Goal: Task Accomplishment & Management: Use online tool/utility

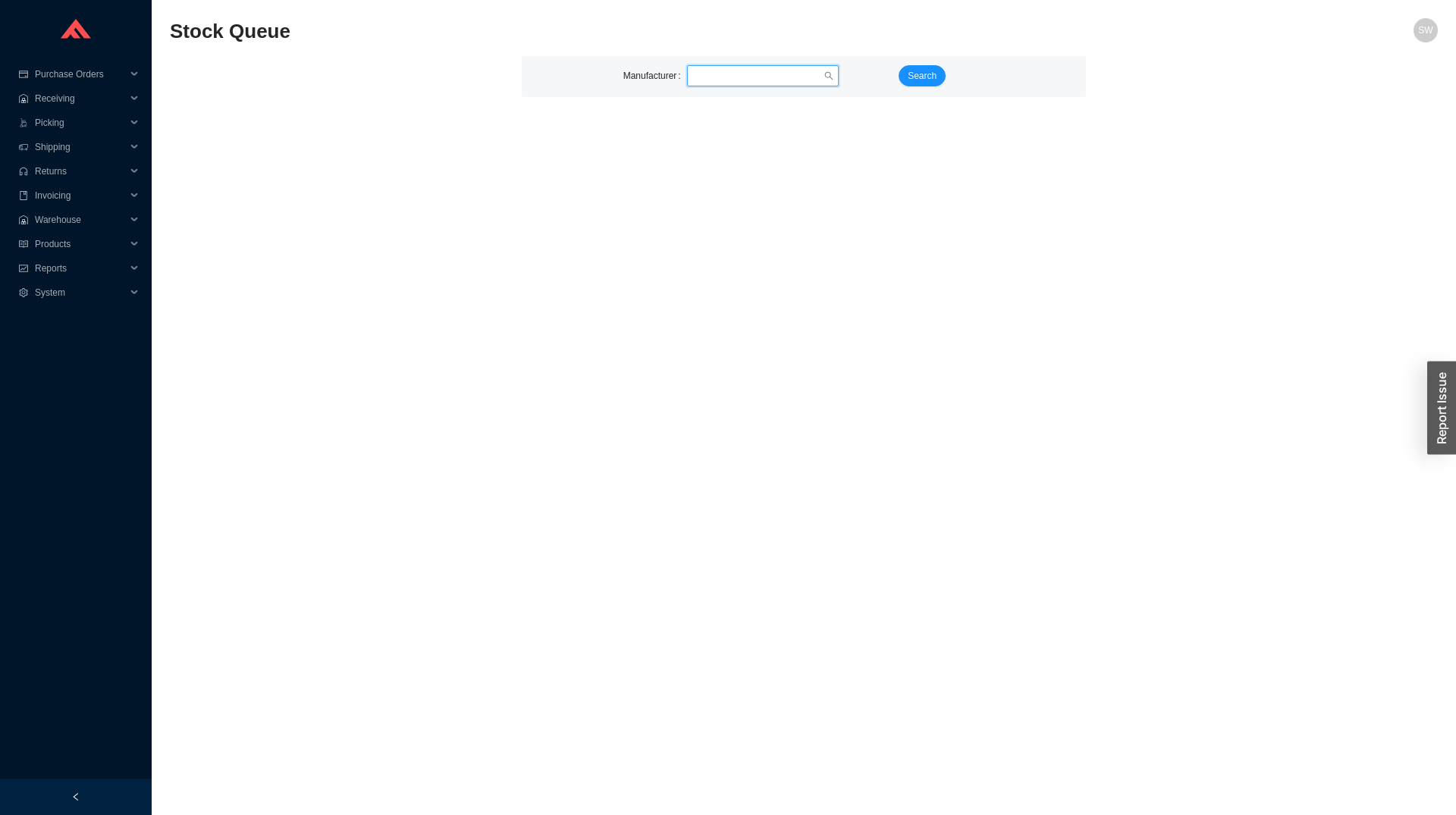
click at [711, 73] on input "search" at bounding box center [758, 76] width 130 height 20
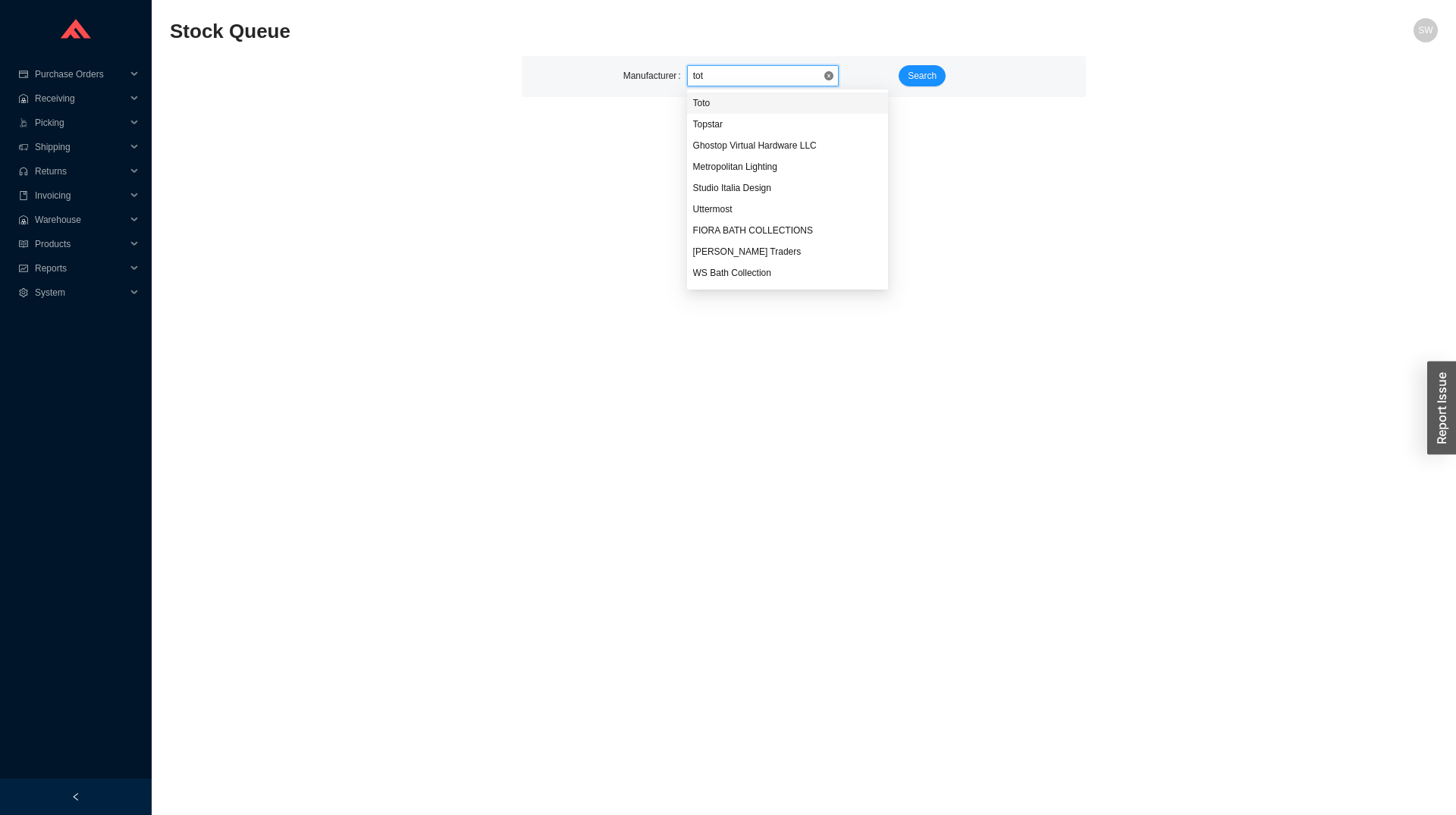
type input "toto"
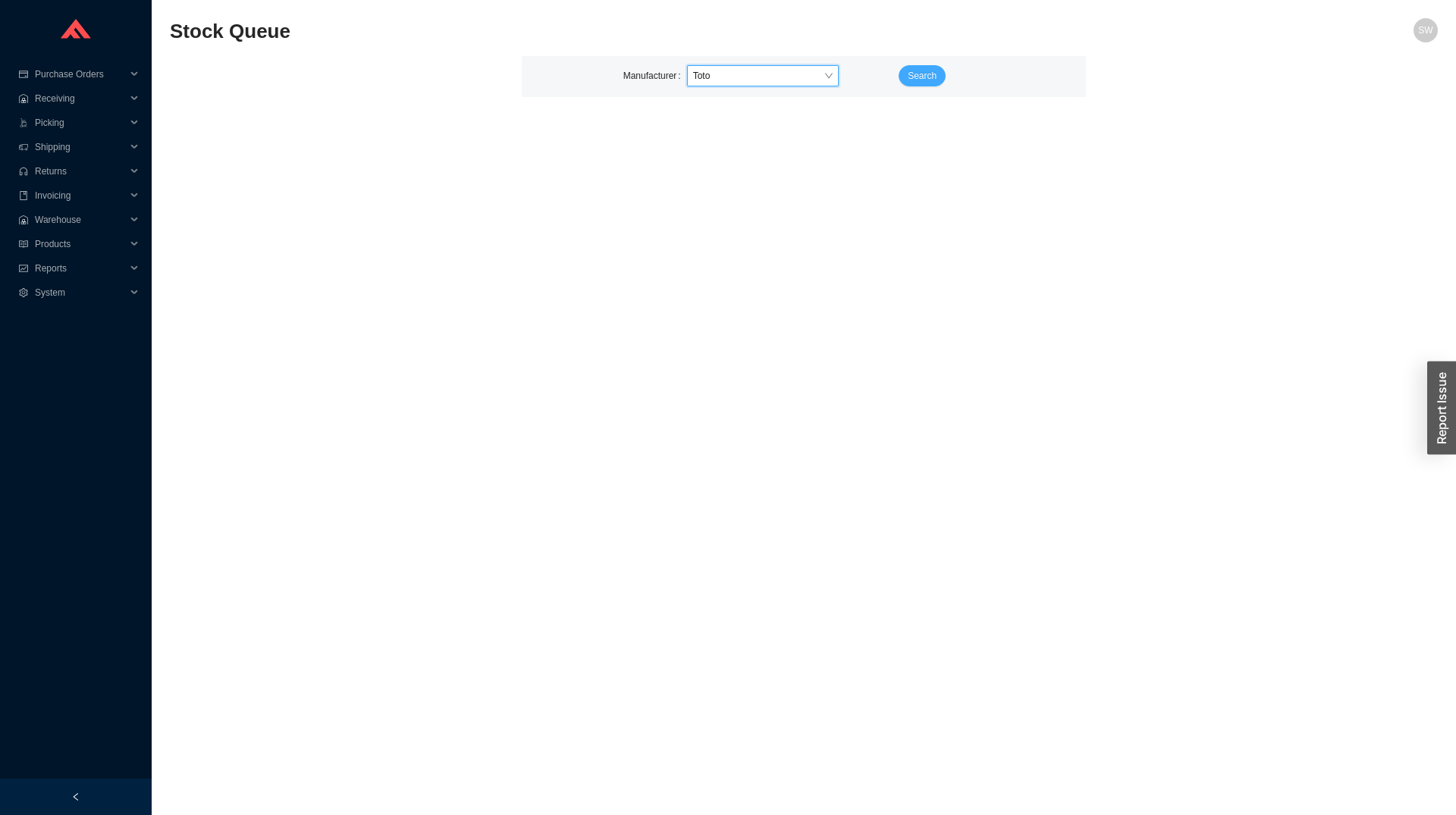
click at [928, 82] on span "Search" at bounding box center [922, 76] width 29 height 15
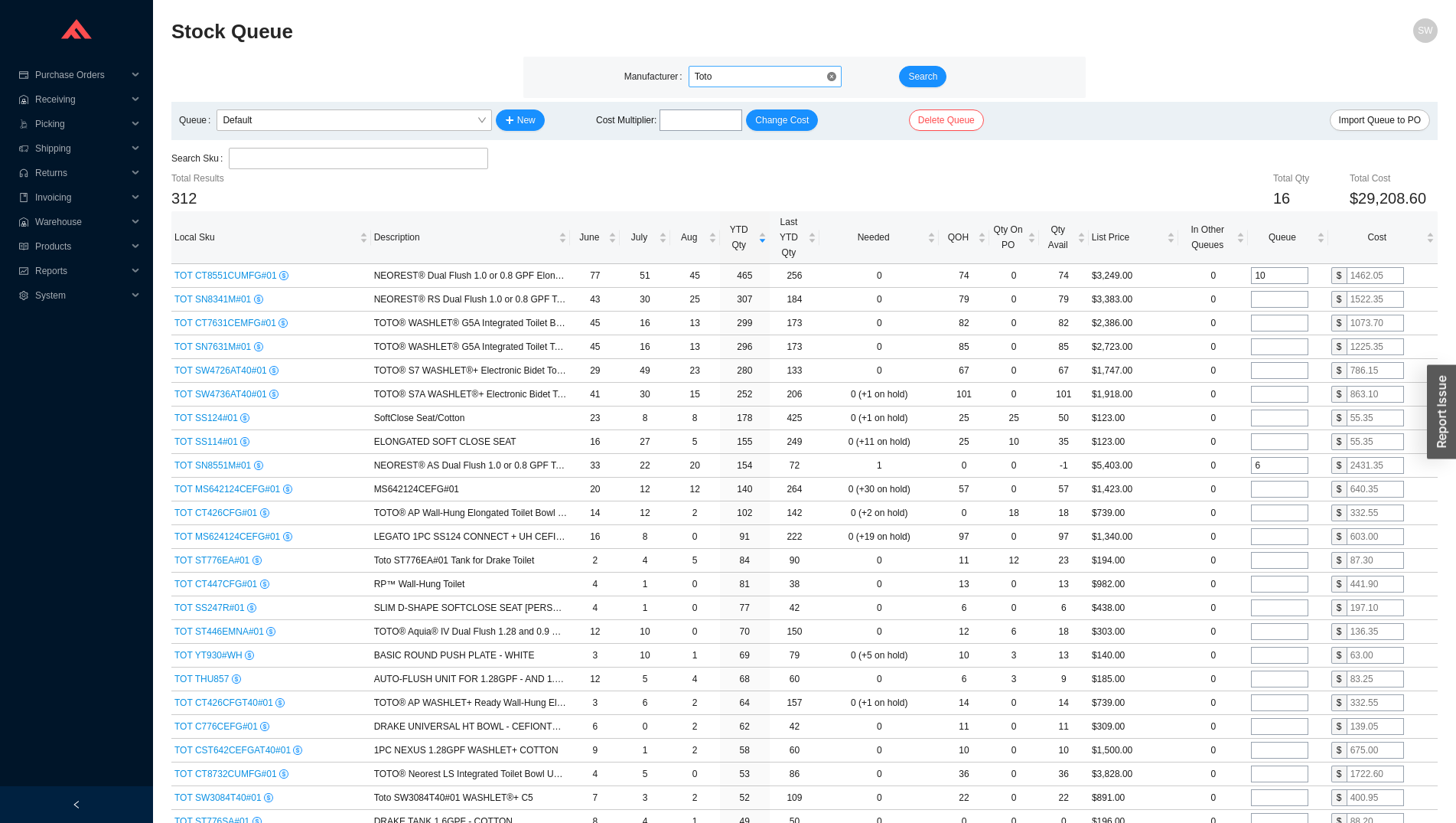
click at [735, 85] on span "Toto" at bounding box center [765, 76] width 141 height 20
type input "hansfr"
click at [742, 70] on span "Toto" at bounding box center [765, 76] width 141 height 20
type input "hansgr"
click at [722, 103] on div "Hansgrohe" at bounding box center [765, 103] width 141 height 14
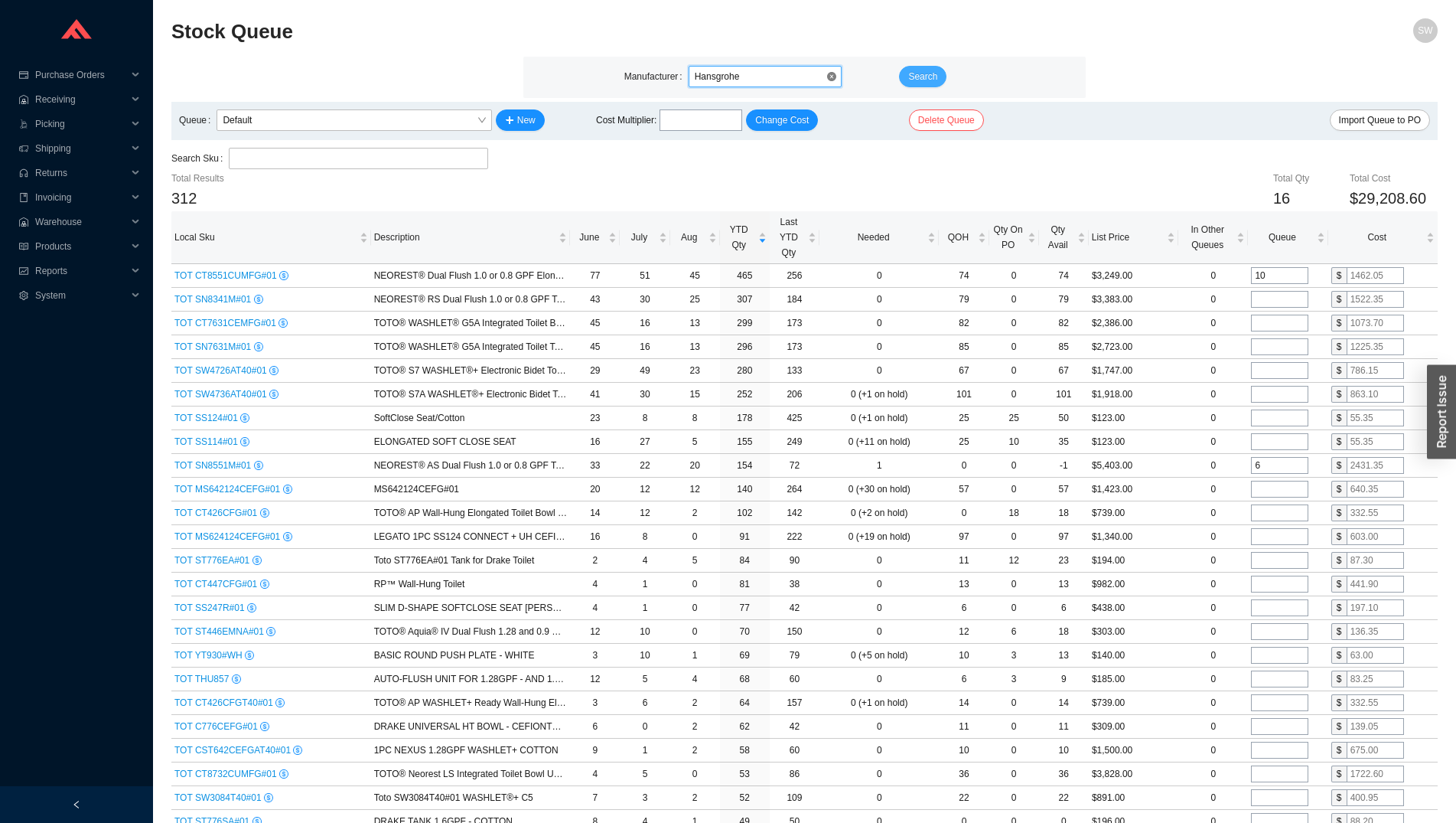
click at [918, 74] on span "Search" at bounding box center [923, 76] width 29 height 15
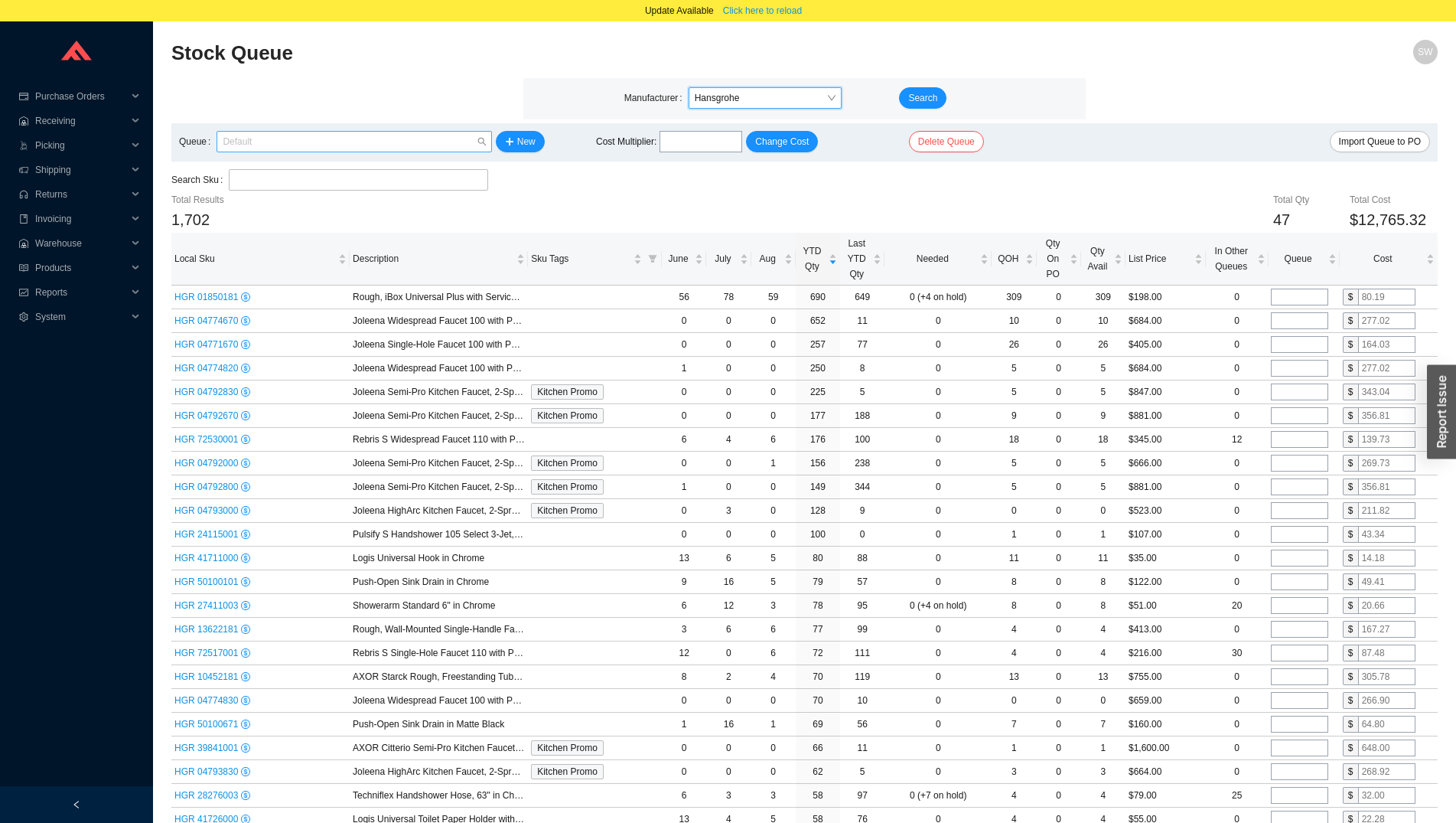
click at [359, 134] on span "Default" at bounding box center [354, 141] width 263 height 20
click at [770, 16] on span "Click here to reload" at bounding box center [762, 10] width 79 height 15
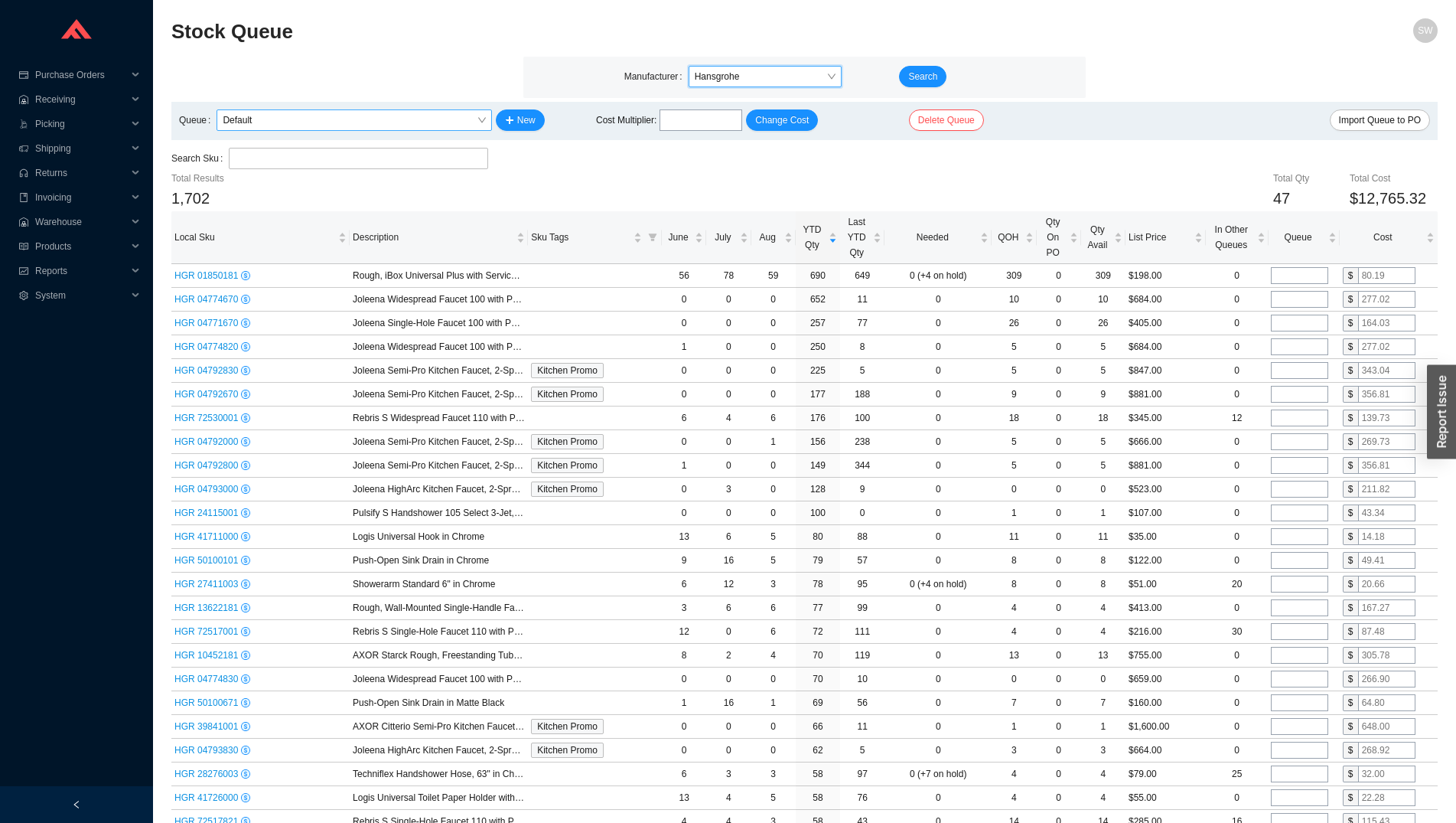
click at [472, 127] on span "Default" at bounding box center [354, 120] width 263 height 20
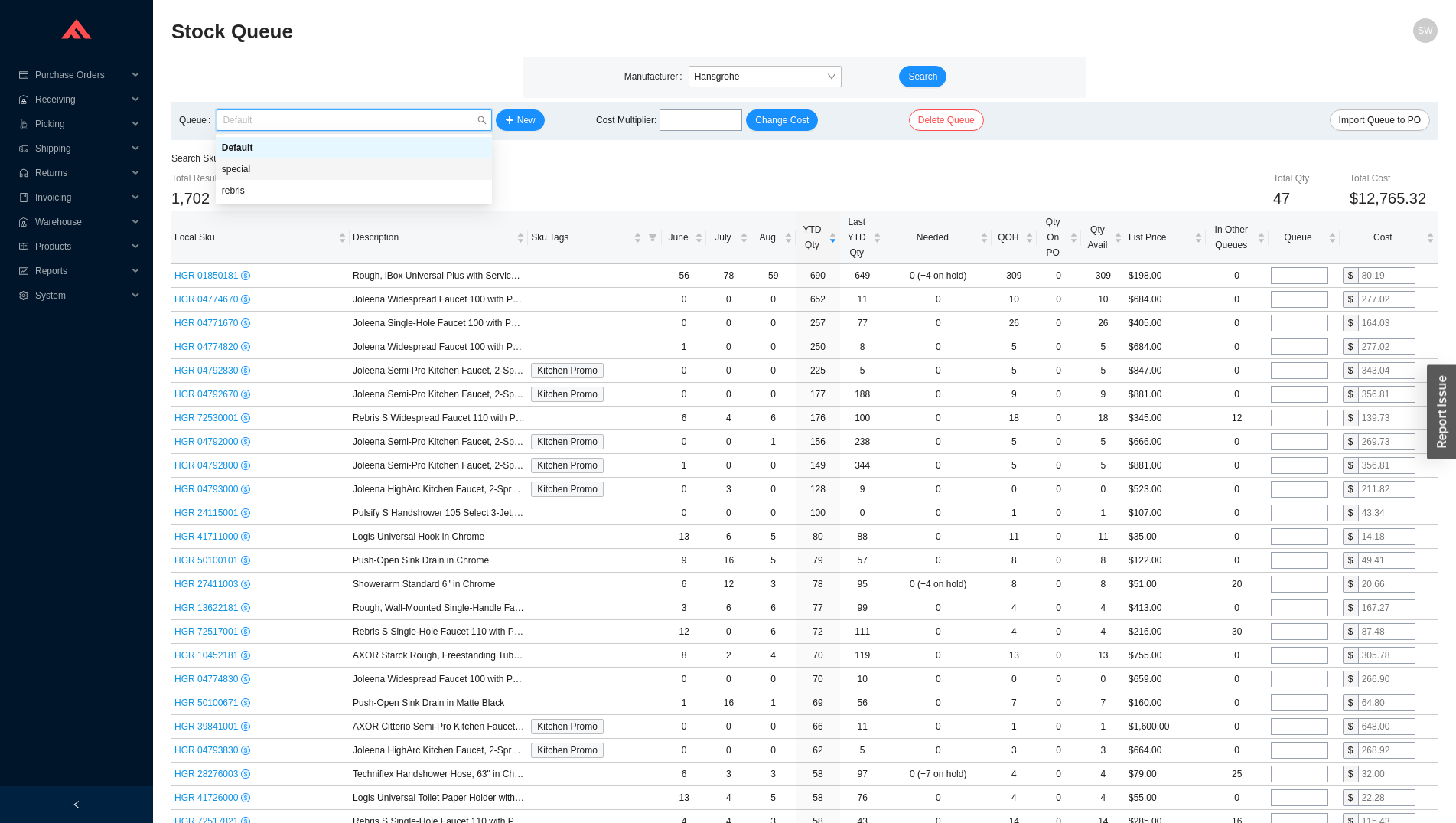
click at [438, 168] on div "special" at bounding box center [354, 169] width 264 height 14
click at [480, 117] on span "special" at bounding box center [354, 120] width 263 height 20
click at [436, 190] on div "rebris" at bounding box center [354, 190] width 264 height 14
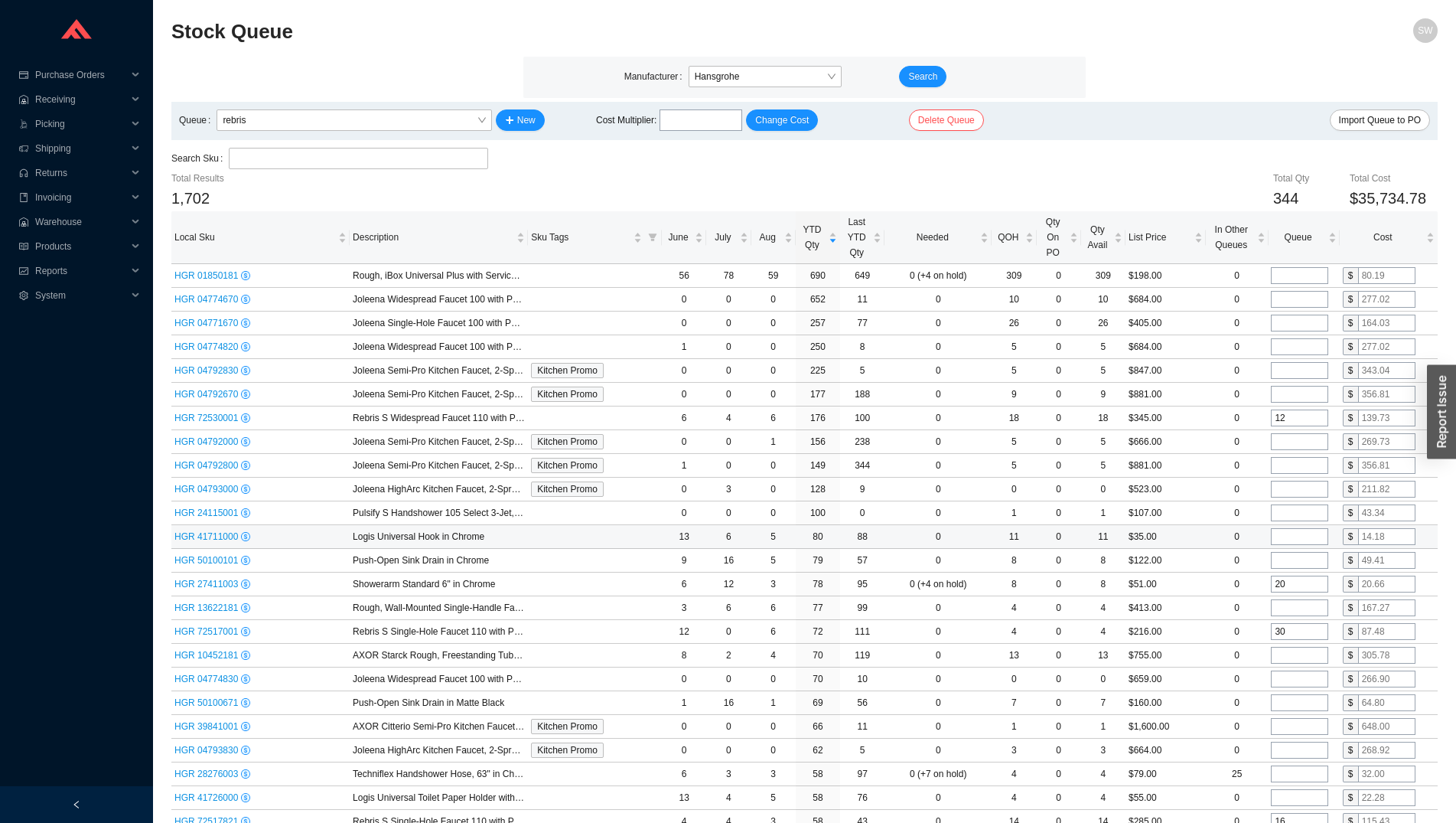
click at [1292, 541] on input "tel" at bounding box center [1300, 536] width 57 height 17
type input "25"
click at [1298, 560] on input "tel" at bounding box center [1300, 560] width 57 height 17
type input "20"
click at [1298, 603] on input "tel" at bounding box center [1300, 607] width 57 height 17
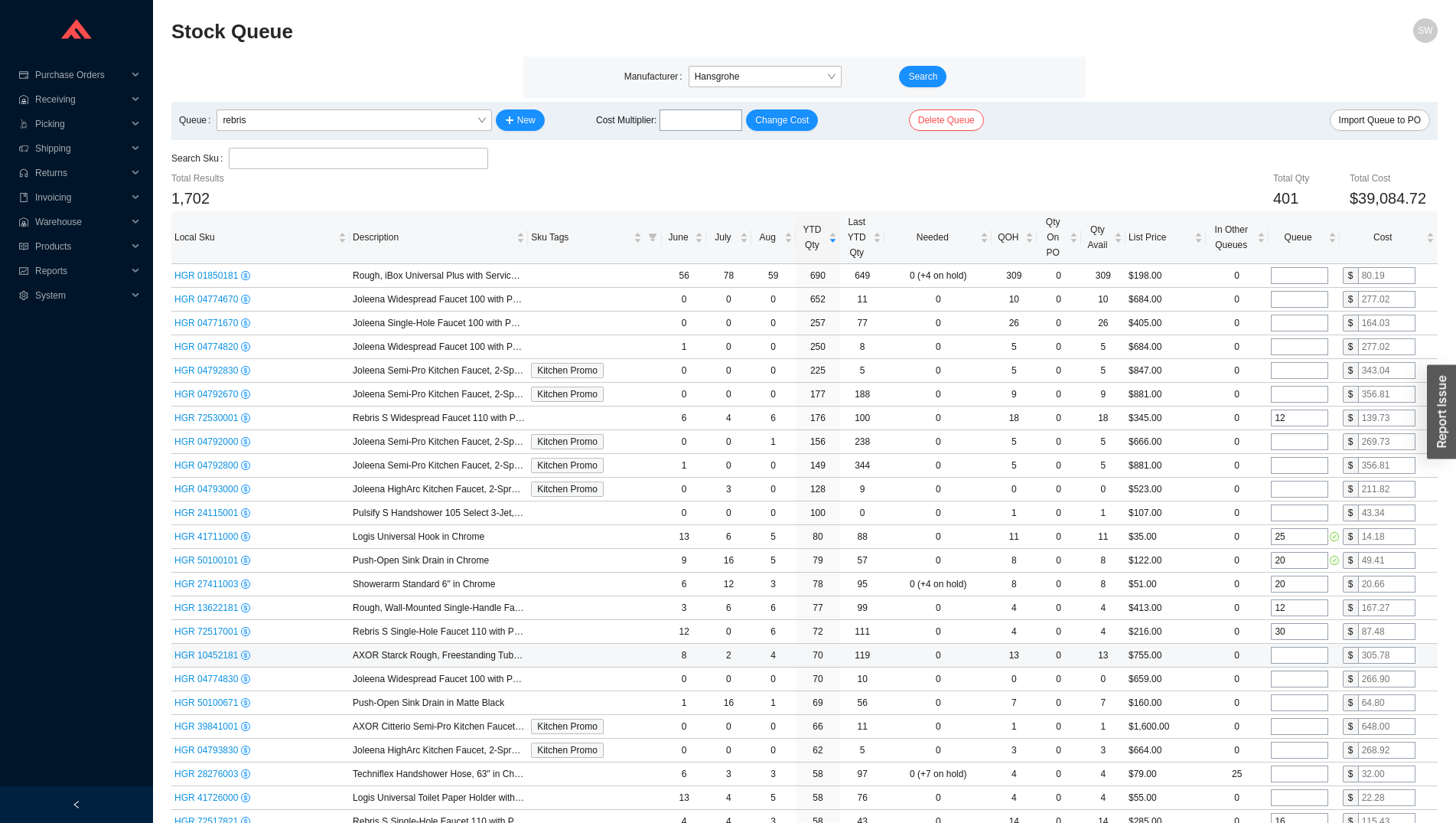
type input "12"
click at [1300, 657] on input "tel" at bounding box center [1300, 655] width 57 height 17
type input "12"
click at [1302, 679] on input "tel" at bounding box center [1300, 679] width 57 height 17
click at [1304, 702] on input "tel" at bounding box center [1300, 702] width 57 height 17
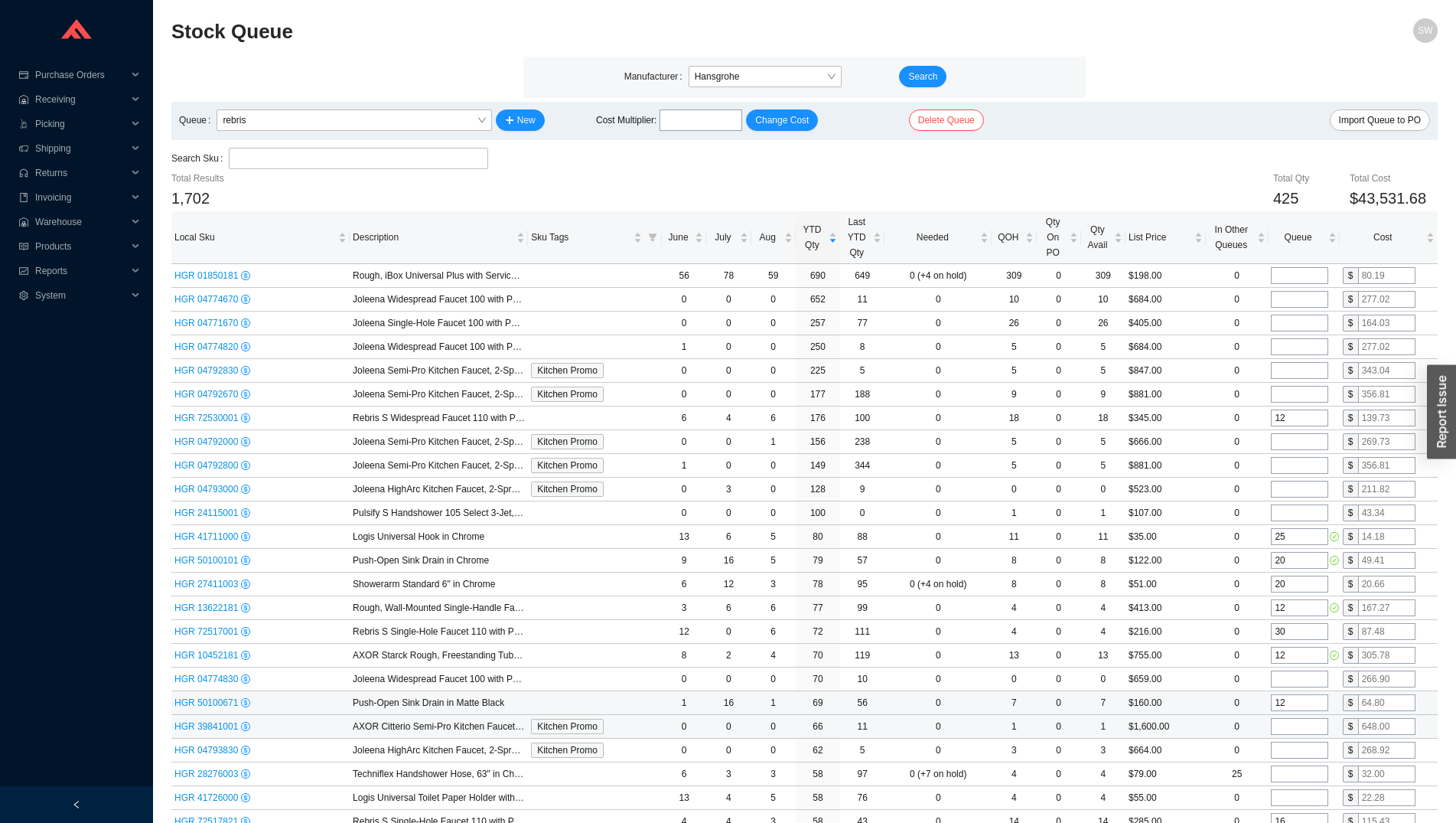
scroll to position [78, 0]
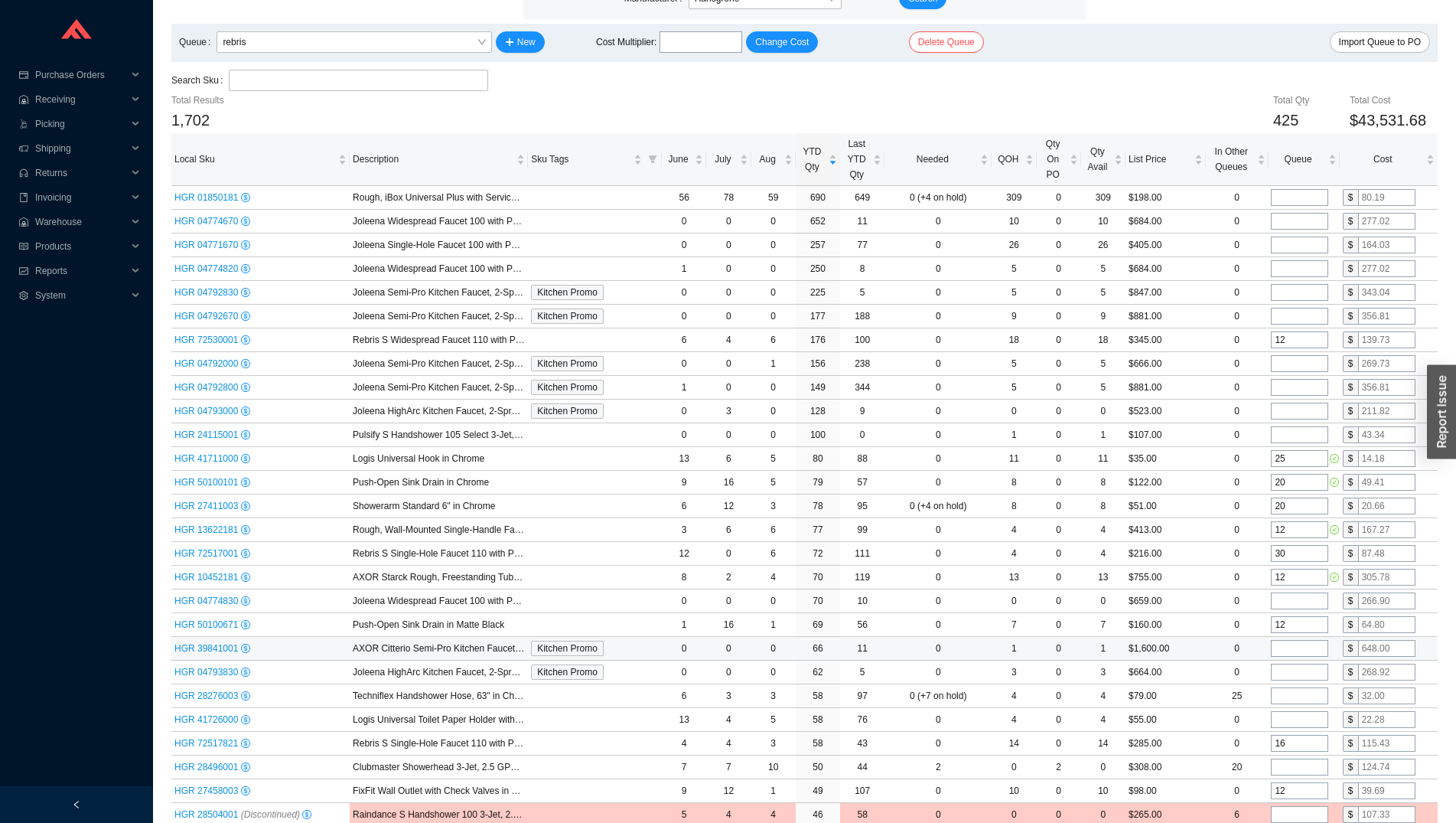
type input "12"
click at [1293, 646] on input "tel" at bounding box center [1300, 648] width 57 height 17
click at [1298, 669] on input "tel" at bounding box center [1300, 672] width 57 height 17
click at [1303, 688] on td at bounding box center [1303, 696] width 71 height 24
click at [1302, 712] on td at bounding box center [1303, 720] width 71 height 24
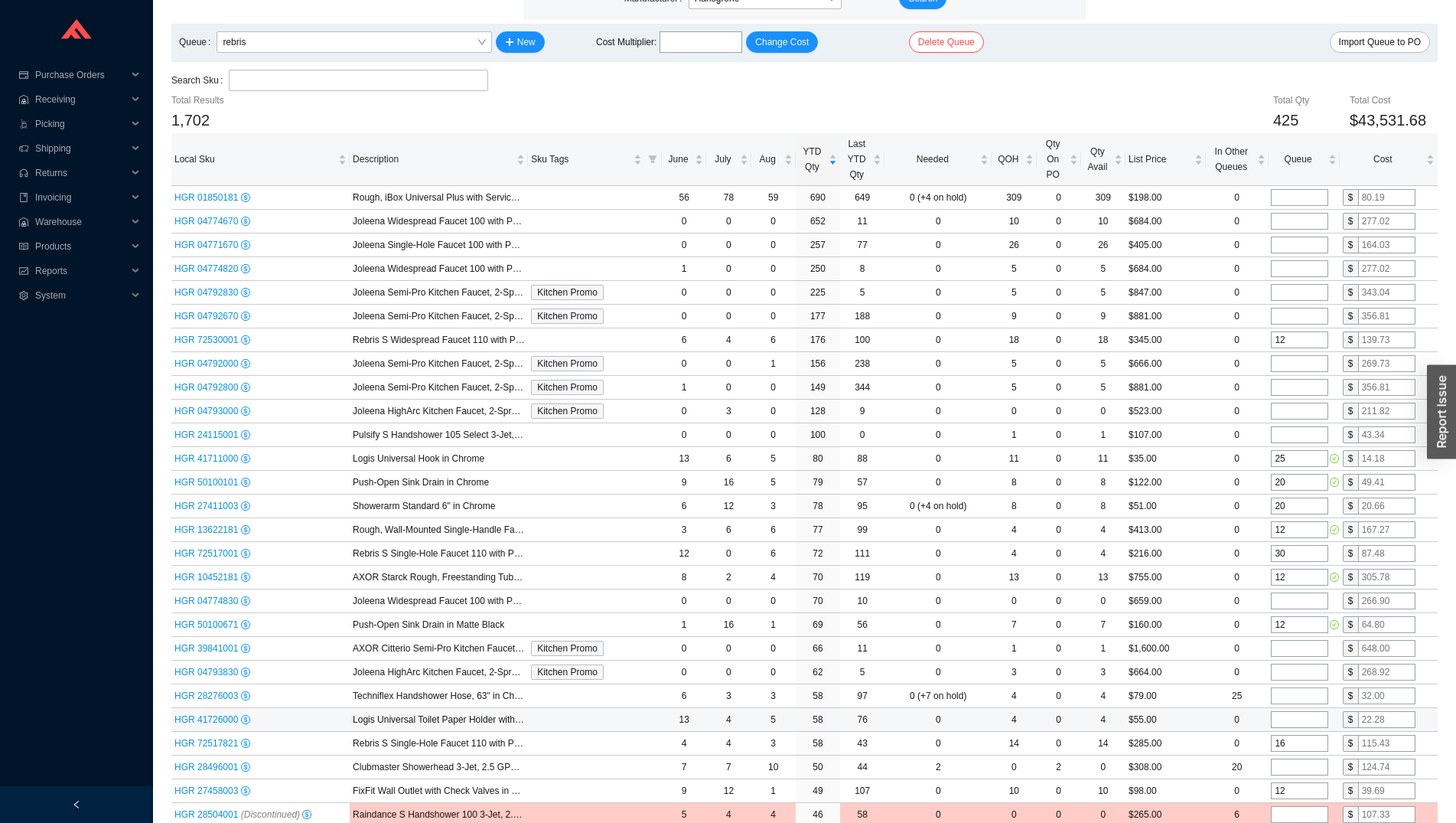
click at [1302, 716] on input "tel" at bounding box center [1300, 720] width 57 height 17
click at [1310, 718] on input "10" at bounding box center [1300, 720] width 57 height 17
click at [1310, 717] on input "10" at bounding box center [1300, 720] width 57 height 17
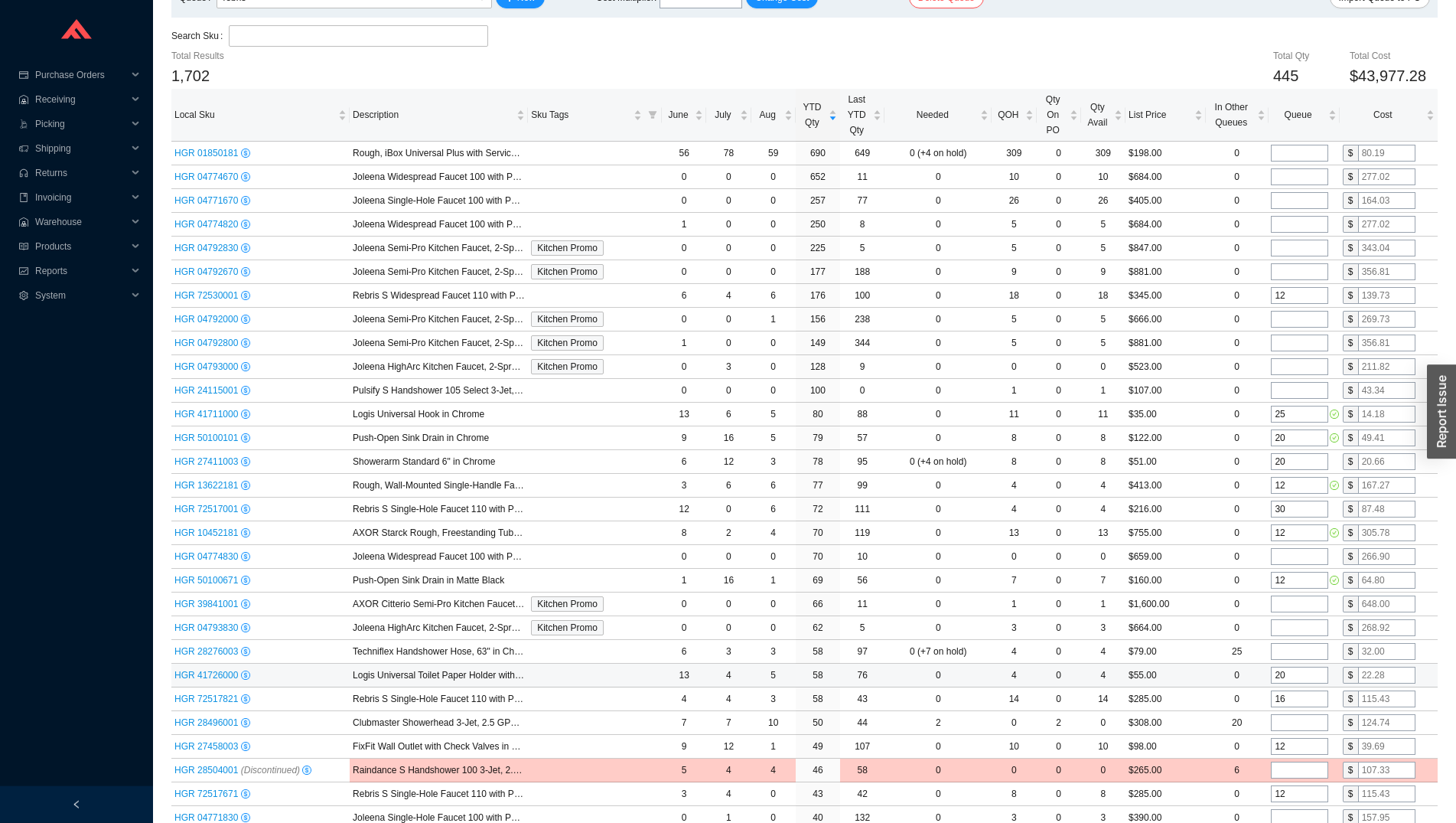
scroll to position [156, 0]
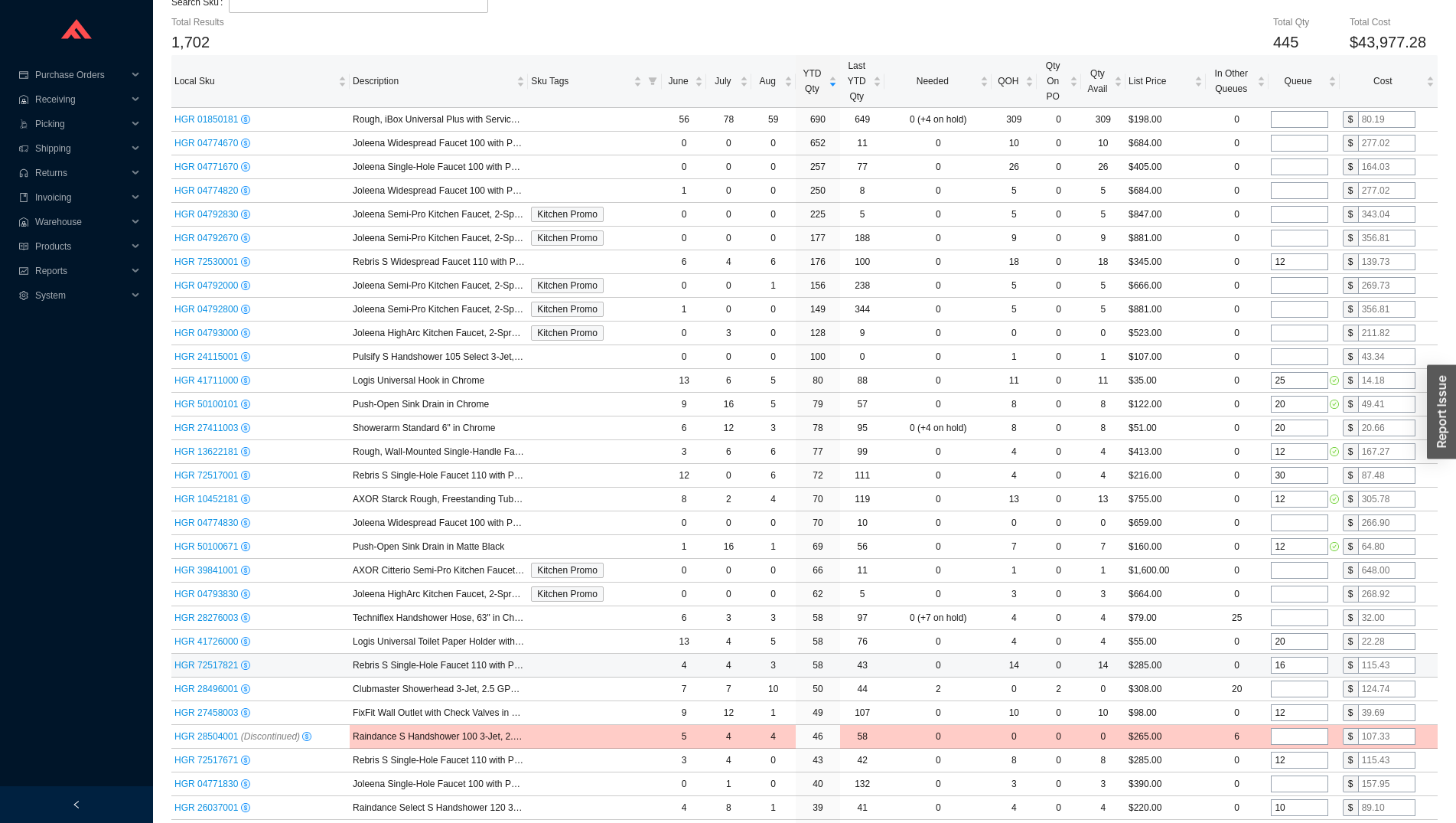
type input "20"
click at [1285, 675] on td "16" at bounding box center [1303, 665] width 71 height 24
click at [1289, 682] on input "tel" at bounding box center [1300, 688] width 57 height 17
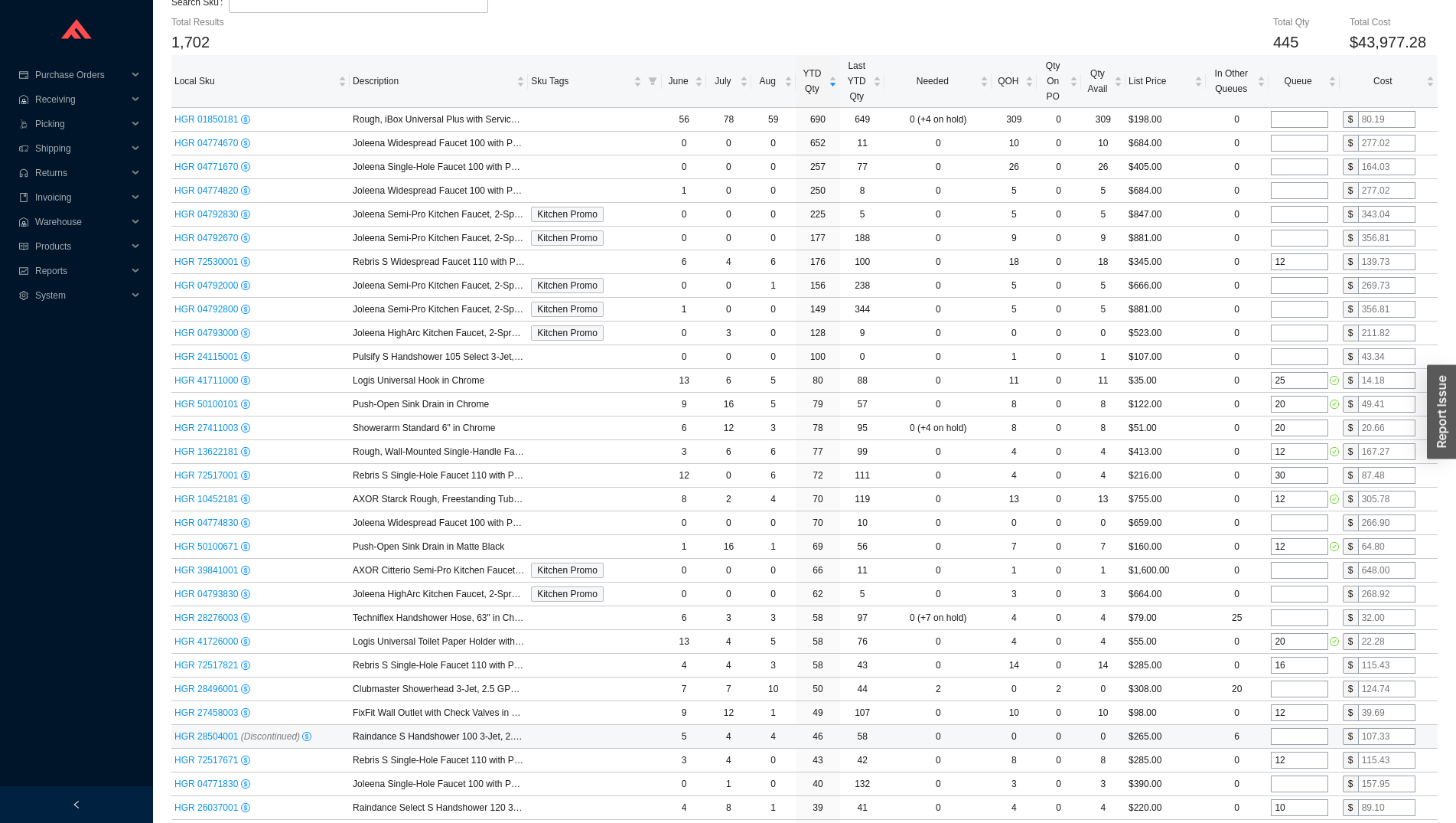
click at [1311, 738] on input "tel" at bounding box center [1300, 736] width 57 height 17
click at [1311, 738] on input "4" at bounding box center [1300, 736] width 57 height 17
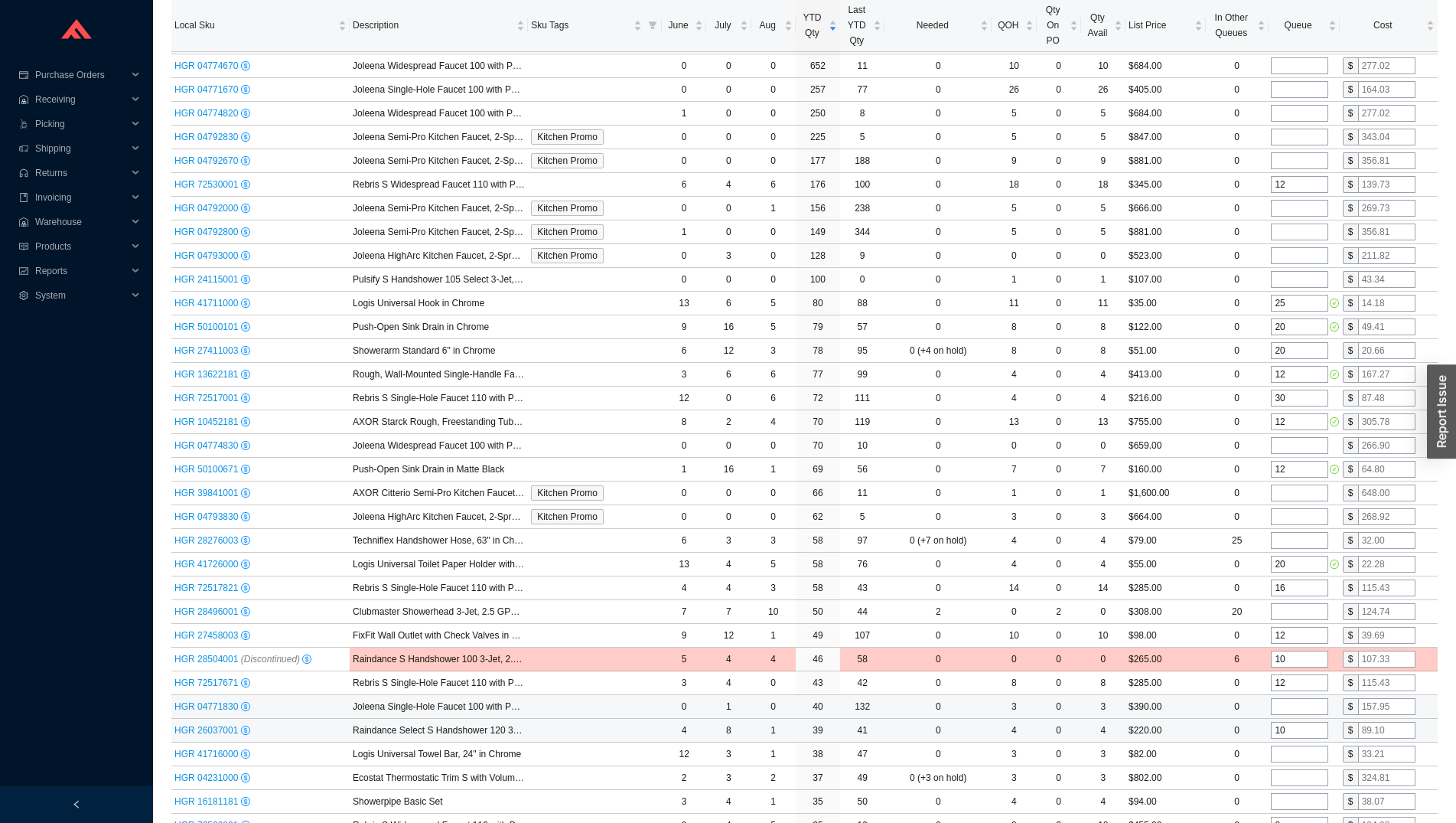
scroll to position [234, 0]
type input "10"
click at [1288, 700] on input "tel" at bounding box center [1300, 705] width 57 height 17
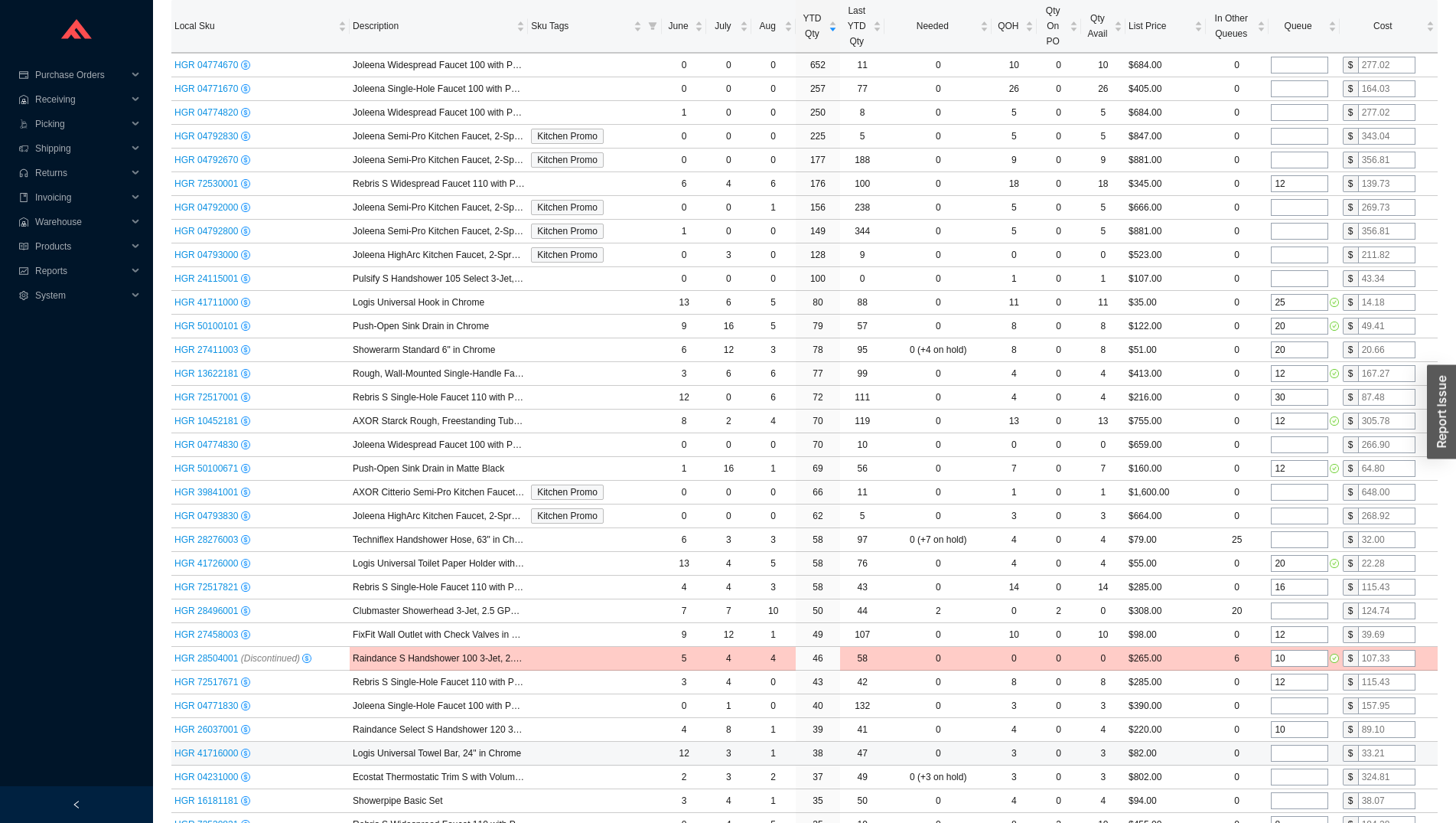
click at [1282, 752] on input "tel" at bounding box center [1300, 753] width 57 height 17
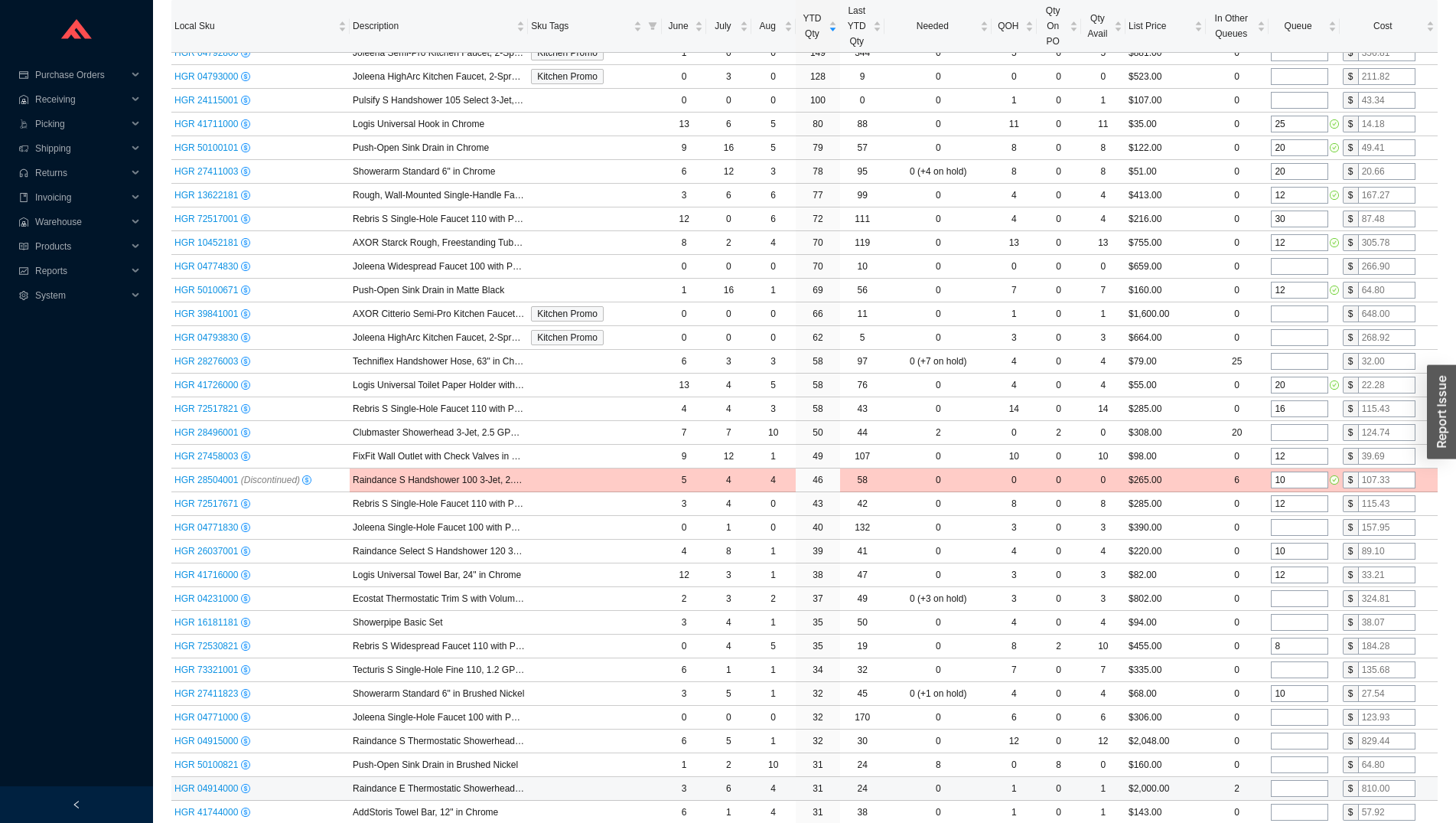
scroll to position [469, 0]
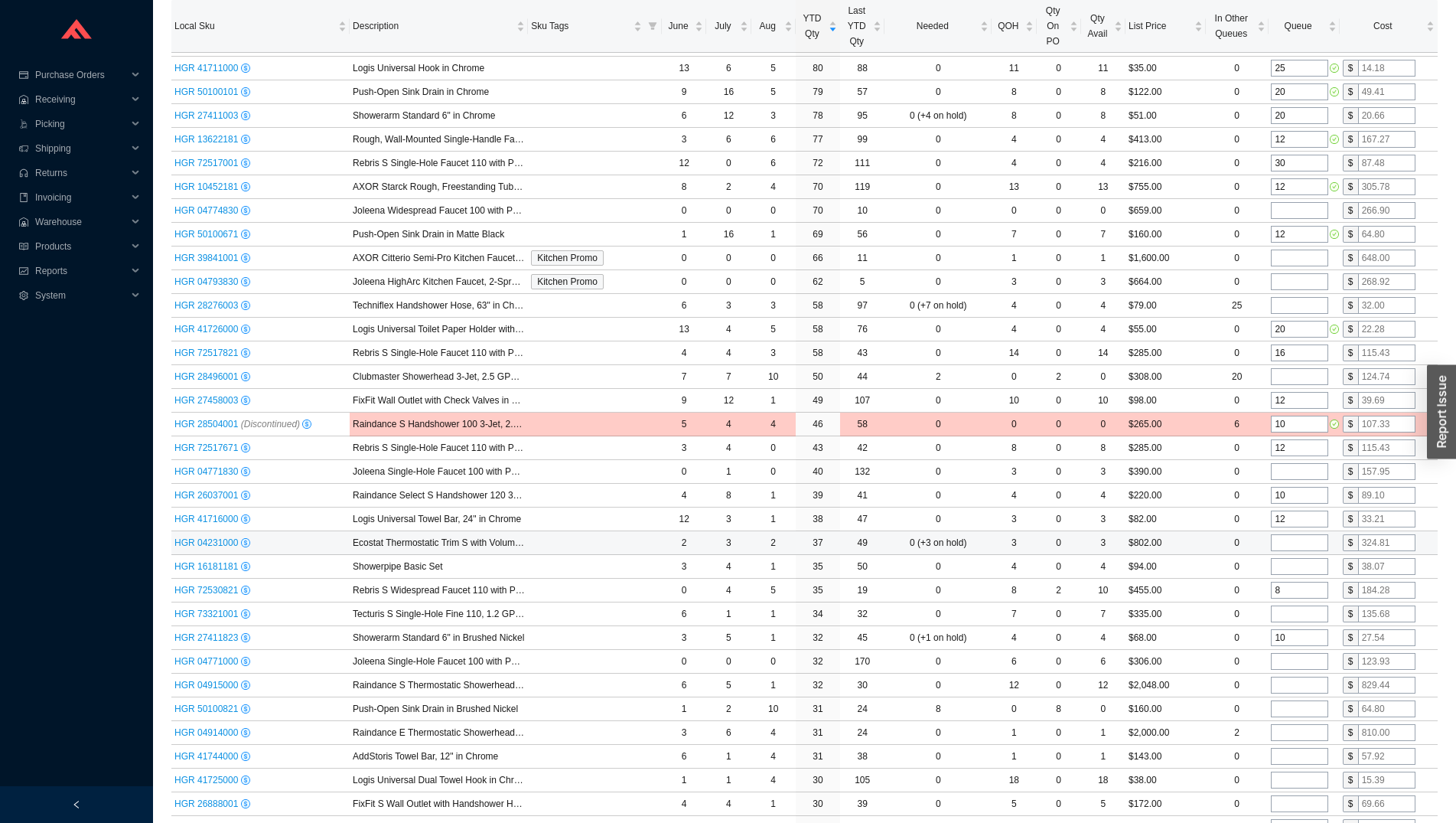
type input "12"
click at [1291, 544] on input "tel" at bounding box center [1300, 542] width 57 height 17
type input "15"
click at [1296, 563] on input "tel" at bounding box center [1300, 566] width 57 height 17
type input "12"
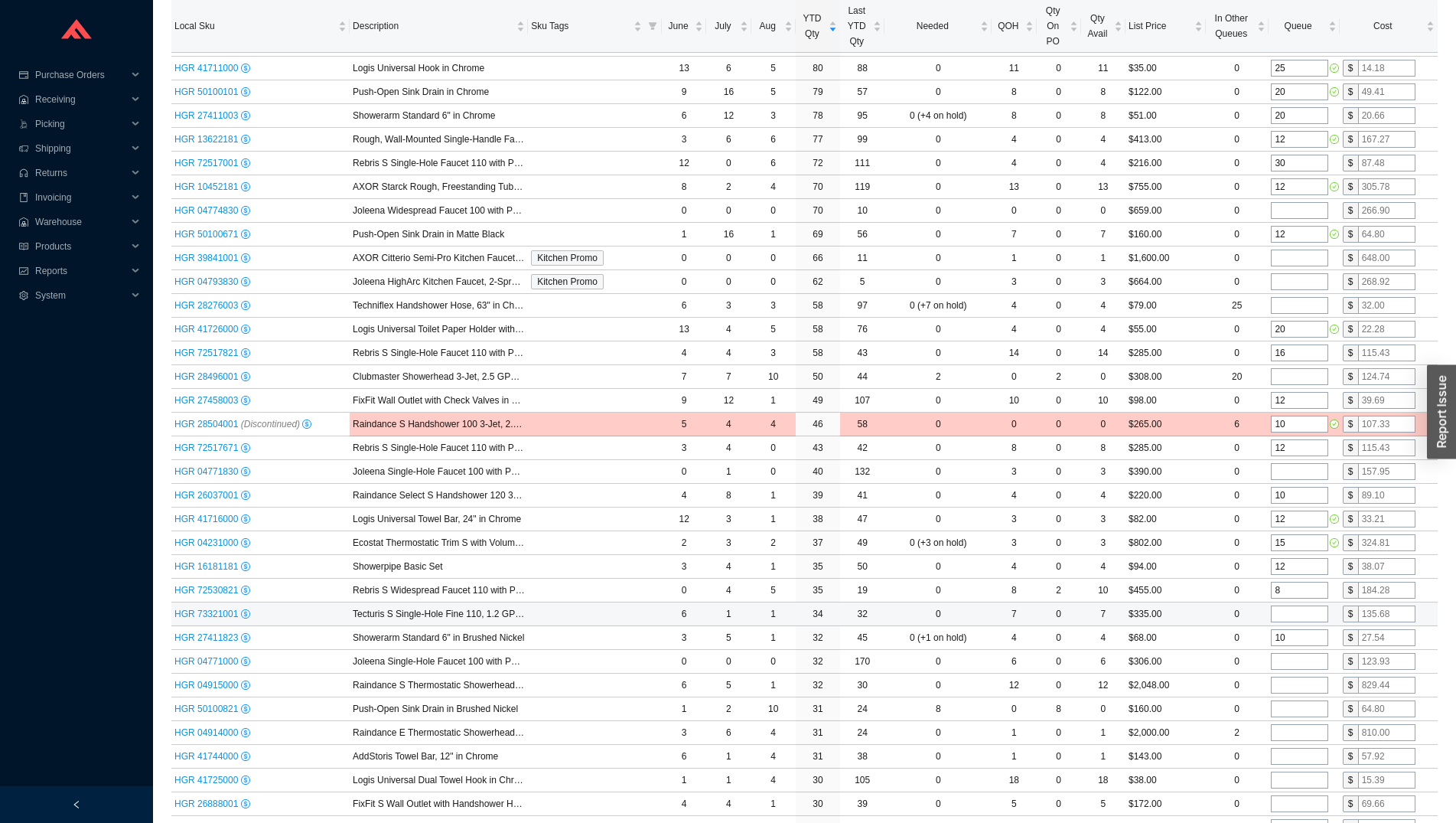
click at [1299, 613] on input "tel" at bounding box center [1300, 614] width 57 height 17
type input "12"
click at [1296, 662] on input "tel" at bounding box center [1300, 661] width 57 height 17
click at [1296, 688] on input "tel" at bounding box center [1300, 685] width 57 height 17
click at [1295, 704] on input "tel" at bounding box center [1300, 708] width 57 height 17
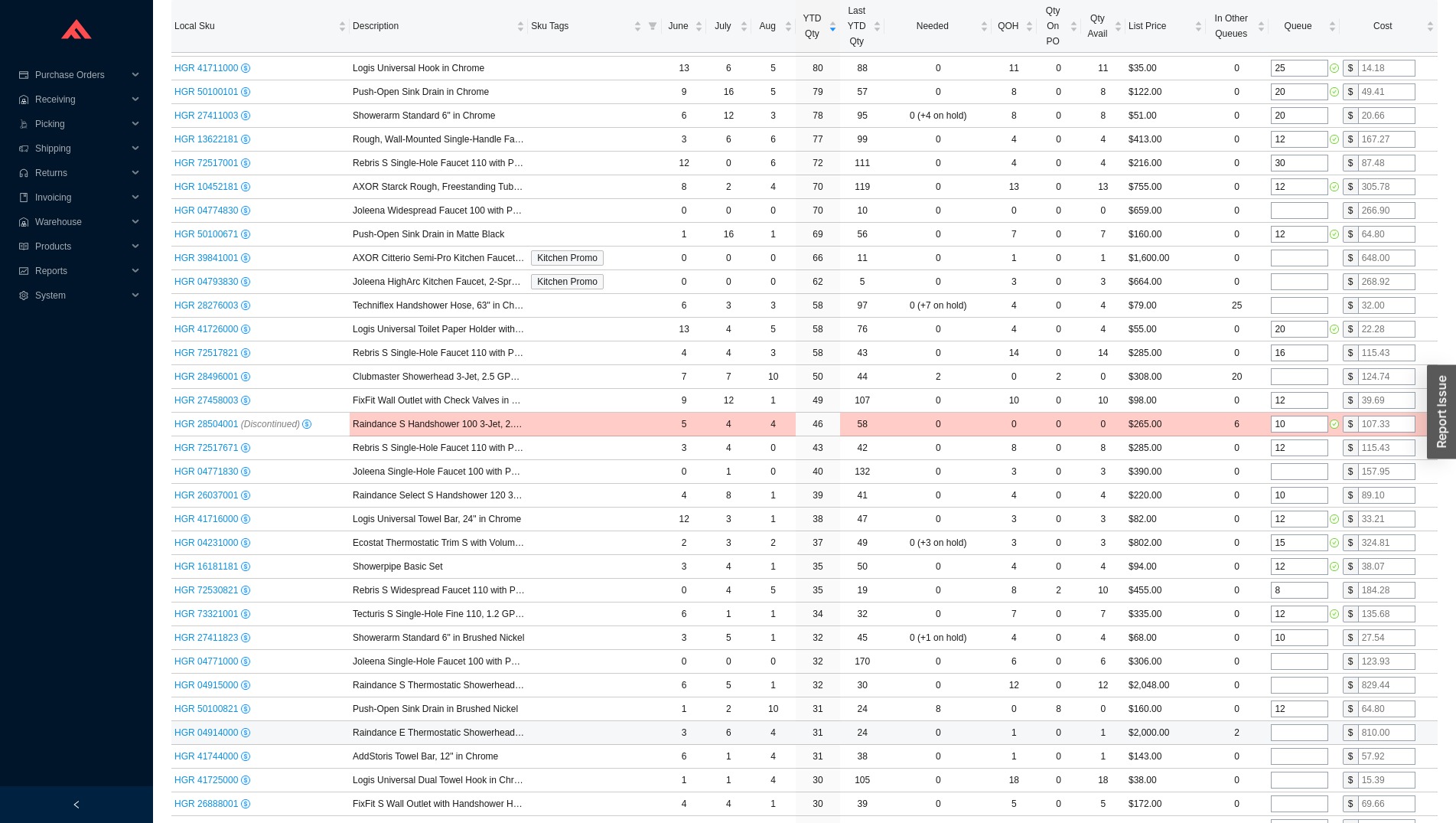
type input "12"
click at [1293, 729] on input "tel" at bounding box center [1300, 732] width 57 height 17
type input "10"
click at [1291, 752] on input "tel" at bounding box center [1300, 756] width 57 height 17
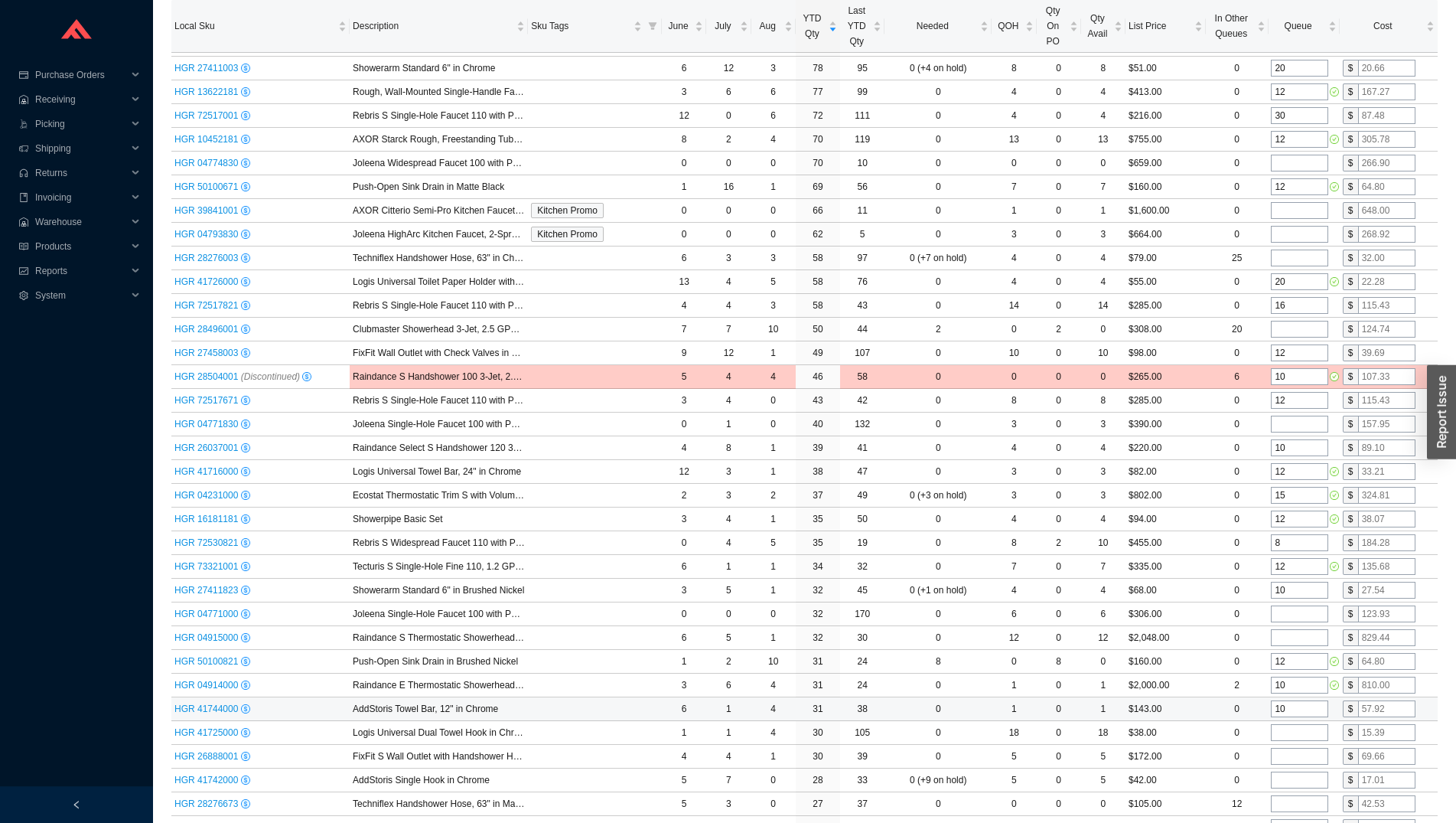
scroll to position [547, 0]
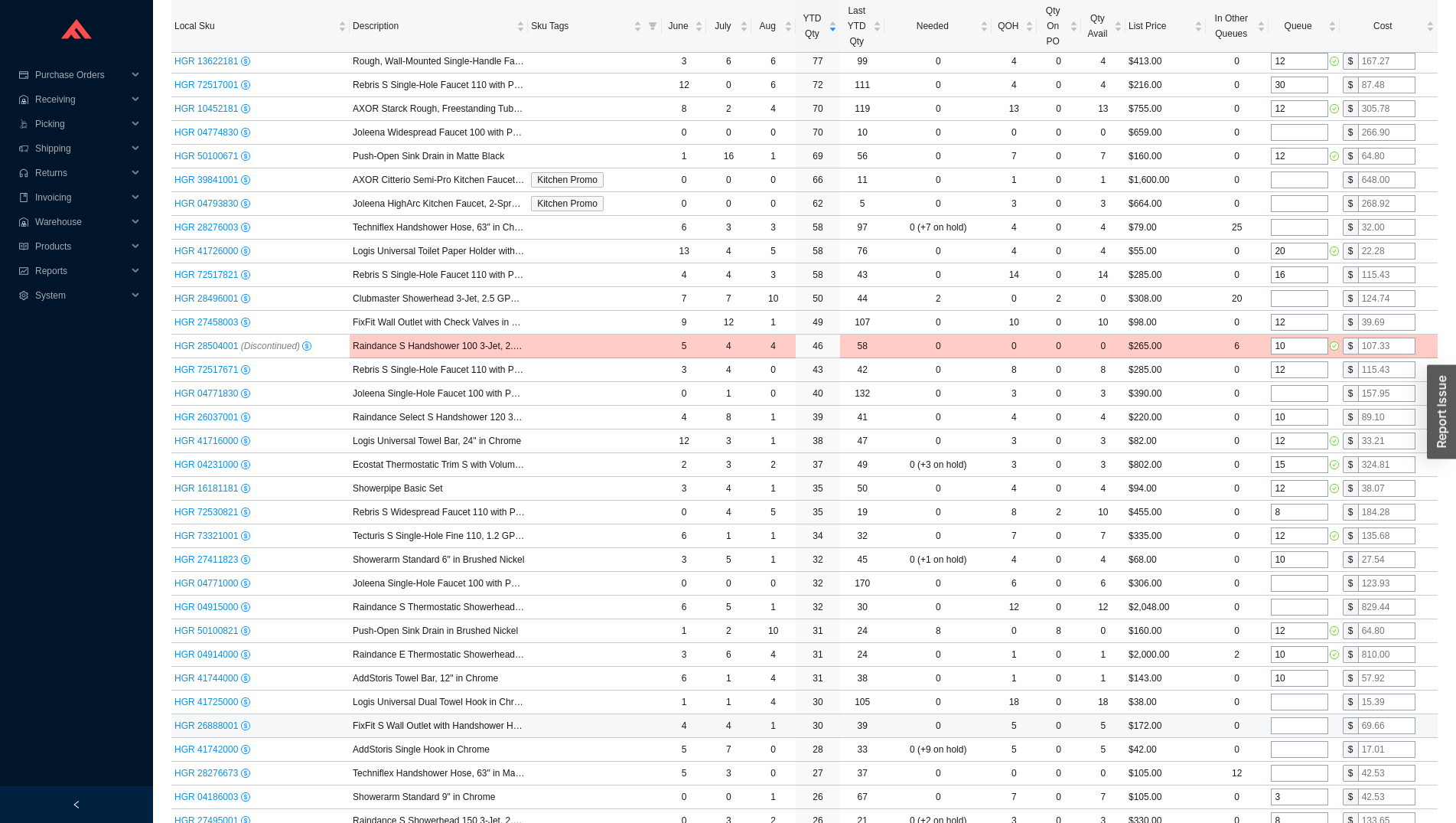
type input "10"
click at [1304, 724] on input "tel" at bounding box center [1300, 725] width 57 height 17
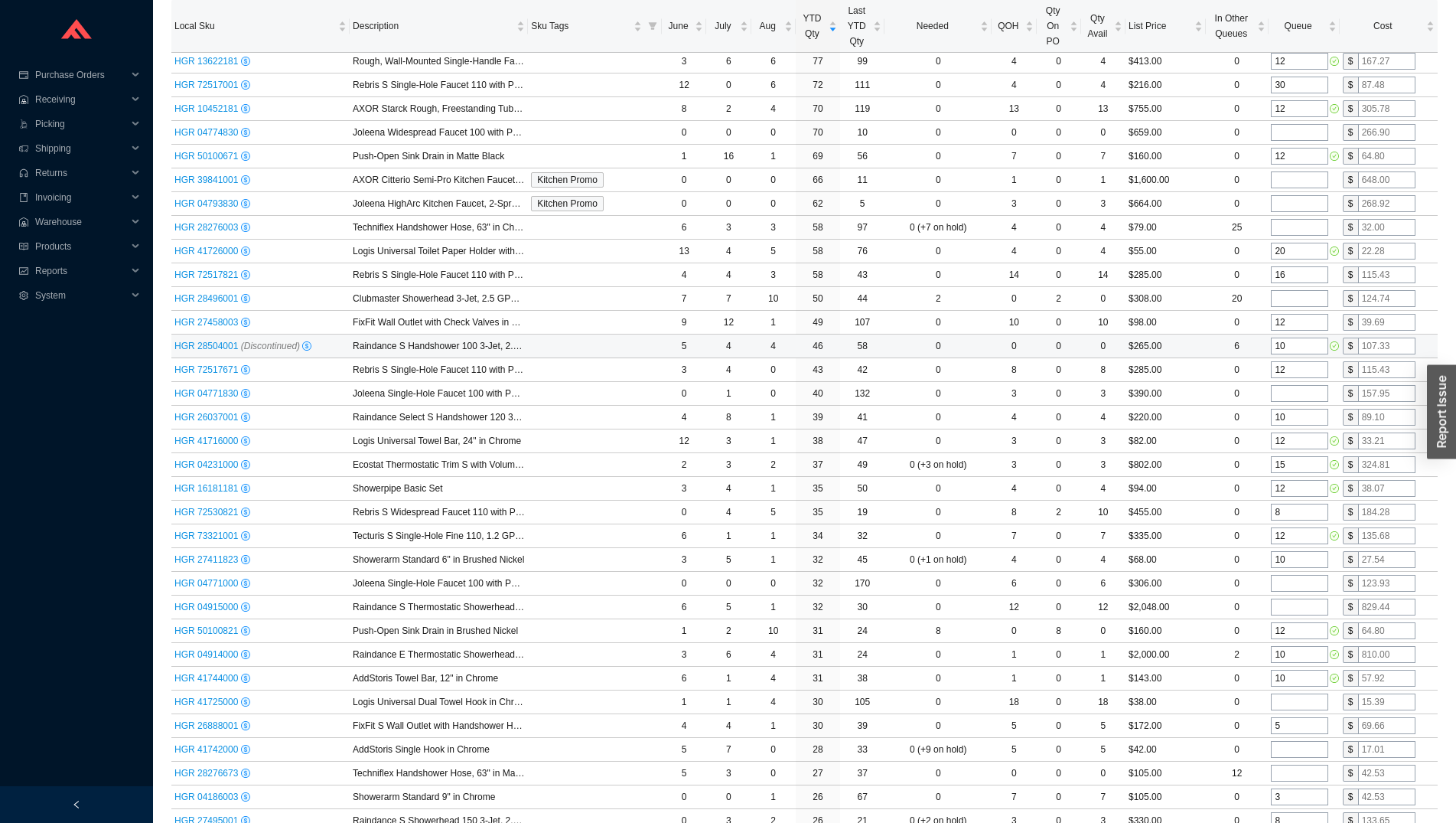
type input "5"
click at [1287, 349] on input "10" at bounding box center [1300, 345] width 57 height 17
click at [1287, 349] on input "10" at bounding box center [1300, 345] width 57 height 17
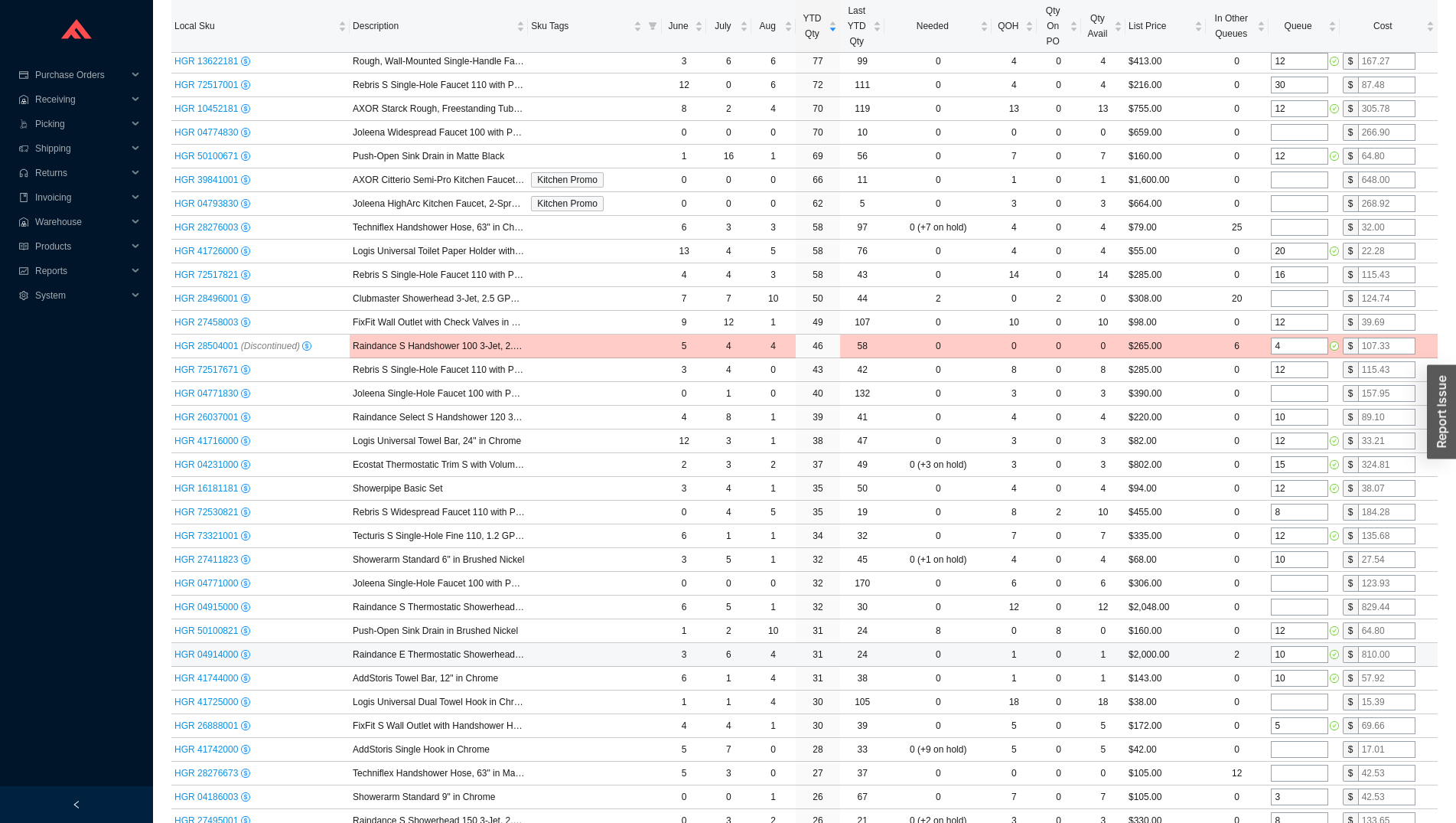
type input "4"
click at [1308, 659] on input "10" at bounding box center [1300, 654] width 57 height 17
type input "8"
click at [1307, 674] on input "10" at bounding box center [1300, 678] width 57 height 17
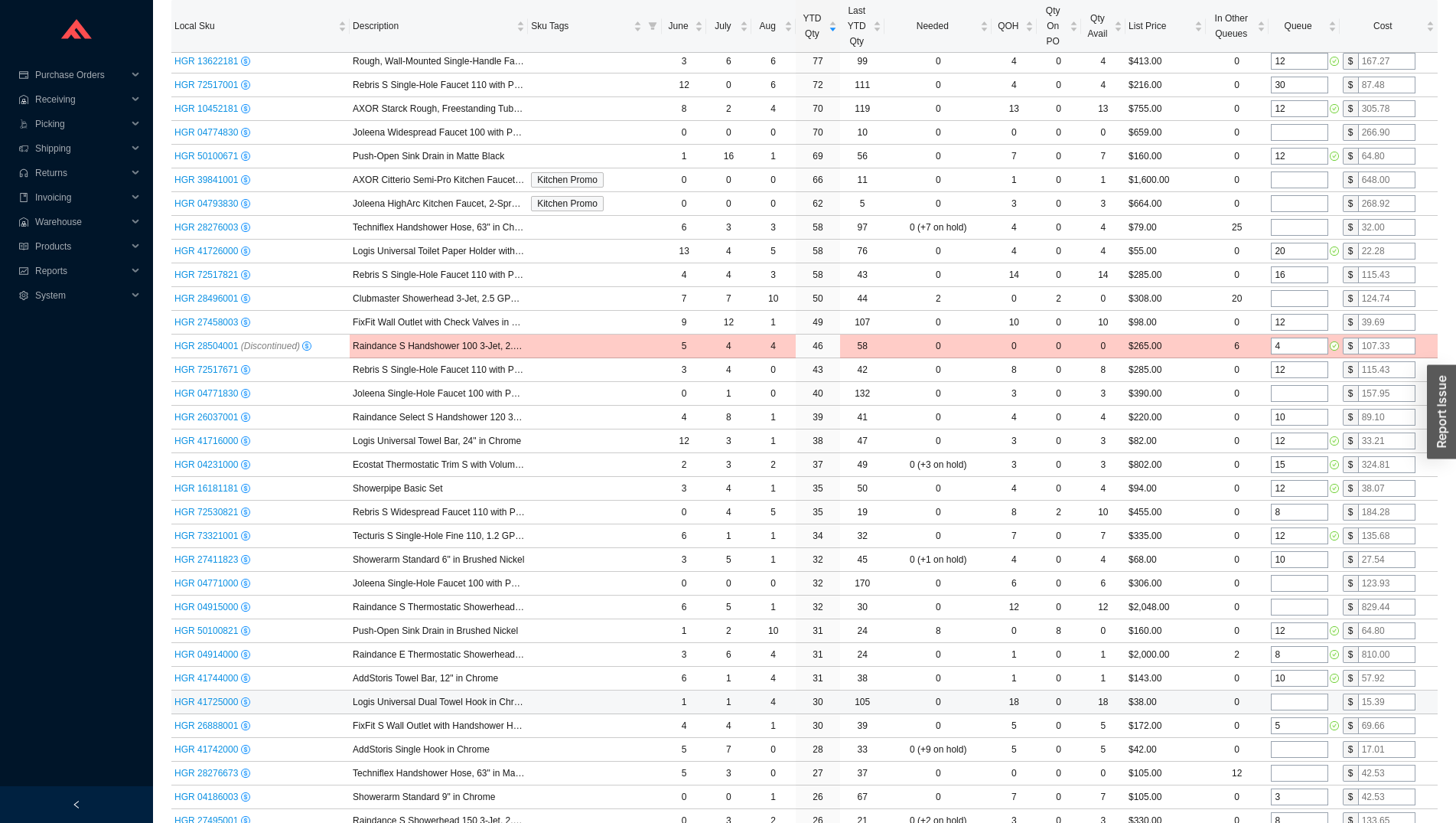
click at [1302, 708] on input "tel" at bounding box center [1300, 701] width 57 height 17
click at [1298, 724] on input "5" at bounding box center [1300, 725] width 57 height 17
click at [1299, 748] on input "tel" at bounding box center [1300, 749] width 57 height 17
type input "3"
click at [1312, 775] on input "tel" at bounding box center [1300, 773] width 57 height 17
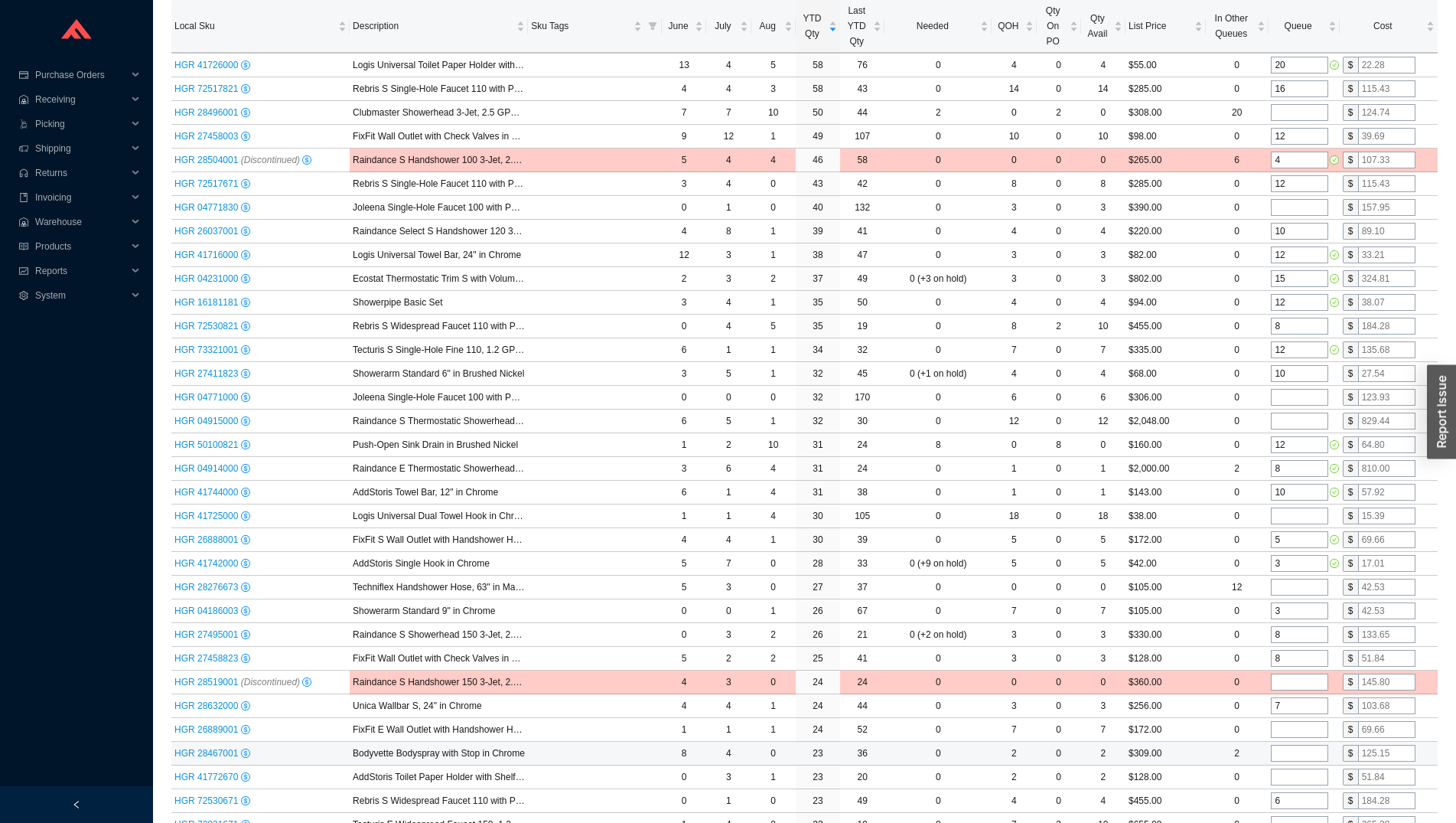
scroll to position [781, 0]
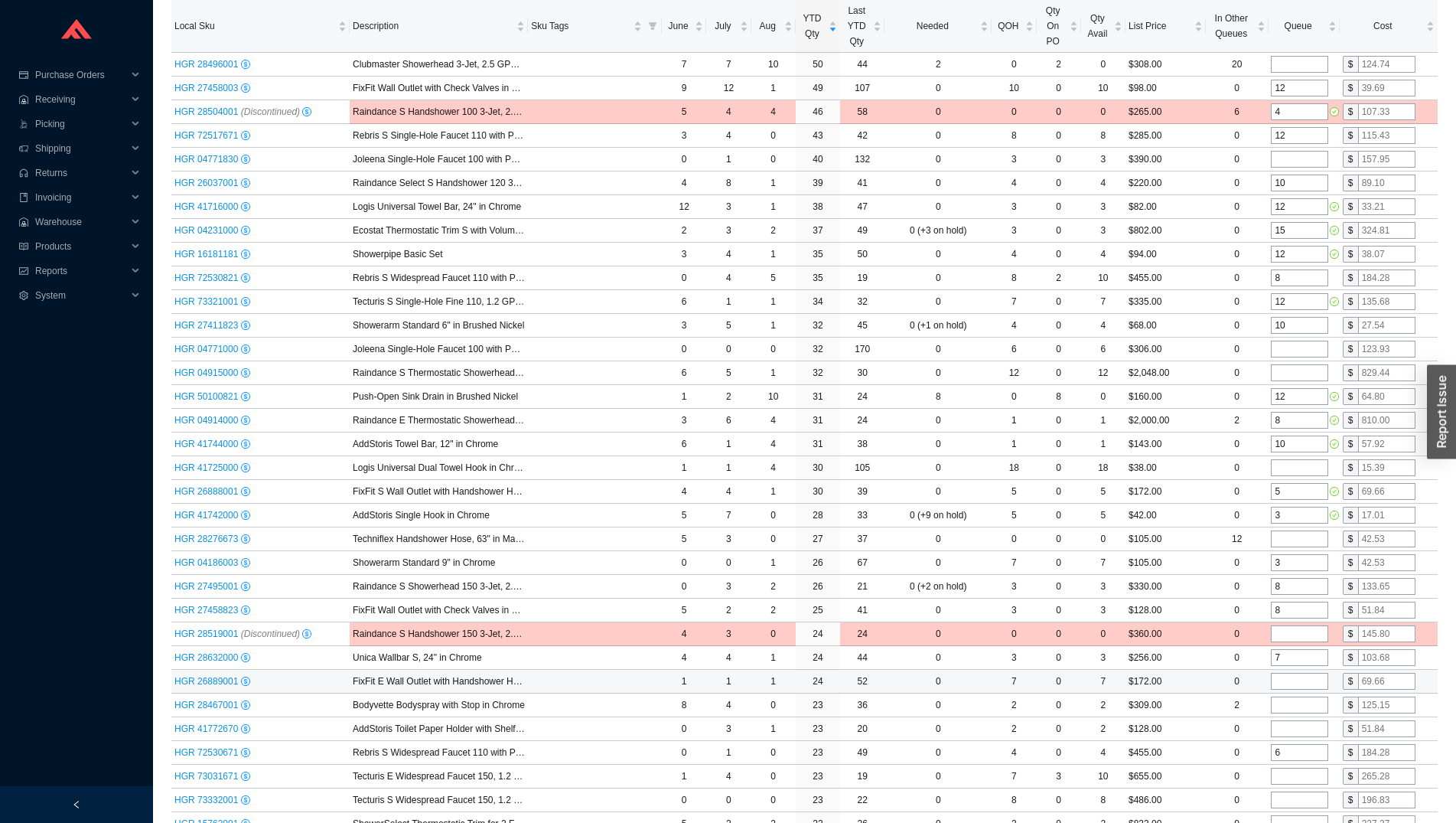
click at [1302, 682] on input "tel" at bounding box center [1300, 681] width 57 height 17
type input "1"
click at [1299, 702] on input "tel" at bounding box center [1300, 704] width 57 height 17
type input "4"
click at [1309, 727] on input "tel" at bounding box center [1300, 728] width 57 height 17
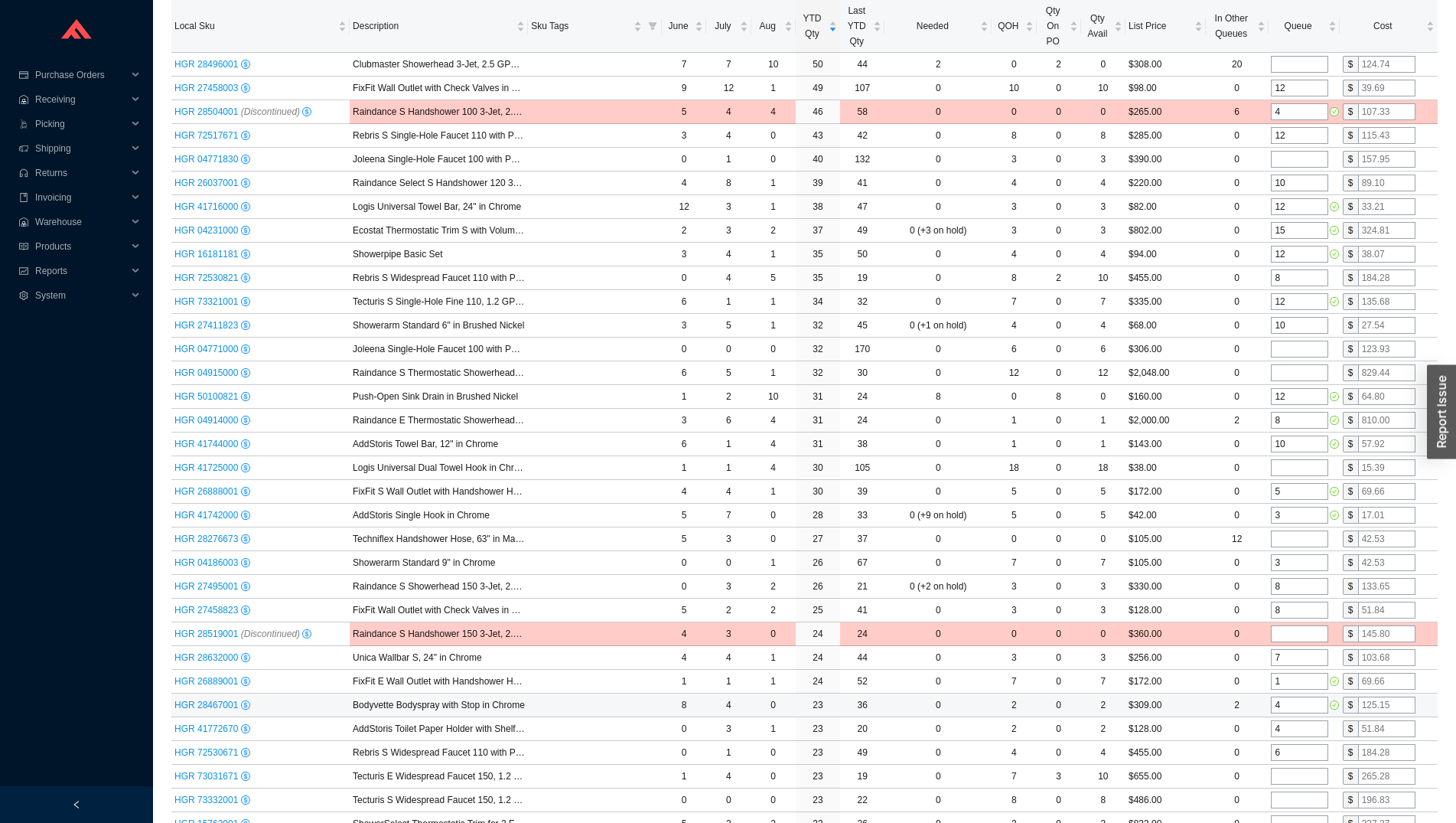
type input "4"
click at [1310, 702] on input "4" at bounding box center [1300, 704] width 57 height 17
click at [1310, 702] on input "4" at bounding box center [1300, 704] width 57 height 17
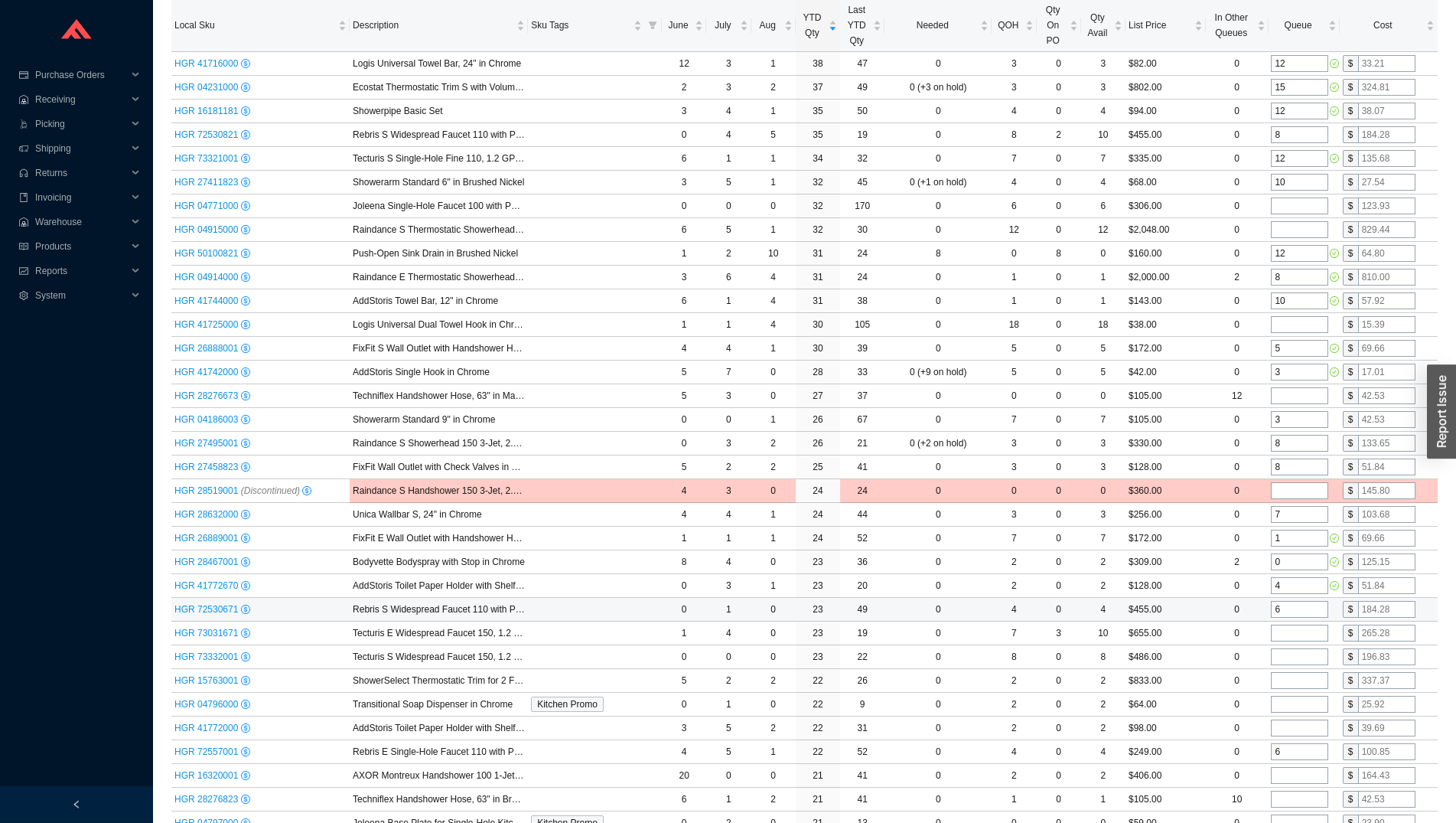
scroll to position [937, 0]
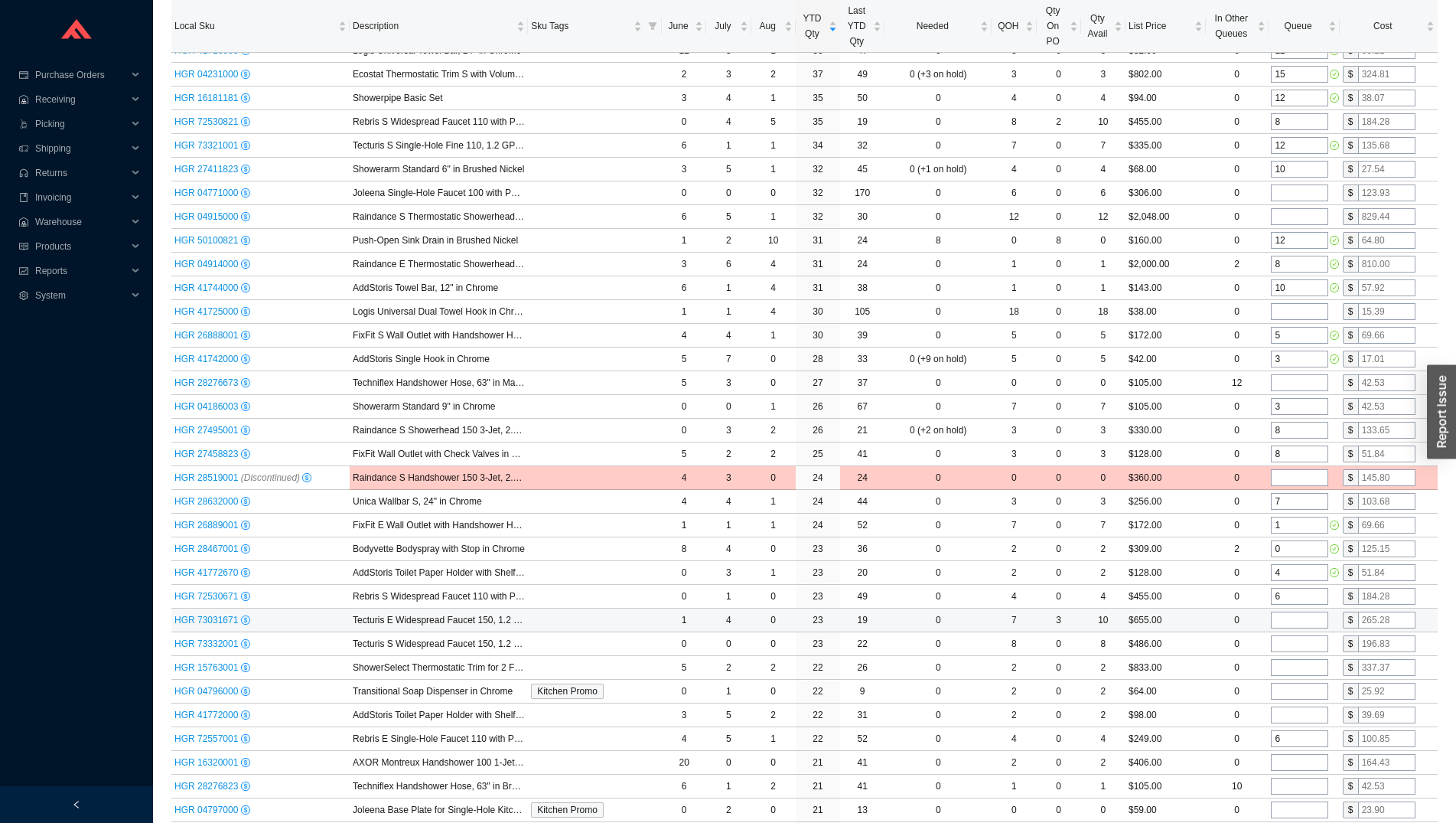
type input "0"
click at [1300, 616] on input "tel" at bounding box center [1300, 619] width 57 height 17
type input "5"
click at [1302, 648] on input "tel" at bounding box center [1300, 643] width 57 height 17
click at [1302, 666] on input "tel" at bounding box center [1300, 667] width 57 height 17
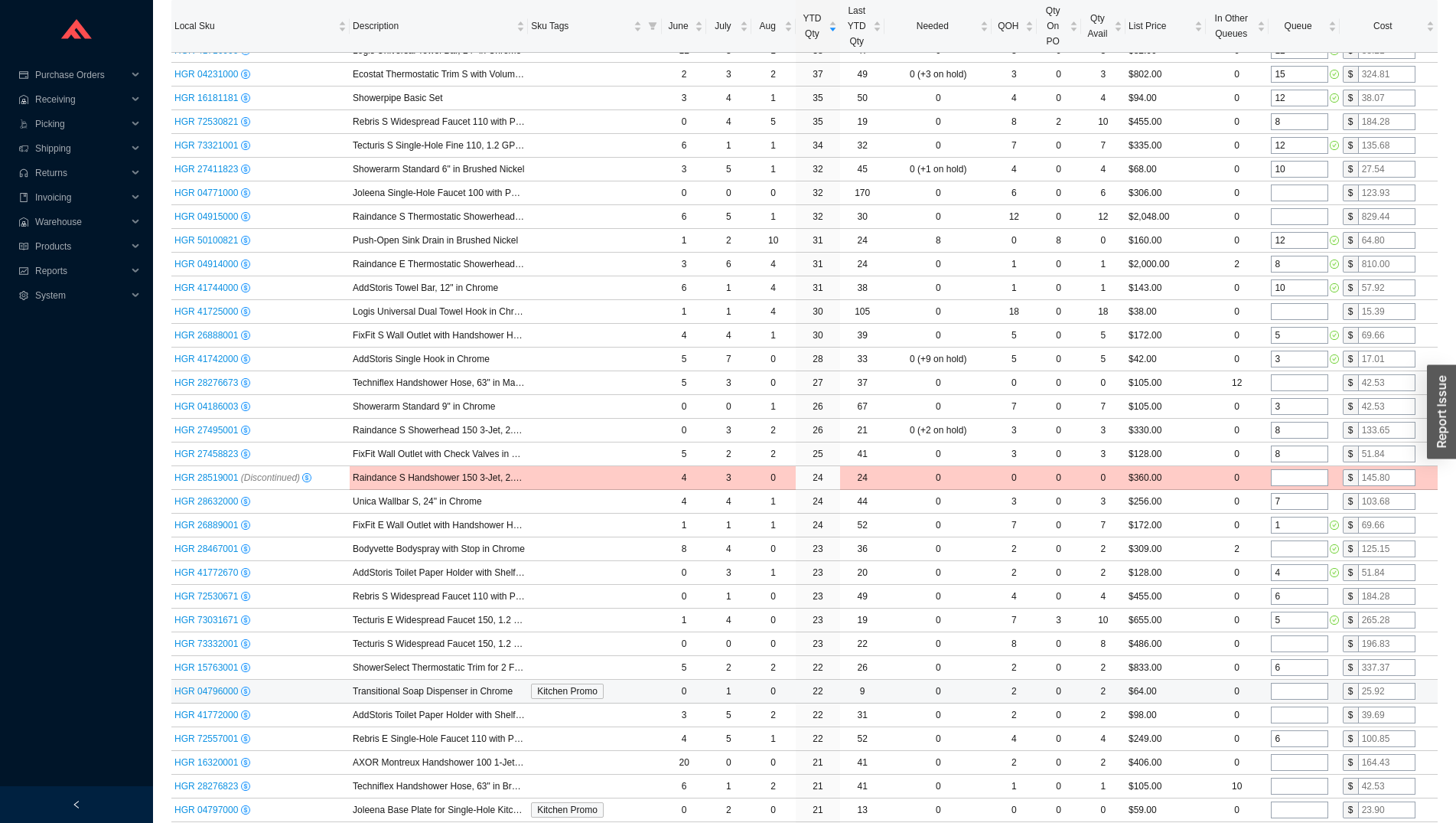
type input "6"
click at [1308, 692] on input "tel" at bounding box center [1300, 691] width 57 height 17
click at [1310, 711] on input "tel" at bounding box center [1300, 715] width 57 height 17
type input "8"
click at [1299, 759] on input "tel" at bounding box center [1300, 762] width 57 height 17
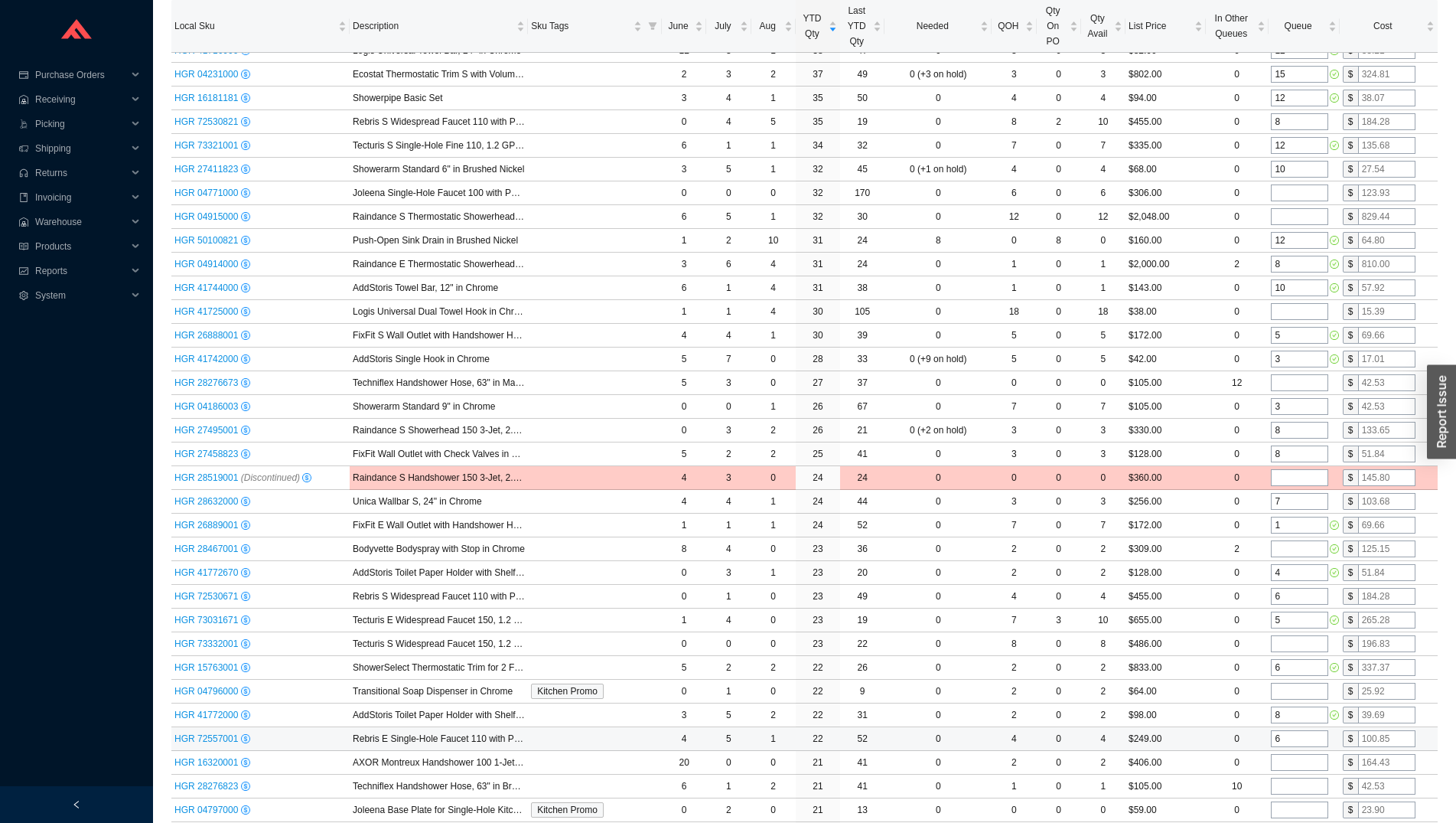
click at [1118, 742] on td "4" at bounding box center [1104, 739] width 45 height 24
click at [1304, 767] on input "tel" at bounding box center [1300, 762] width 57 height 17
click at [1295, 763] on input "tel" at bounding box center [1300, 762] width 57 height 17
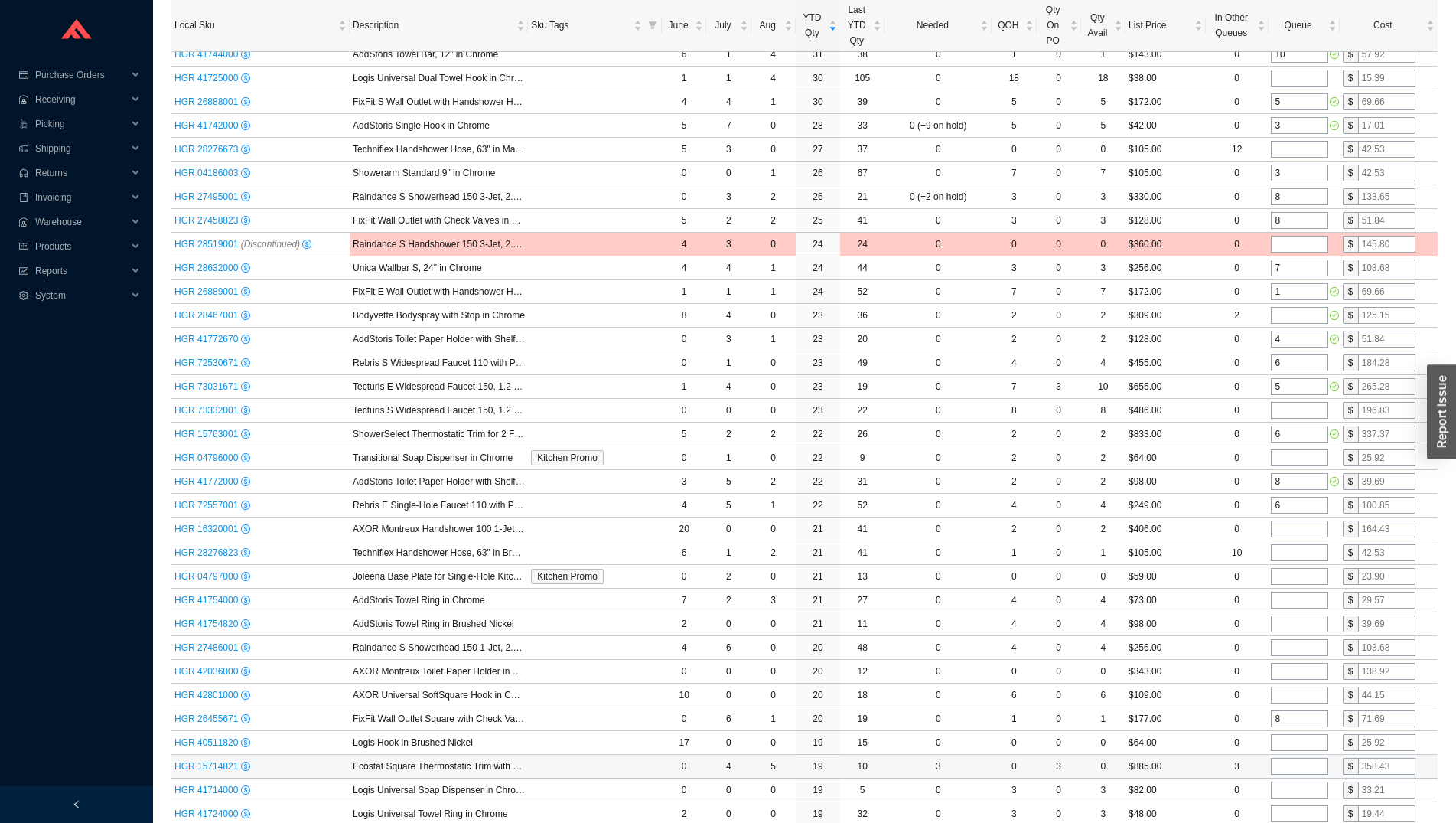
scroll to position [1172, 0]
click at [1283, 559] on input "tel" at bounding box center [1300, 552] width 57 height 17
click at [1285, 576] on input "tel" at bounding box center [1300, 575] width 57 height 17
click at [1290, 597] on input "tel" at bounding box center [1300, 599] width 57 height 17
click at [1292, 621] on input "tel" at bounding box center [1300, 622] width 57 height 17
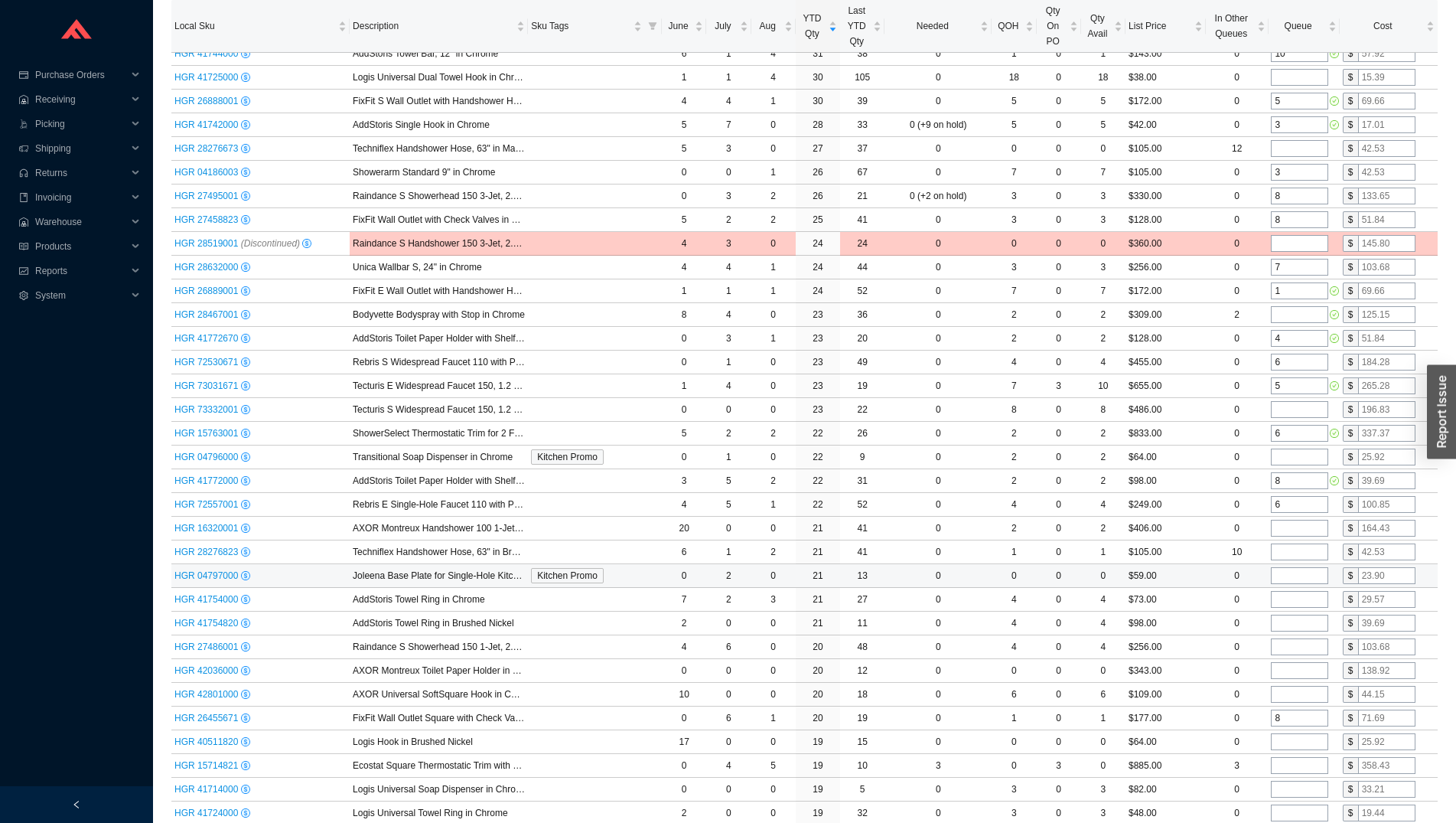
click at [1290, 585] on td at bounding box center [1303, 576] width 71 height 24
click at [1290, 579] on input "tel" at bounding box center [1300, 575] width 57 height 17
click at [1295, 606] on input "tel" at bounding box center [1300, 599] width 57 height 17
type input "2"
click at [1305, 627] on input "tel" at bounding box center [1300, 622] width 57 height 17
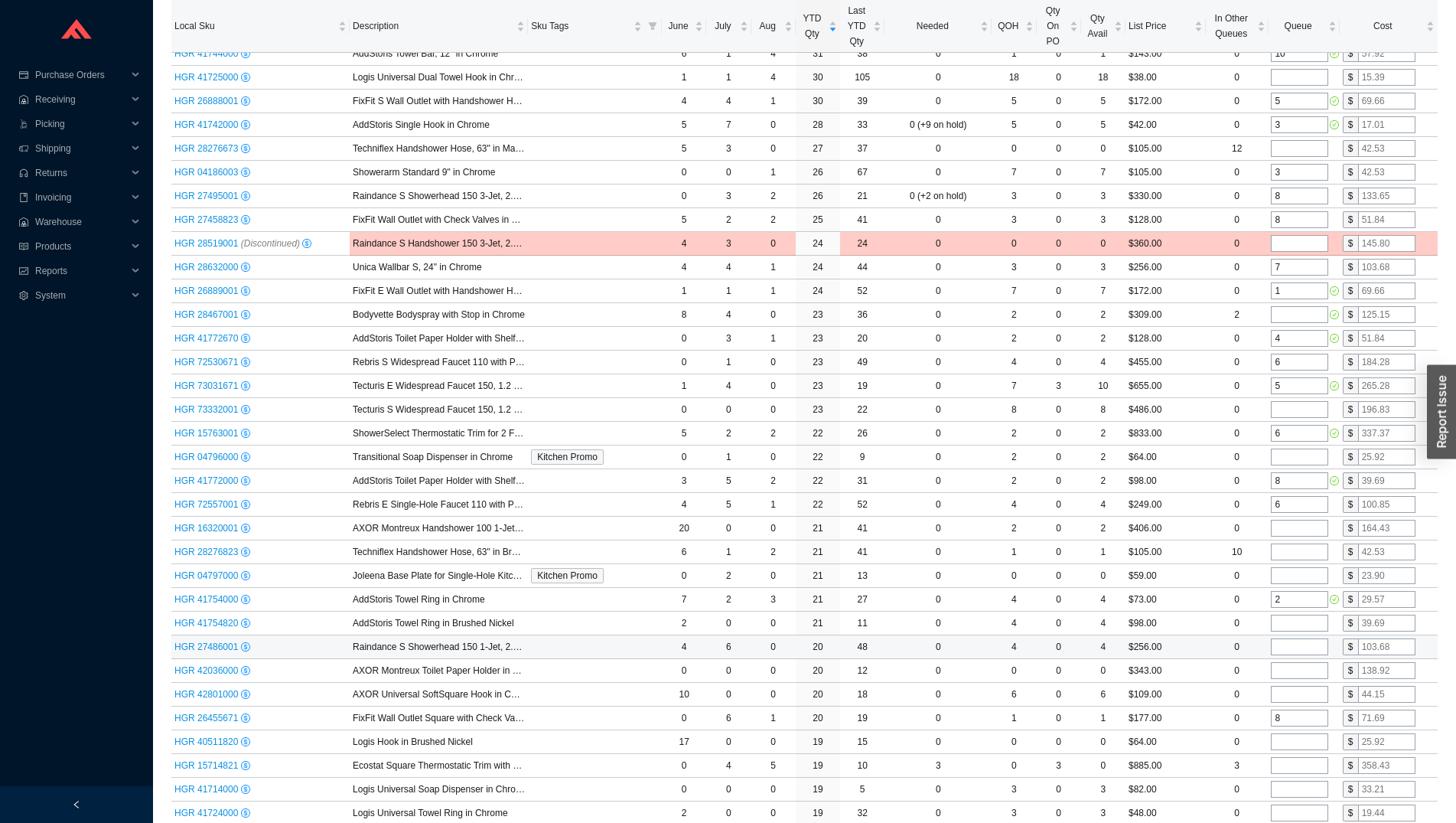
click at [1302, 645] on input "tel" at bounding box center [1300, 646] width 57 height 17
click at [1299, 668] on input "tel" at bounding box center [1300, 670] width 57 height 17
click at [1302, 686] on td at bounding box center [1303, 695] width 71 height 24
click at [1302, 692] on input "tel" at bounding box center [1300, 694] width 57 height 17
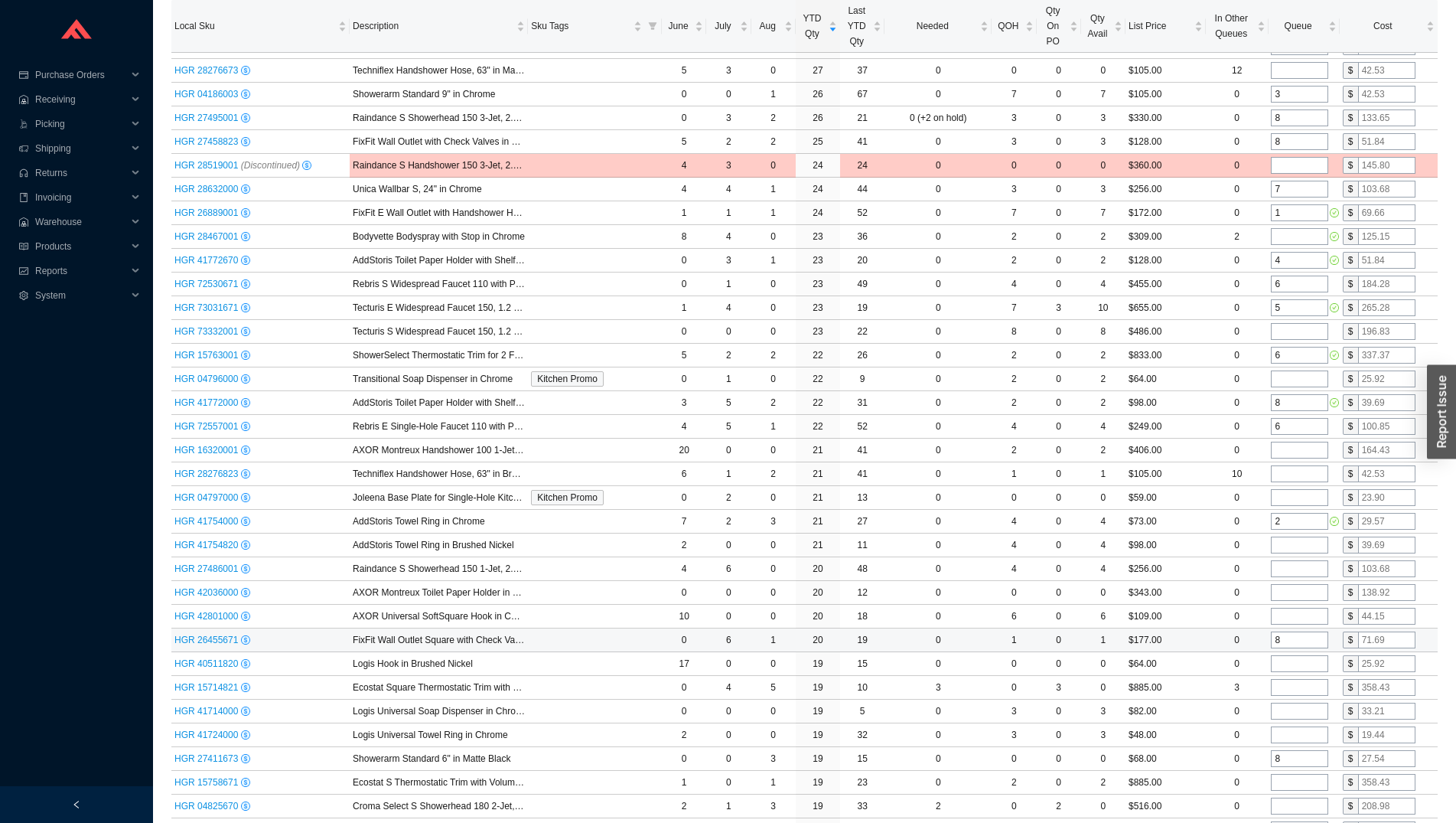
click at [1293, 636] on input "8" at bounding box center [1300, 640] width 57 height 17
click at [1295, 669] on input "tel" at bounding box center [1300, 663] width 57 height 17
click at [1296, 689] on input "tel" at bounding box center [1300, 687] width 57 height 17
type input "2"
click at [1293, 716] on input "tel" at bounding box center [1300, 711] width 57 height 17
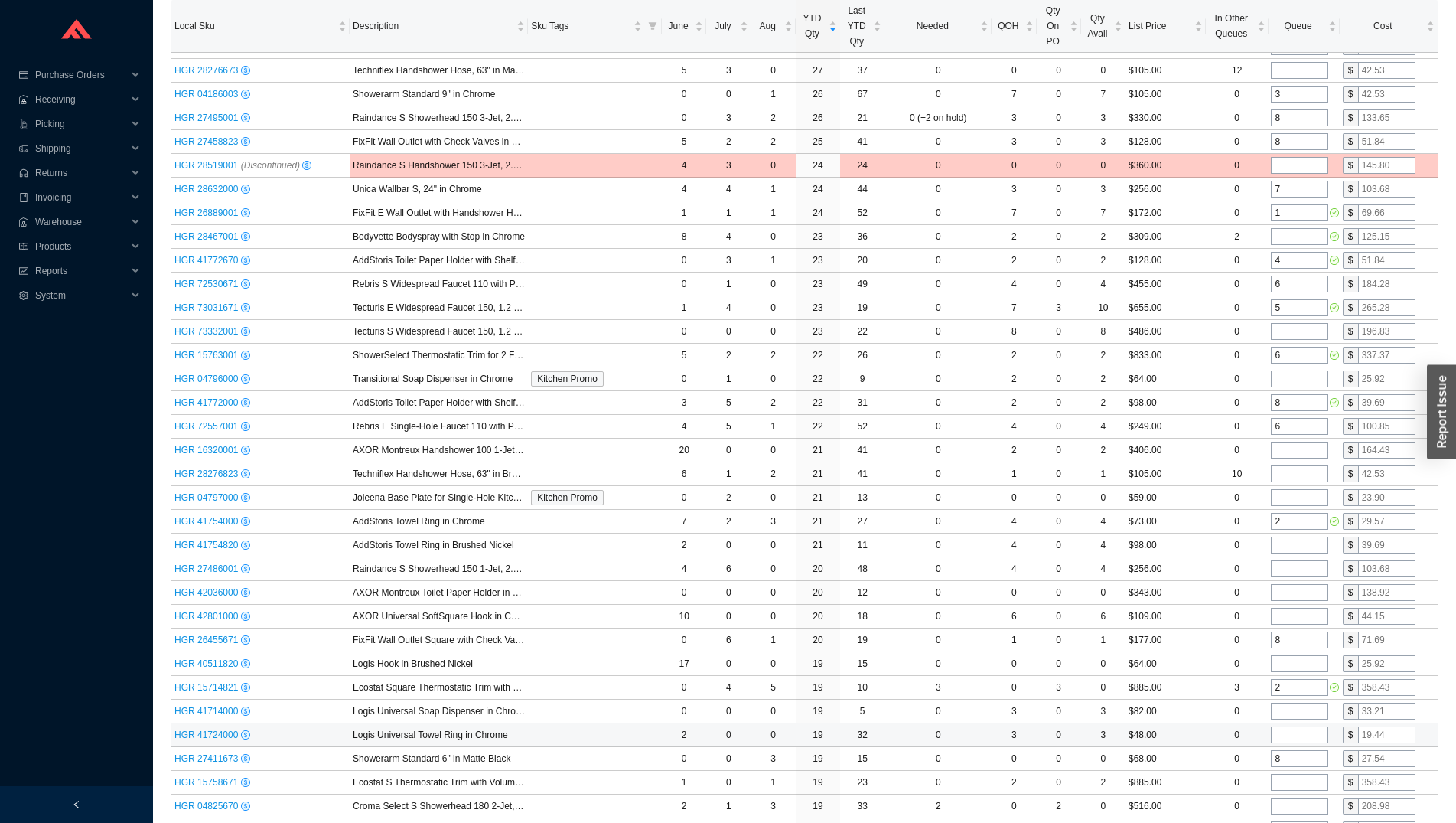
click at [1303, 735] on input "tel" at bounding box center [1300, 735] width 57 height 17
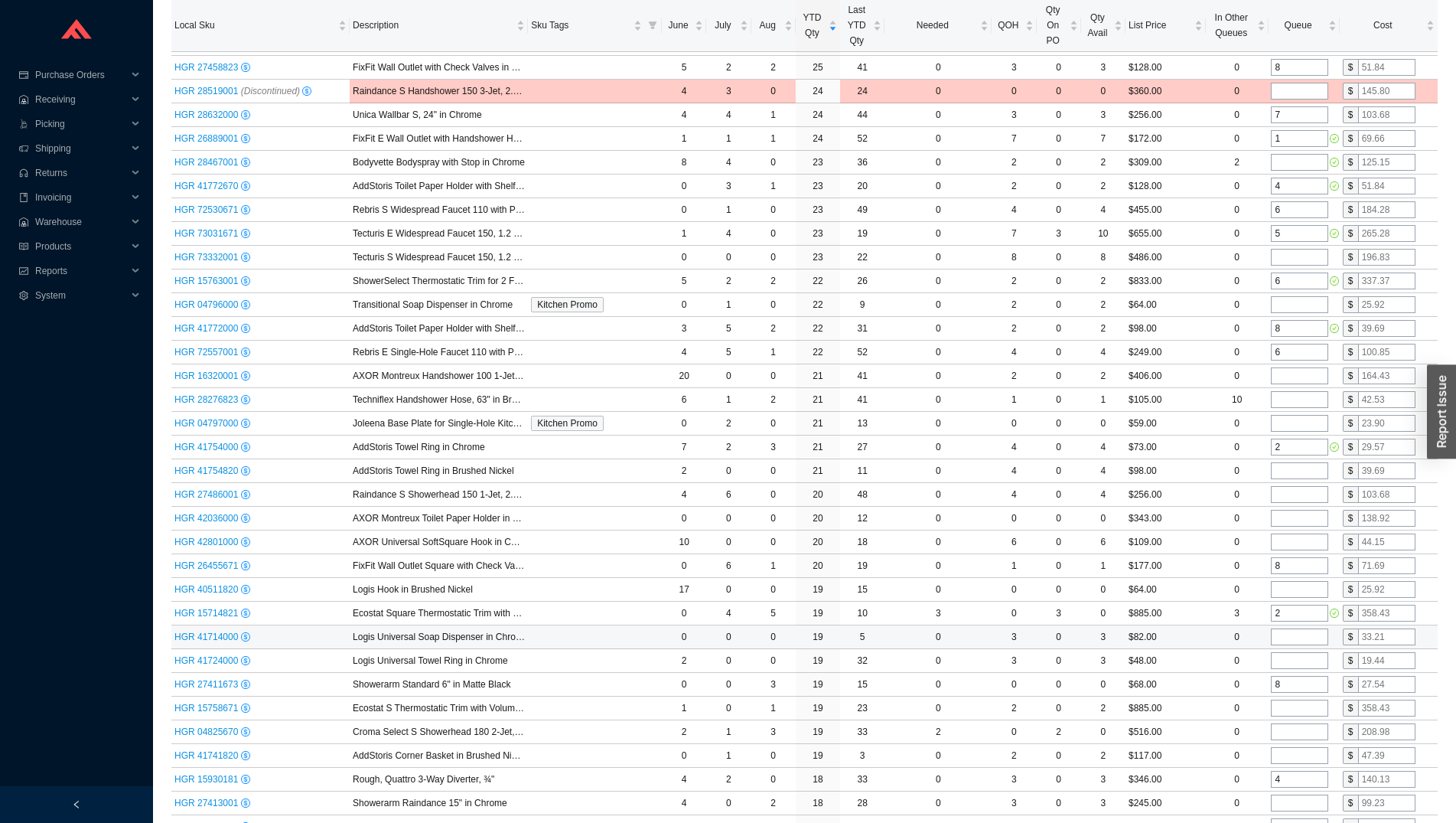
scroll to position [1328, 0]
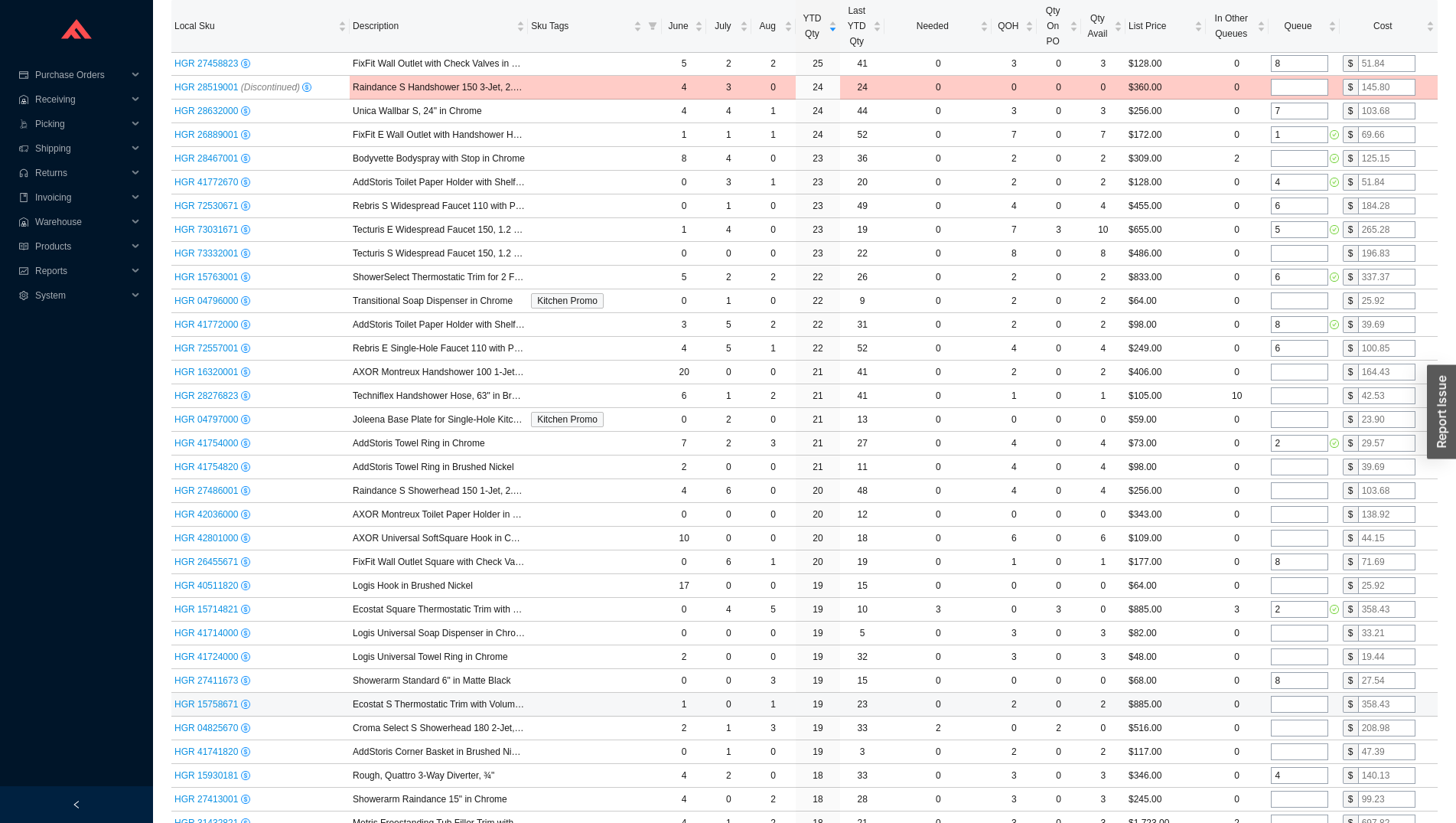
click at [1294, 706] on input "tel" at bounding box center [1300, 704] width 57 height 17
type input "2"
click at [1299, 728] on input "tel" at bounding box center [1300, 727] width 57 height 17
type input "4"
click at [1295, 747] on input "tel" at bounding box center [1300, 751] width 57 height 17
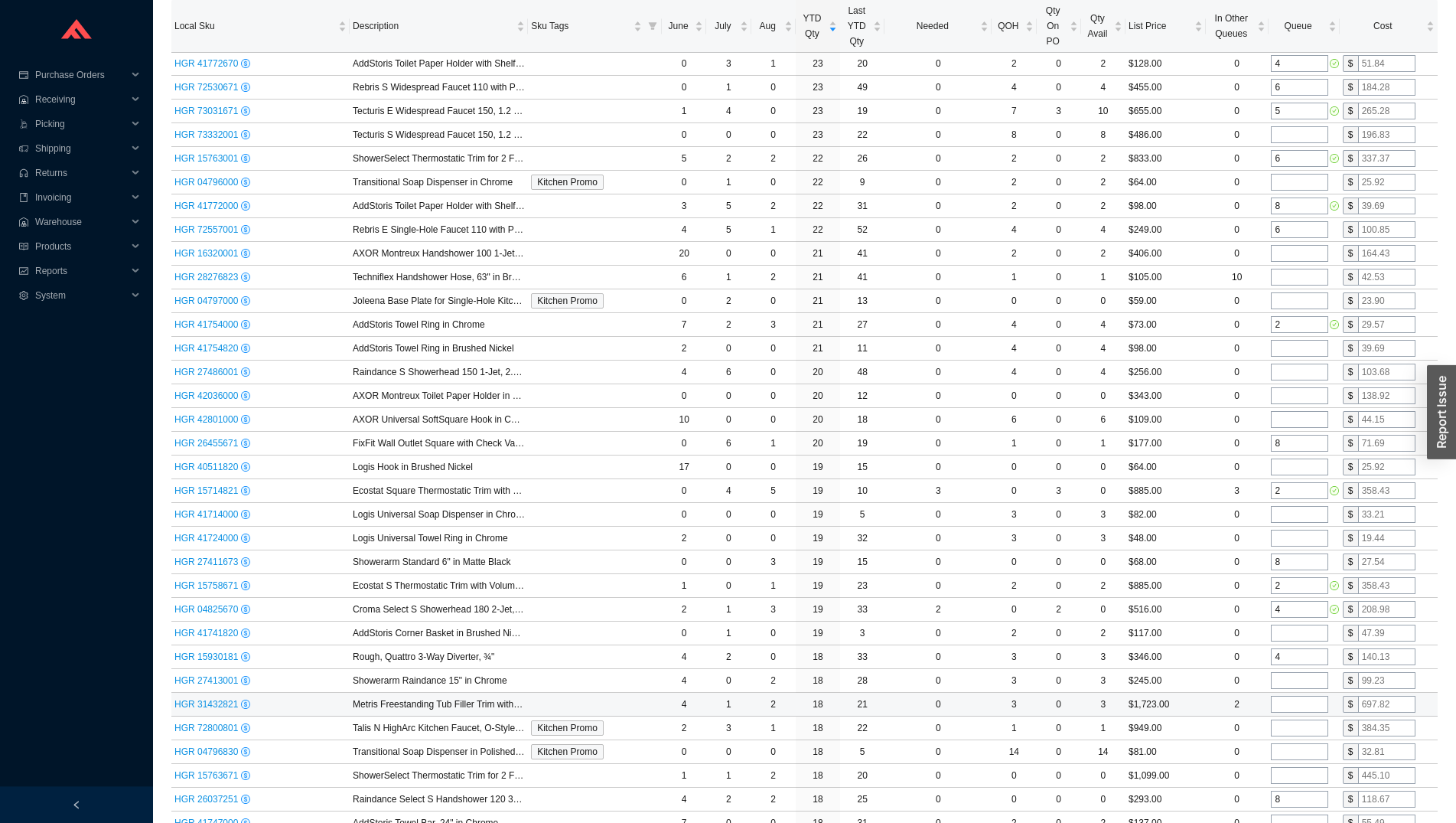
scroll to position [1484, 0]
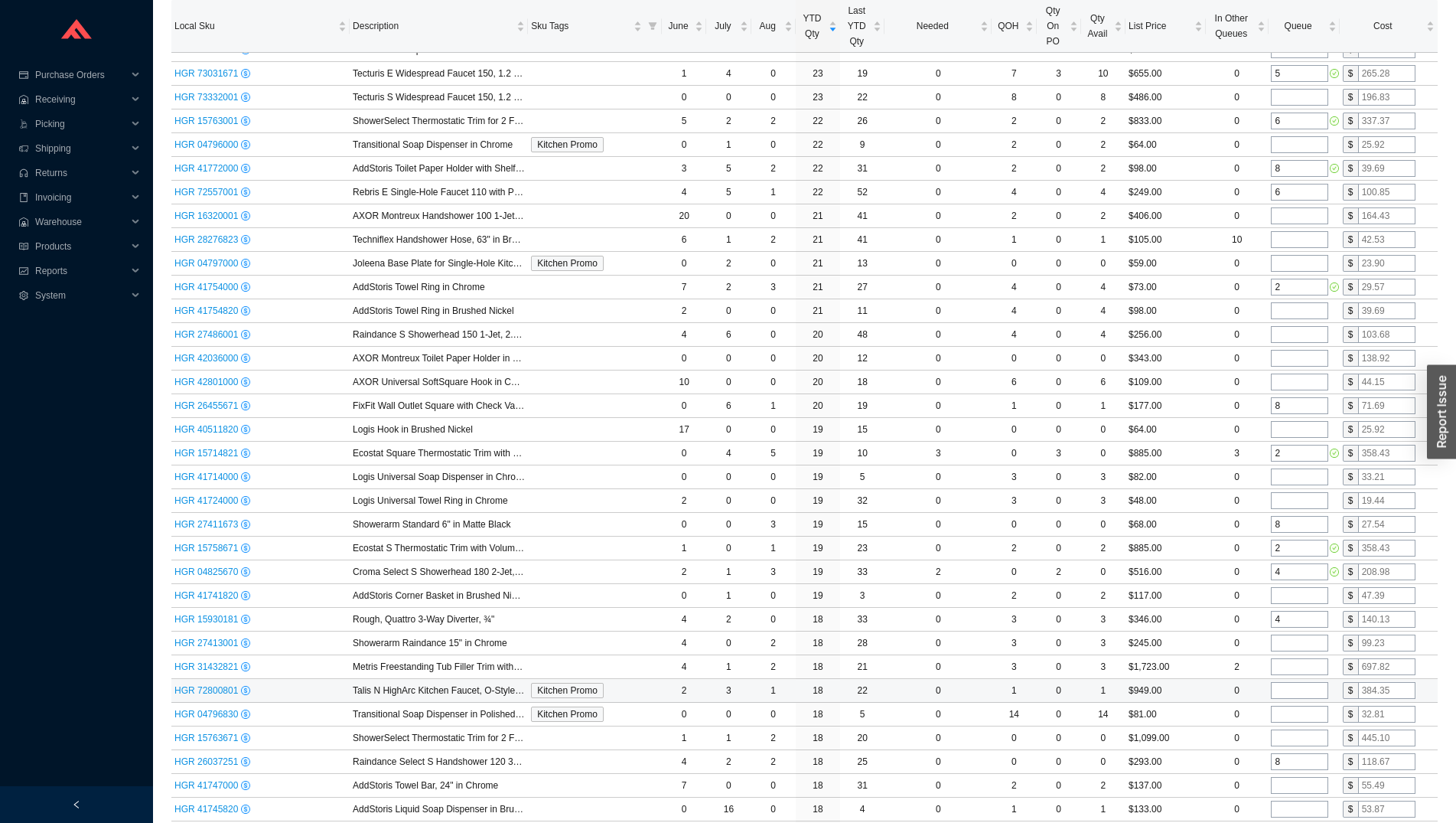
click at [1298, 689] on input "tel" at bounding box center [1300, 690] width 57 height 17
type input "3"
click at [1297, 720] on input "tel" at bounding box center [1300, 714] width 57 height 17
click at [1290, 743] on input "tel" at bounding box center [1300, 738] width 57 height 17
type input "4"
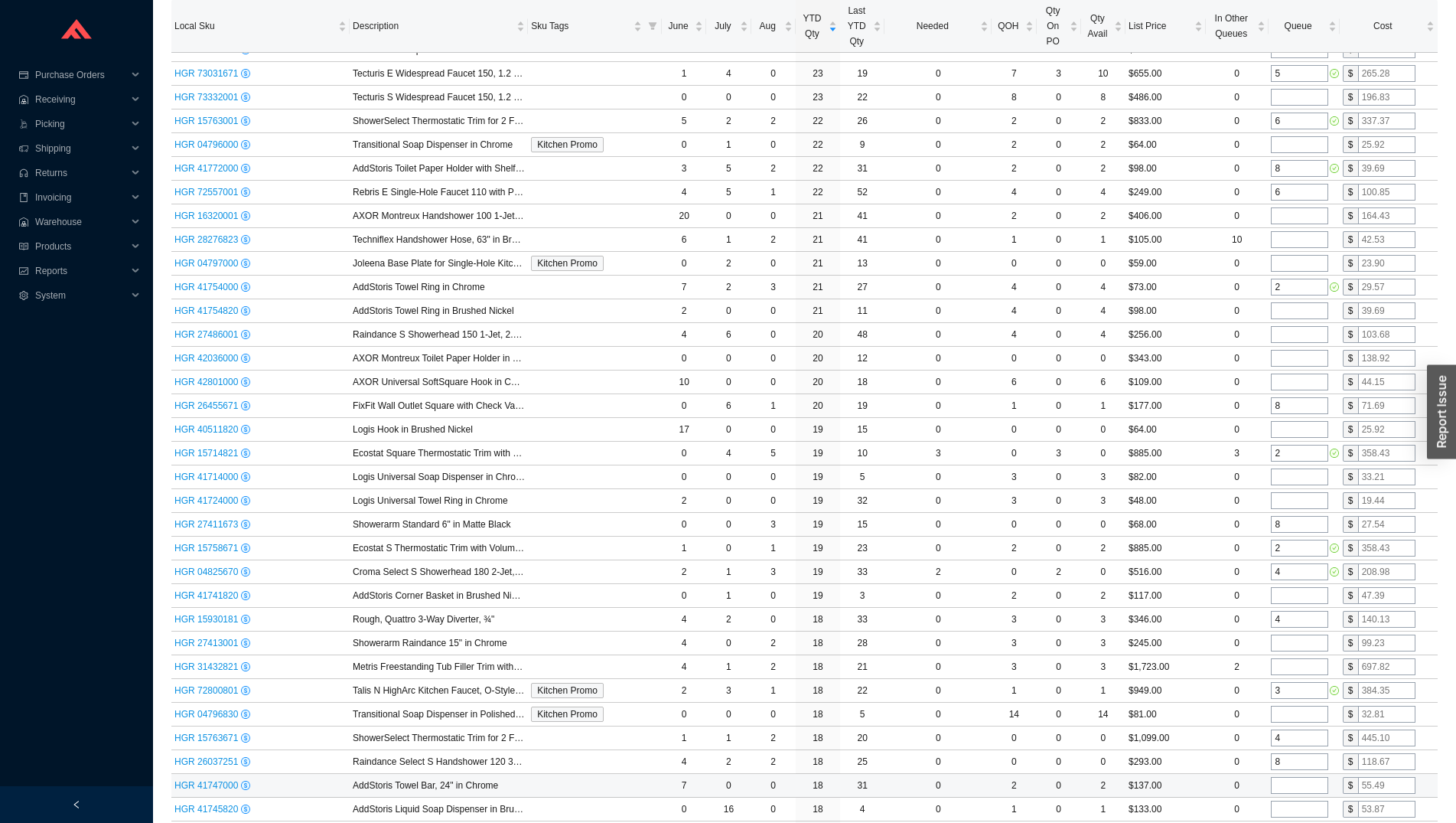
click at [1293, 775] on td at bounding box center [1303, 786] width 71 height 24
click at [1294, 780] on input "tel" at bounding box center [1300, 785] width 57 height 17
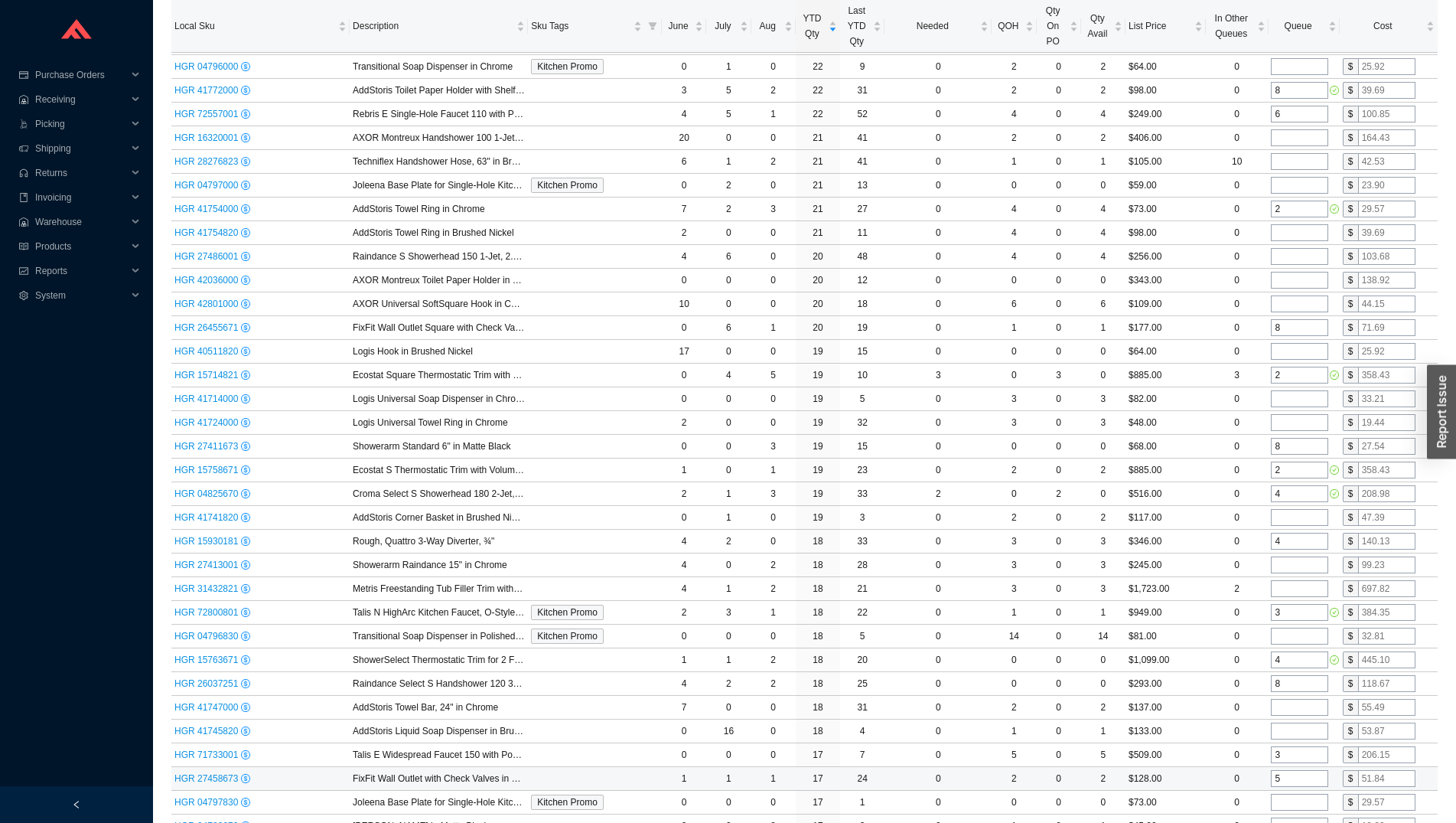
scroll to position [1640, 0]
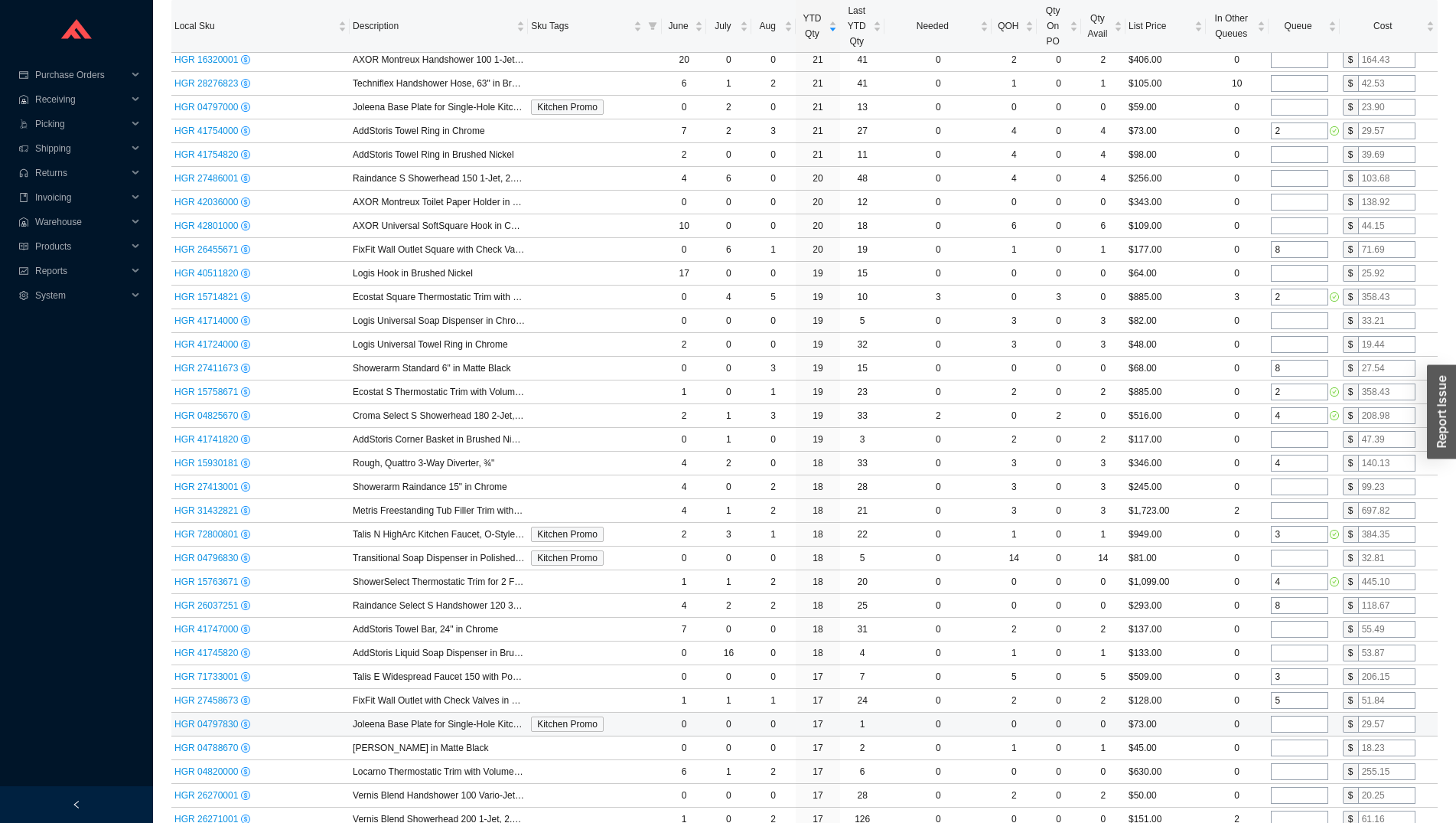
click at [1296, 722] on input "tel" at bounding box center [1300, 724] width 57 height 17
click at [1306, 767] on input "tel" at bounding box center [1300, 771] width 57 height 17
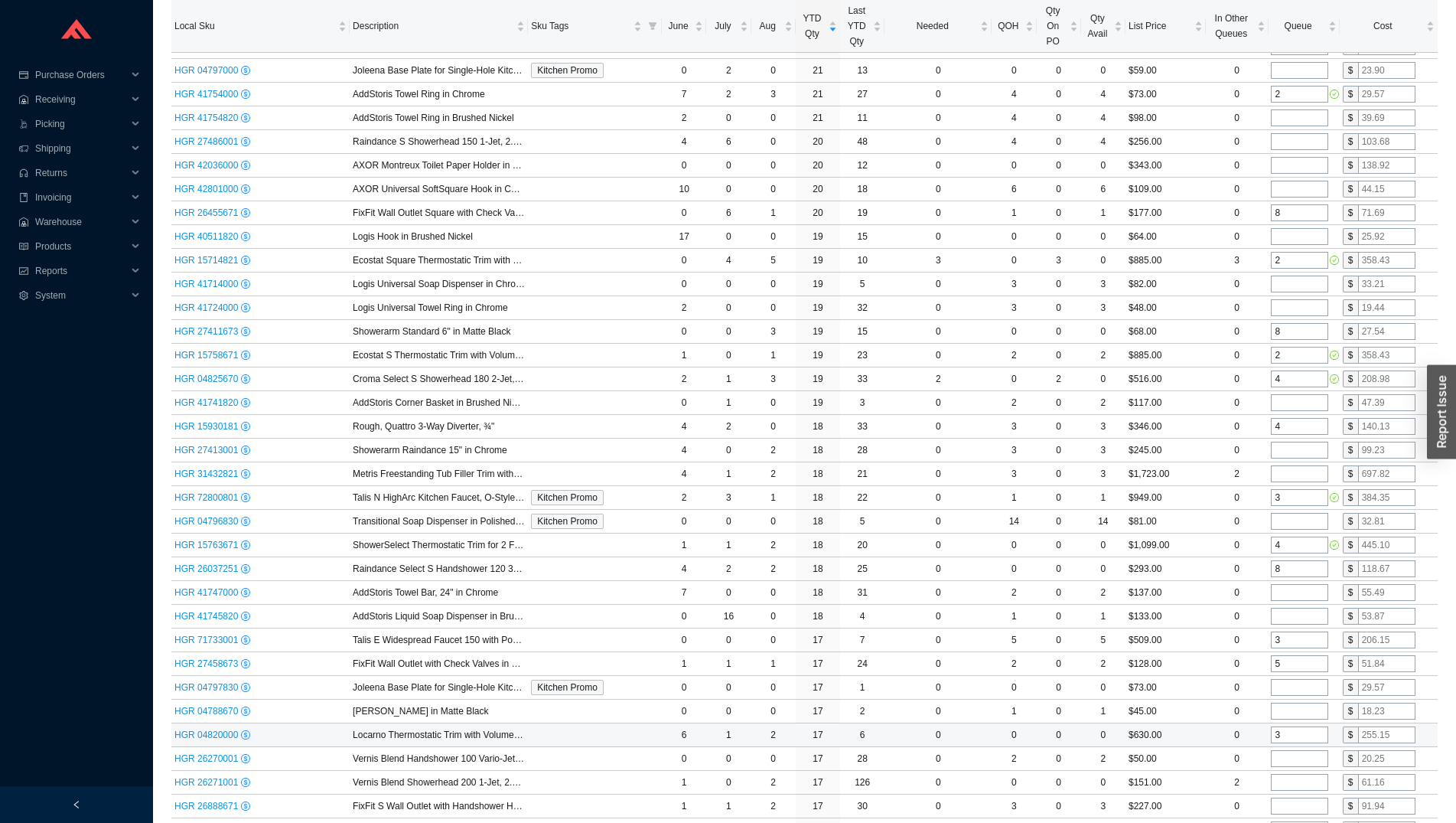
scroll to position [1718, 0]
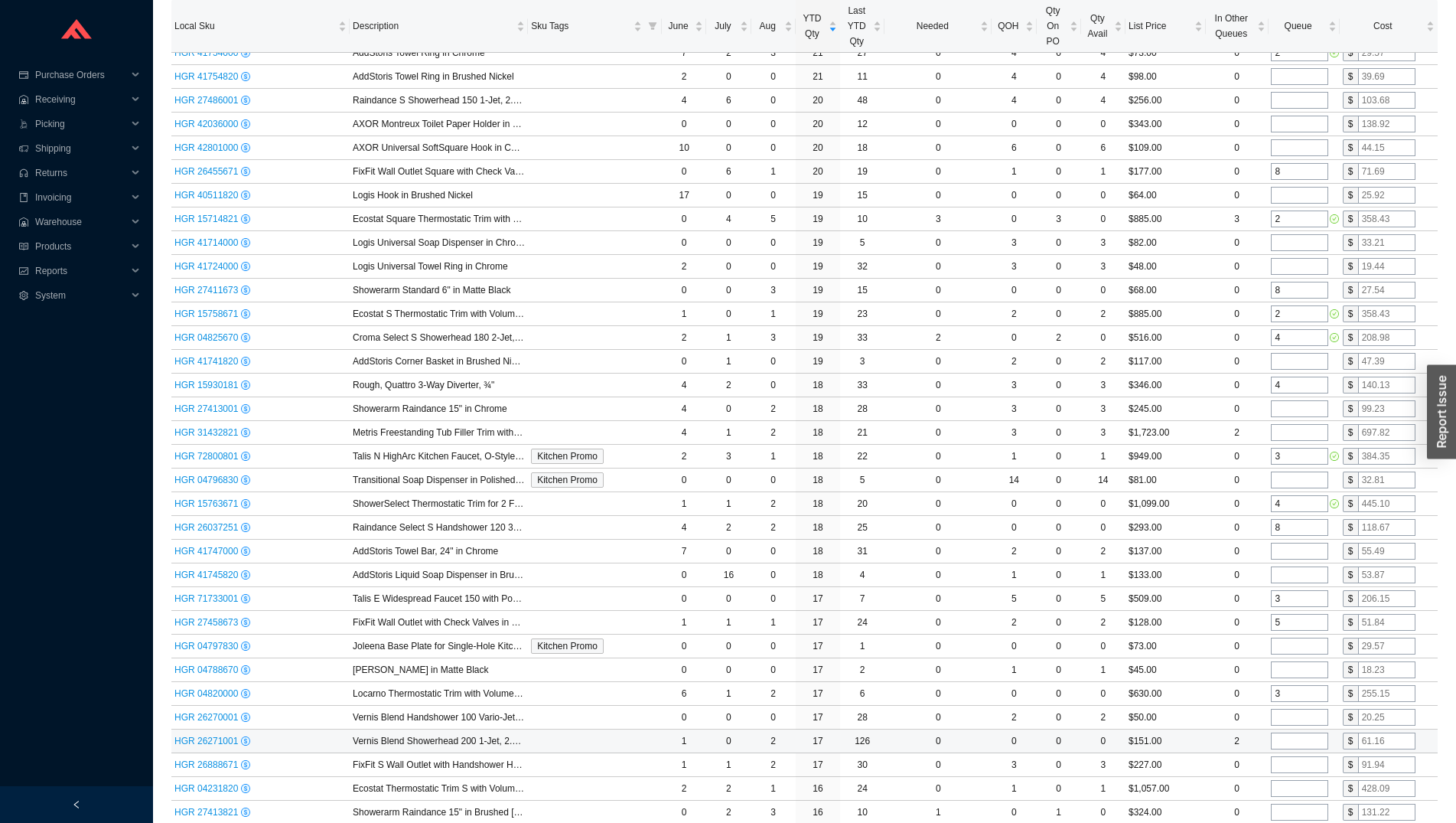
type input "3"
click at [1295, 740] on input "tel" at bounding box center [1300, 740] width 57 height 17
type input "2"
click at [1295, 762] on input "tel" at bounding box center [1300, 764] width 57 height 17
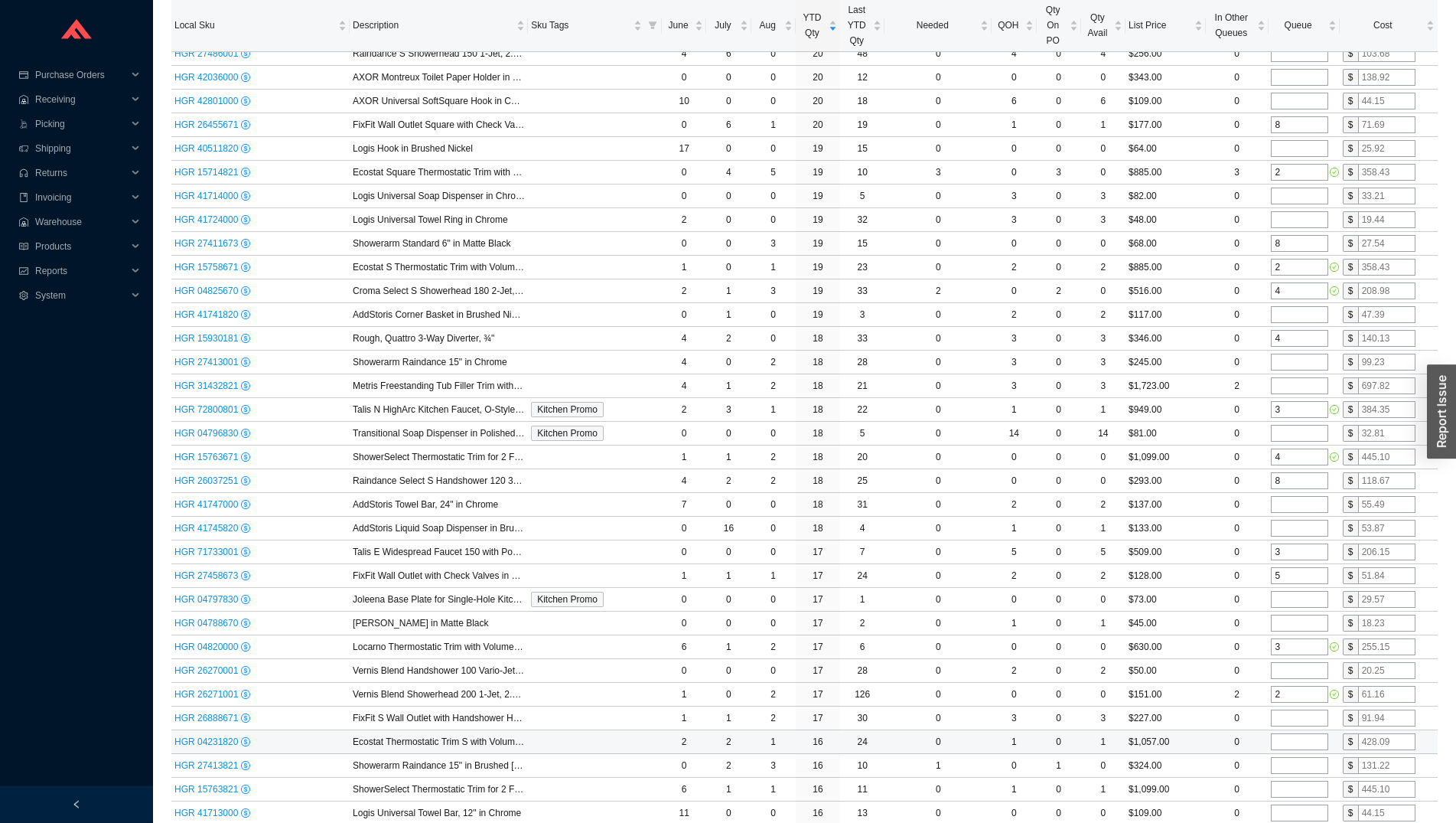
scroll to position [1796, 0]
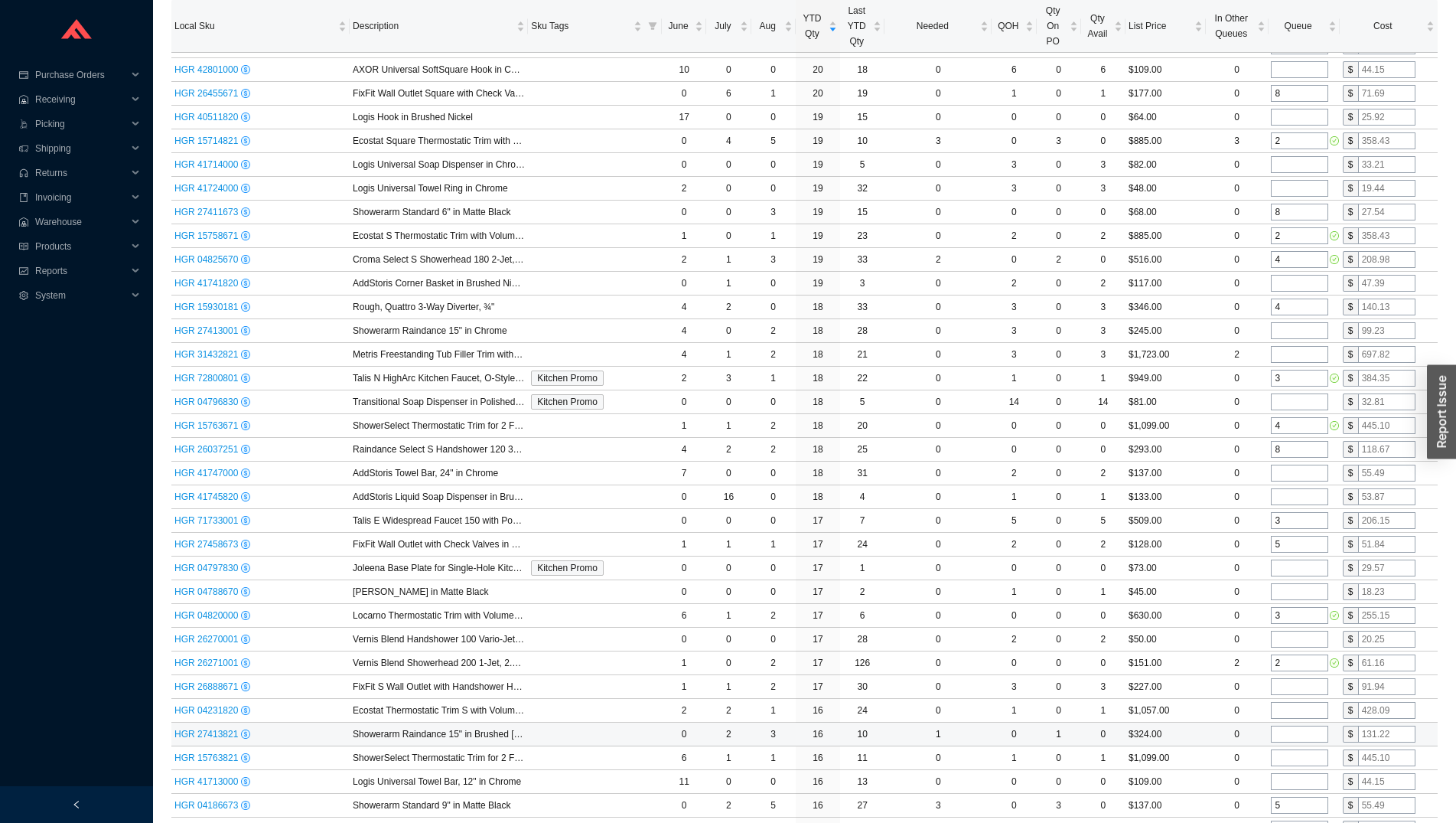
click at [1287, 736] on input "tel" at bounding box center [1300, 734] width 57 height 17
type input "3"
click at [1289, 762] on input "tel" at bounding box center [1300, 758] width 57 height 17
type input "1"
click at [1291, 778] on input "tel" at bounding box center [1300, 781] width 57 height 17
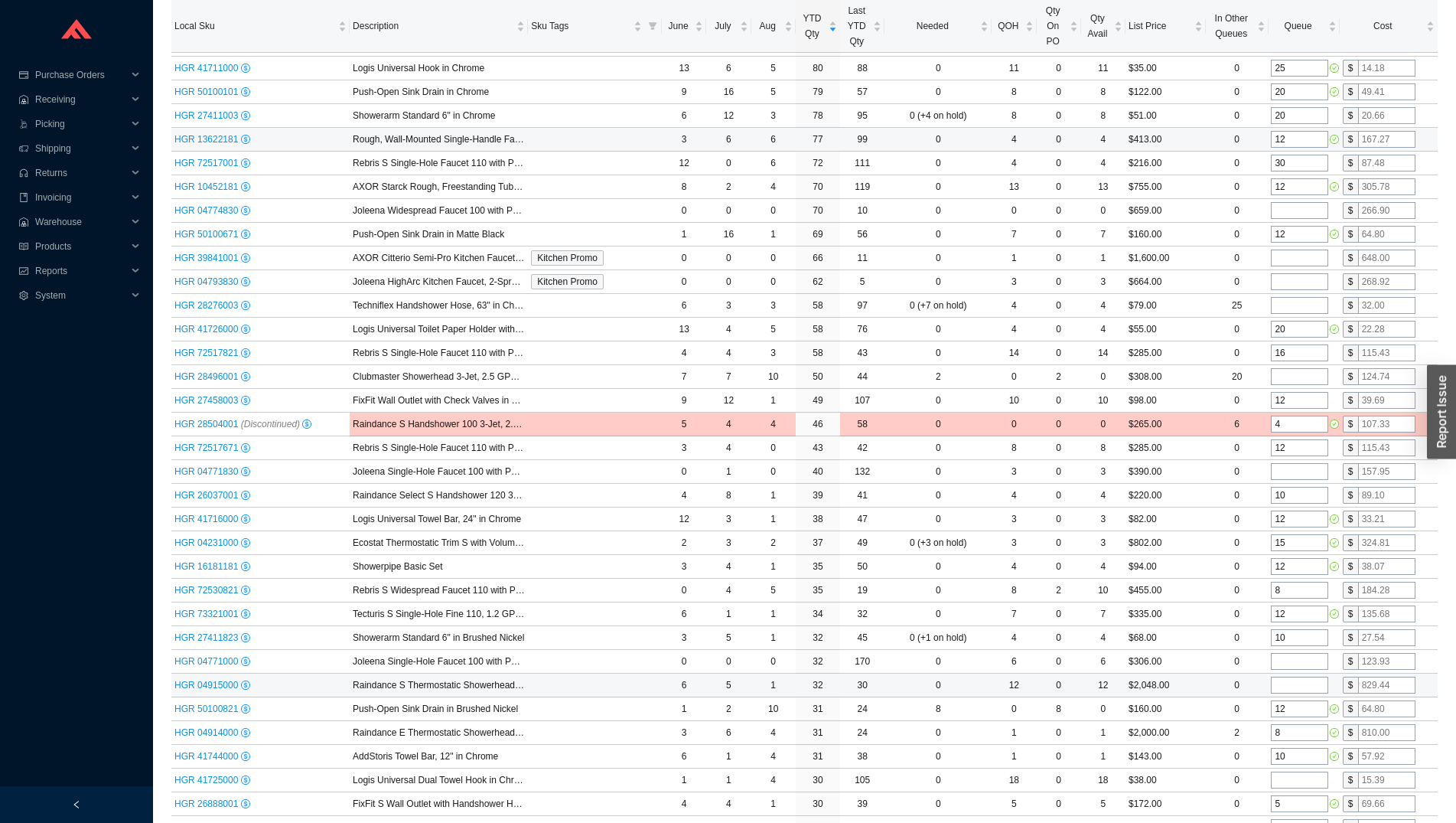
scroll to position [0, 0]
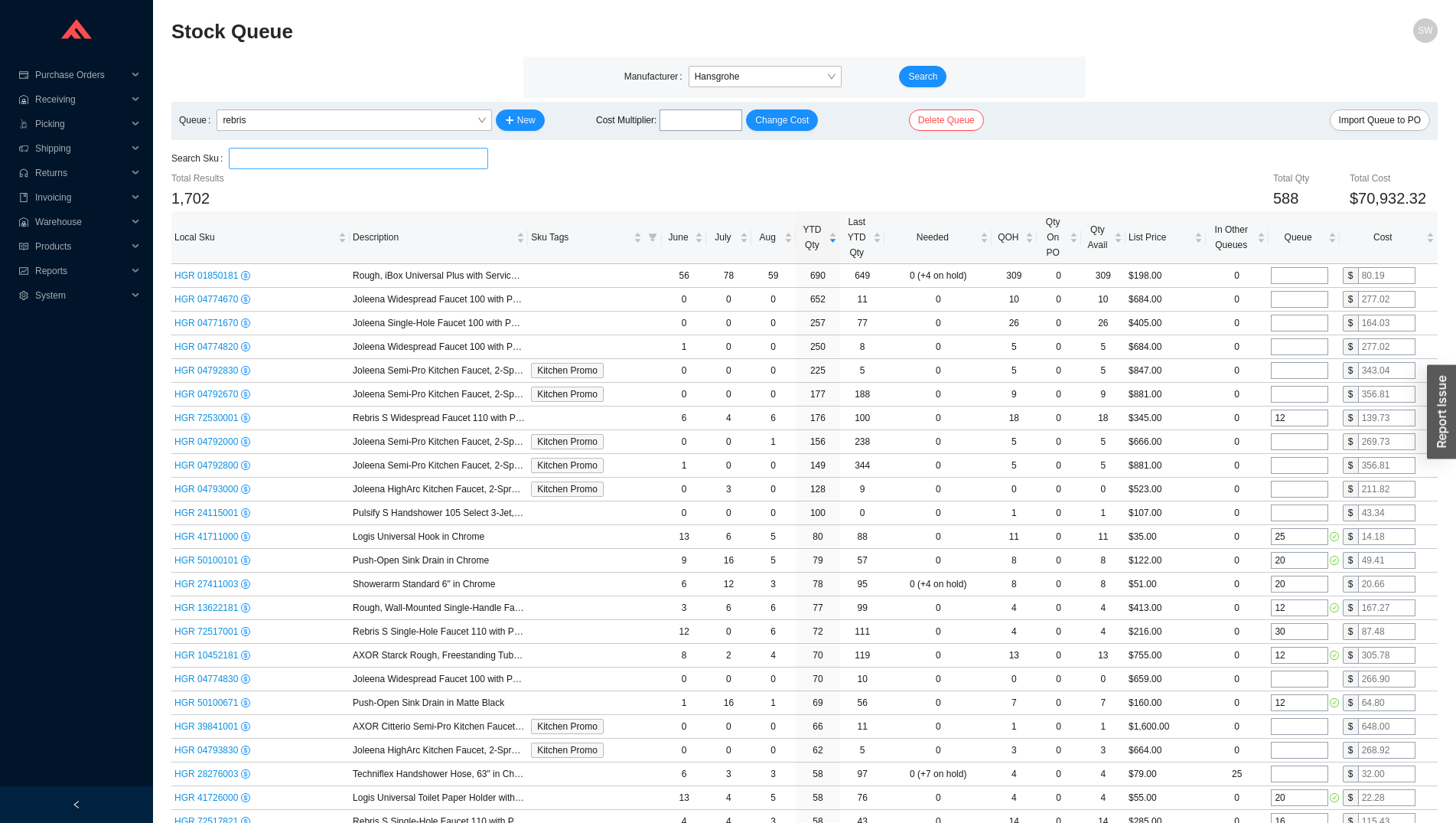
click at [458, 157] on input "search" at bounding box center [358, 158] width 247 height 20
click at [431, 113] on span "rebris" at bounding box center [354, 120] width 263 height 20
click at [369, 174] on div "special" at bounding box center [354, 169] width 264 height 14
click at [404, 119] on span "special" at bounding box center [354, 120] width 263 height 20
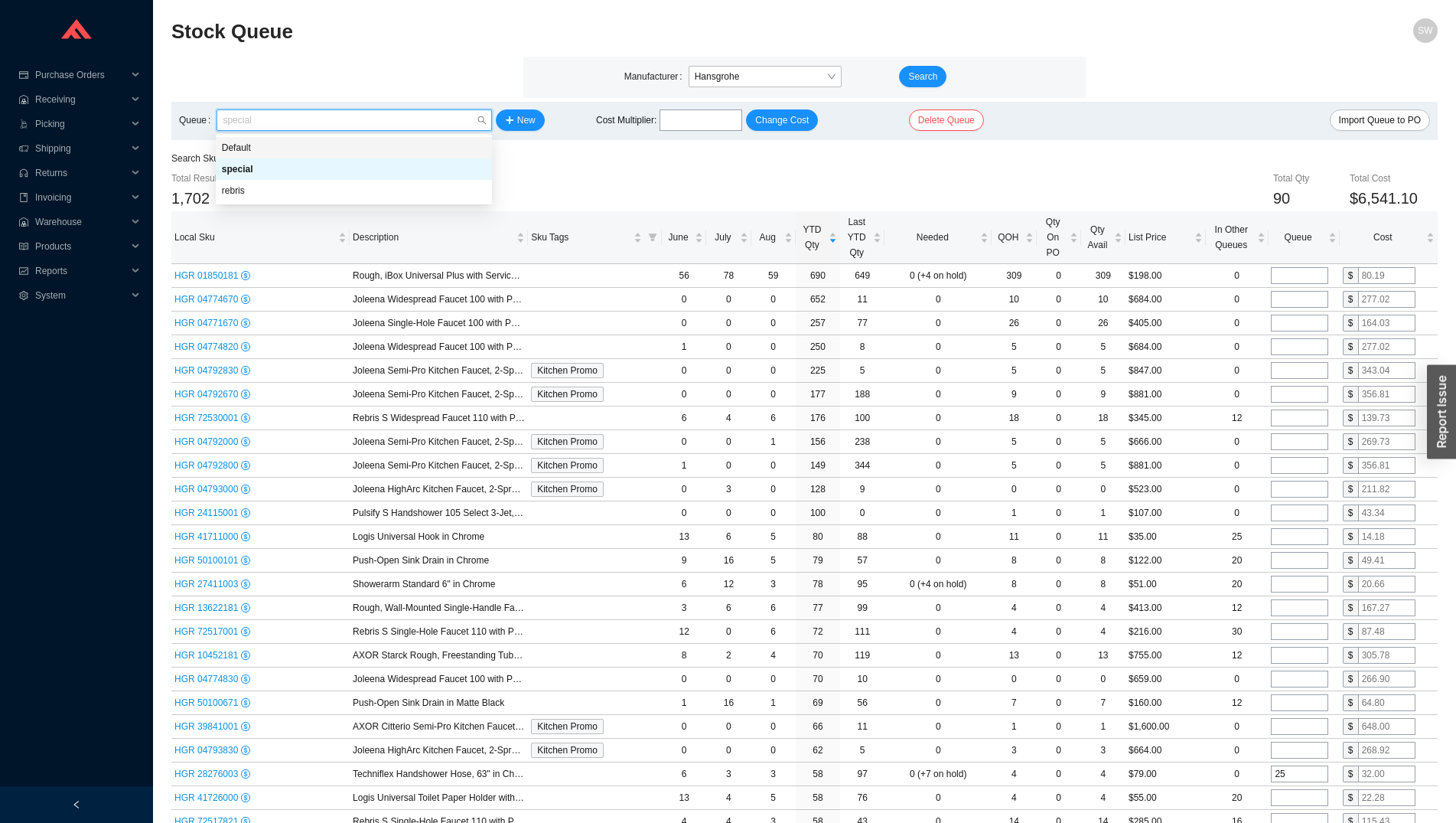
click at [411, 150] on div "Default" at bounding box center [354, 147] width 264 height 14
click at [411, 119] on span "Default" at bounding box center [354, 120] width 263 height 20
click at [348, 196] on div "rebris" at bounding box center [354, 190] width 264 height 14
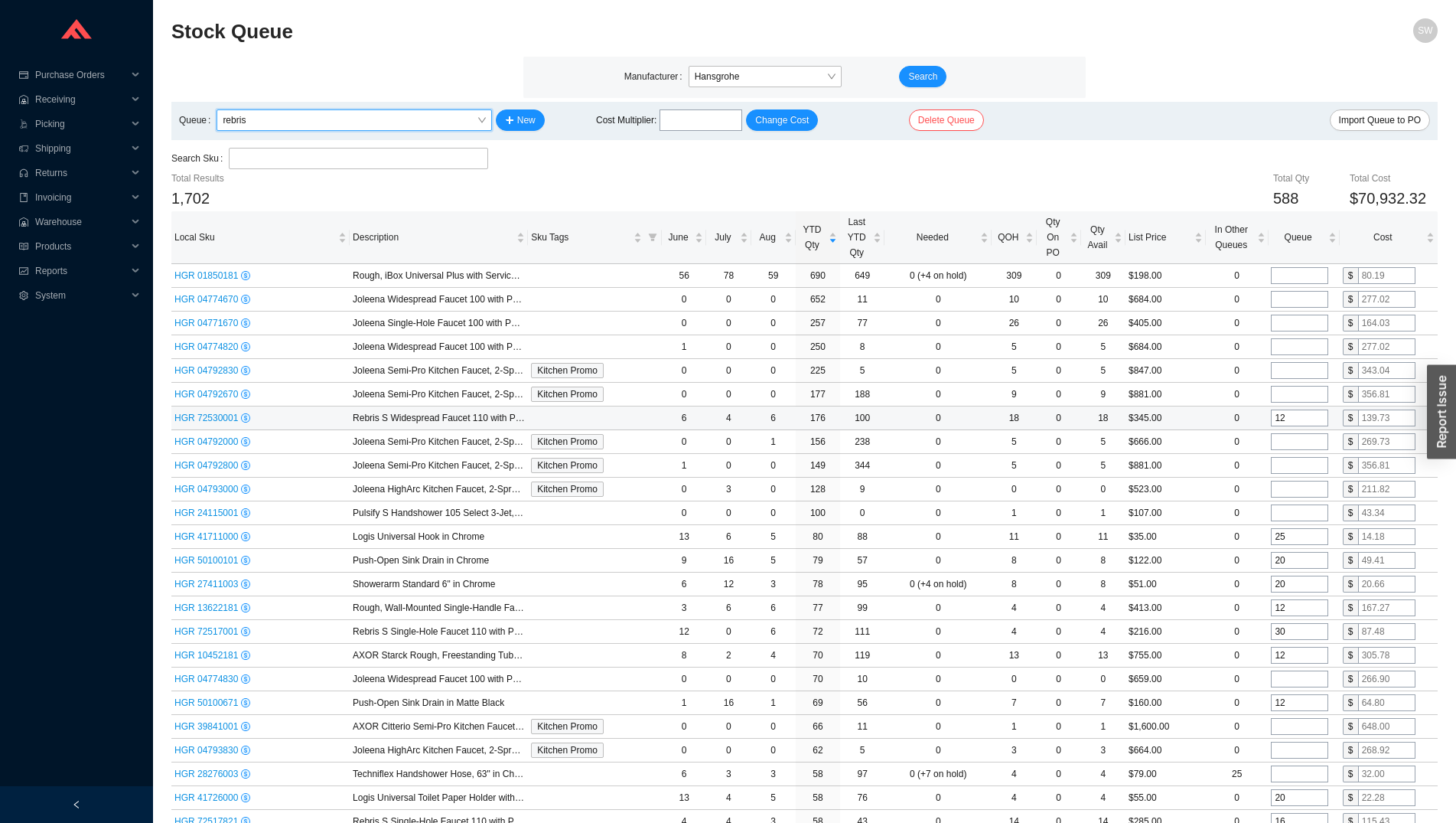
click at [1291, 419] on input "12" at bounding box center [1300, 418] width 57 height 17
click at [1293, 412] on input "30" at bounding box center [1300, 418] width 57 height 17
type input "30"
click at [1294, 436] on input "tel" at bounding box center [1300, 441] width 57 height 17
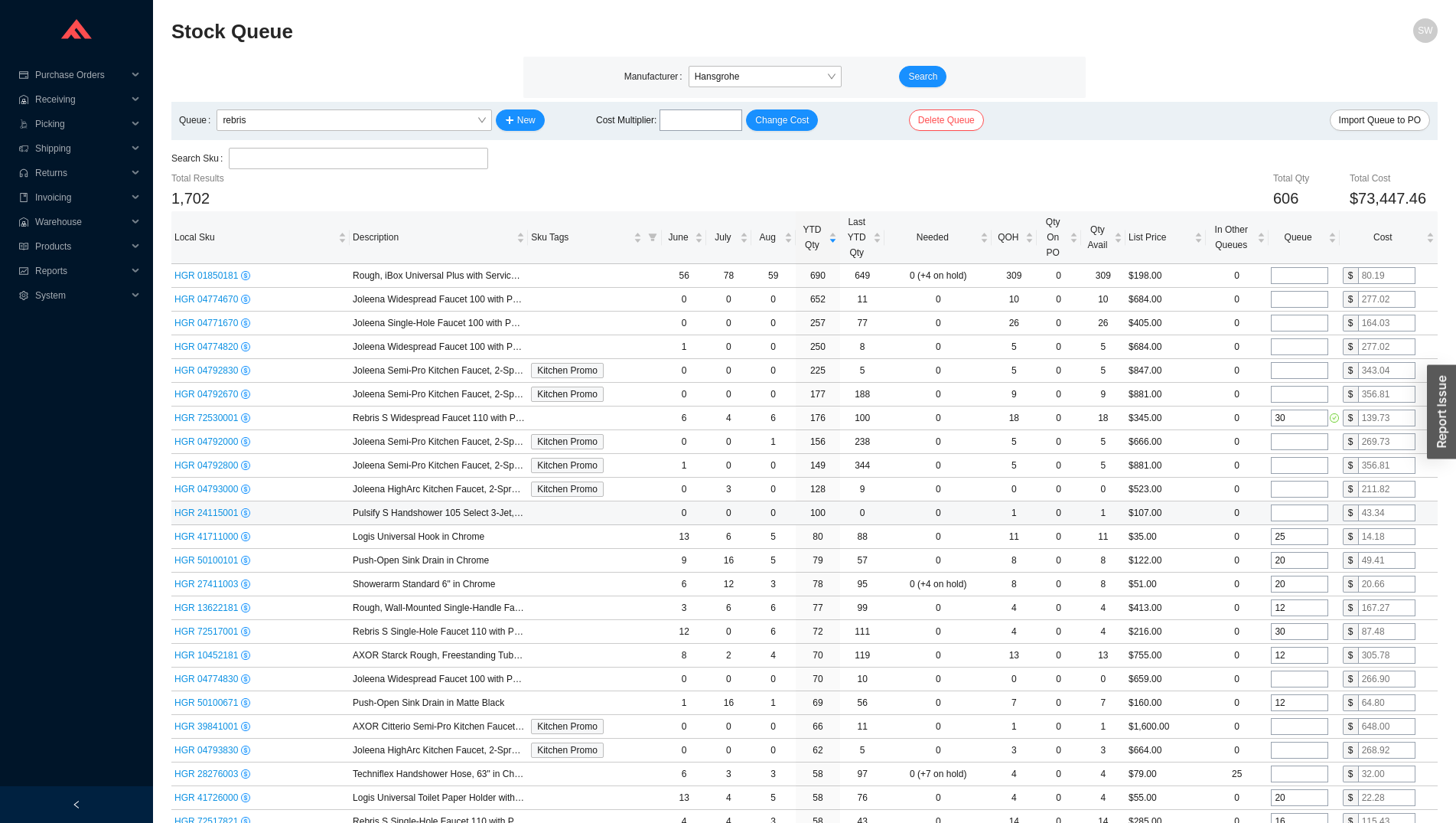
click at [1293, 511] on input "tel" at bounding box center [1300, 513] width 57 height 17
click at [1292, 532] on input "25" at bounding box center [1300, 536] width 57 height 17
click at [1290, 548] on td "25" at bounding box center [1303, 537] width 71 height 24
click at [1290, 605] on input "12" at bounding box center [1300, 607] width 57 height 17
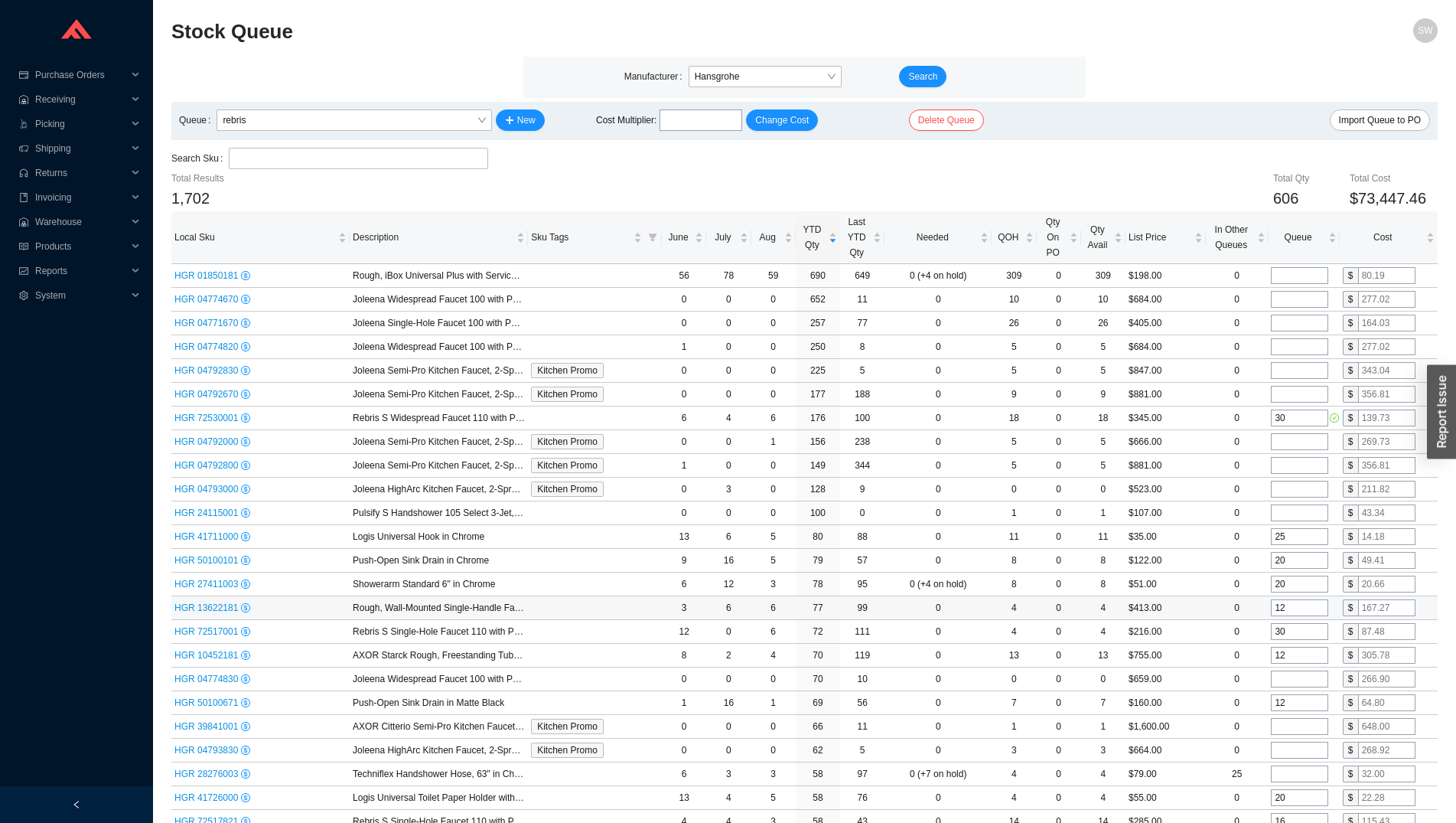
click at [1290, 605] on input "12" at bounding box center [1300, 607] width 57 height 17
type input "20"
click at [1290, 625] on input "30" at bounding box center [1300, 631] width 57 height 17
click at [1293, 656] on input "12" at bounding box center [1300, 655] width 57 height 17
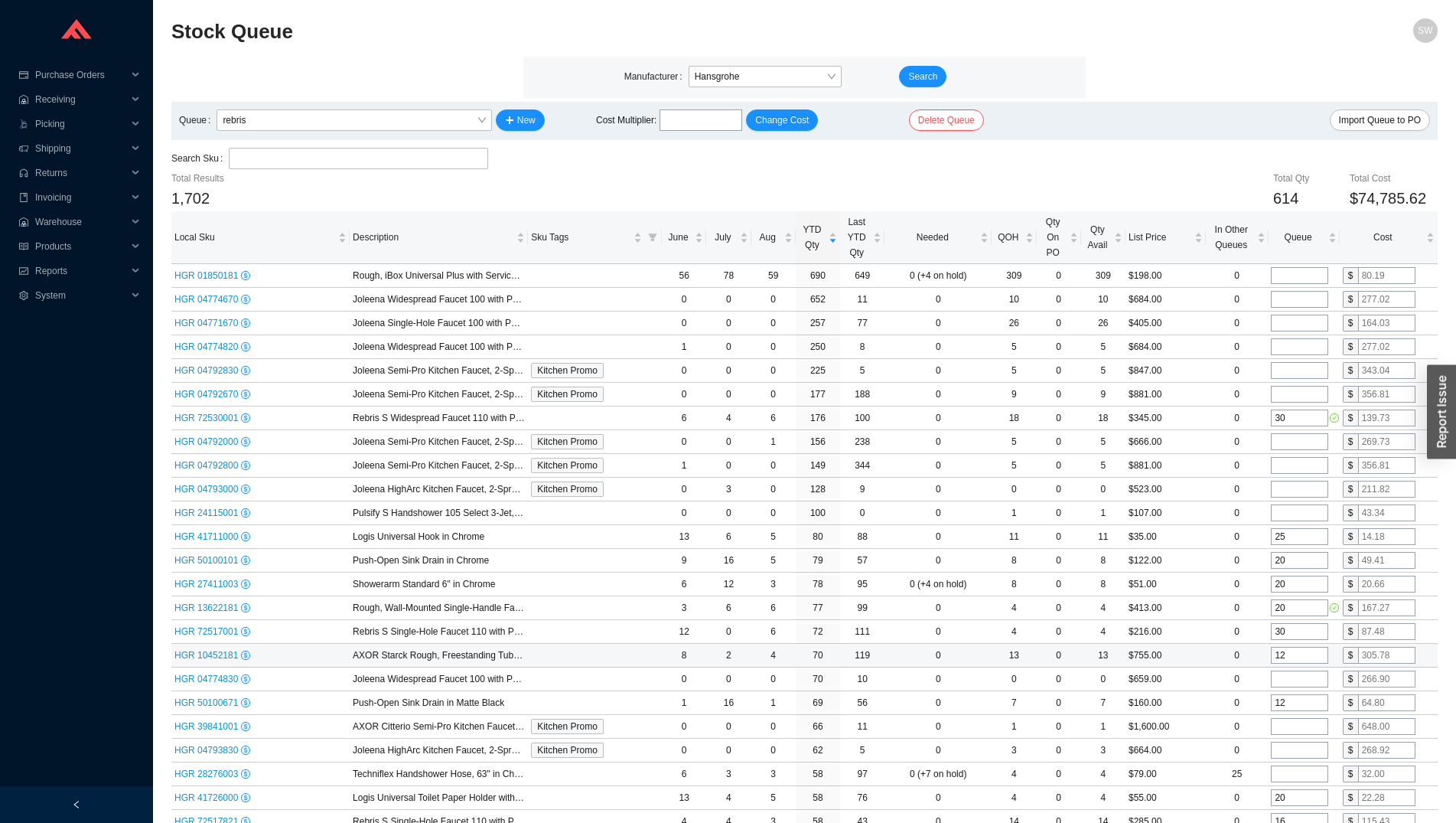
click at [1293, 656] on input "12" at bounding box center [1300, 655] width 57 height 17
click at [1294, 656] on input "20" at bounding box center [1300, 655] width 57 height 17
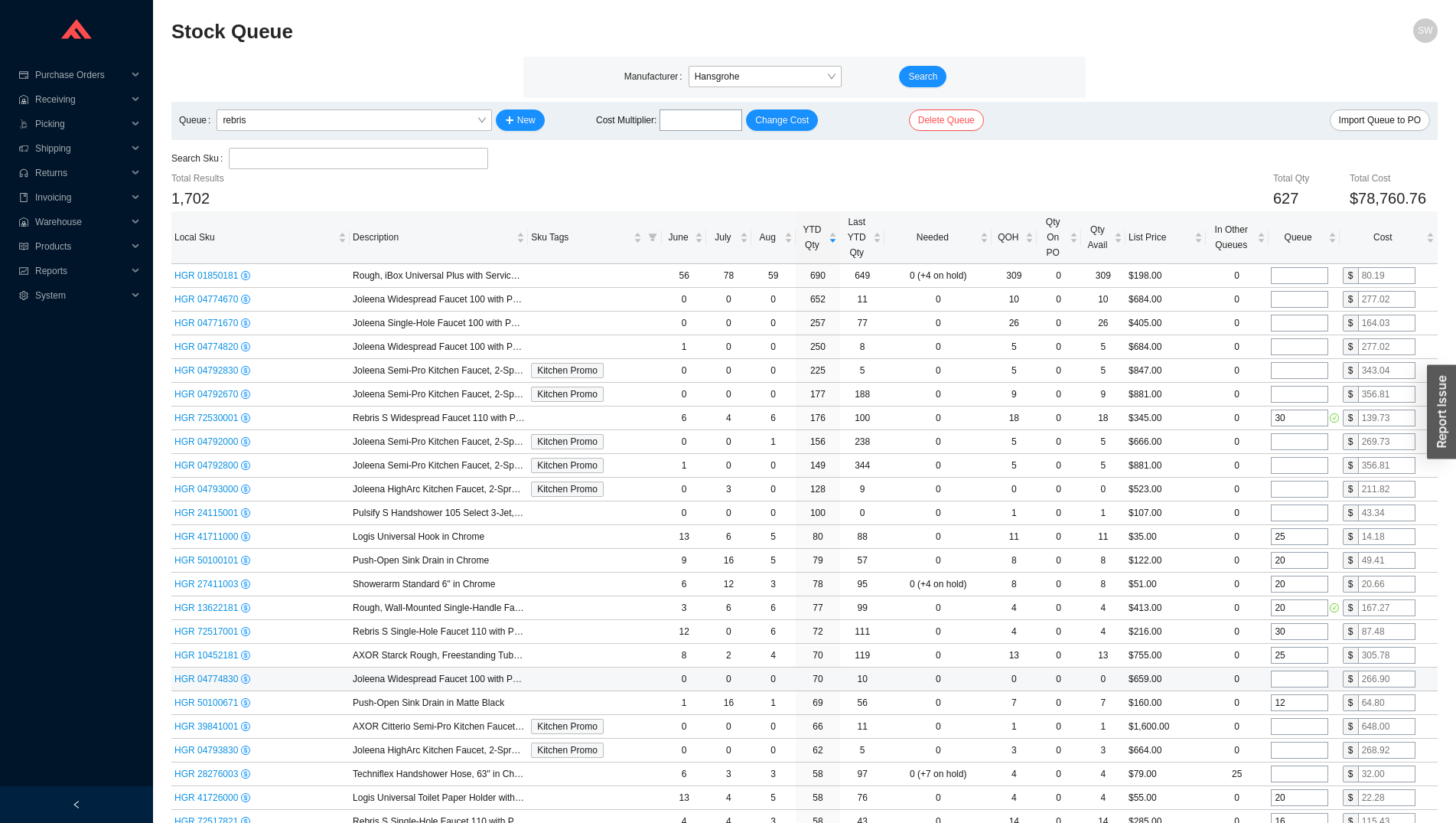
type input "25"
click at [1291, 681] on input "tel" at bounding box center [1300, 679] width 57 height 17
click at [1291, 706] on input "12" at bounding box center [1300, 702] width 57 height 17
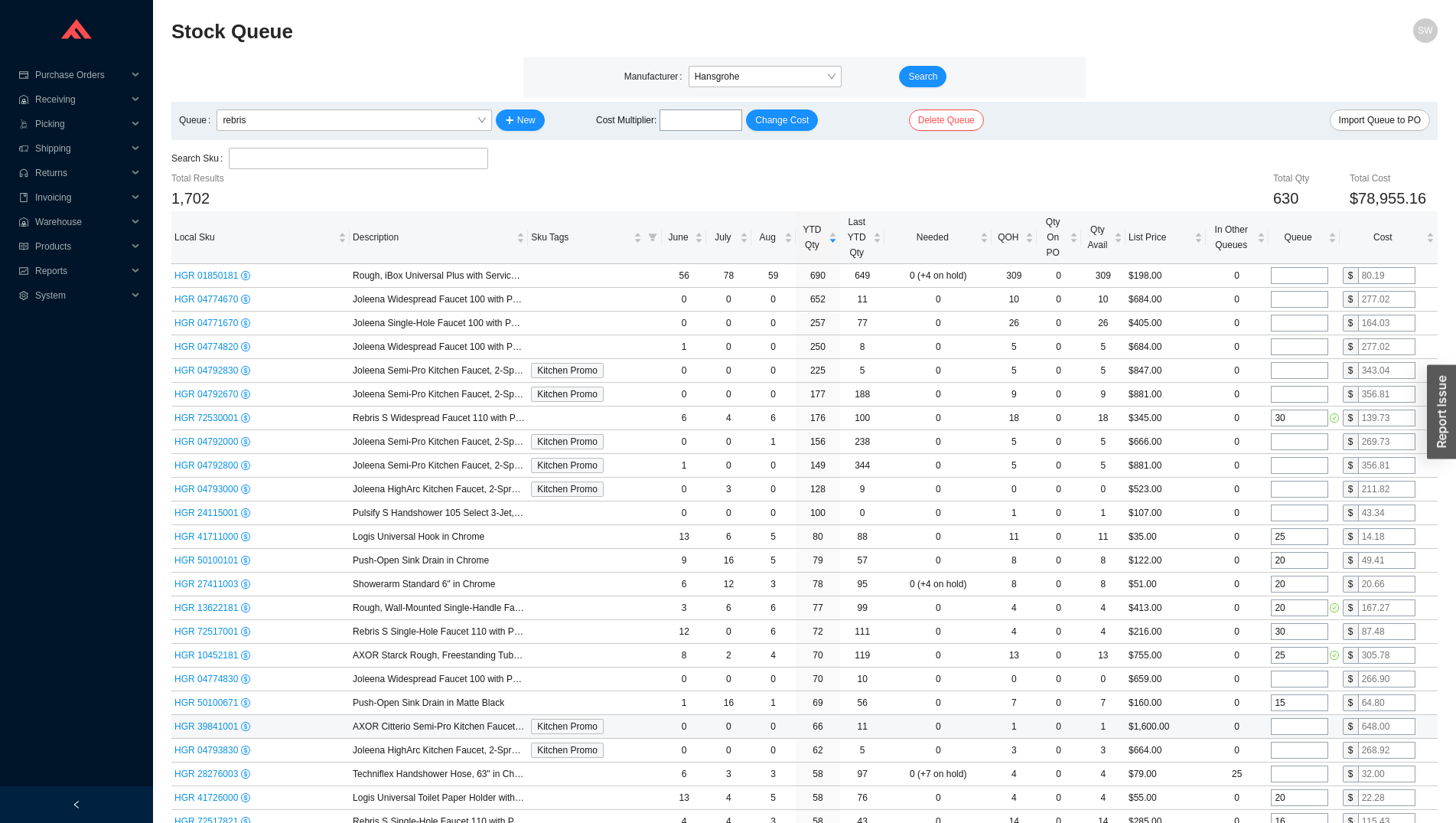
type input "15"
click at [1287, 722] on input "tel" at bounding box center [1300, 726] width 57 height 17
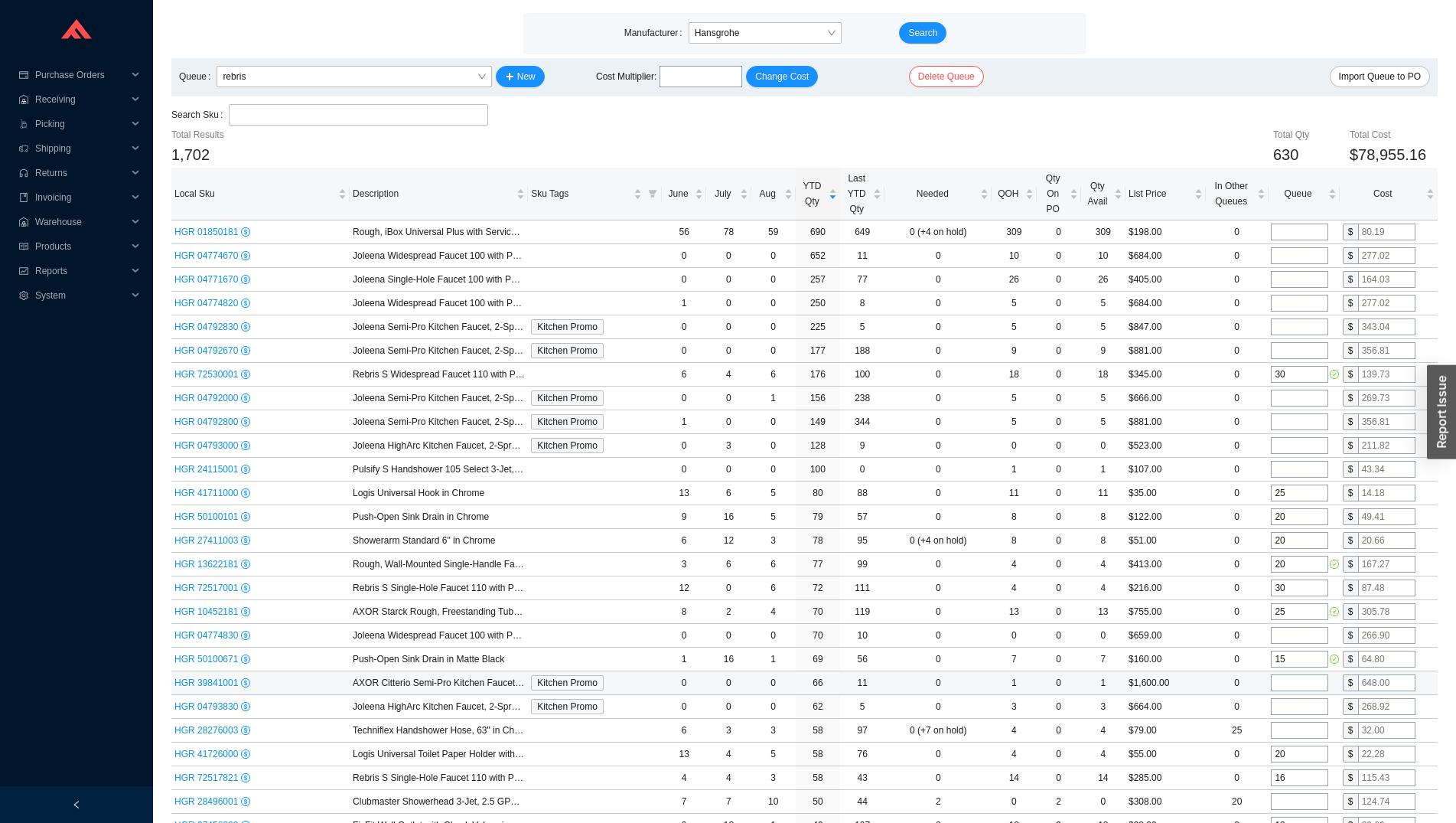
scroll to position [78, 0]
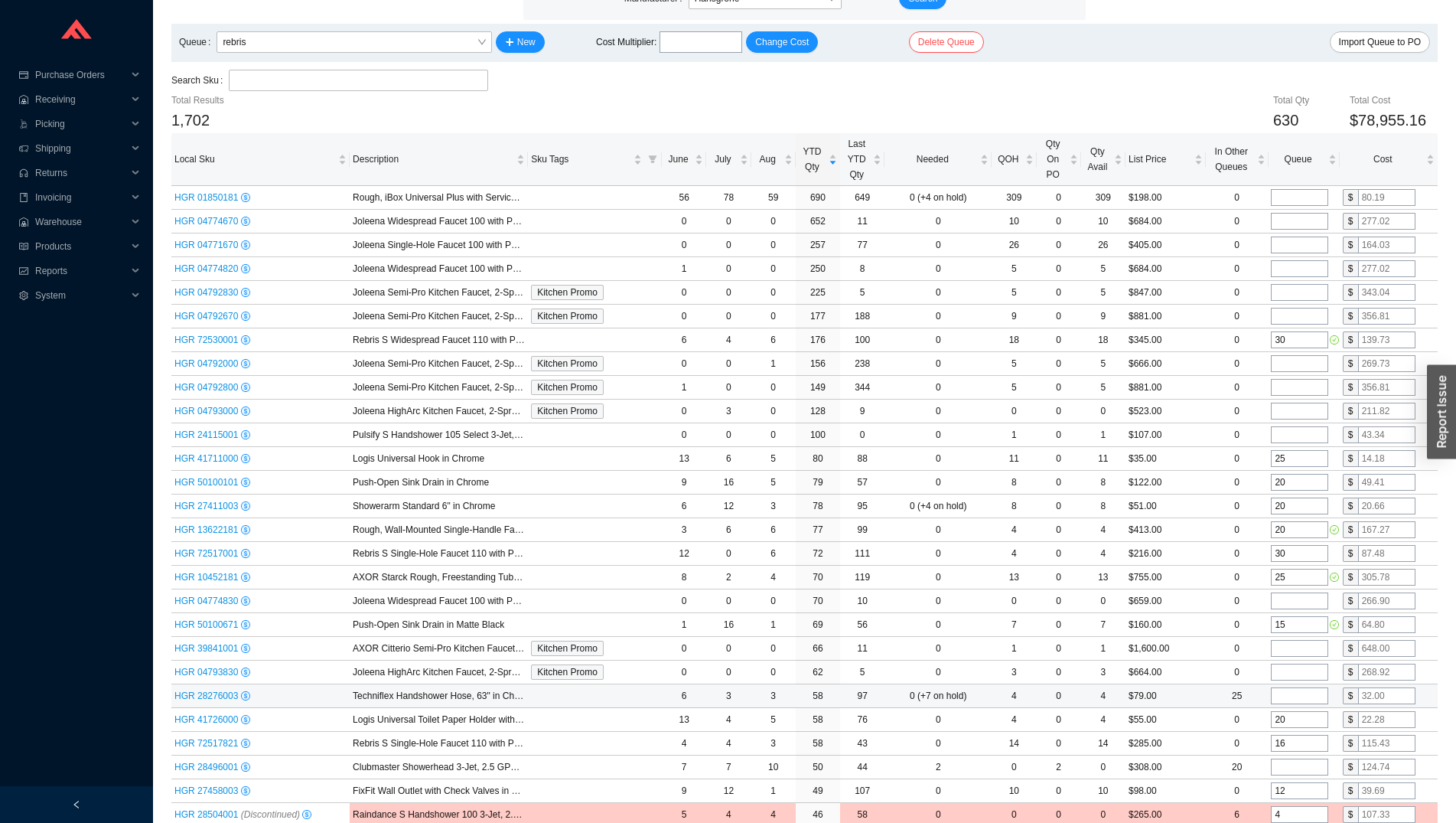
click at [1292, 695] on input "tel" at bounding box center [1300, 696] width 57 height 17
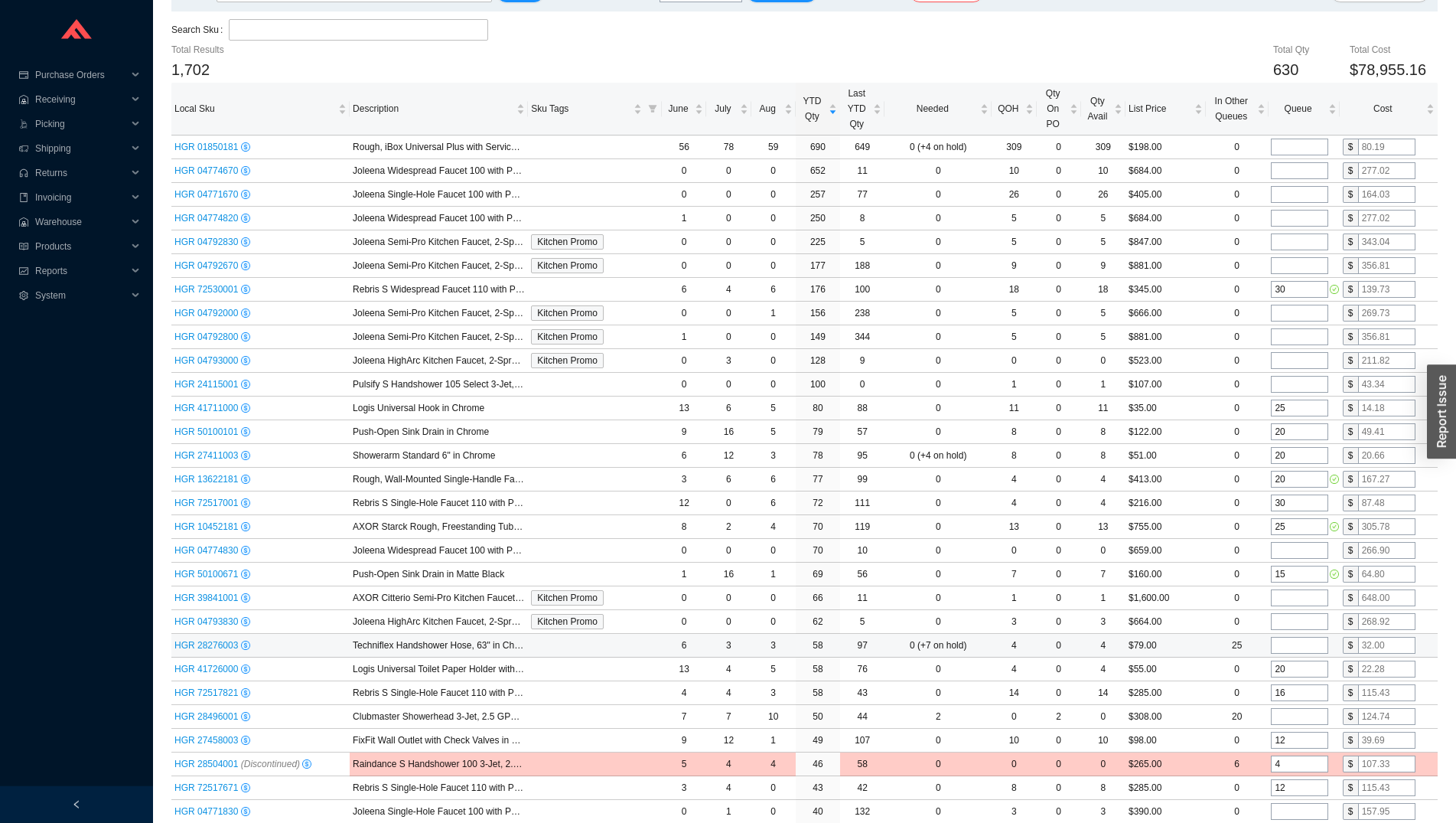
scroll to position [156, 0]
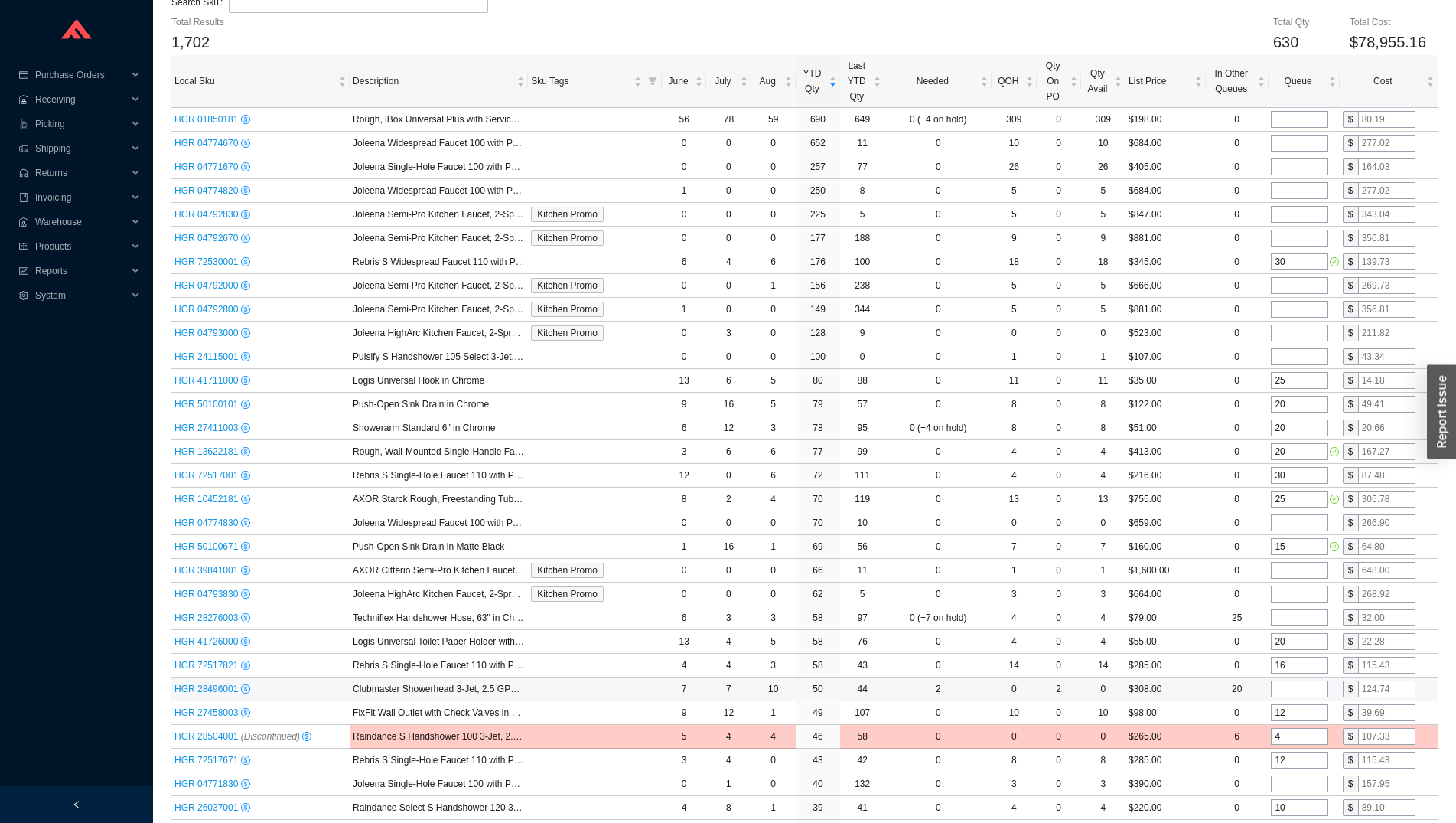
click at [1288, 692] on input "tel" at bounding box center [1300, 688] width 57 height 17
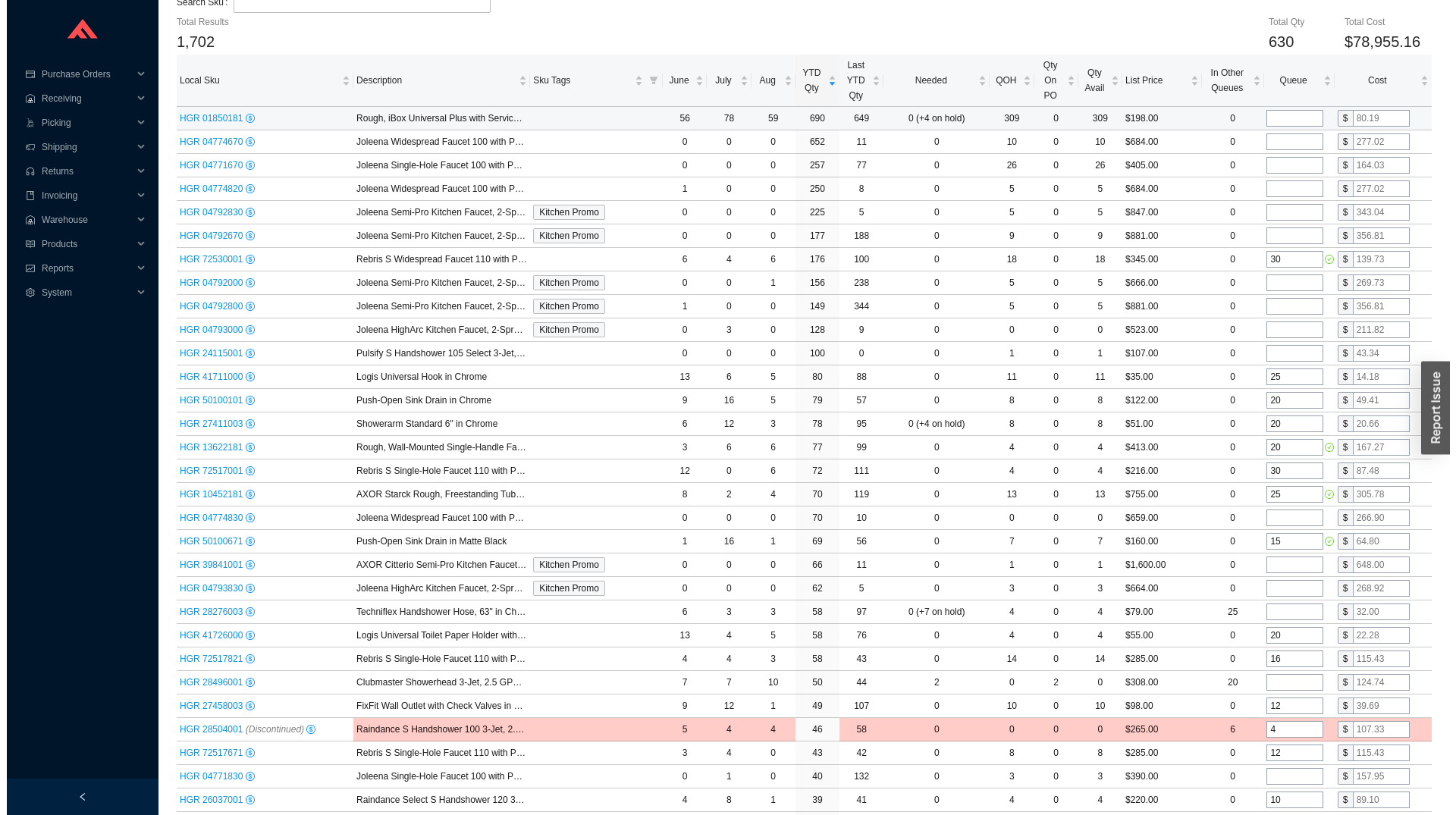
scroll to position [0, 0]
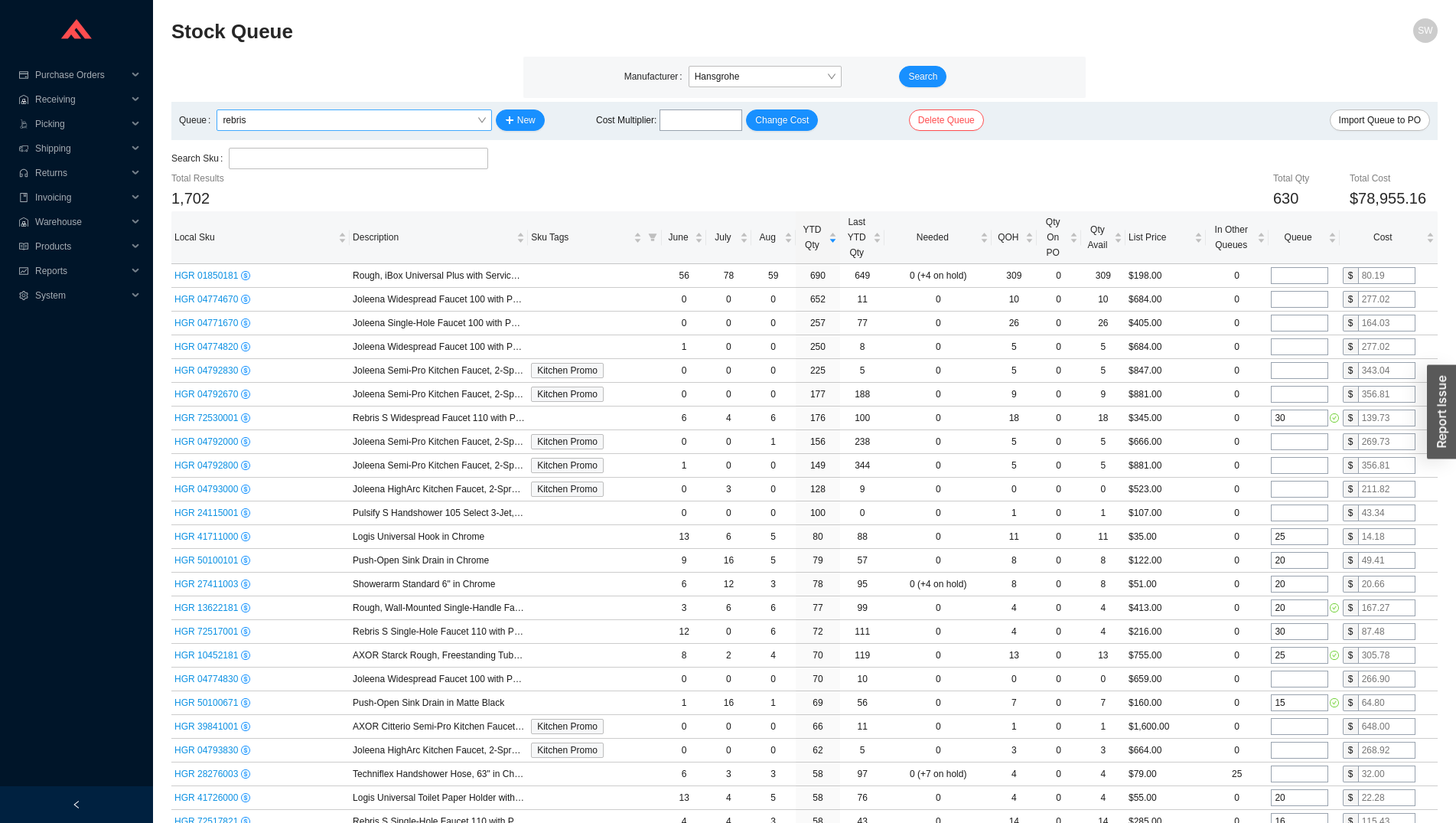
click at [426, 129] on span "rebris" at bounding box center [354, 120] width 263 height 20
click at [335, 164] on div "special" at bounding box center [354, 169] width 264 height 14
click at [1305, 237] on span "Queue" at bounding box center [1298, 237] width 53 height 15
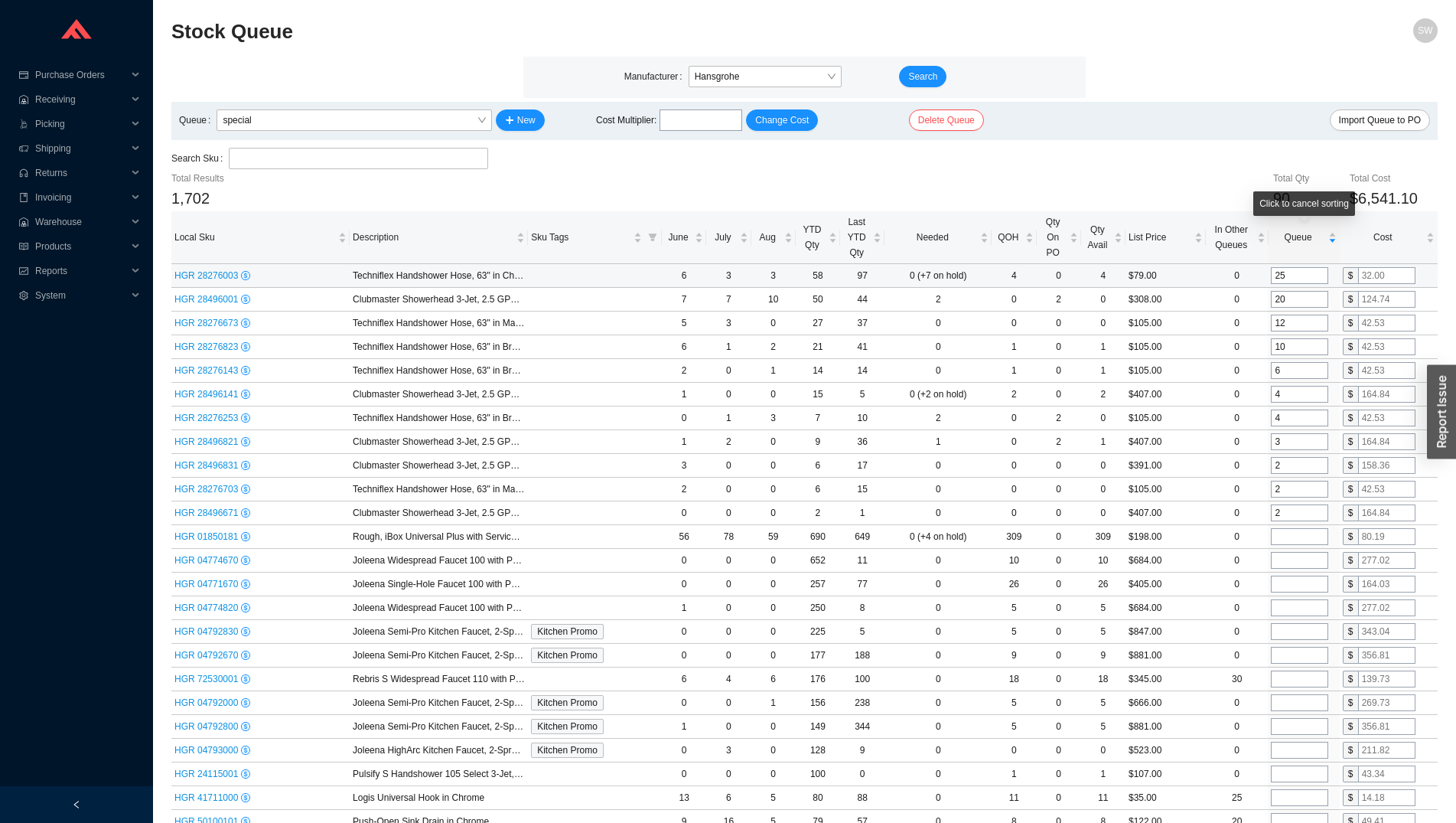
click at [1302, 275] on input "25" at bounding box center [1300, 275] width 57 height 17
click at [1294, 298] on input "20" at bounding box center [1300, 298] width 57 height 17
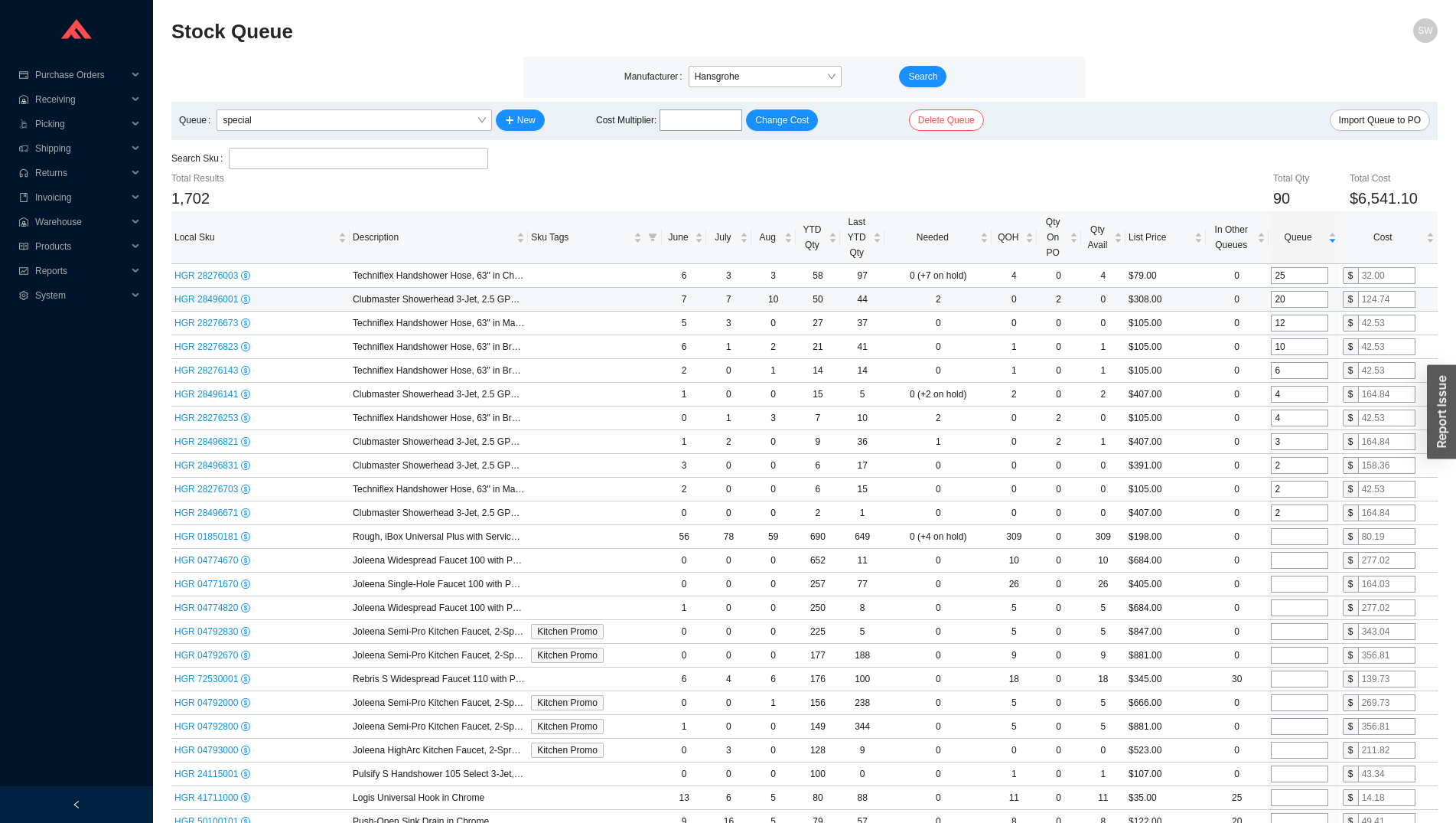
click at [1294, 298] on input "20" at bounding box center [1300, 298] width 57 height 17
type input "25"
click at [1291, 325] on input "12" at bounding box center [1300, 322] width 57 height 17
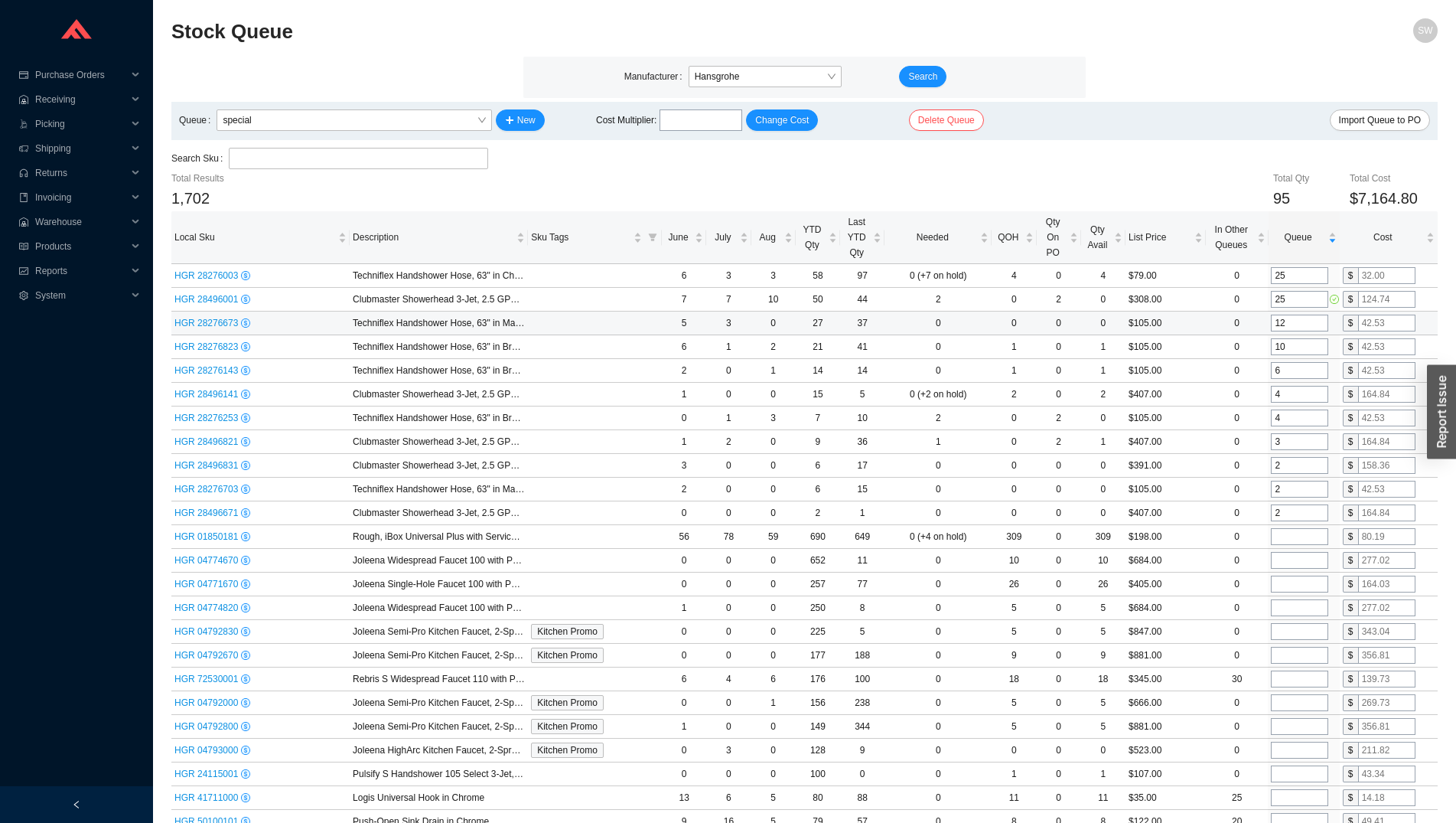
click at [1291, 325] on input "12" at bounding box center [1300, 322] width 57 height 17
type input "15"
click at [1291, 348] on input "10" at bounding box center [1300, 346] width 57 height 17
click at [1295, 395] on input "4" at bounding box center [1300, 394] width 57 height 17
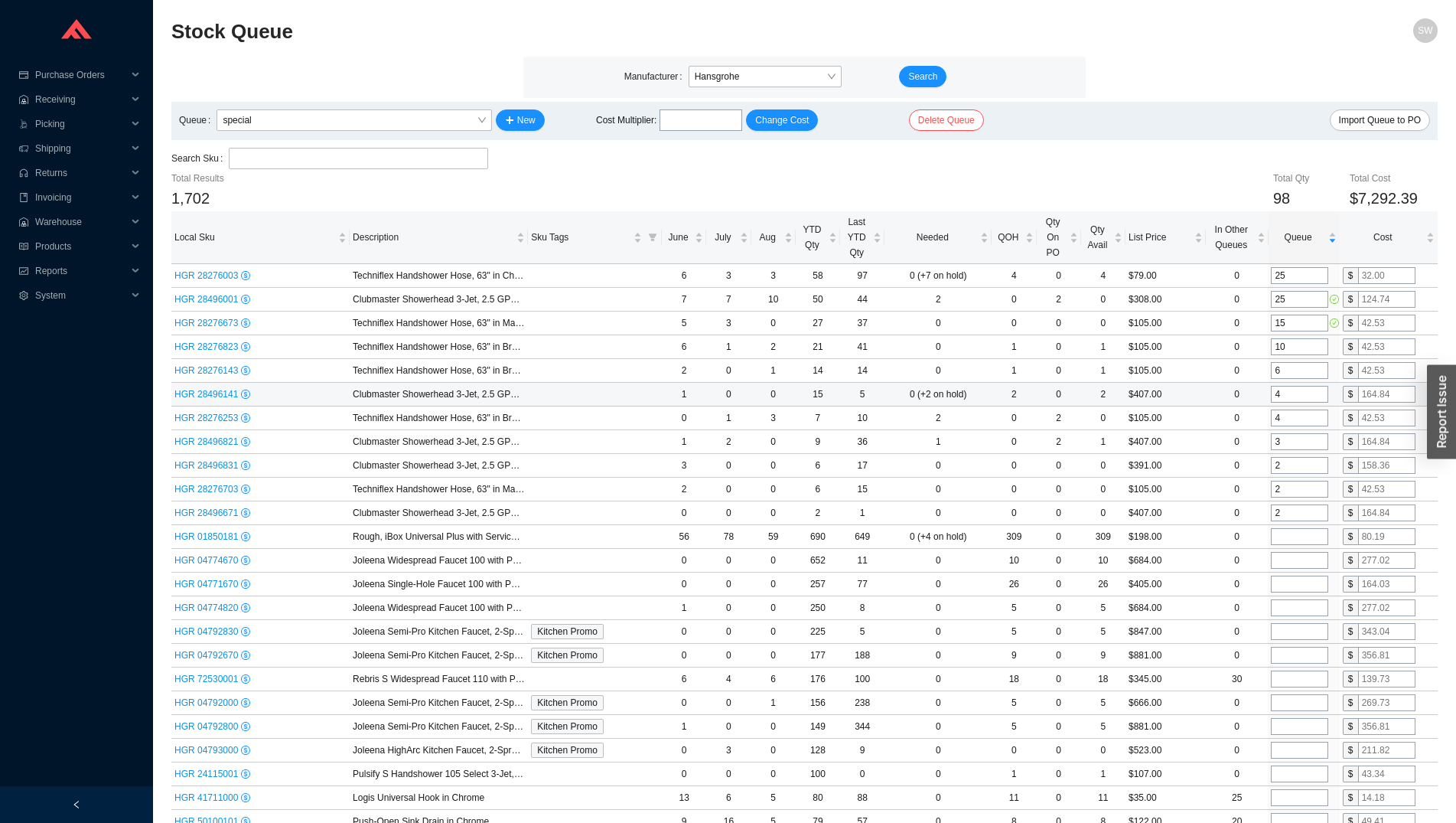
click at [1295, 395] on input "4" at bounding box center [1300, 394] width 57 height 17
type input "5"
click at [1289, 416] on input "4" at bounding box center [1300, 418] width 57 height 17
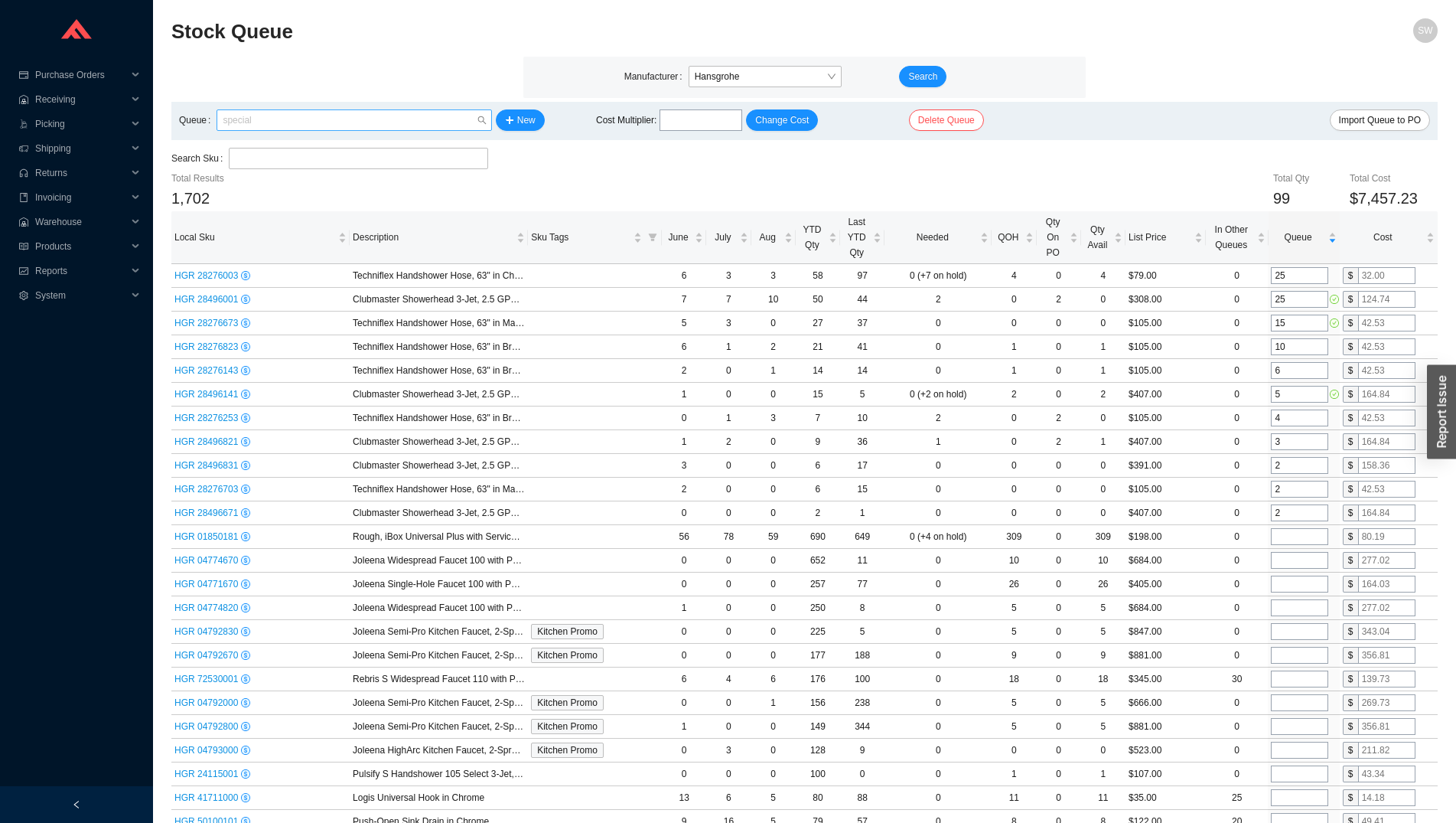
click at [342, 129] on span "special" at bounding box center [354, 120] width 263 height 20
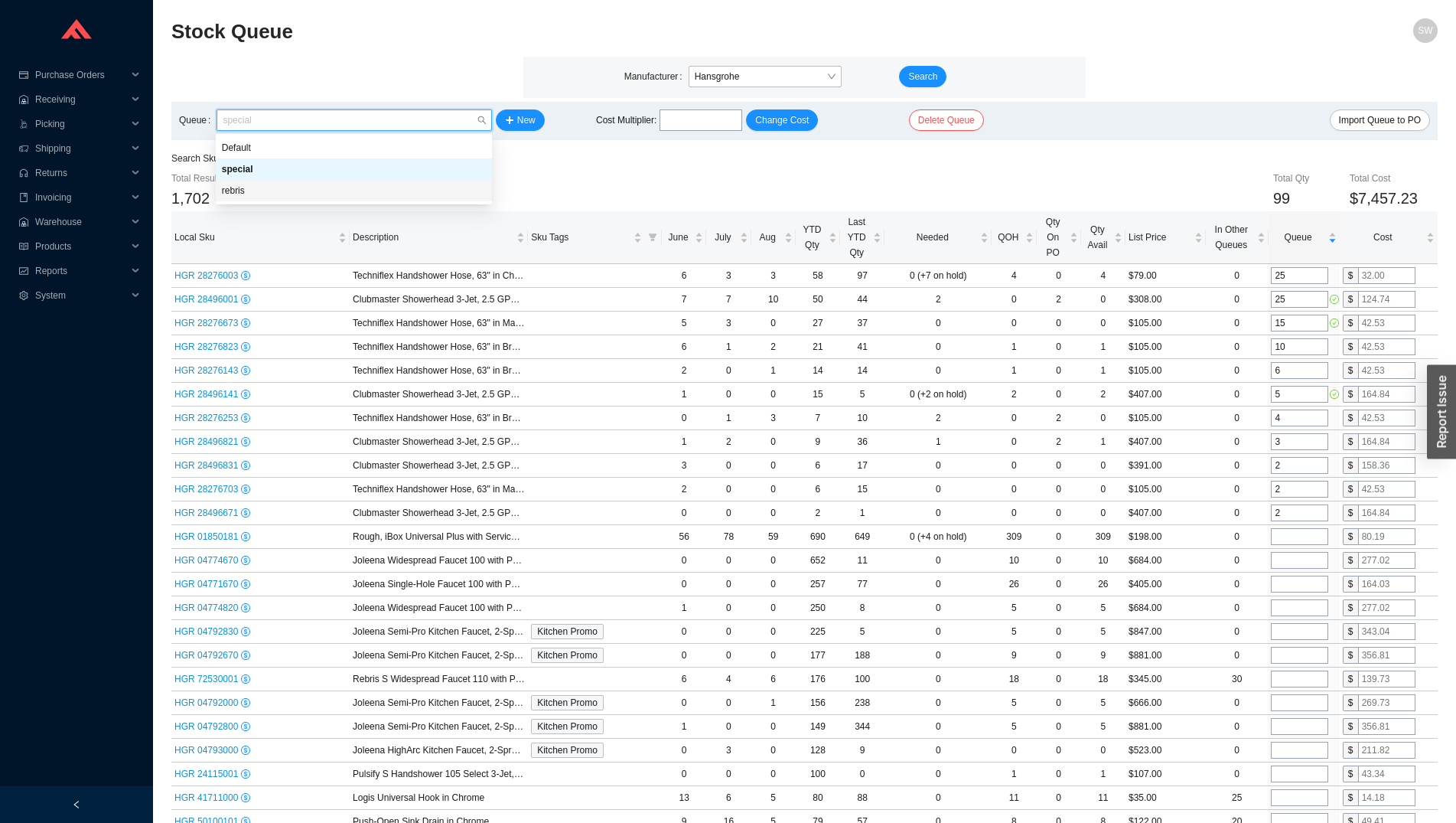
click at [345, 190] on div "rebris" at bounding box center [354, 190] width 264 height 14
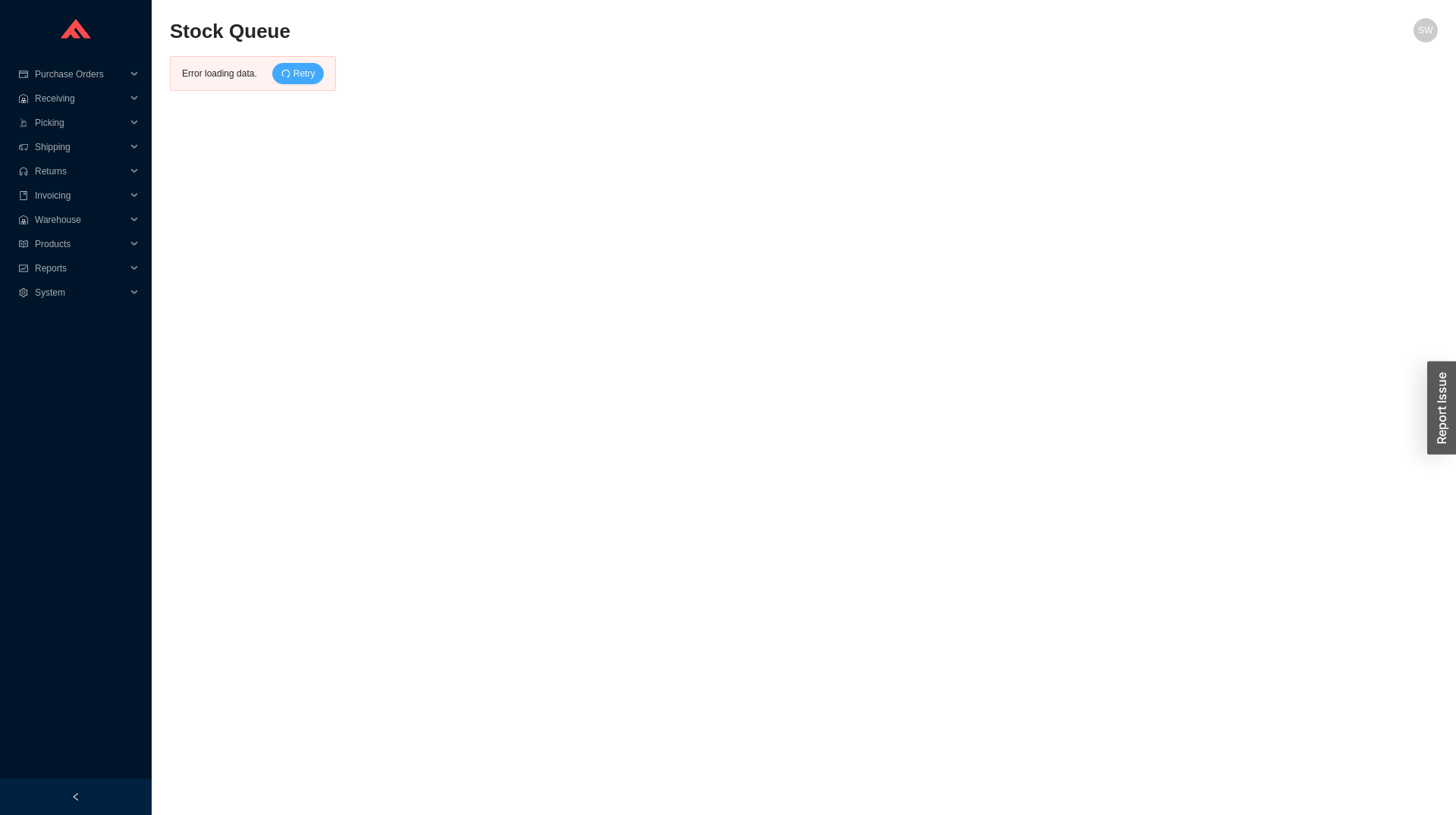
click at [307, 70] on span "Retry" at bounding box center [304, 73] width 22 height 15
click at [272, 66] on div "Retry" at bounding box center [292, 73] width 65 height 21
click at [47, 73] on span "Purchase Orders" at bounding box center [80, 74] width 91 height 24
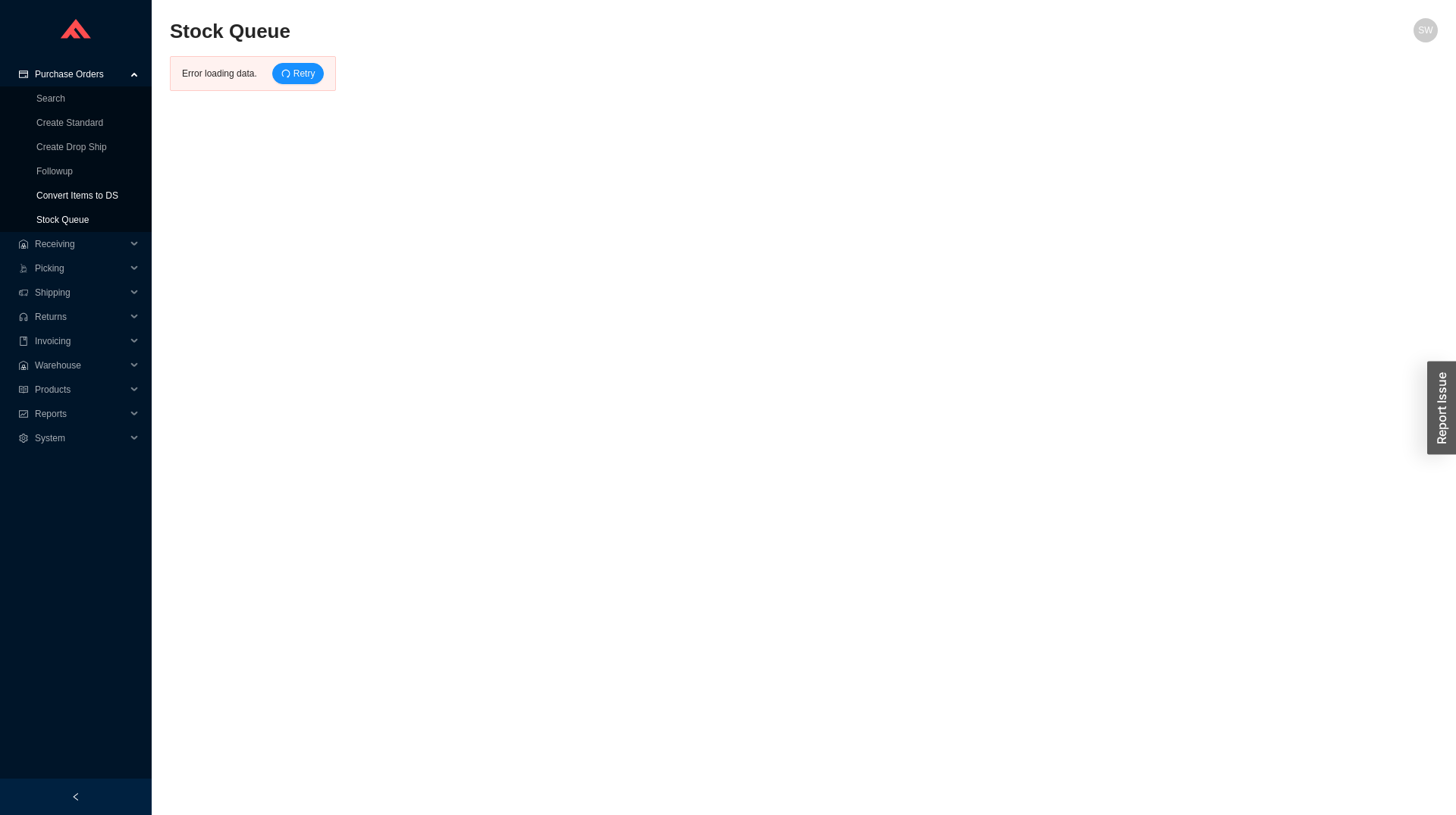
click at [66, 214] on link "Stock Queue" at bounding box center [62, 219] width 52 height 10
click at [94, 125] on link "Create Standard" at bounding box center [69, 122] width 67 height 10
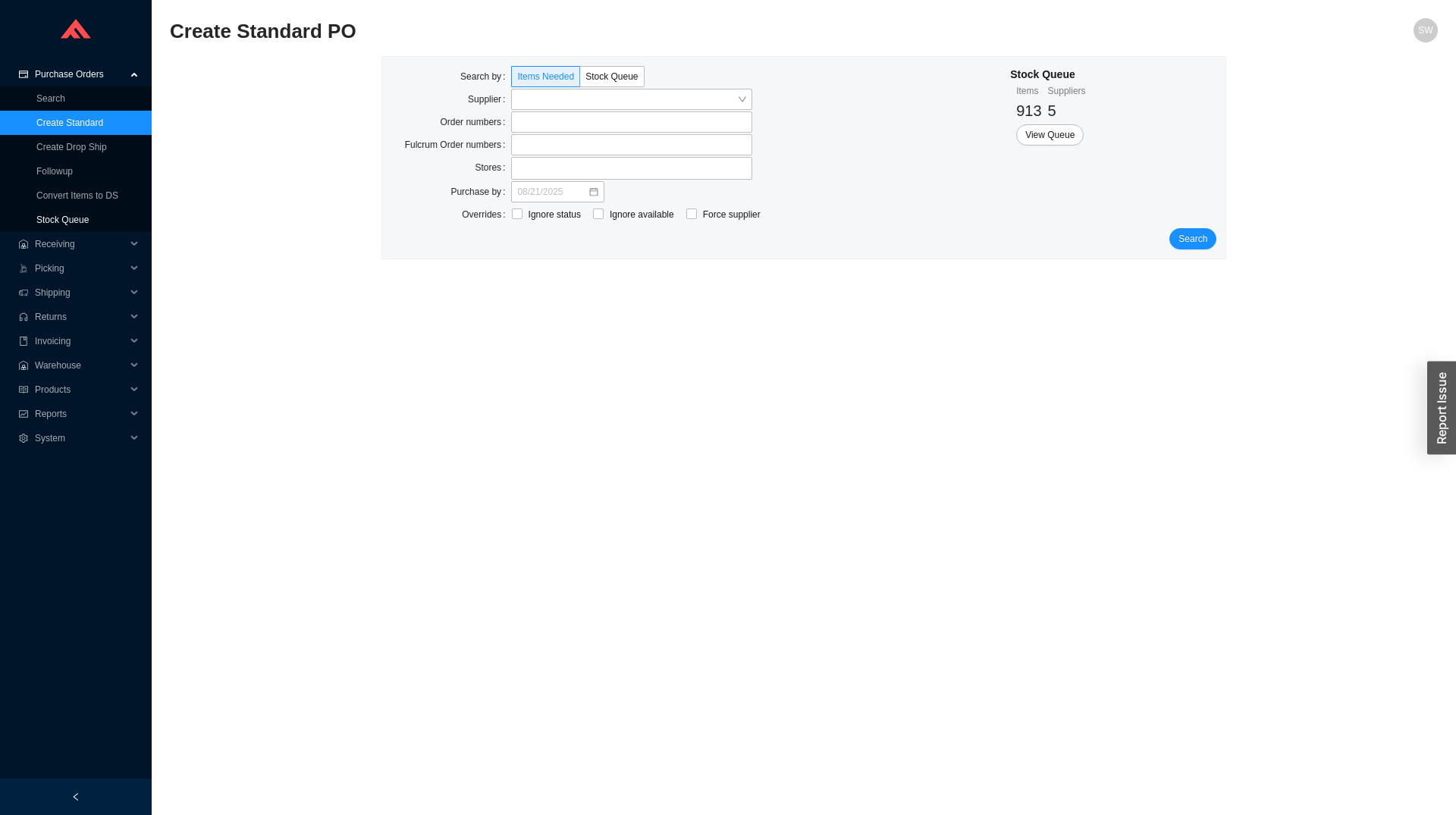
click at [73, 218] on link "Stock Queue" at bounding box center [62, 219] width 52 height 10
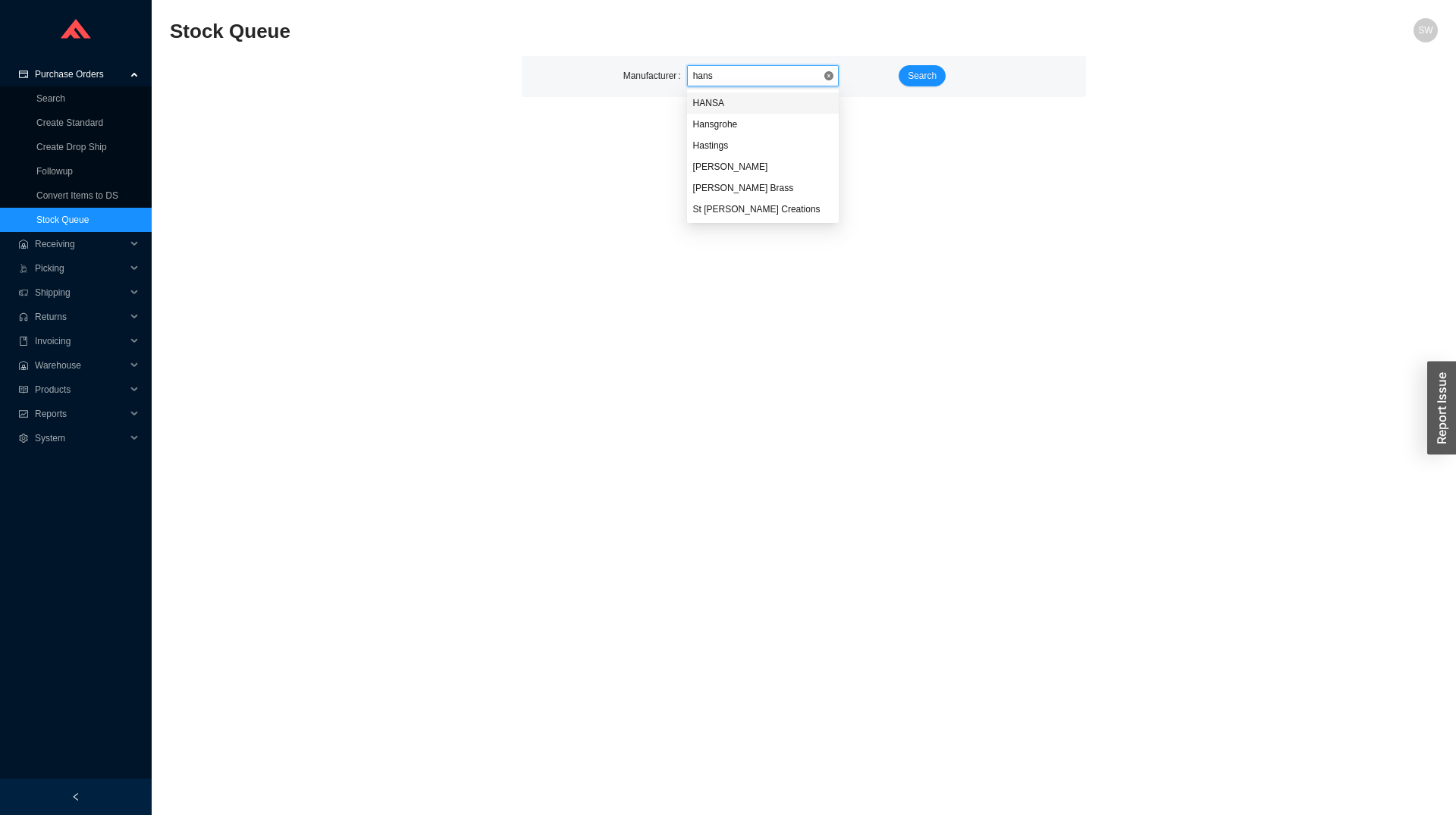
type input "hansg"
click at [925, 77] on span "Search" at bounding box center [922, 76] width 29 height 15
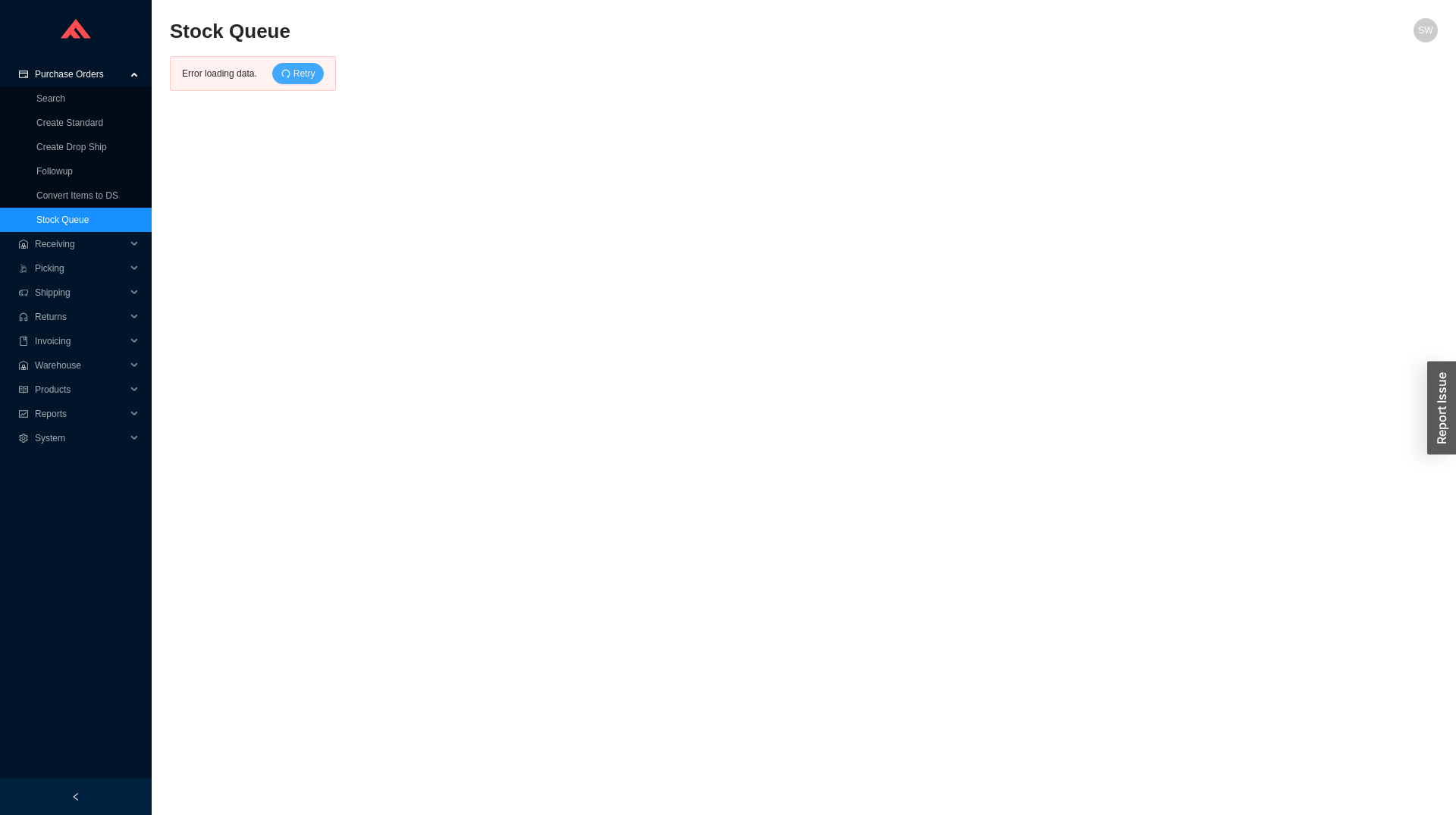
click at [300, 73] on span "Retry" at bounding box center [304, 73] width 22 height 15
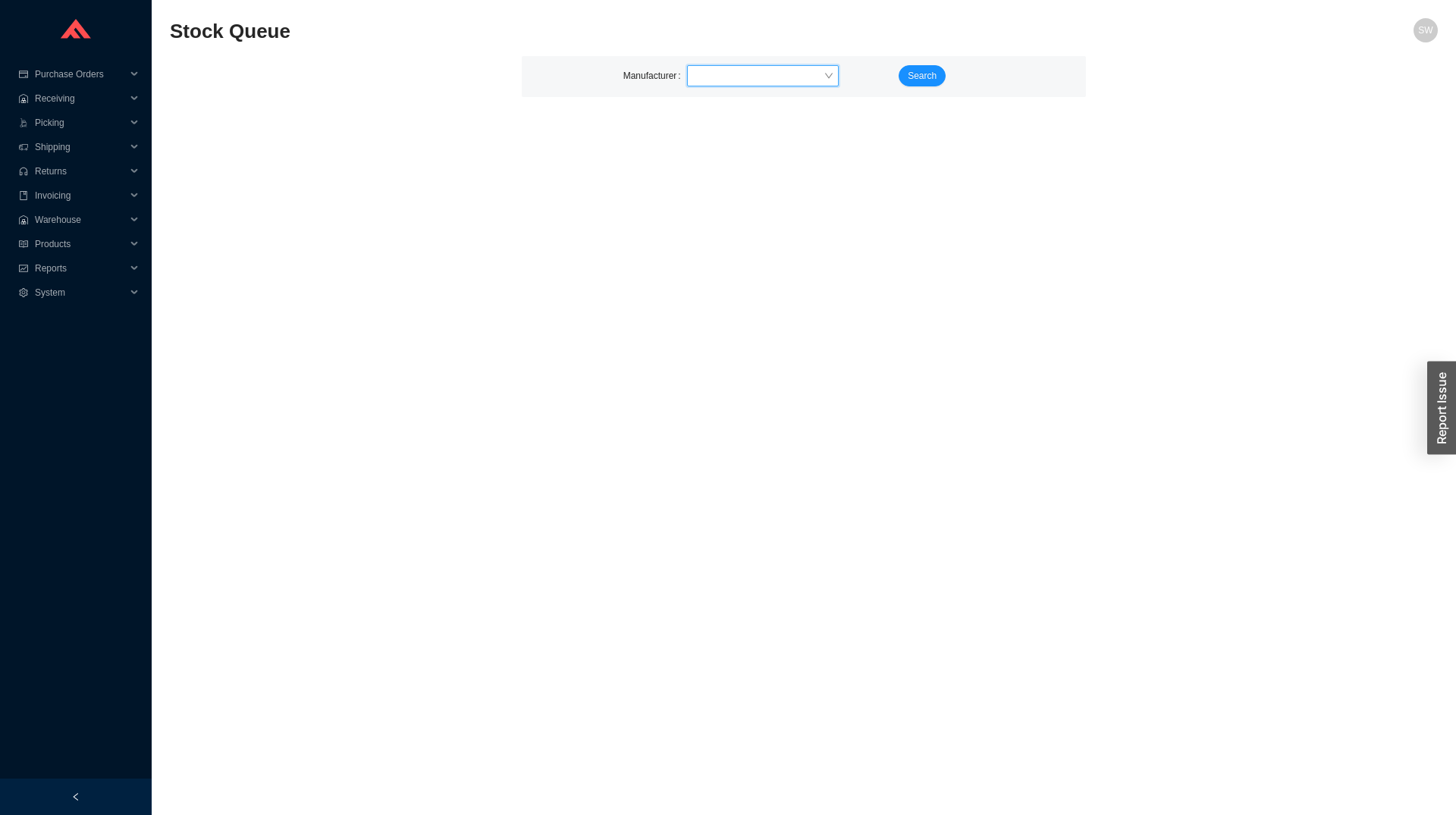
click at [732, 64] on div "Manufacturer Search" at bounding box center [803, 76] width 564 height 41
click at [739, 75] on input "search" at bounding box center [758, 76] width 130 height 20
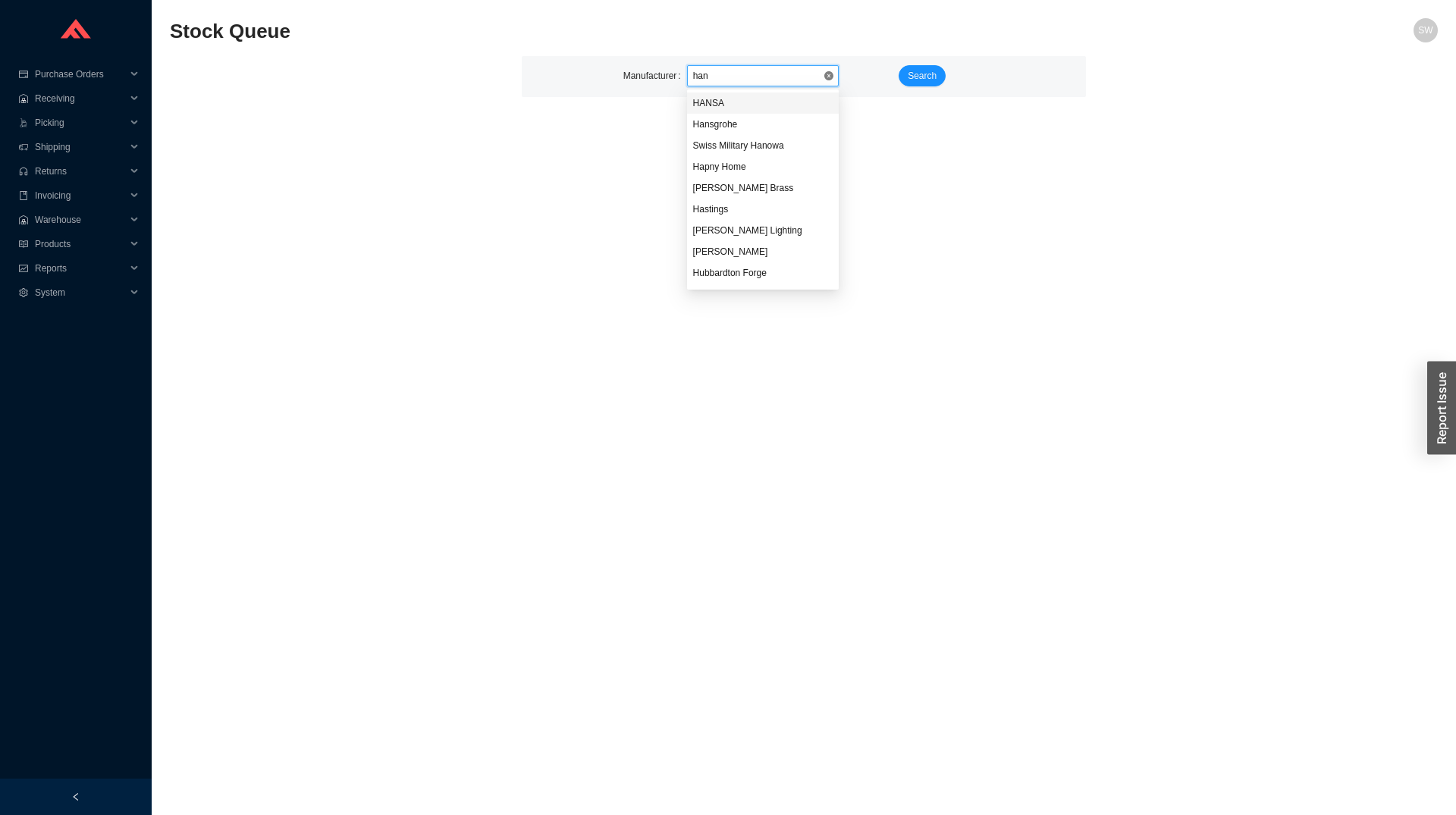
type input "hans"
click at [924, 73] on span "Search" at bounding box center [922, 76] width 29 height 15
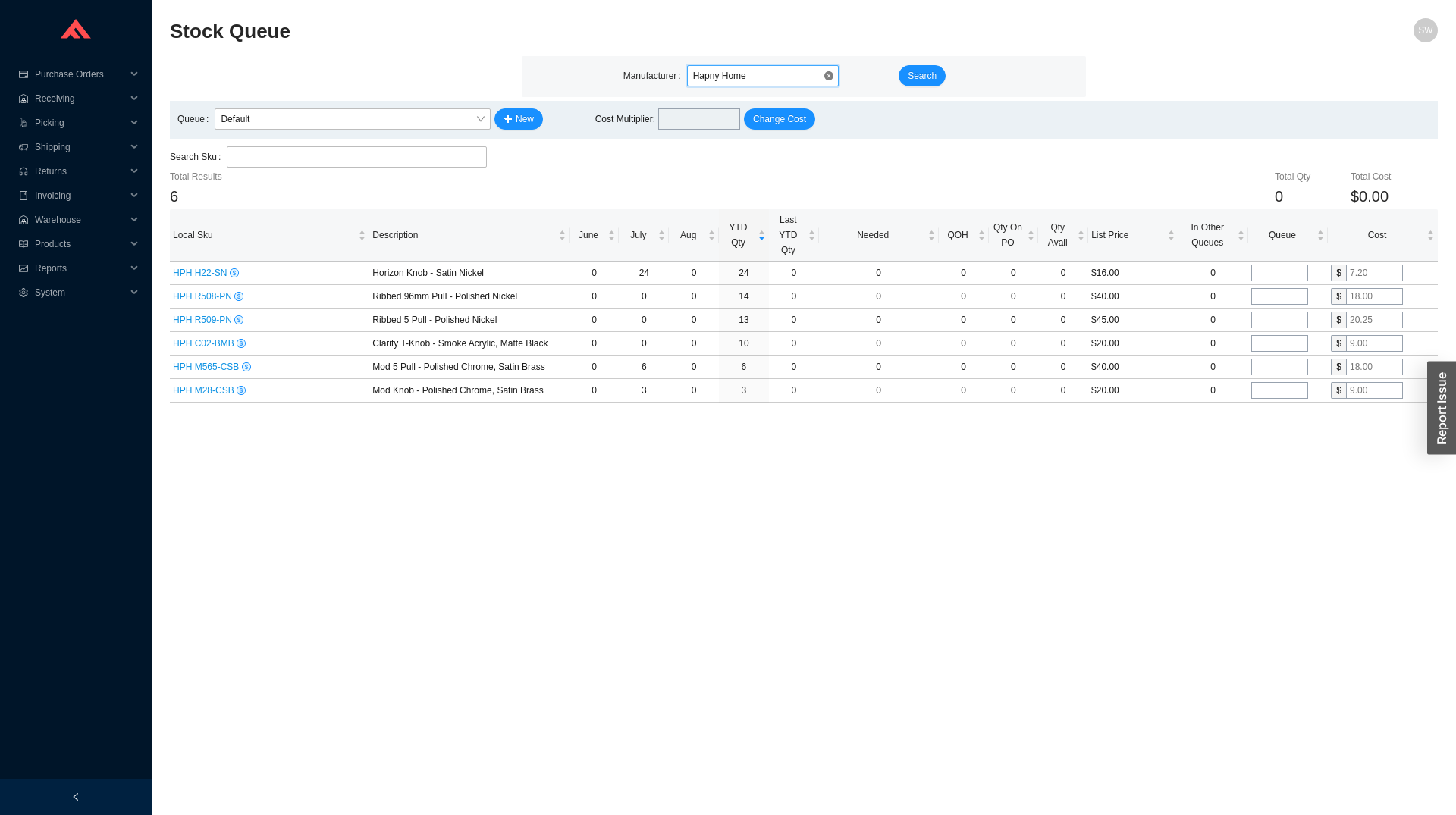
click at [765, 73] on span "Hapny Home" at bounding box center [762, 76] width 140 height 20
type input "hansgr"
click at [933, 82] on span "Search" at bounding box center [922, 76] width 29 height 15
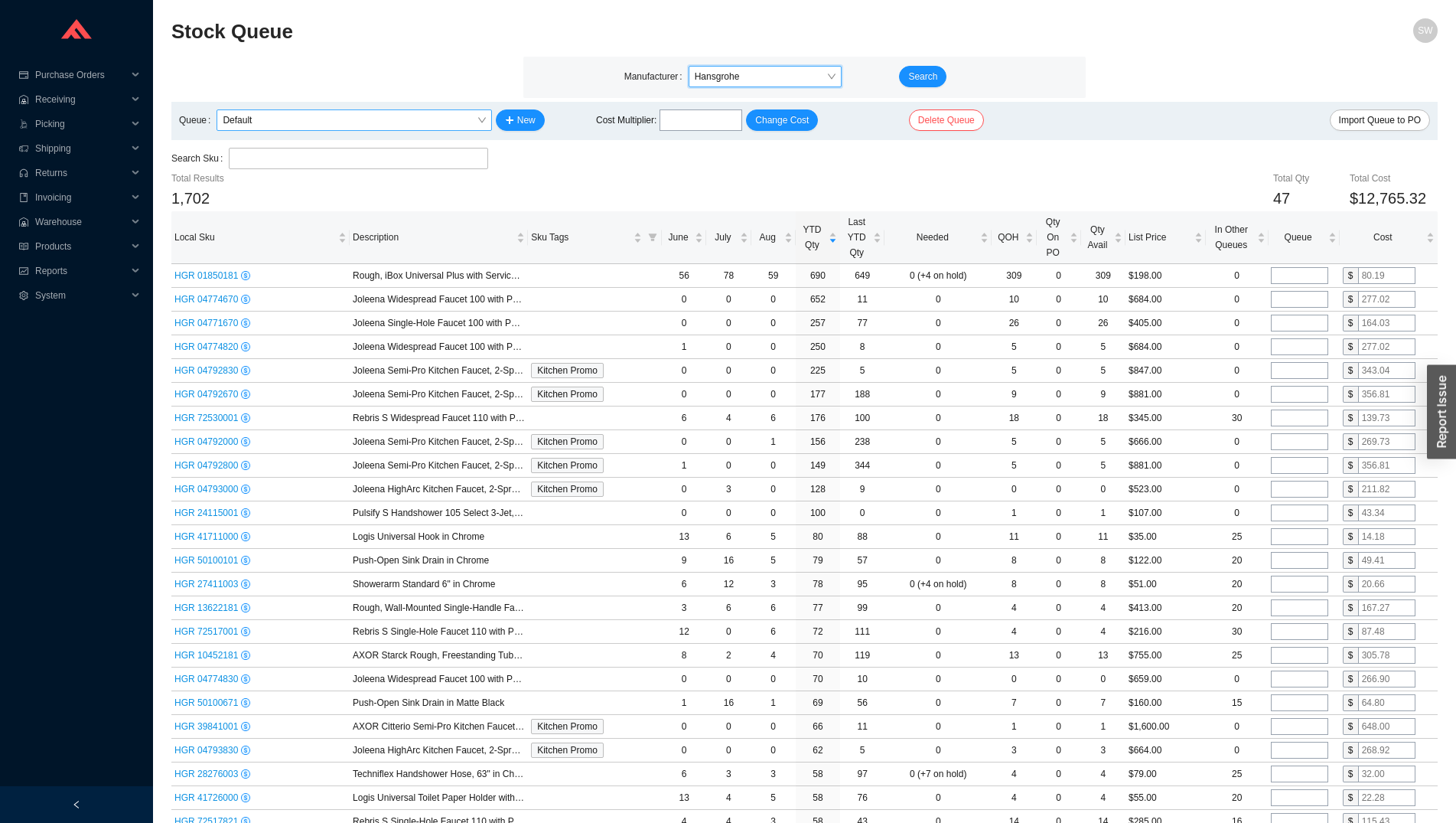
click at [378, 127] on span "Default" at bounding box center [354, 120] width 263 height 20
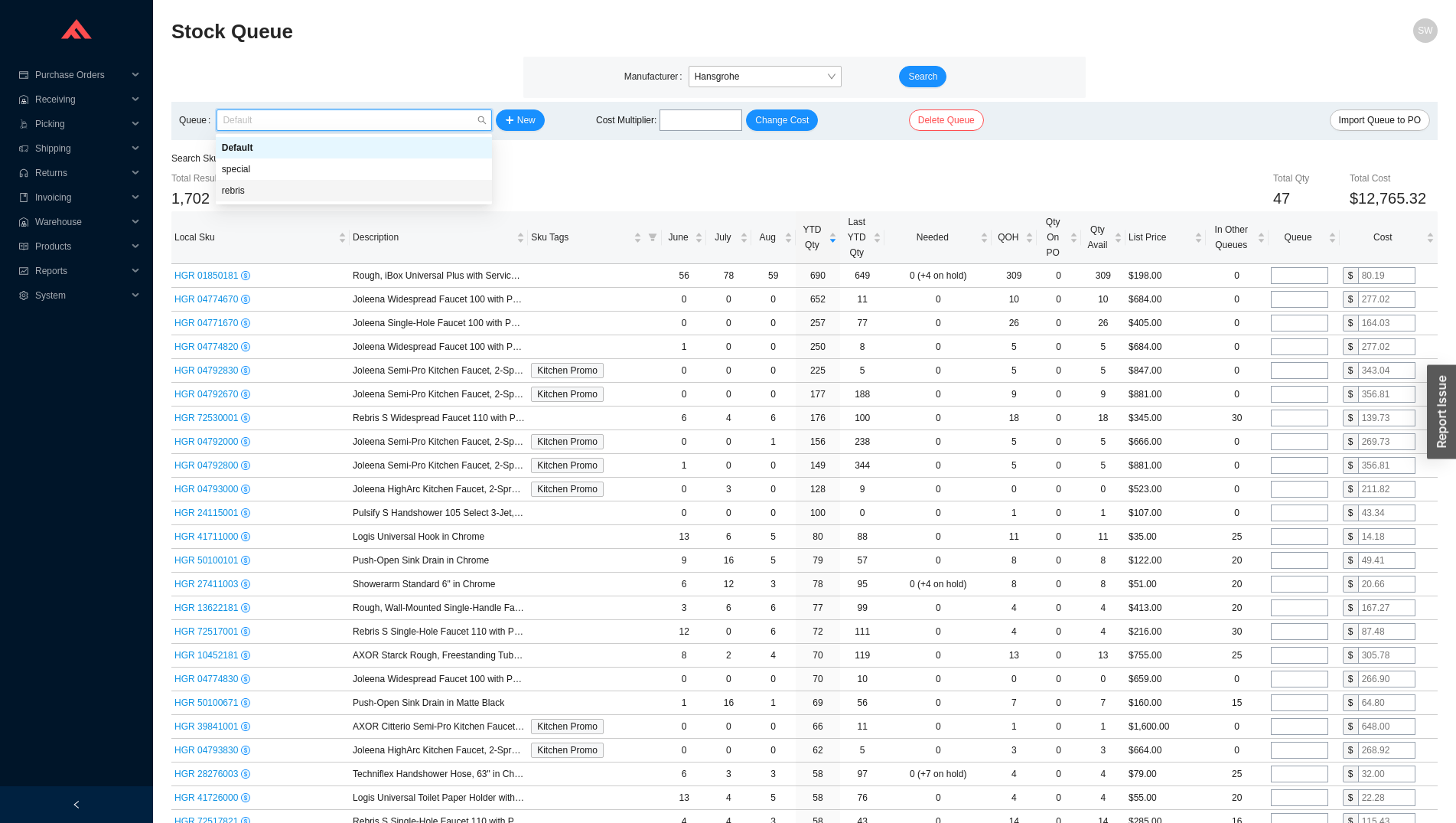
click at [329, 189] on div "rebris" at bounding box center [354, 190] width 264 height 14
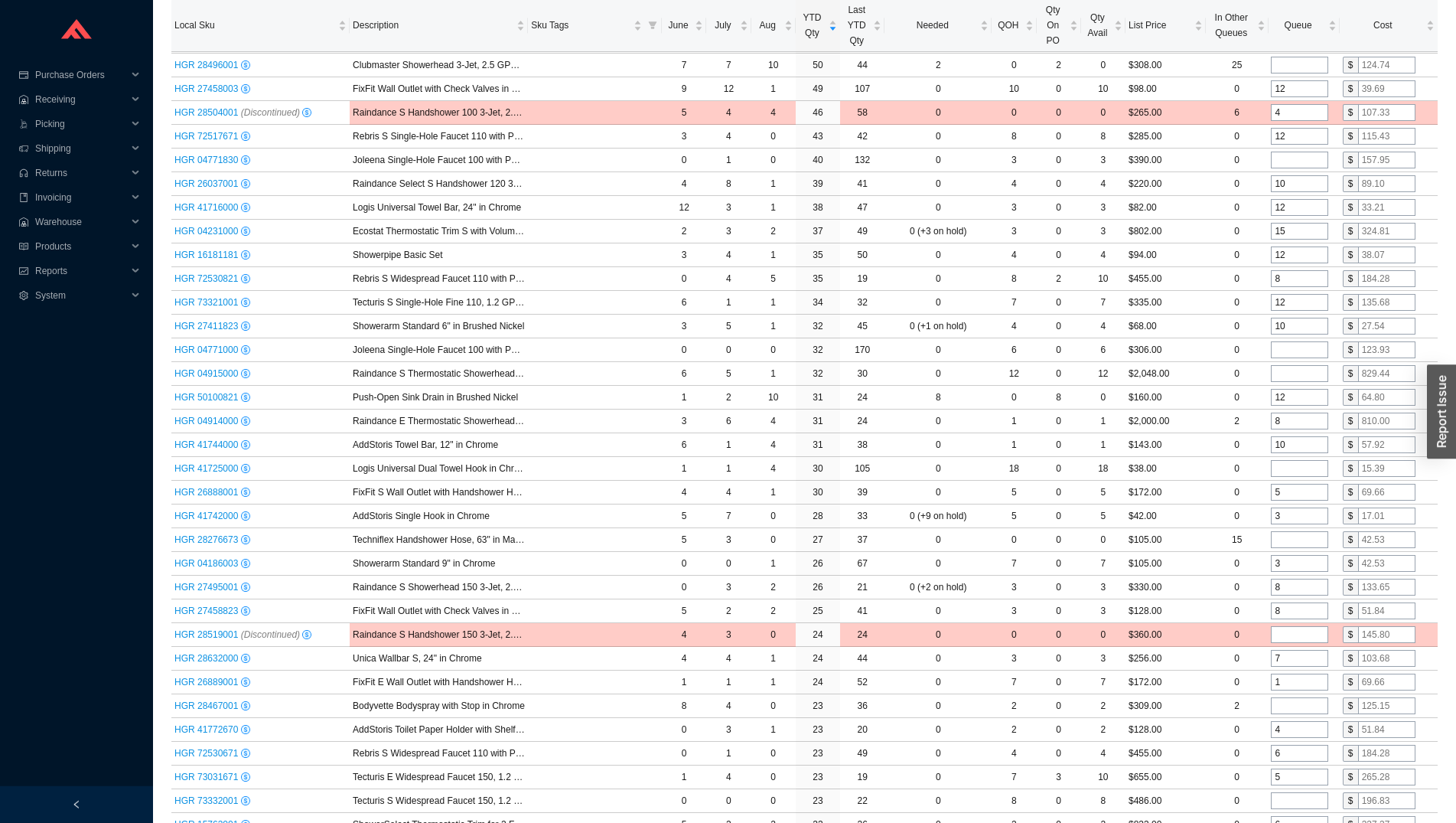
scroll to position [4229, 0]
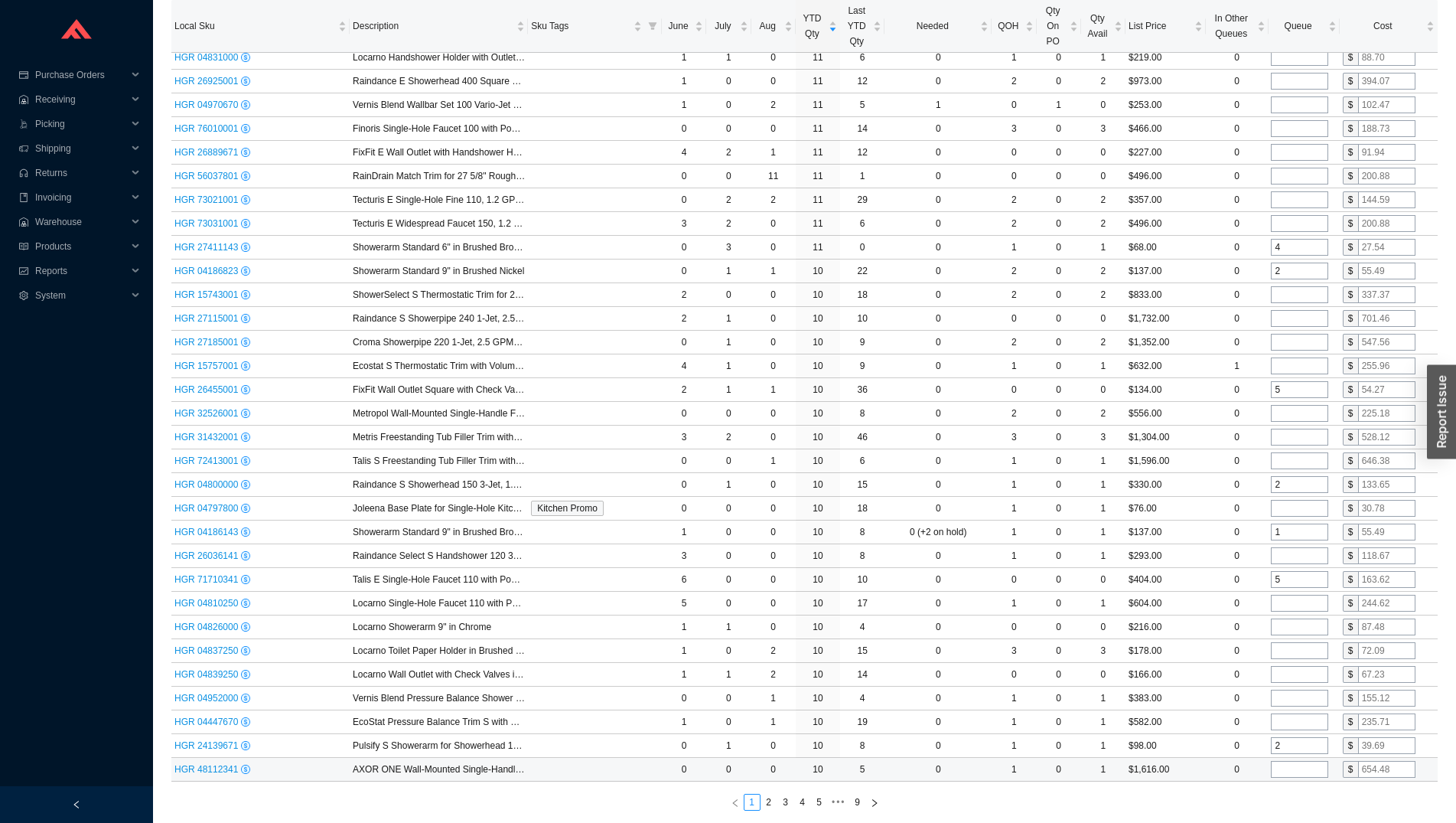
click at [1293, 771] on input "tel" at bounding box center [1300, 769] width 57 height 17
click at [1292, 749] on input "2" at bounding box center [1300, 745] width 57 height 17
click at [1292, 726] on input "tel" at bounding box center [1300, 721] width 57 height 17
type input "2"
click at [1273, 692] on input "tel" at bounding box center [1300, 698] width 57 height 17
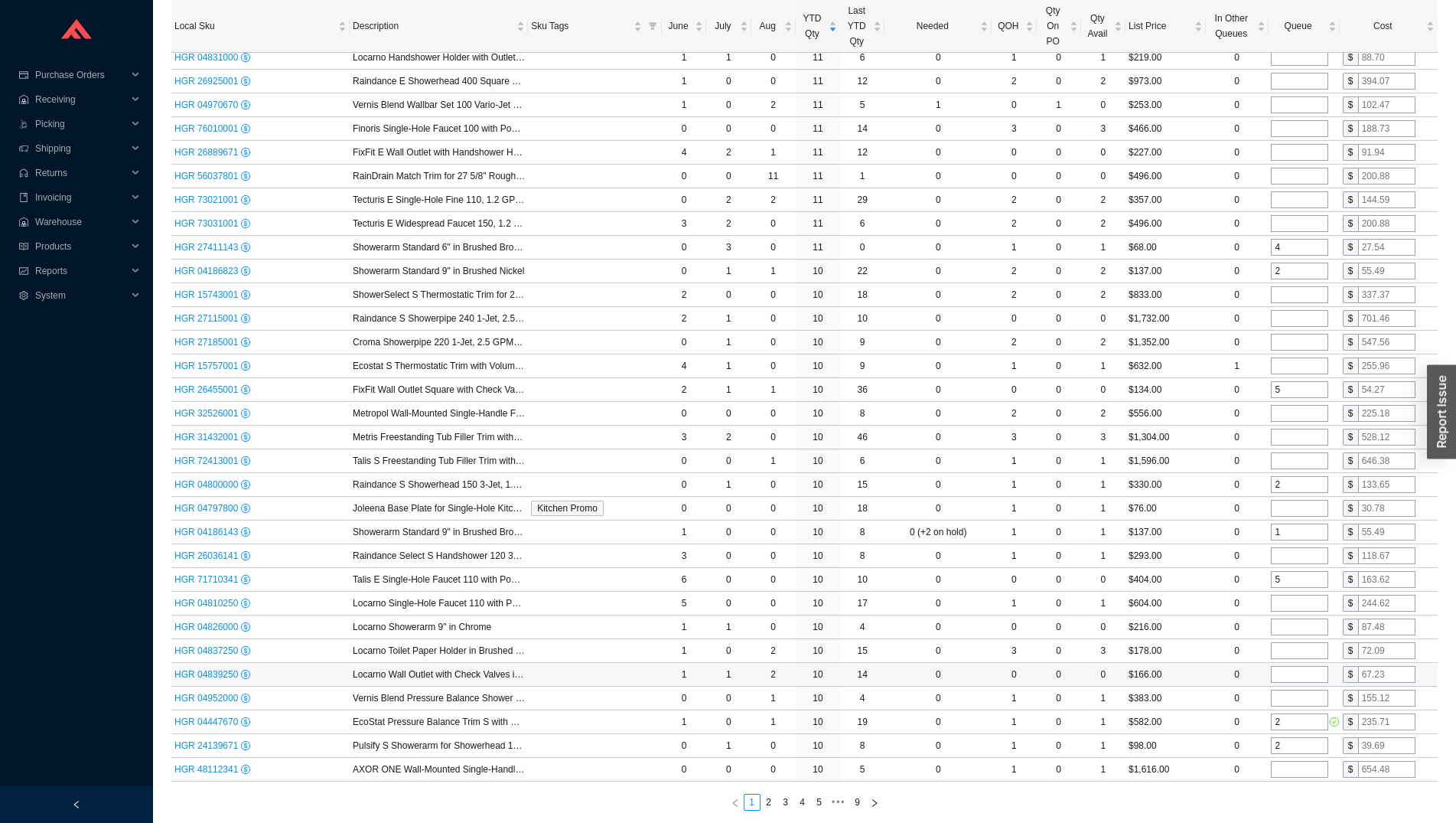
click at [1285, 672] on input "tel" at bounding box center [1300, 674] width 57 height 17
type input "3"
click at [1283, 652] on input "tel" at bounding box center [1300, 650] width 57 height 17
click at [1282, 627] on input "tel" at bounding box center [1300, 626] width 57 height 17
type input "2"
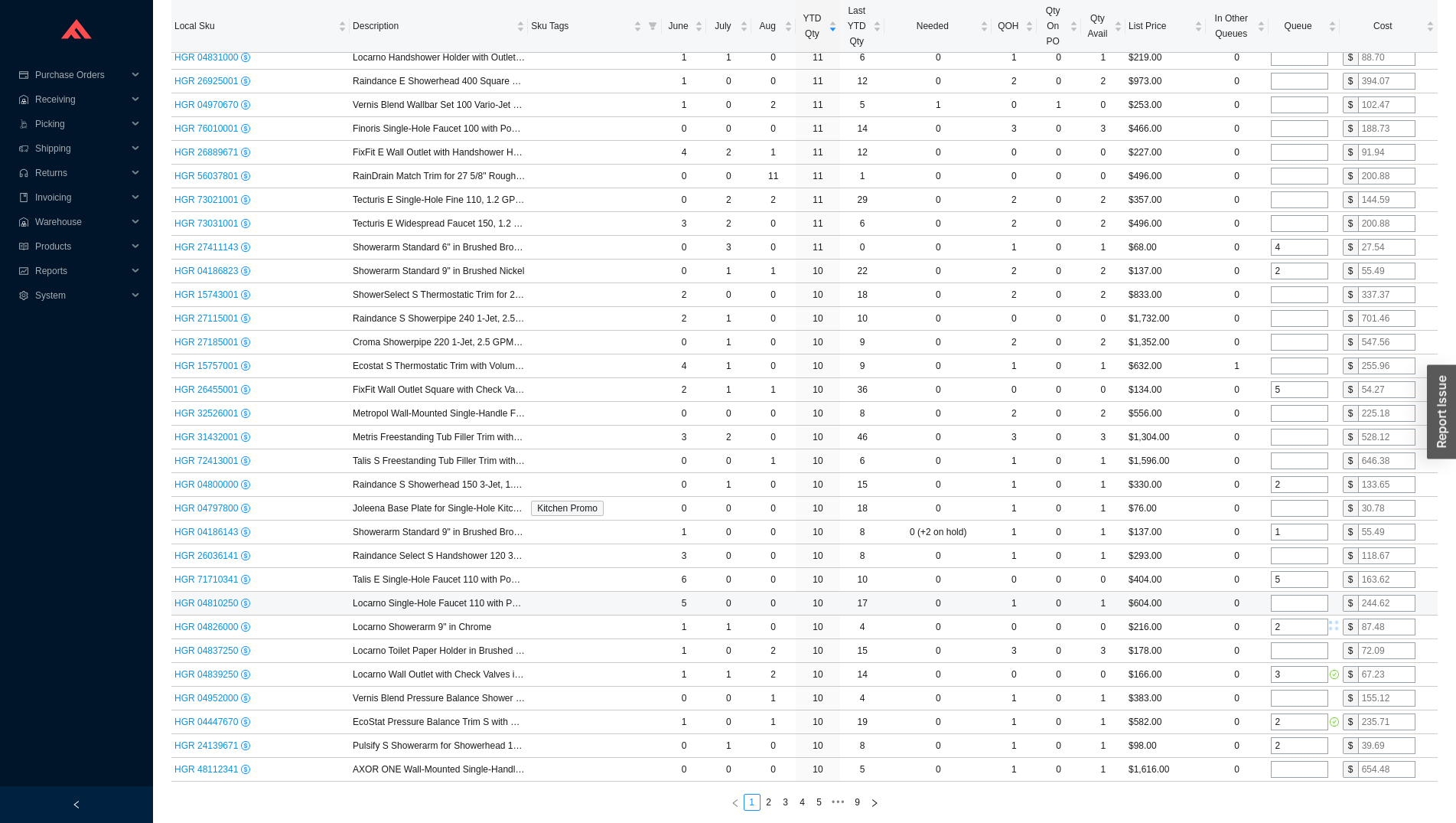
click at [1280, 604] on input "tel" at bounding box center [1300, 603] width 57 height 17
type input "1"
click at [1287, 558] on input "tel" at bounding box center [1300, 556] width 57 height 17
type input "1"
click at [1290, 509] on input "tel" at bounding box center [1300, 508] width 57 height 17
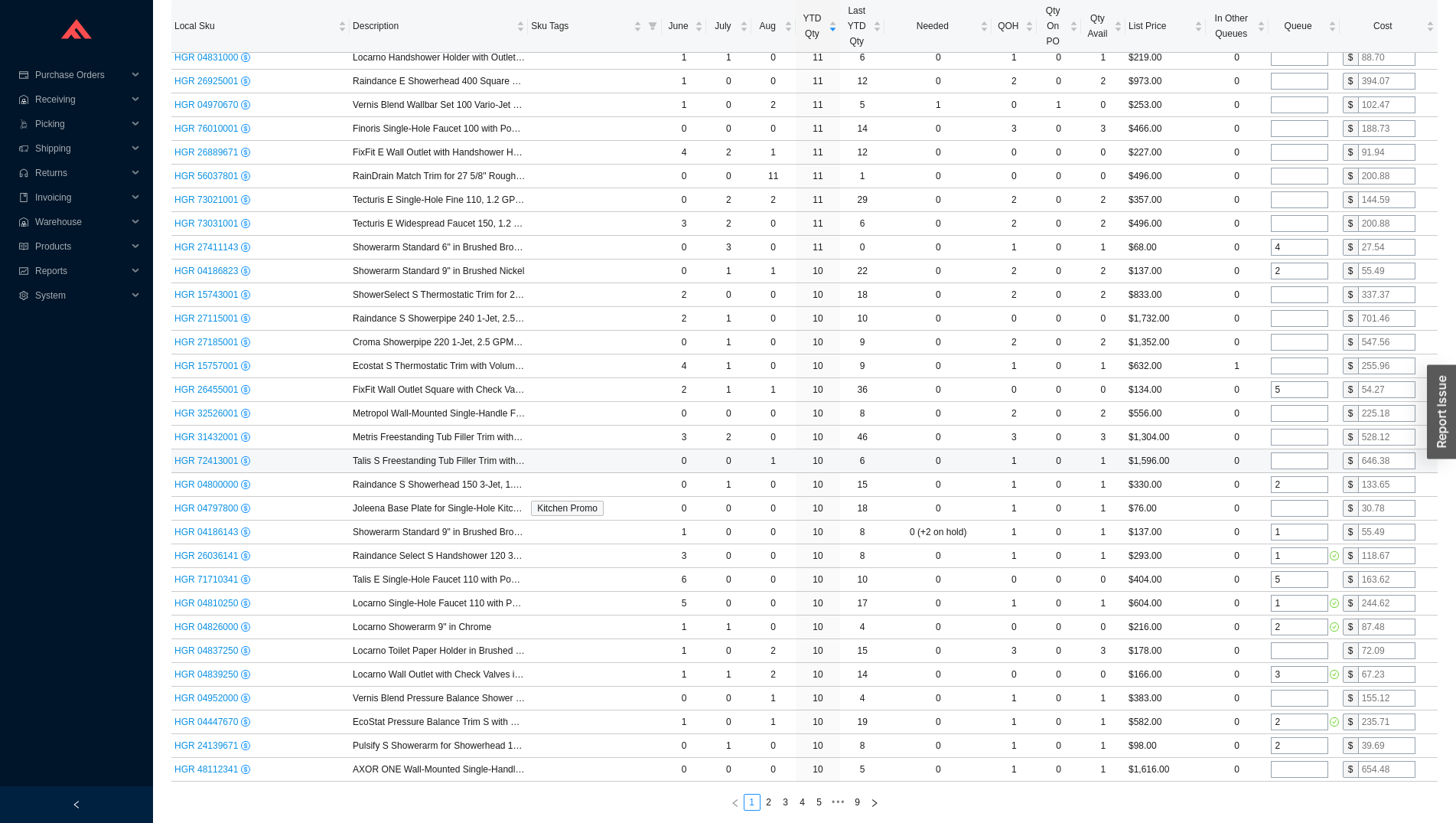
click at [1287, 460] on input "tel" at bounding box center [1300, 460] width 57 height 17
click at [1285, 435] on input "tel" at bounding box center [1300, 437] width 57 height 17
type input "1"
click at [1287, 421] on input "tel" at bounding box center [1300, 413] width 57 height 17
click at [1286, 385] on input "5" at bounding box center [1300, 389] width 57 height 17
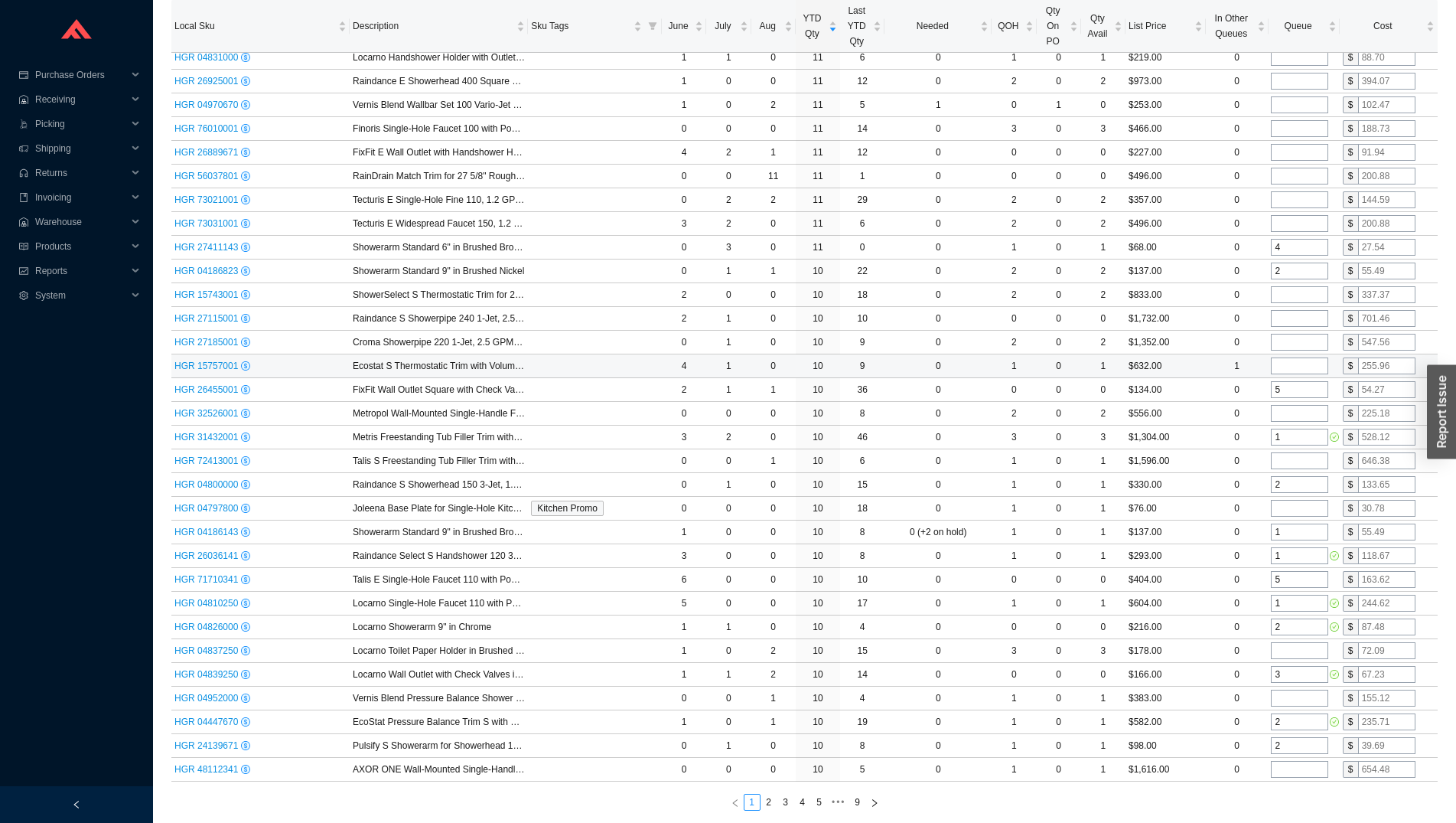
click at [1285, 368] on input "tel" at bounding box center [1300, 365] width 57 height 17
click at [1285, 343] on input "tel" at bounding box center [1300, 341] width 57 height 17
type input "1"
click at [1284, 322] on input "tel" at bounding box center [1300, 318] width 57 height 17
click at [1284, 318] on input "1" at bounding box center [1300, 318] width 57 height 17
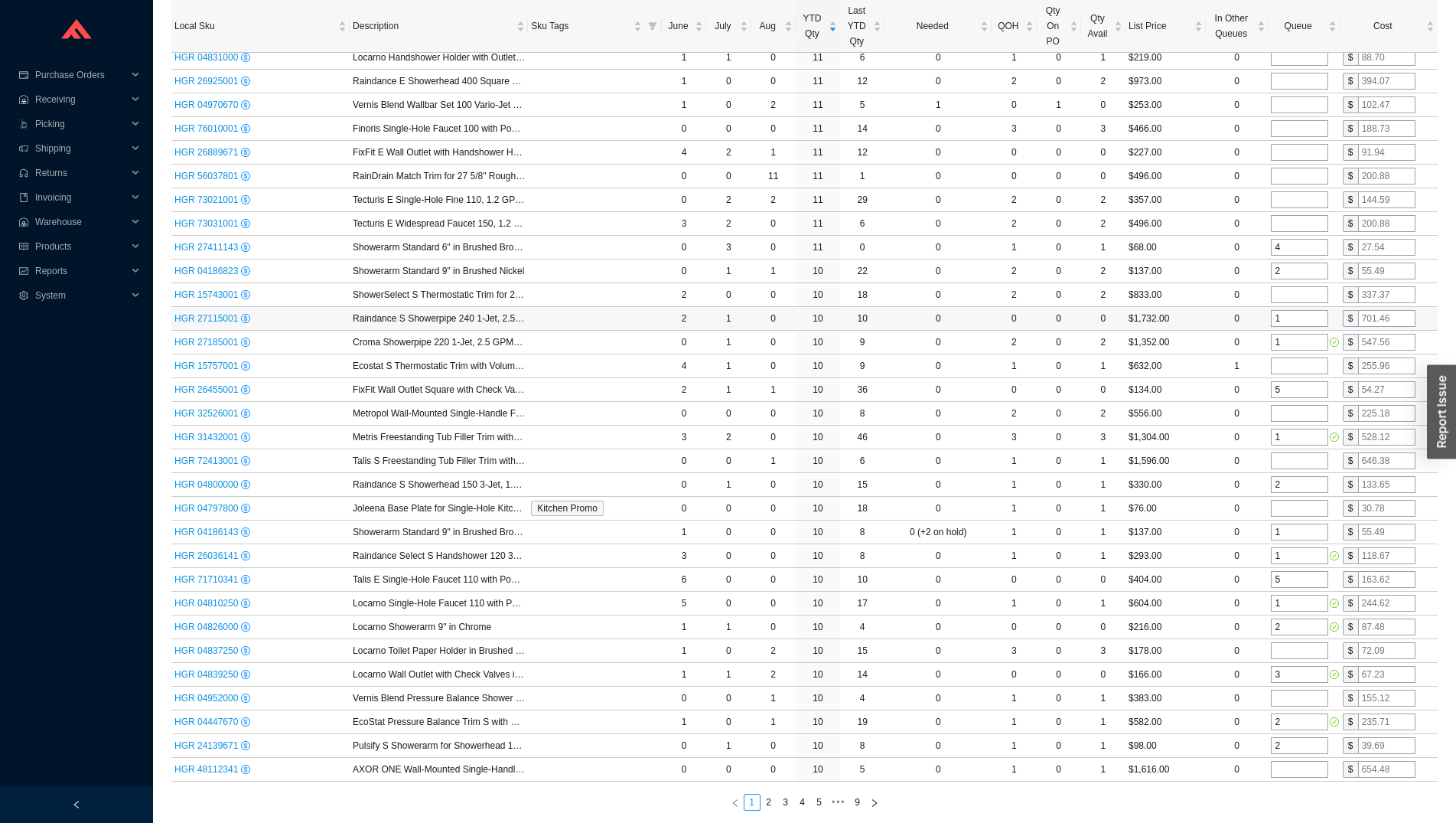
click at [1284, 318] on input "1" at bounding box center [1300, 318] width 57 height 17
click at [1284, 314] on input "2" at bounding box center [1300, 318] width 57 height 17
type input "3"
click at [1284, 292] on input "tel" at bounding box center [1300, 294] width 57 height 17
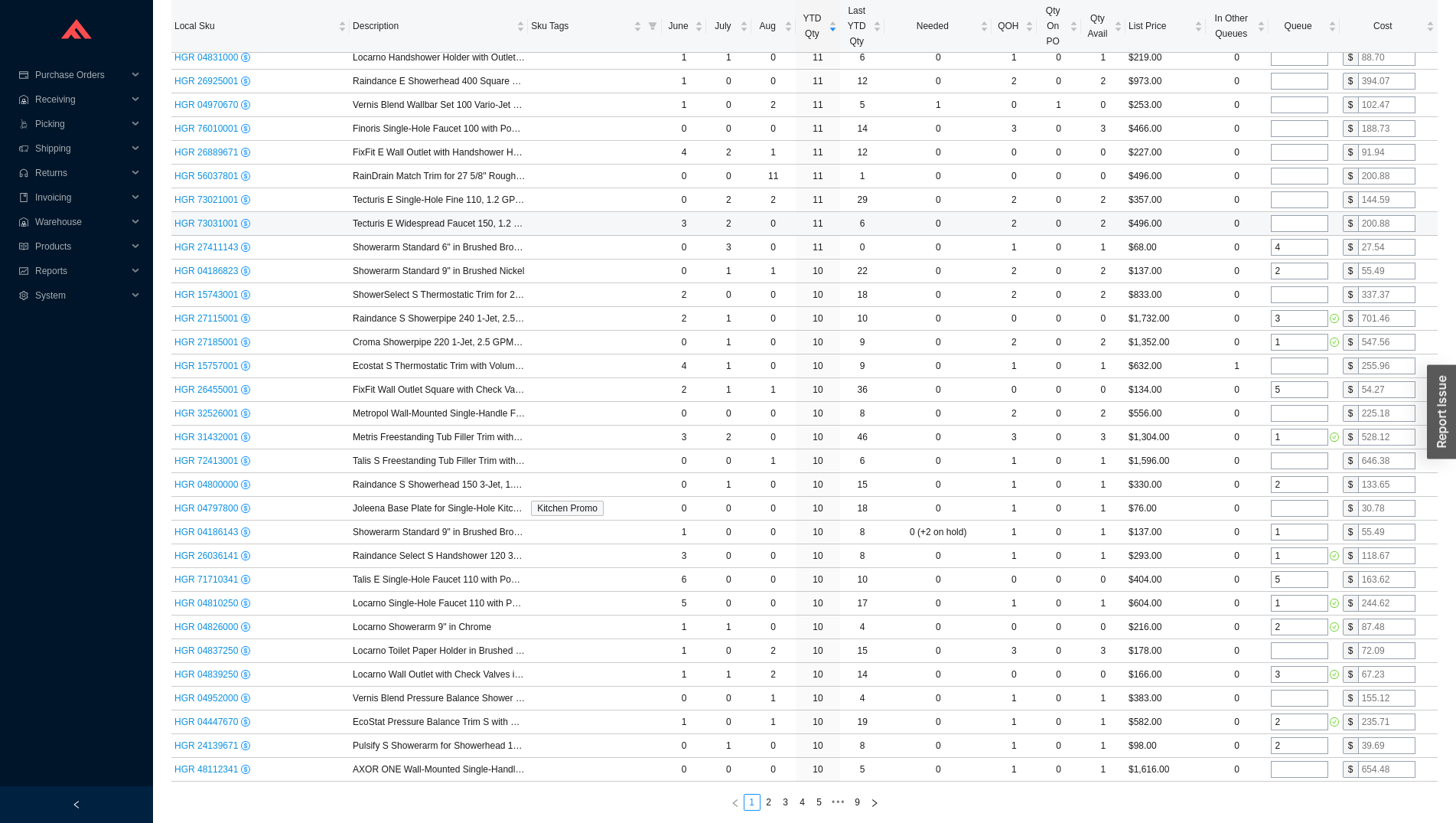
click at [1283, 231] on input "tel" at bounding box center [1300, 223] width 57 height 17
click at [1279, 171] on input "tel" at bounding box center [1300, 176] width 57 height 17
click at [1284, 150] on input "tel" at bounding box center [1300, 152] width 57 height 17
type input "2"
click at [1287, 132] on input "tel" at bounding box center [1300, 128] width 57 height 17
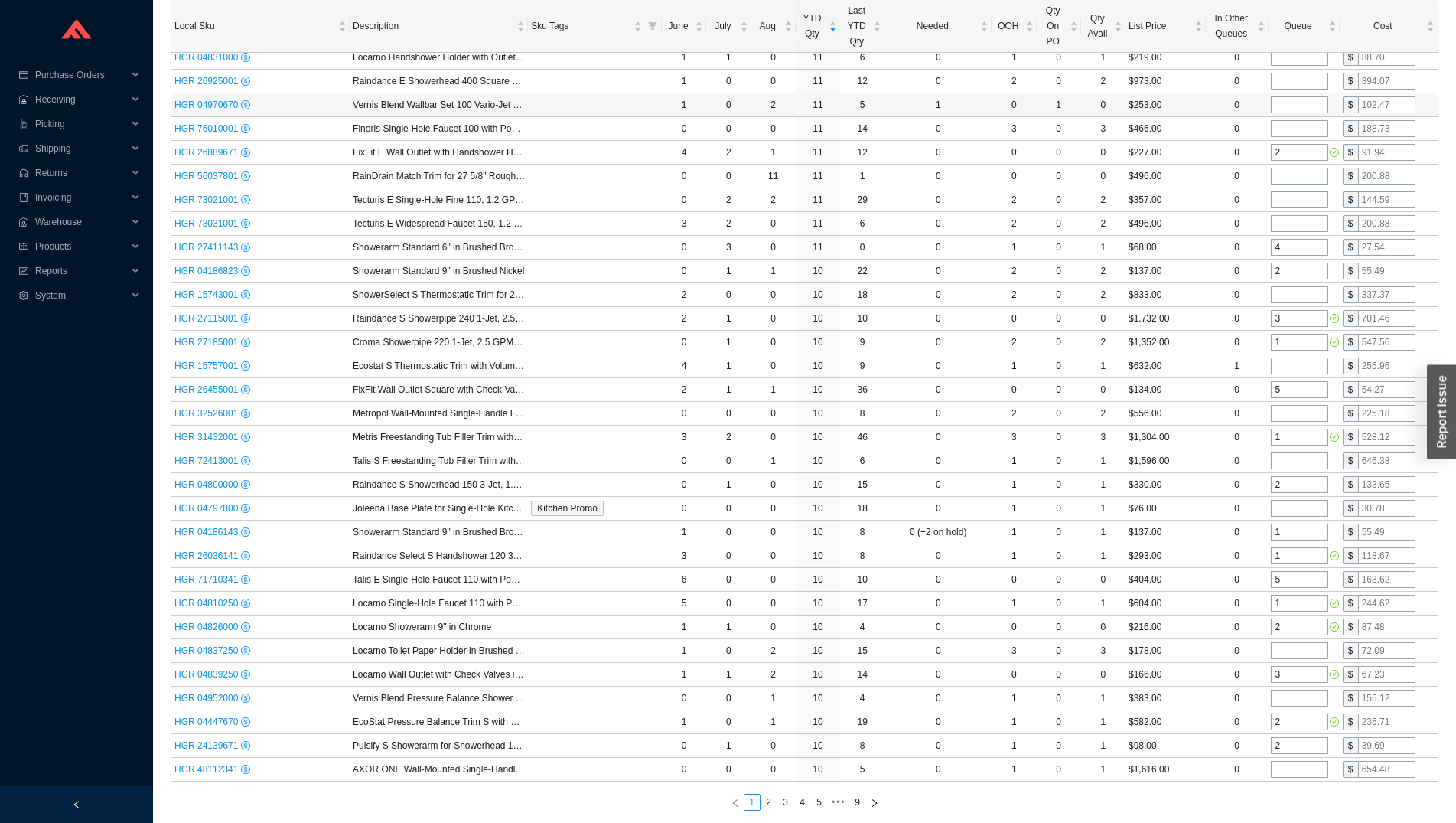
click at [1291, 110] on input "tel" at bounding box center [1300, 104] width 57 height 17
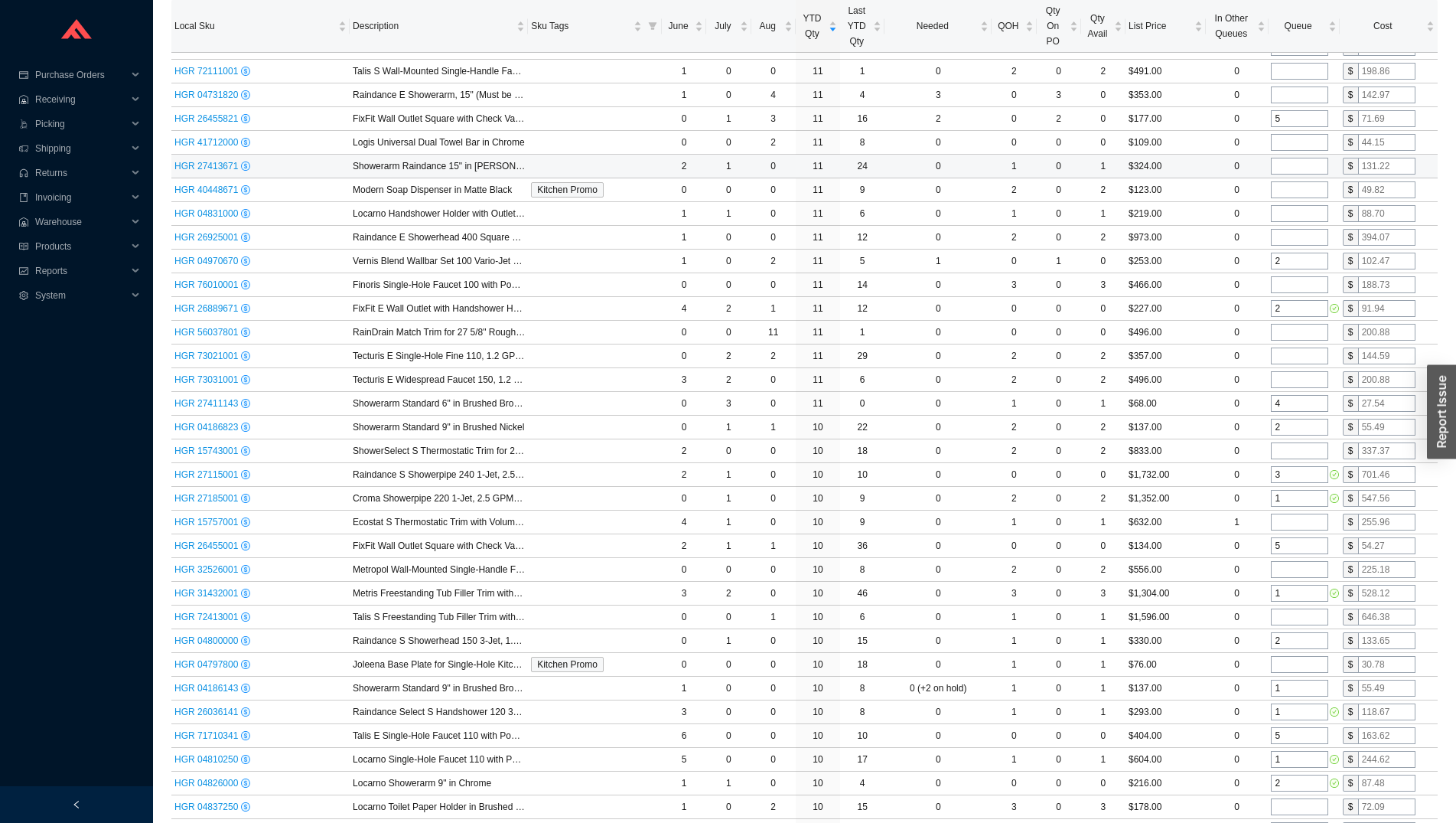
scroll to position [3995, 0]
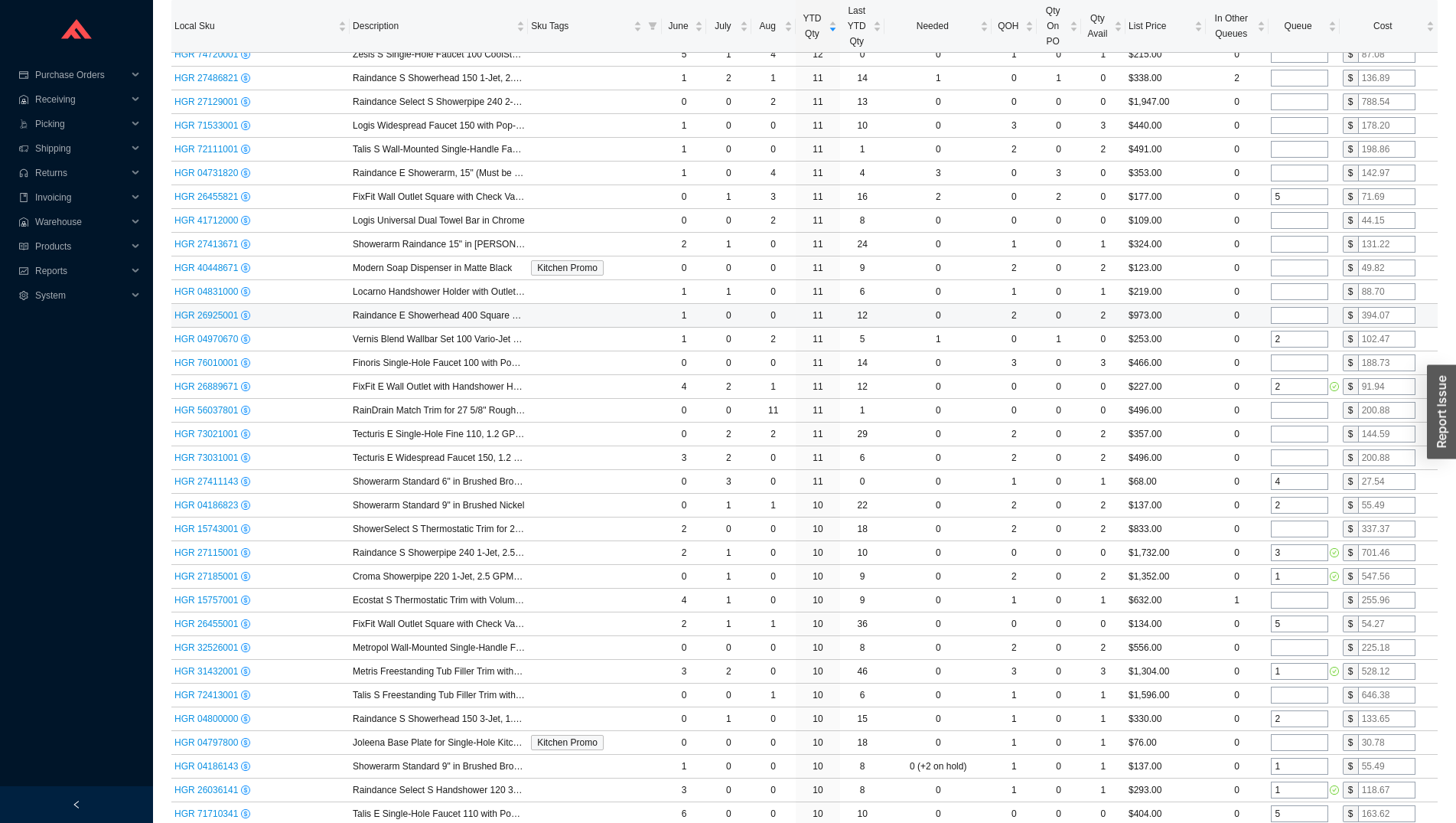
type input "2"
click at [1298, 315] on input "tel" at bounding box center [1300, 315] width 57 height 17
click at [1296, 296] on input "tel" at bounding box center [1300, 291] width 57 height 17
type input "1"
click at [1293, 226] on input "tel" at bounding box center [1300, 220] width 57 height 17
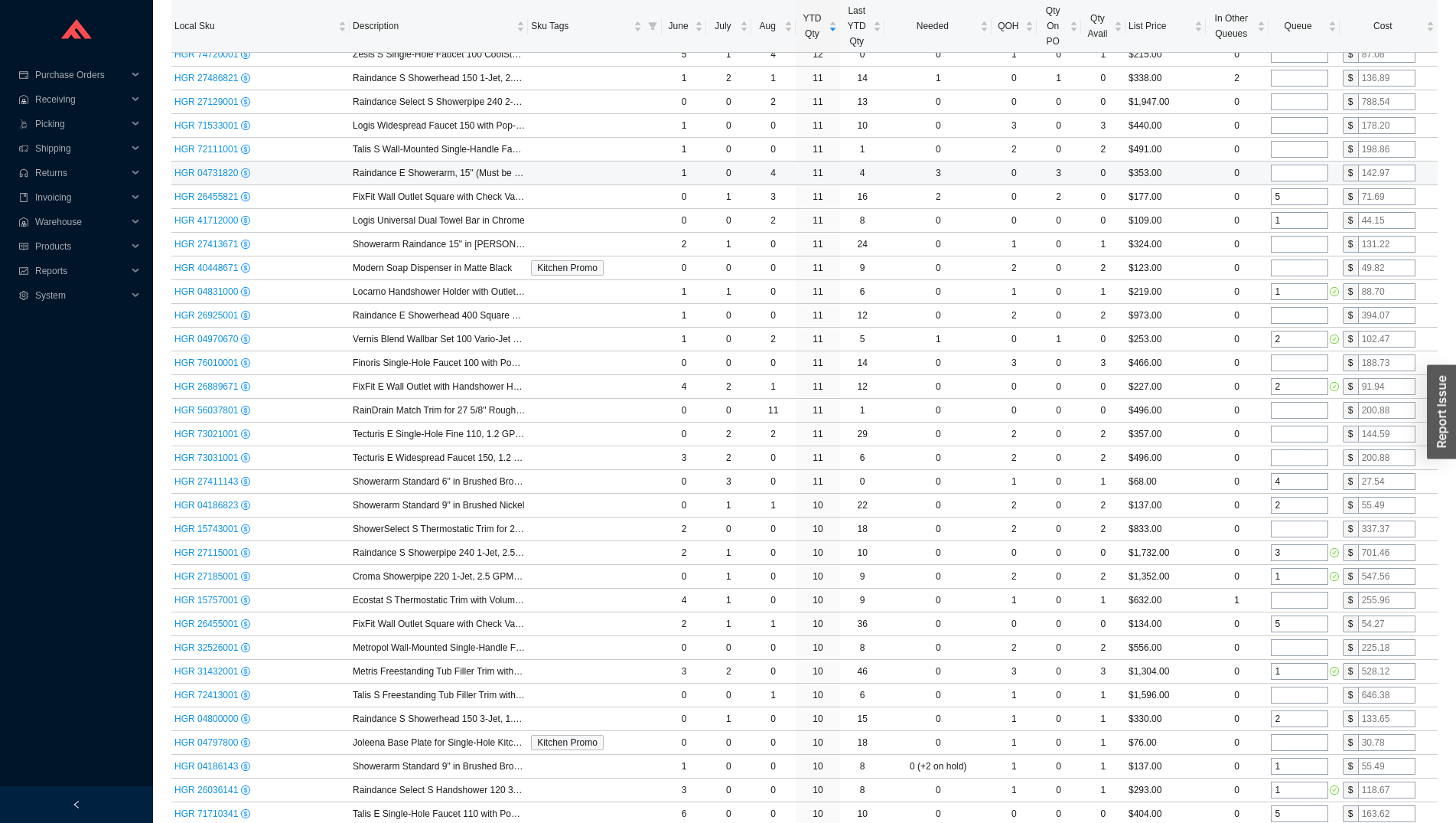
type input "1"
click at [1287, 176] on input "tel" at bounding box center [1300, 173] width 57 height 17
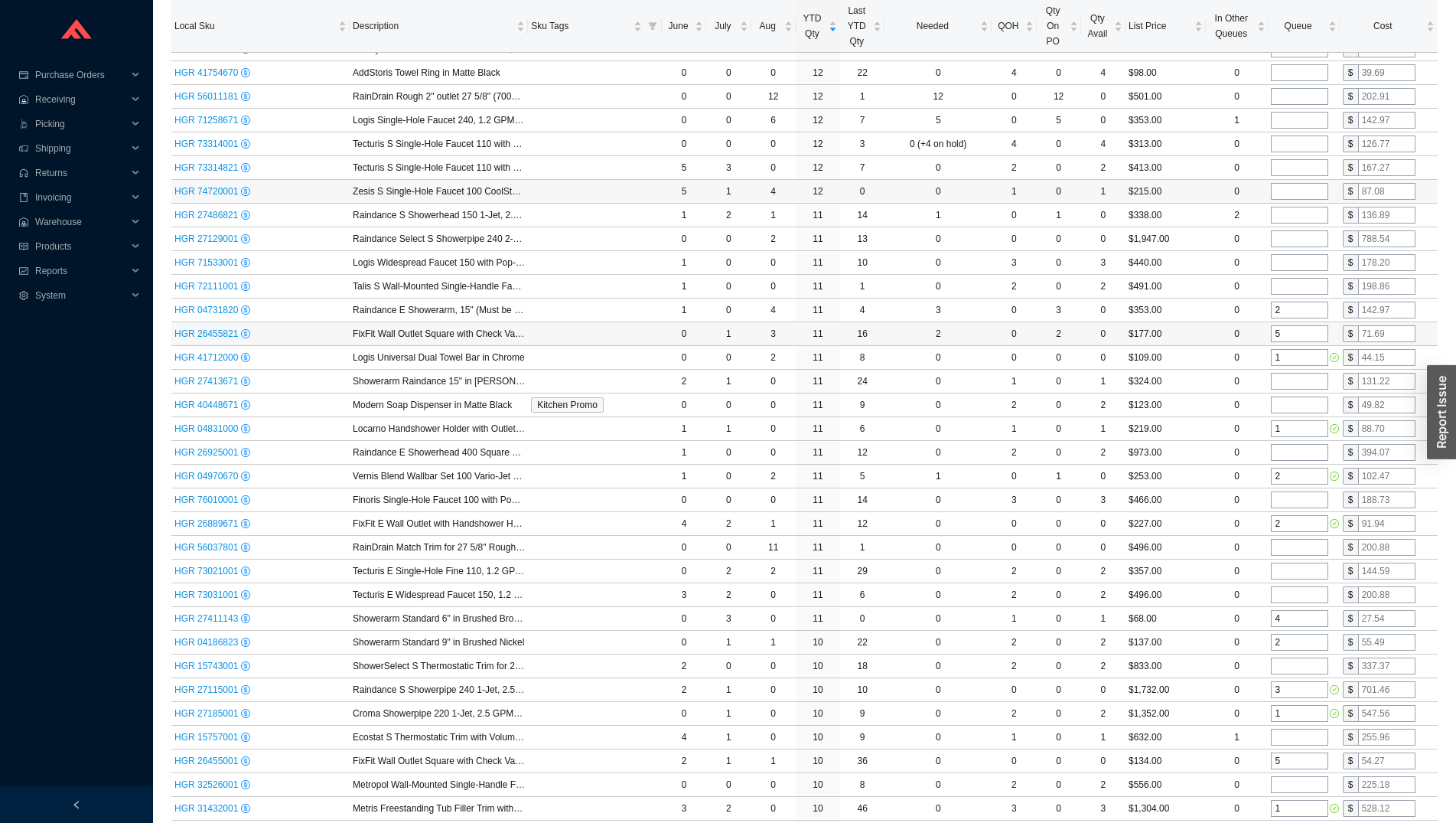
scroll to position [3839, 0]
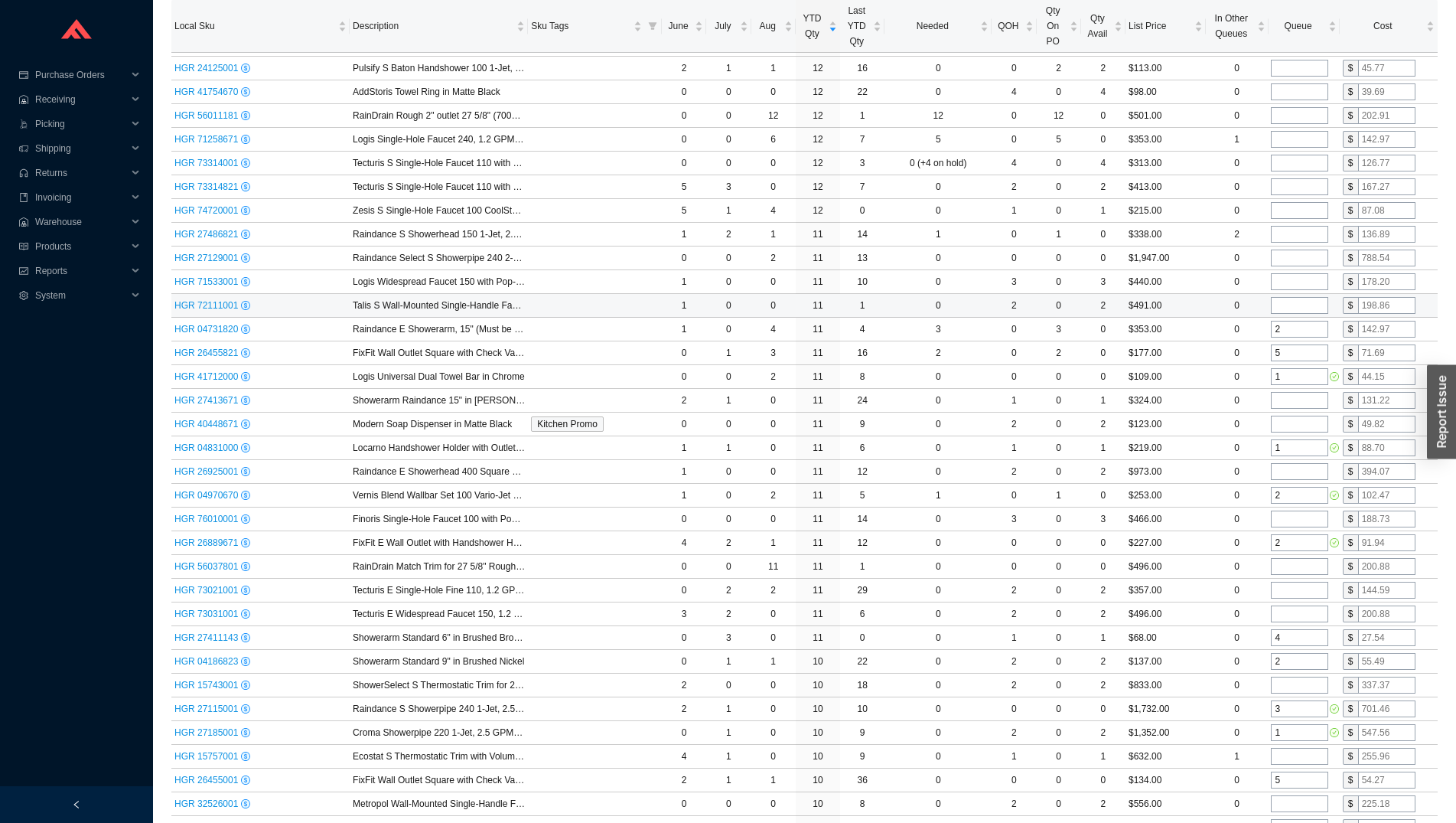
type input "2"
click at [1294, 302] on input "tel" at bounding box center [1300, 305] width 57 height 17
click at [1291, 256] on input "tel" at bounding box center [1300, 258] width 57 height 17
type input "1"
click at [1292, 236] on input "tel" at bounding box center [1300, 234] width 57 height 17
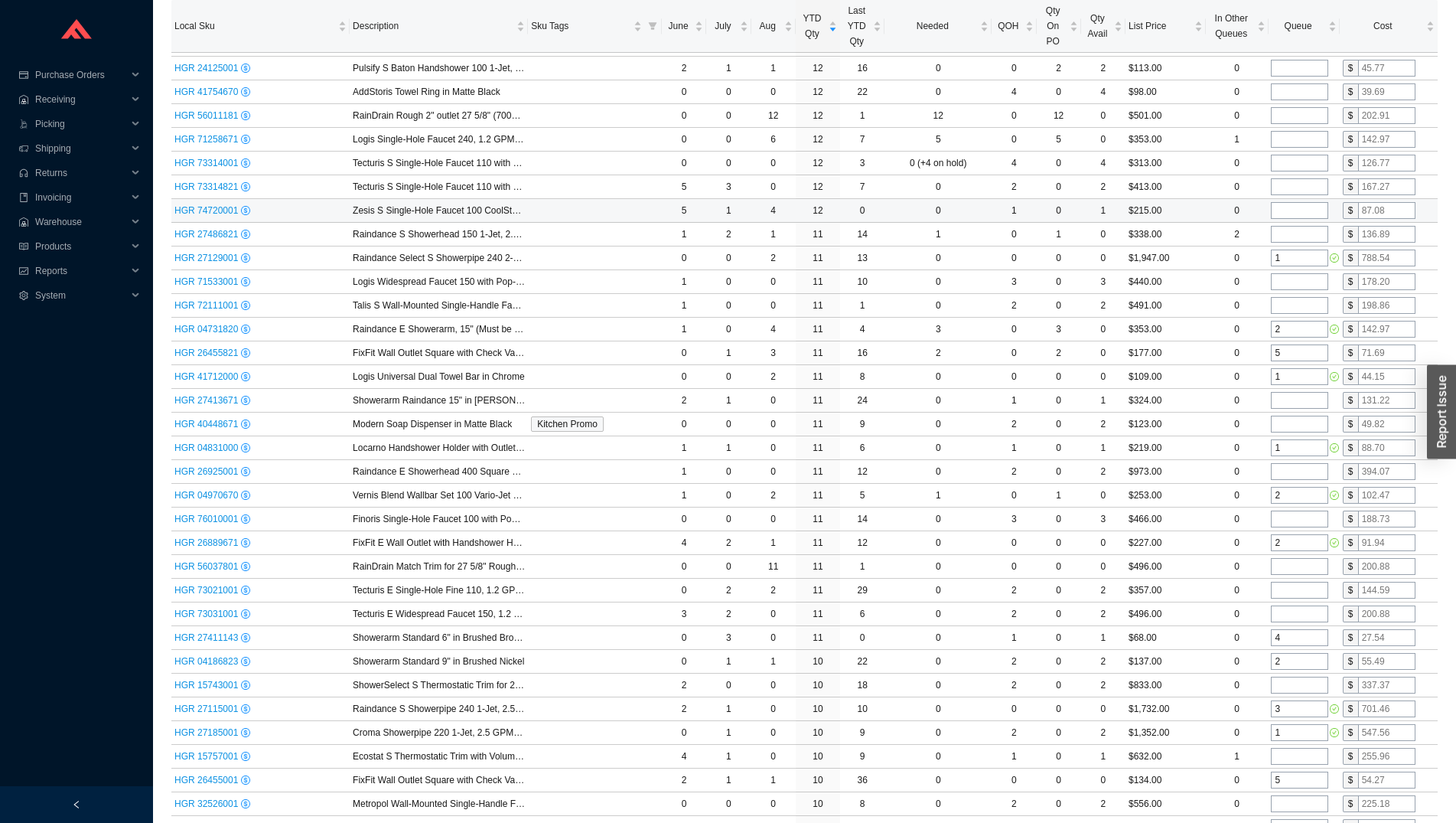
click at [1289, 214] on input "tel" at bounding box center [1300, 210] width 57 height 17
type input "6"
click at [1293, 201] on td "6" at bounding box center [1303, 211] width 71 height 24
click at [1292, 195] on input "tel" at bounding box center [1300, 186] width 57 height 17
click at [1287, 187] on input "3" at bounding box center [1300, 186] width 57 height 17
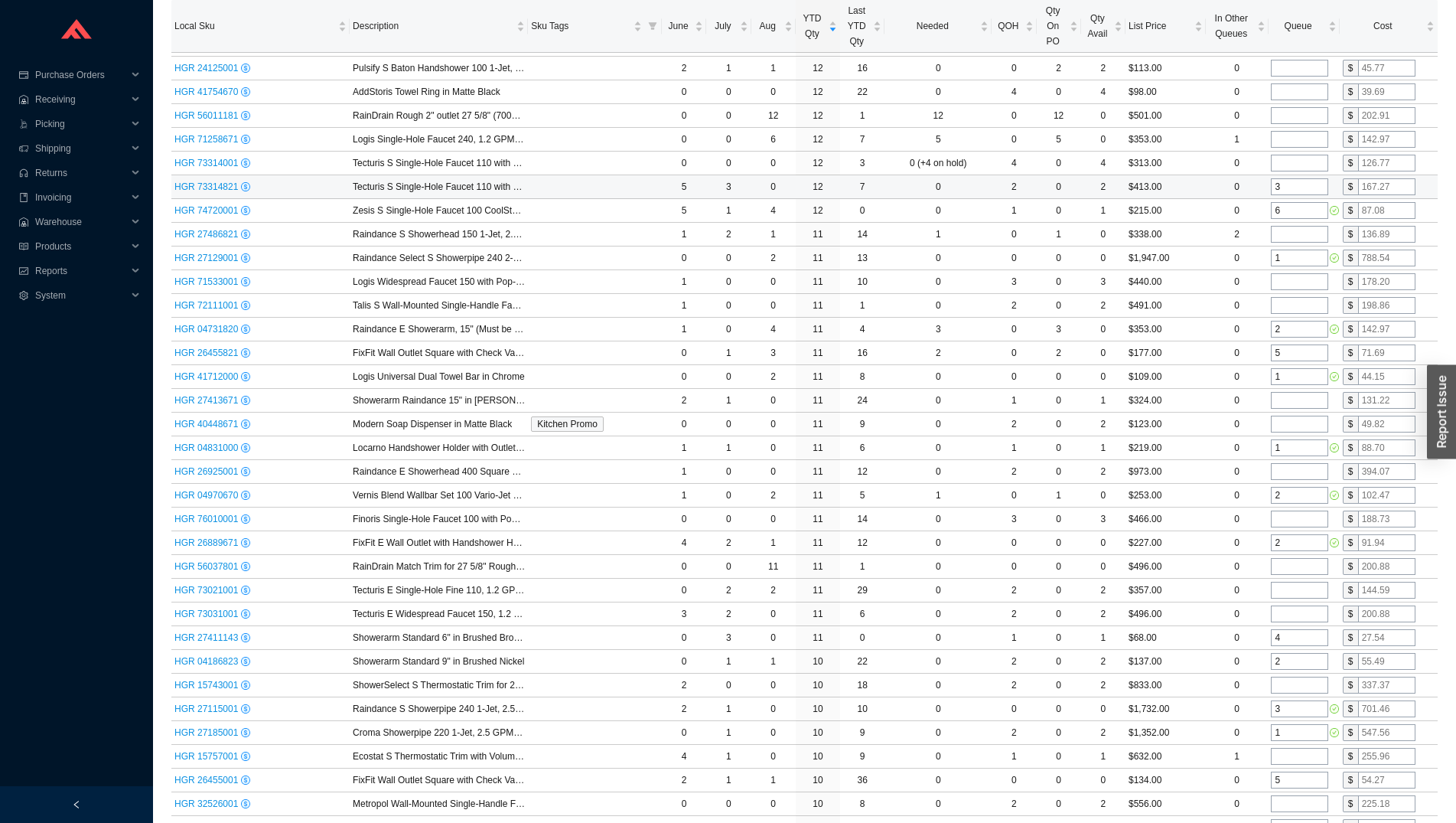
click at [1287, 187] on input "3" at bounding box center [1300, 186] width 57 height 17
type input "4"
click at [1284, 166] on input "tel" at bounding box center [1300, 162] width 57 height 17
type input "2"
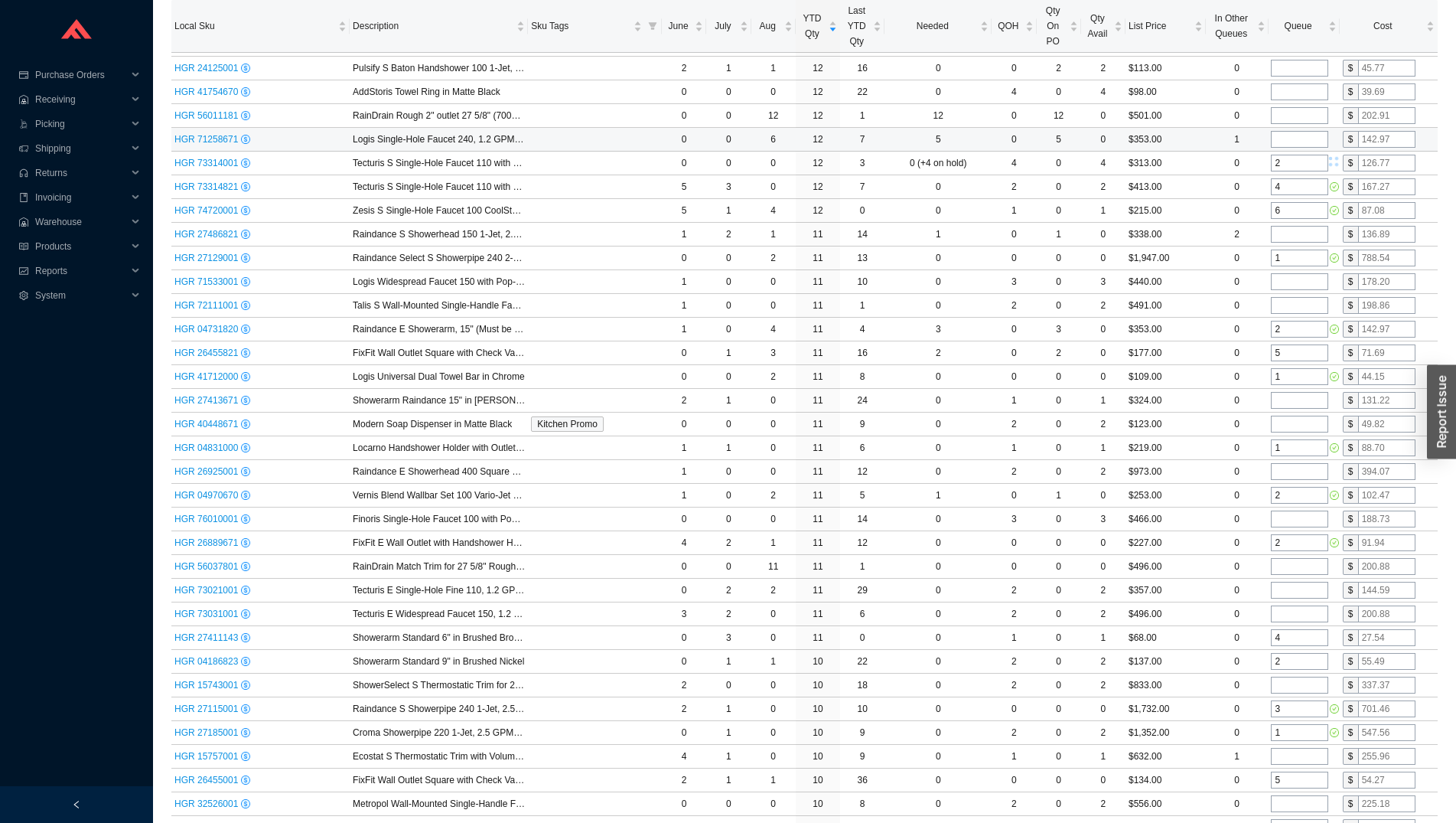
click at [1284, 138] on input "tel" at bounding box center [1300, 138] width 57 height 17
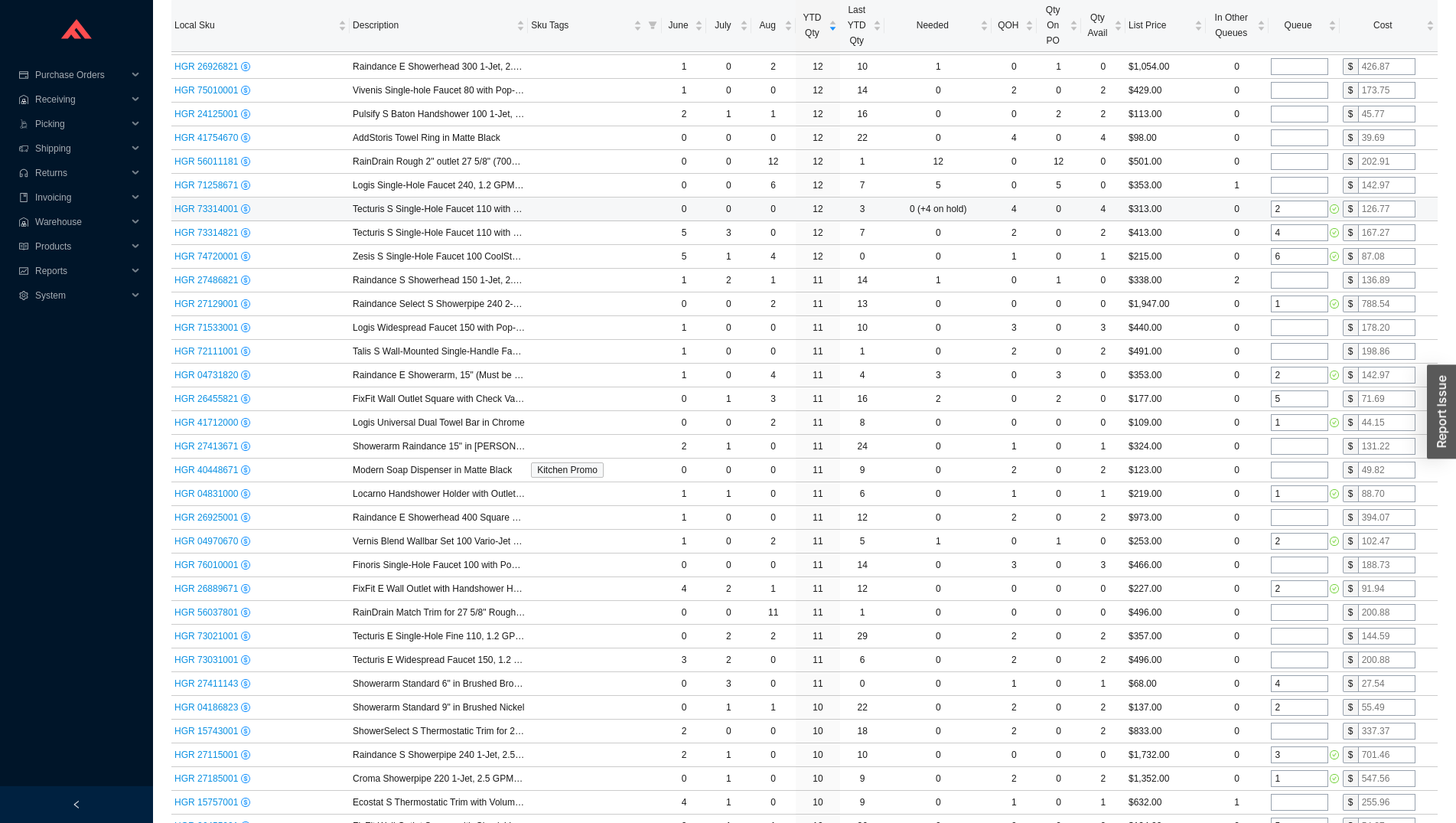
scroll to position [3760, 0]
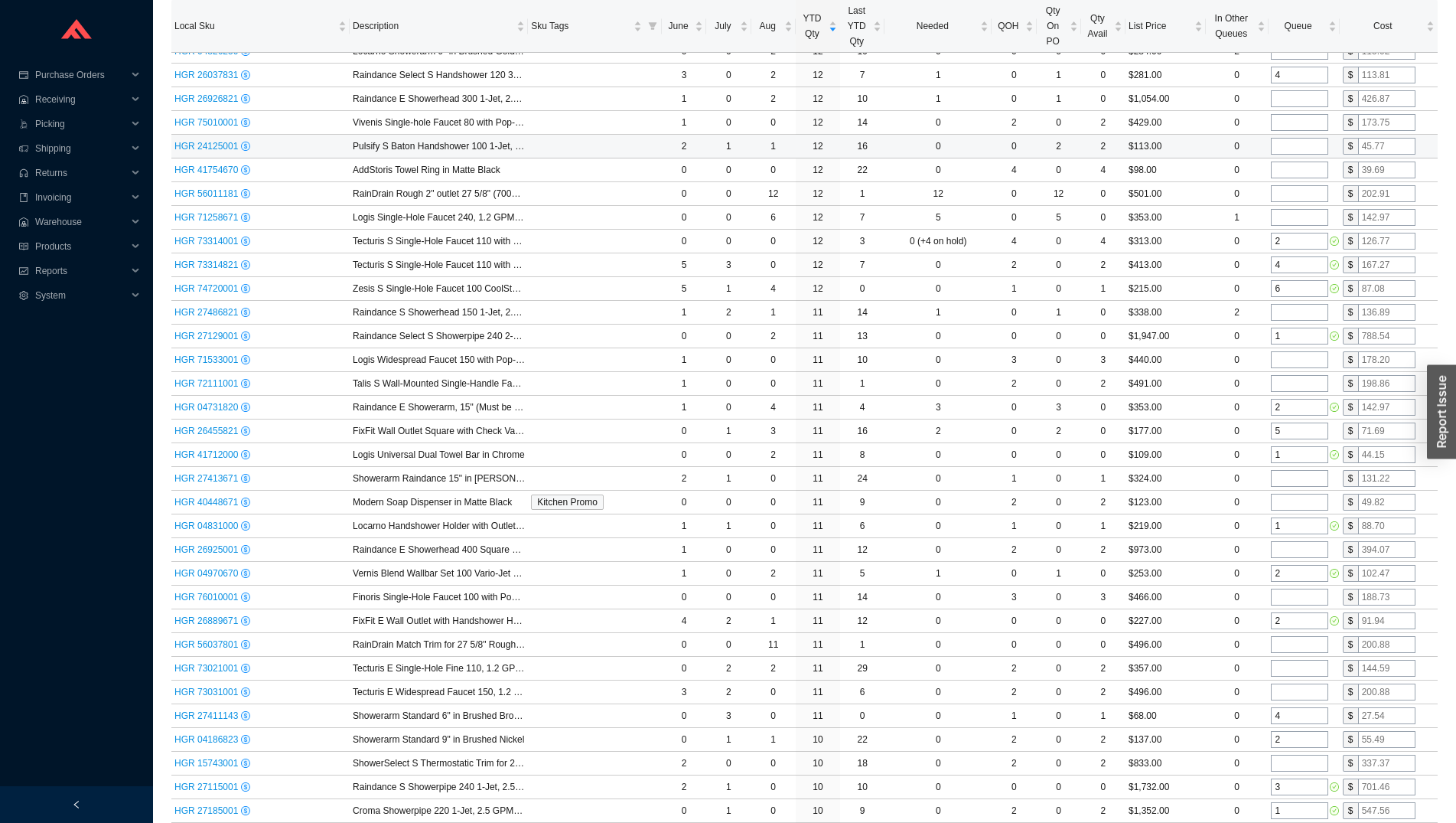
click at [1287, 150] on input "tel" at bounding box center [1300, 146] width 57 height 17
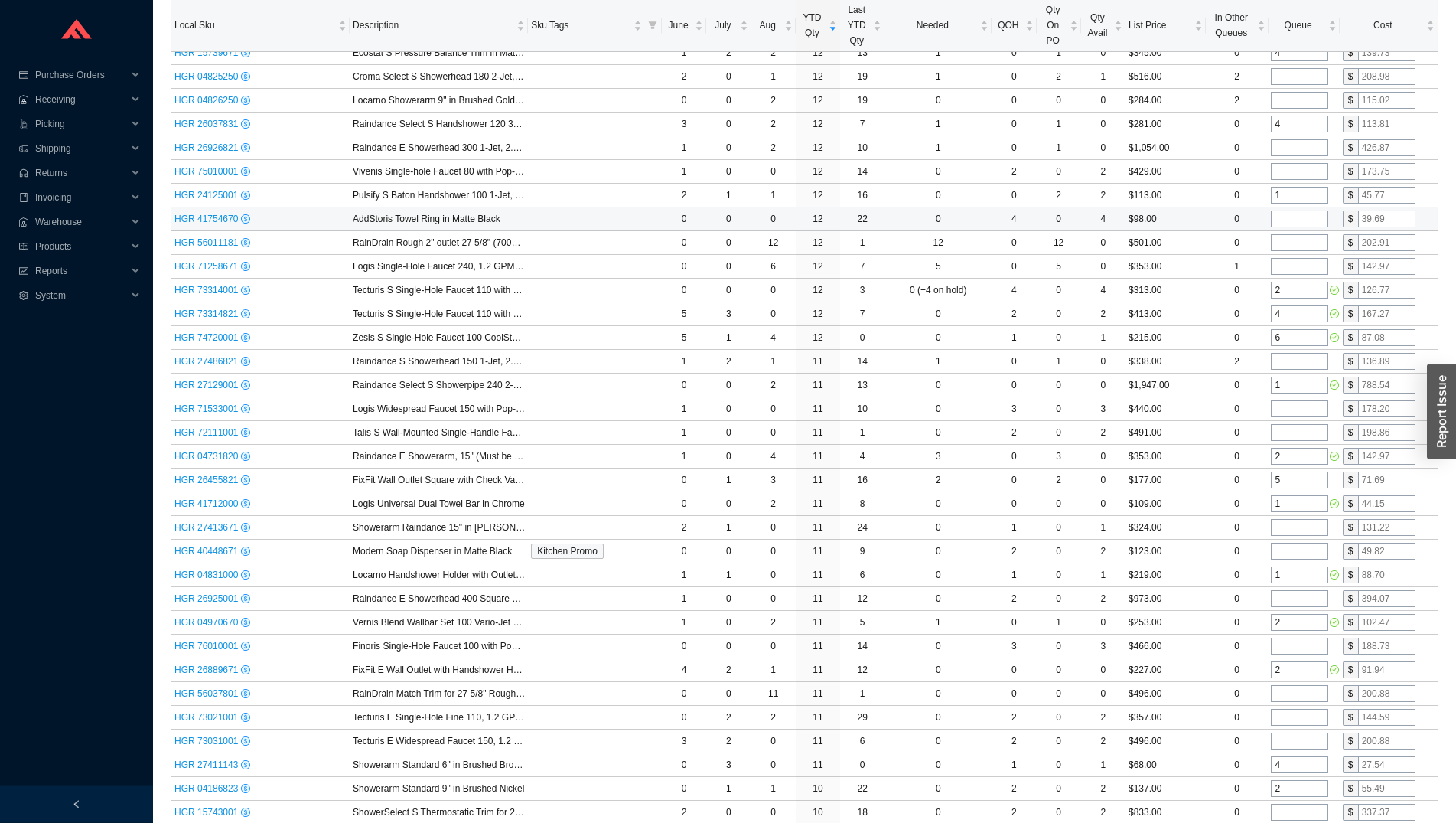
scroll to position [3682, 0]
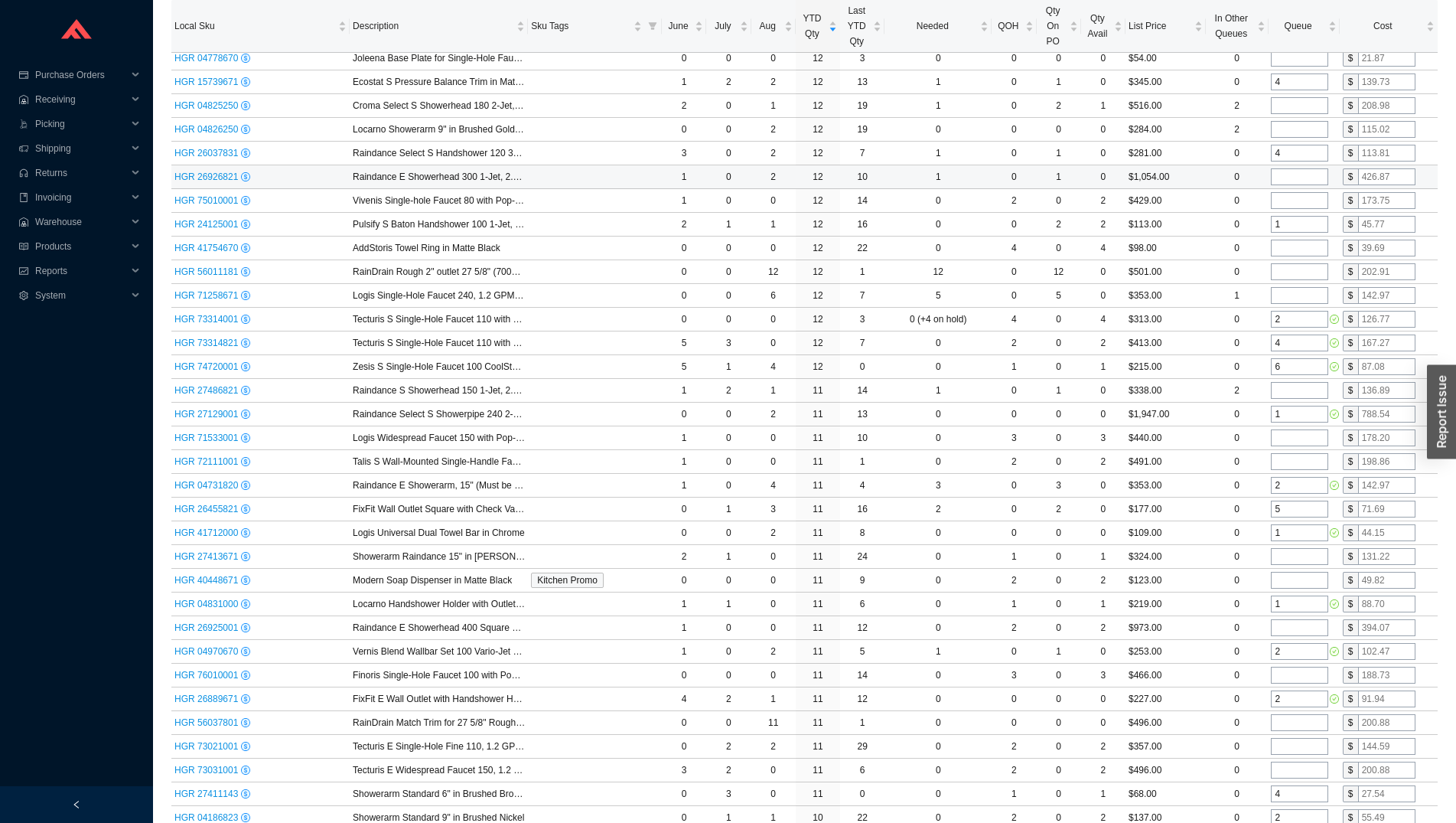
type input "1"
click at [1295, 182] on input "tel" at bounding box center [1300, 177] width 57 height 17
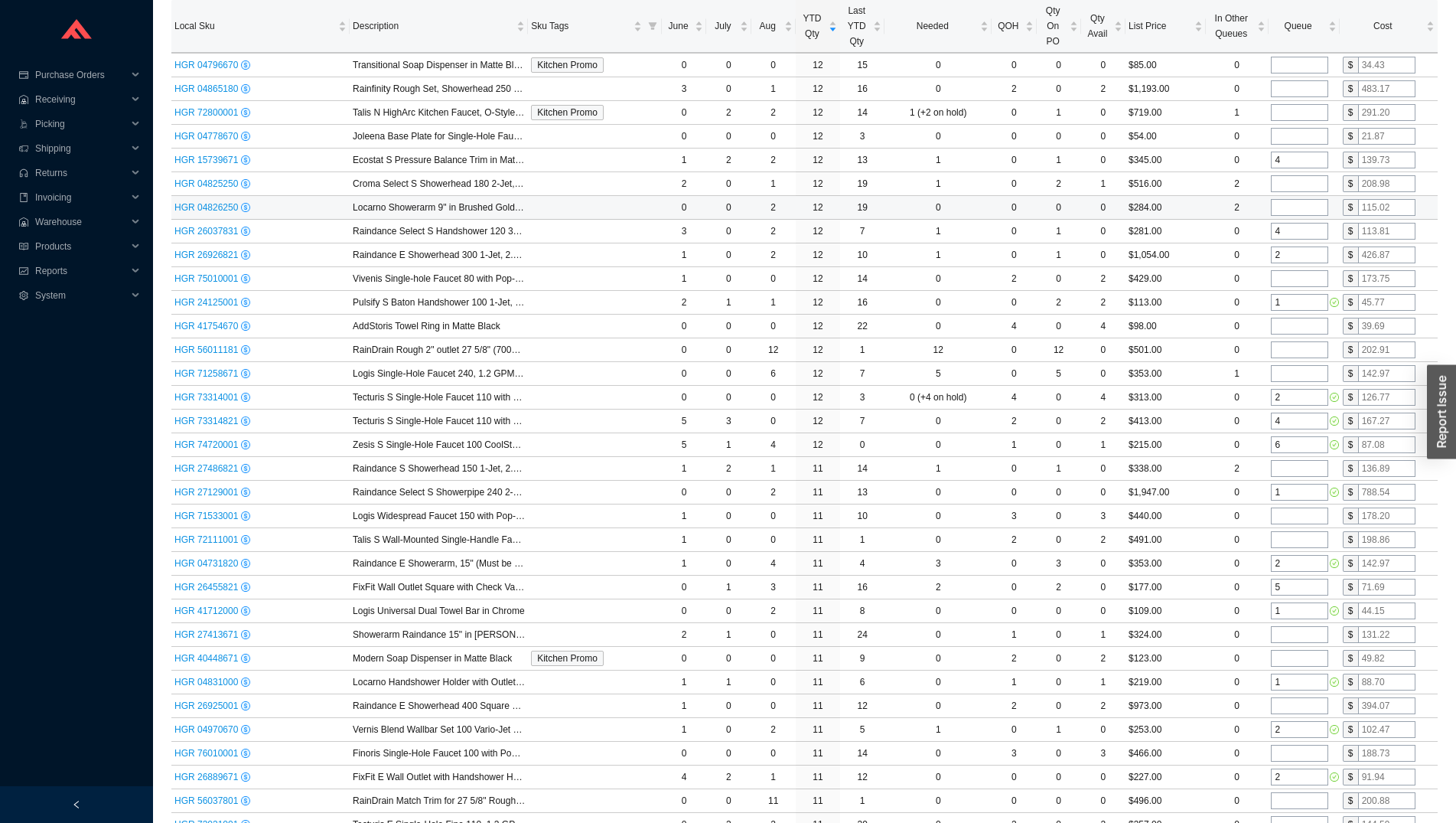
type input "2"
click at [1297, 199] on td at bounding box center [1303, 208] width 71 height 24
click at [1295, 204] on input "tel" at bounding box center [1300, 207] width 57 height 17
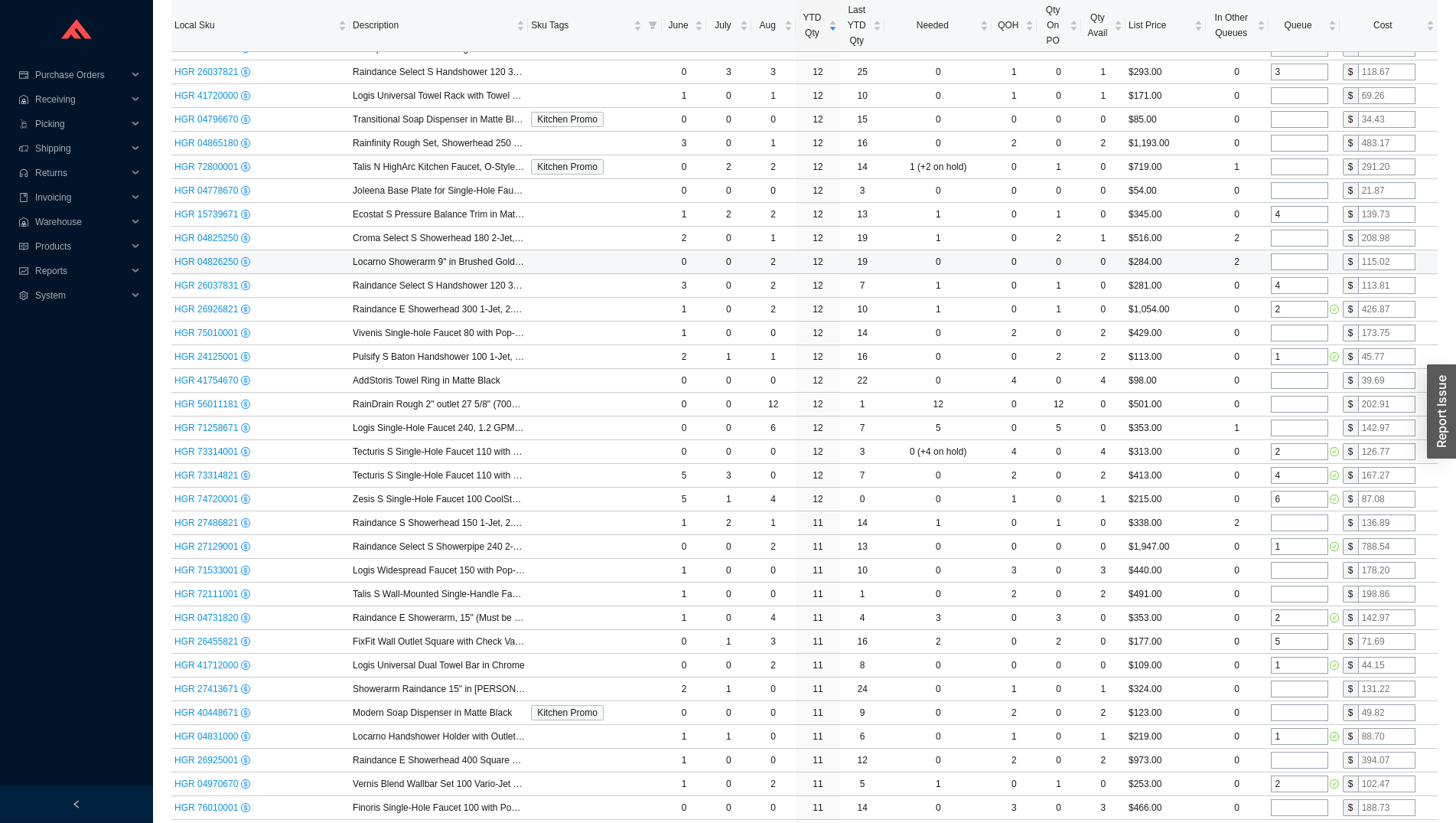
scroll to position [3526, 0]
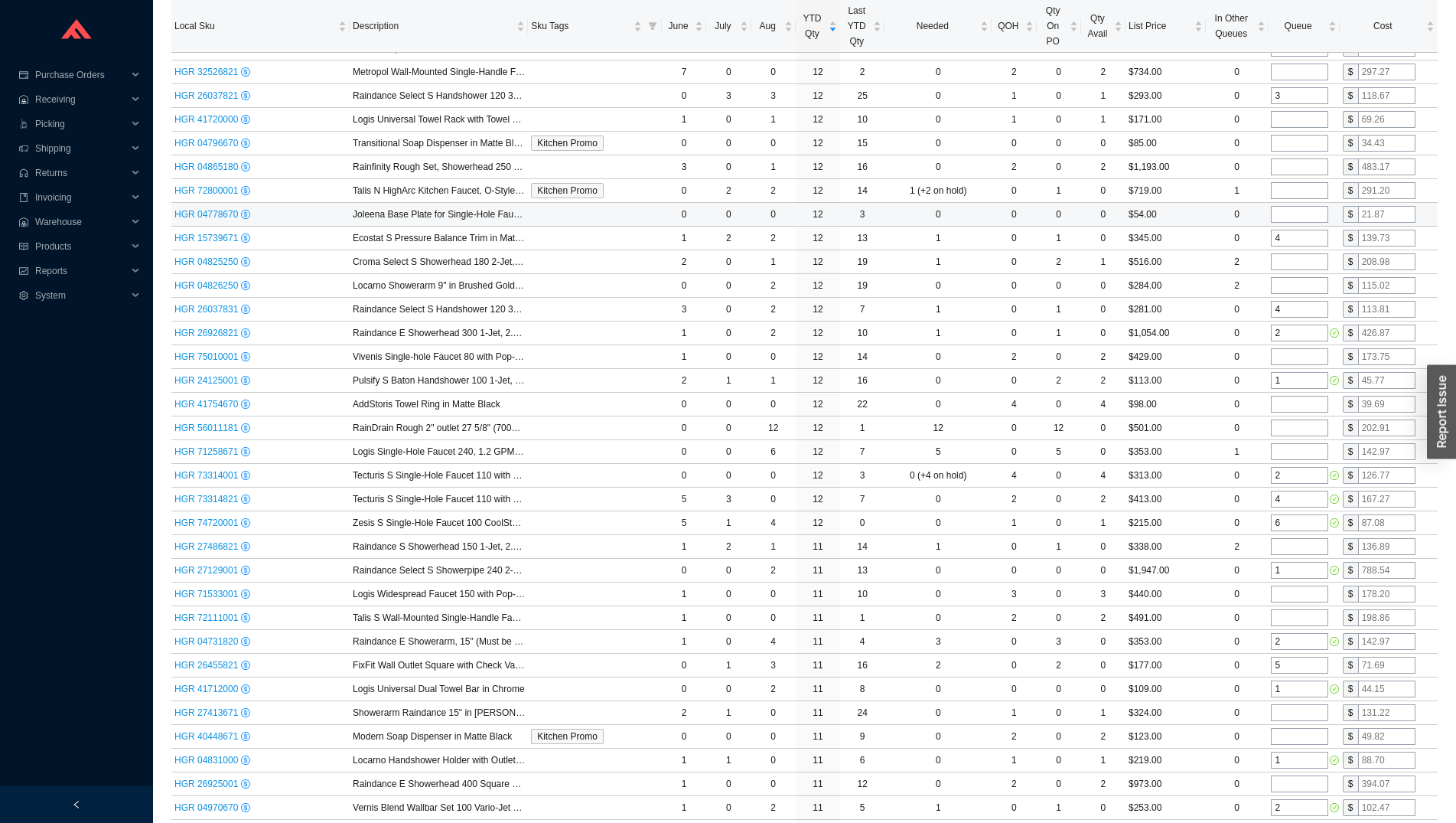
click at [1289, 215] on input "tel" at bounding box center [1300, 214] width 57 height 17
click at [1288, 190] on input "tel" at bounding box center [1300, 190] width 57 height 17
click at [1285, 170] on input "tel" at bounding box center [1300, 166] width 57 height 17
click at [1281, 146] on input "tel" at bounding box center [1300, 142] width 57 height 17
click at [1279, 123] on input "tel" at bounding box center [1300, 119] width 57 height 17
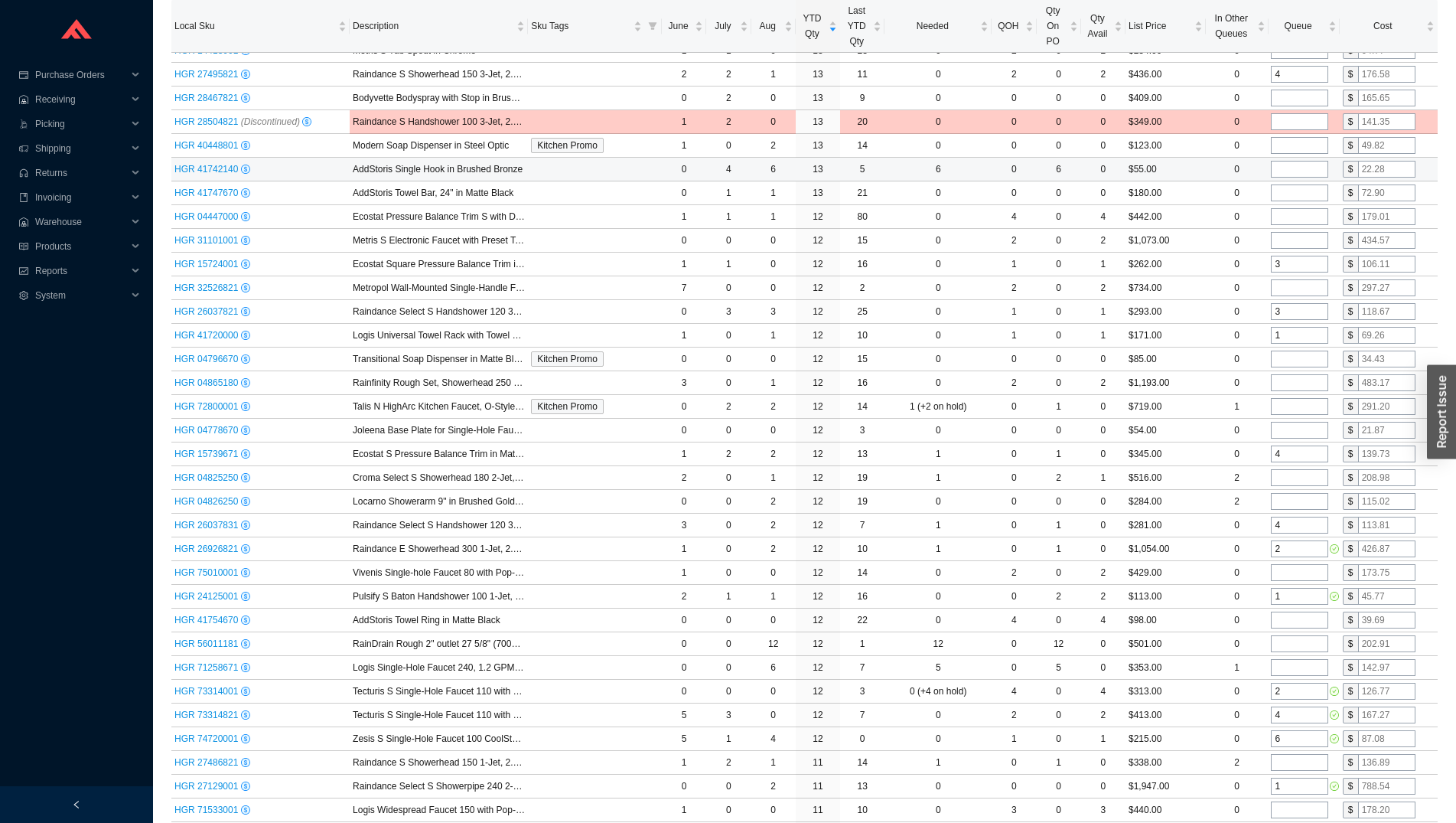
scroll to position [3292, 0]
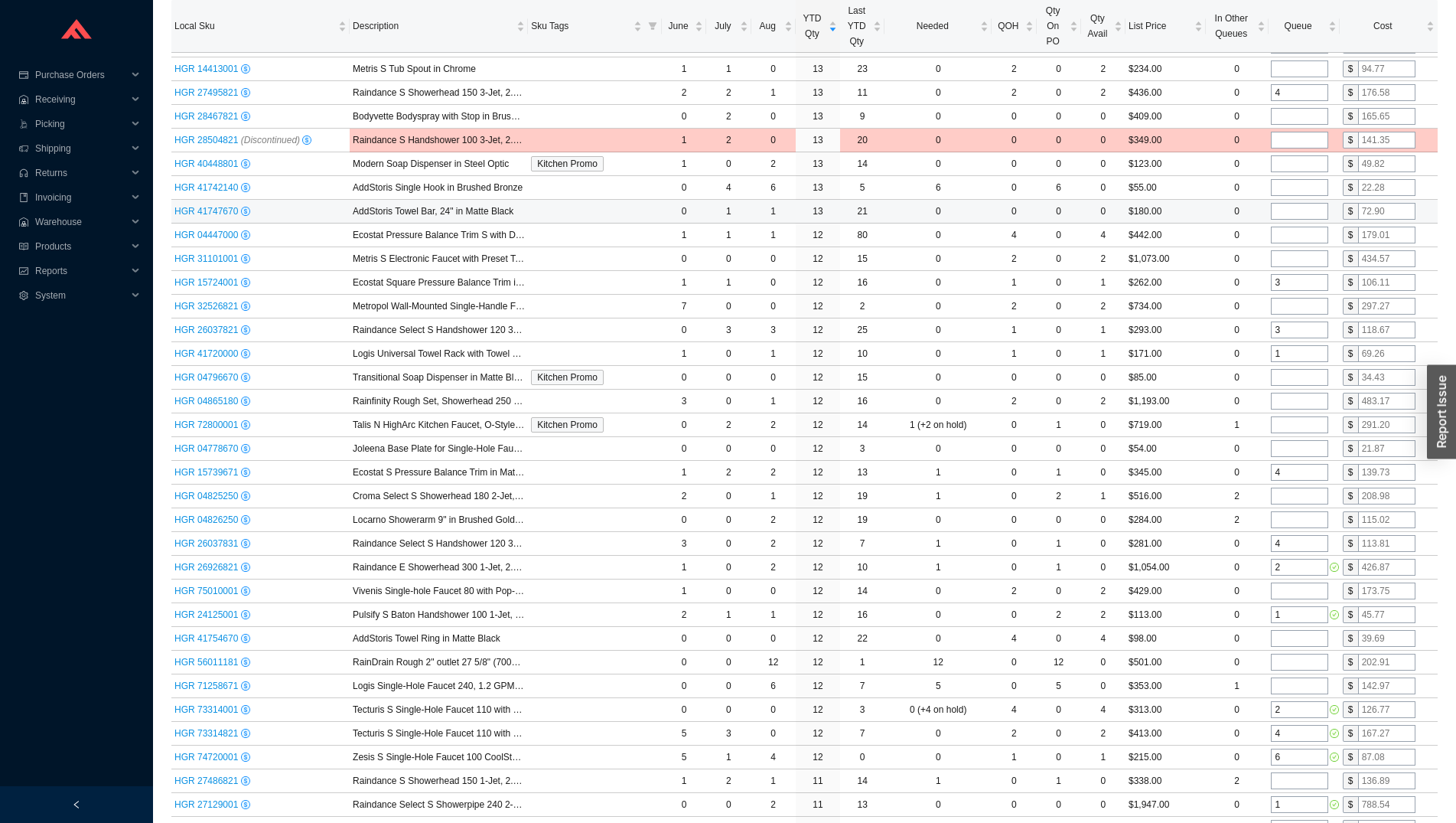
type input "1"
click at [1293, 205] on input "tel" at bounding box center [1300, 211] width 57 height 17
type input "1"
click at [1293, 190] on input "tel" at bounding box center [1300, 187] width 57 height 17
type input "2"
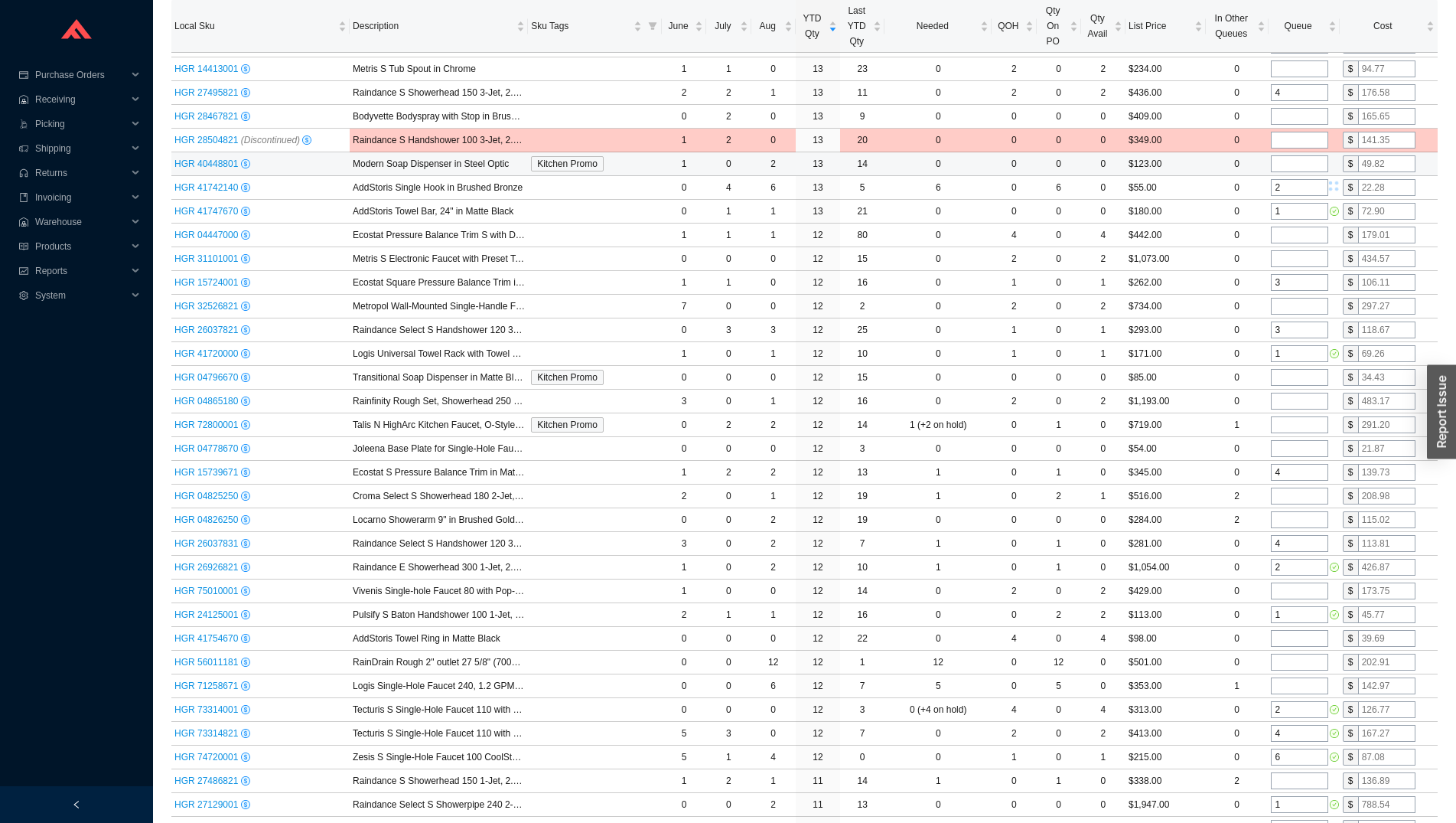
click at [1296, 158] on input "tel" at bounding box center [1300, 163] width 57 height 17
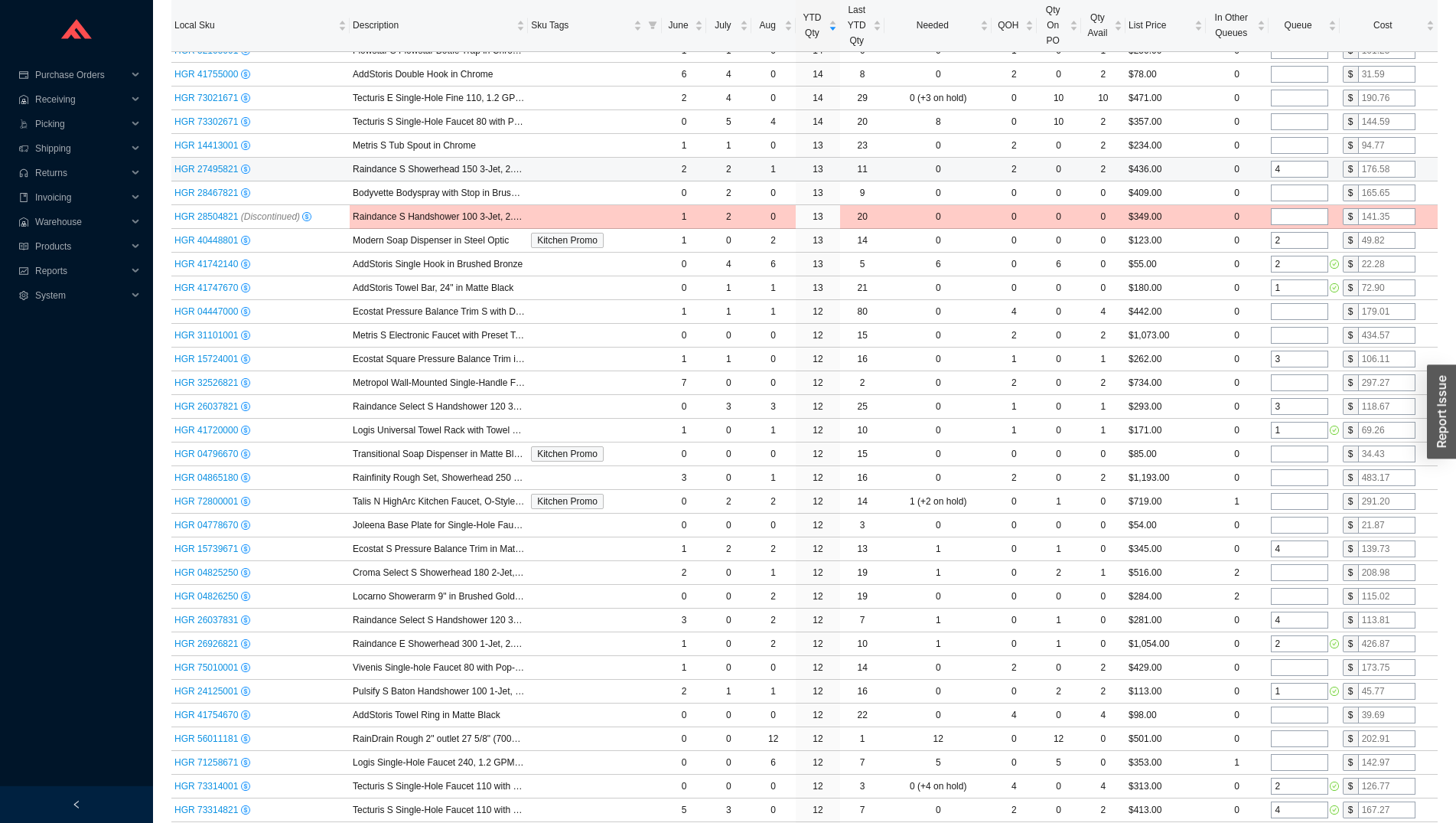
scroll to position [3214, 0]
type input "2"
click at [1293, 194] on input "tel" at bounding box center [1300, 194] width 57 height 17
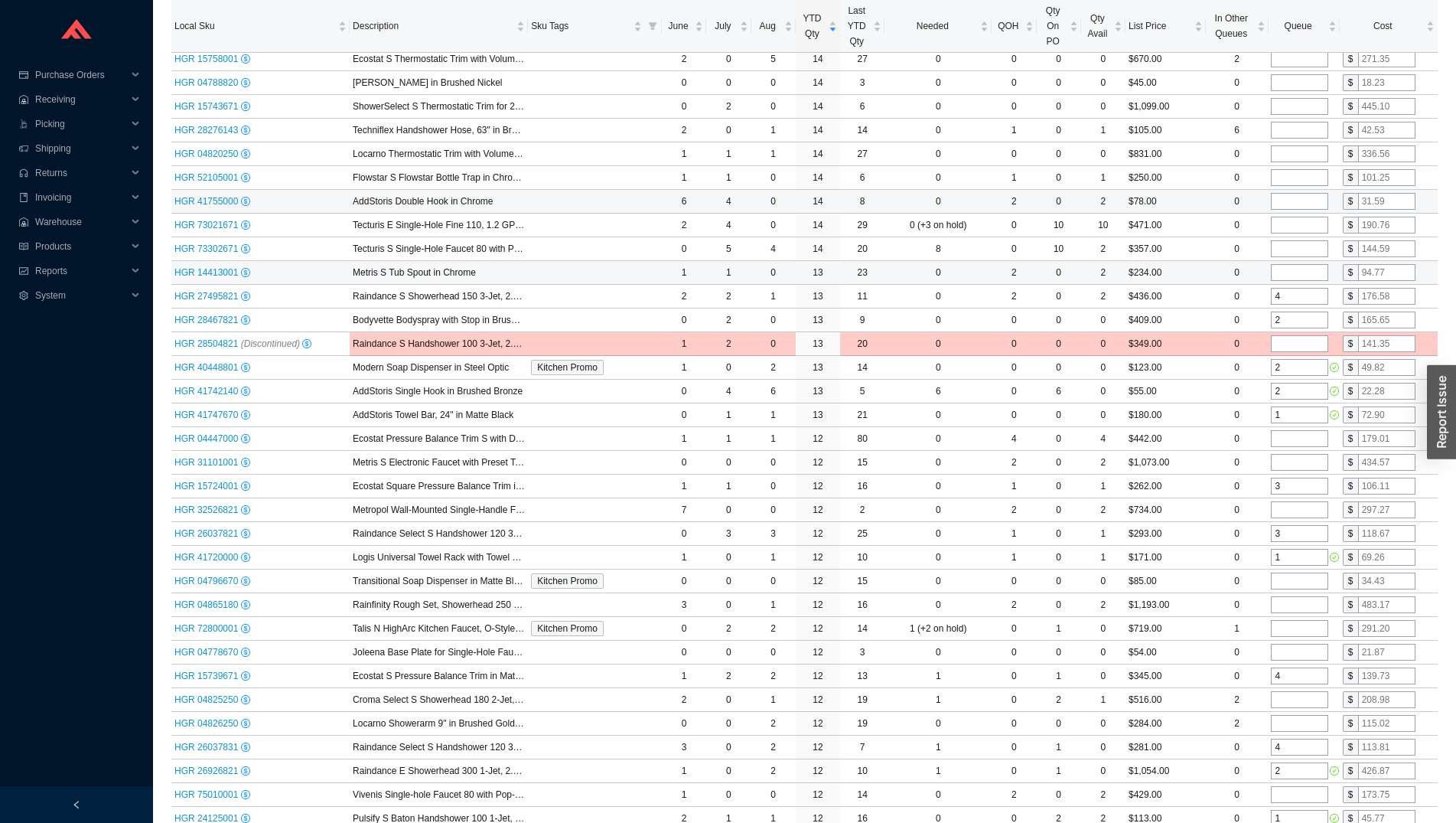
scroll to position [3058, 0]
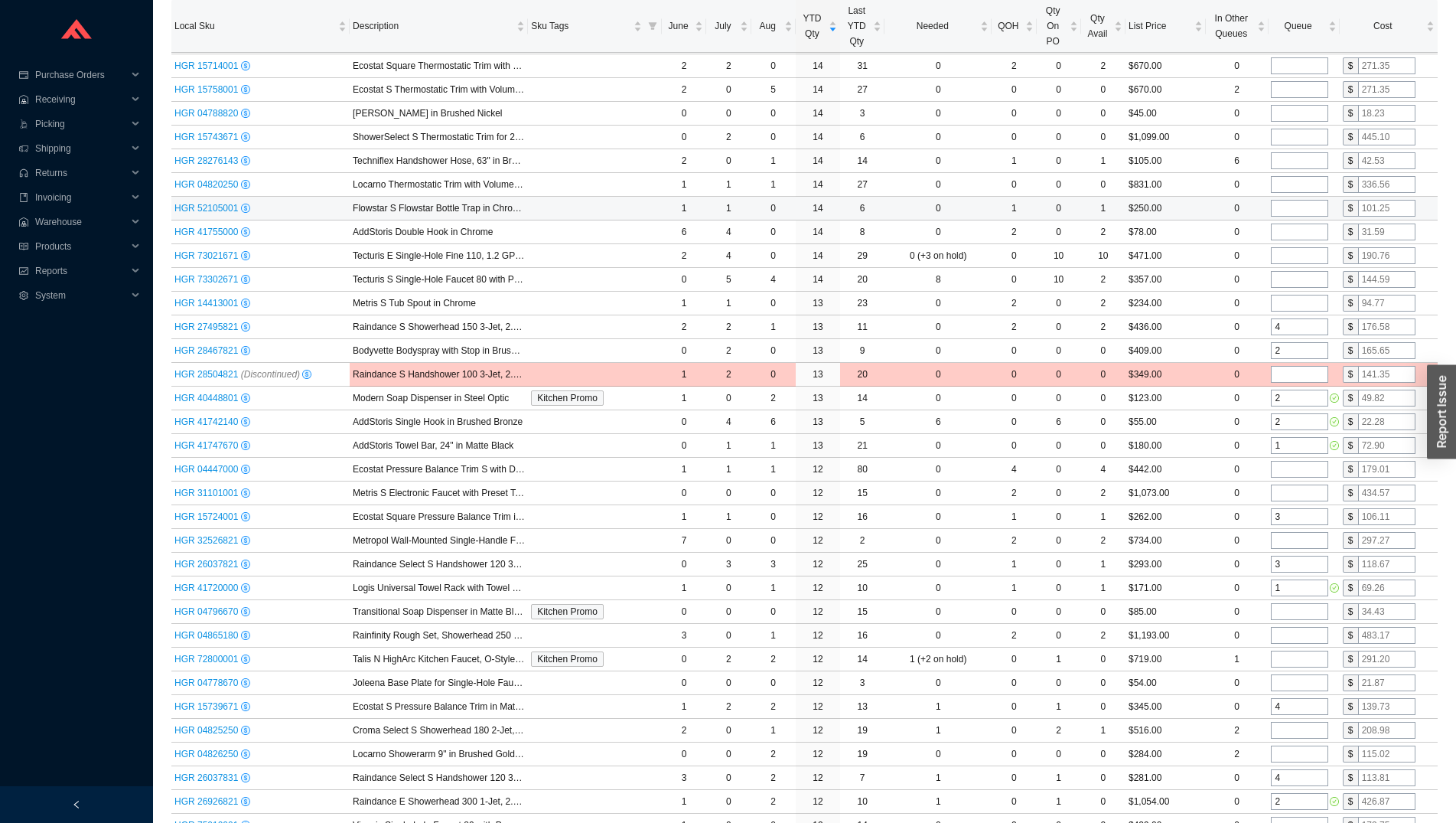
type input "2"
click at [1291, 210] on input "tel" at bounding box center [1300, 208] width 57 height 17
type input "1"
click at [1291, 193] on td at bounding box center [1303, 185] width 71 height 24
click at [1288, 191] on input "tel" at bounding box center [1300, 184] width 57 height 17
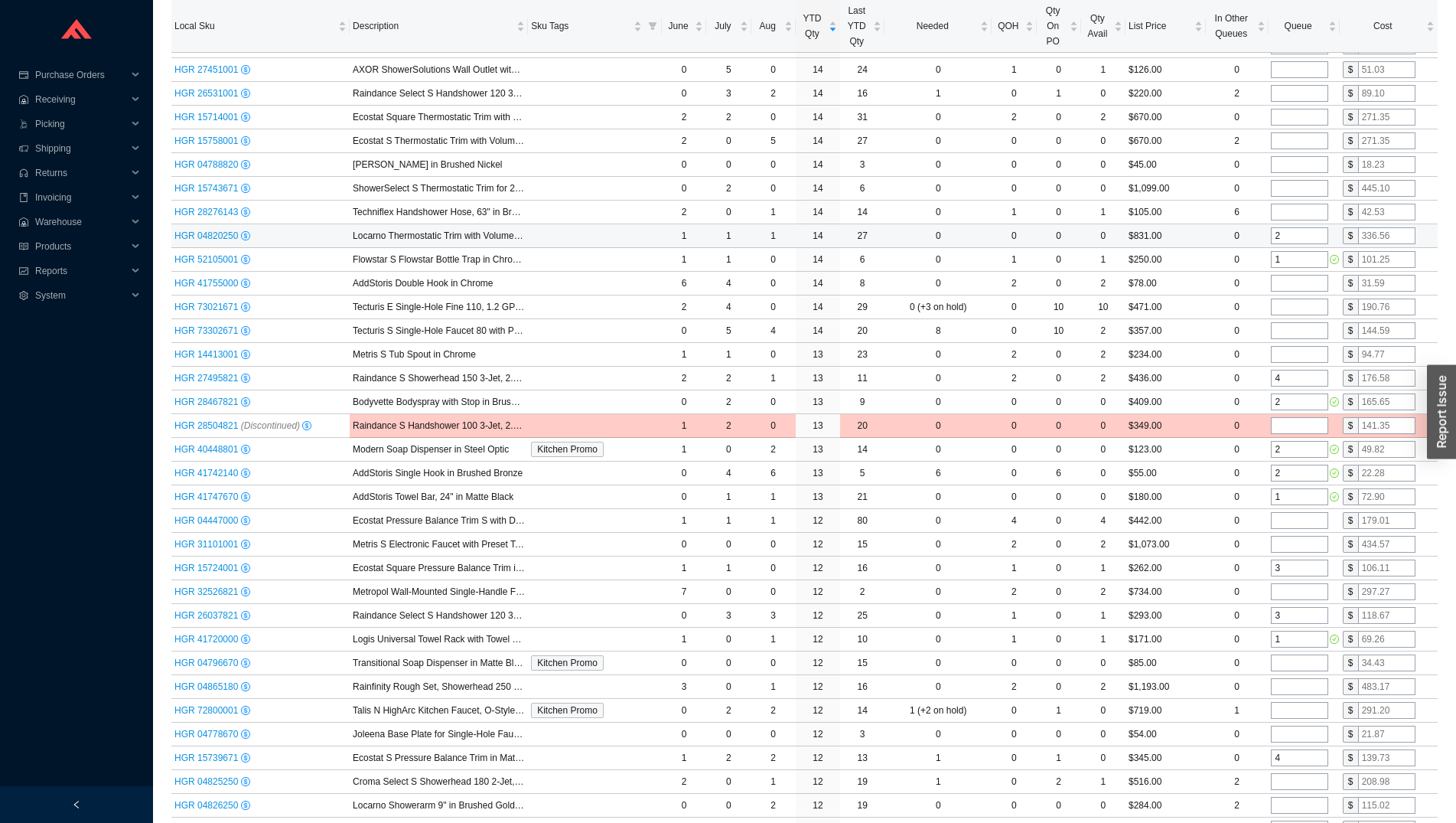
scroll to position [2979, 0]
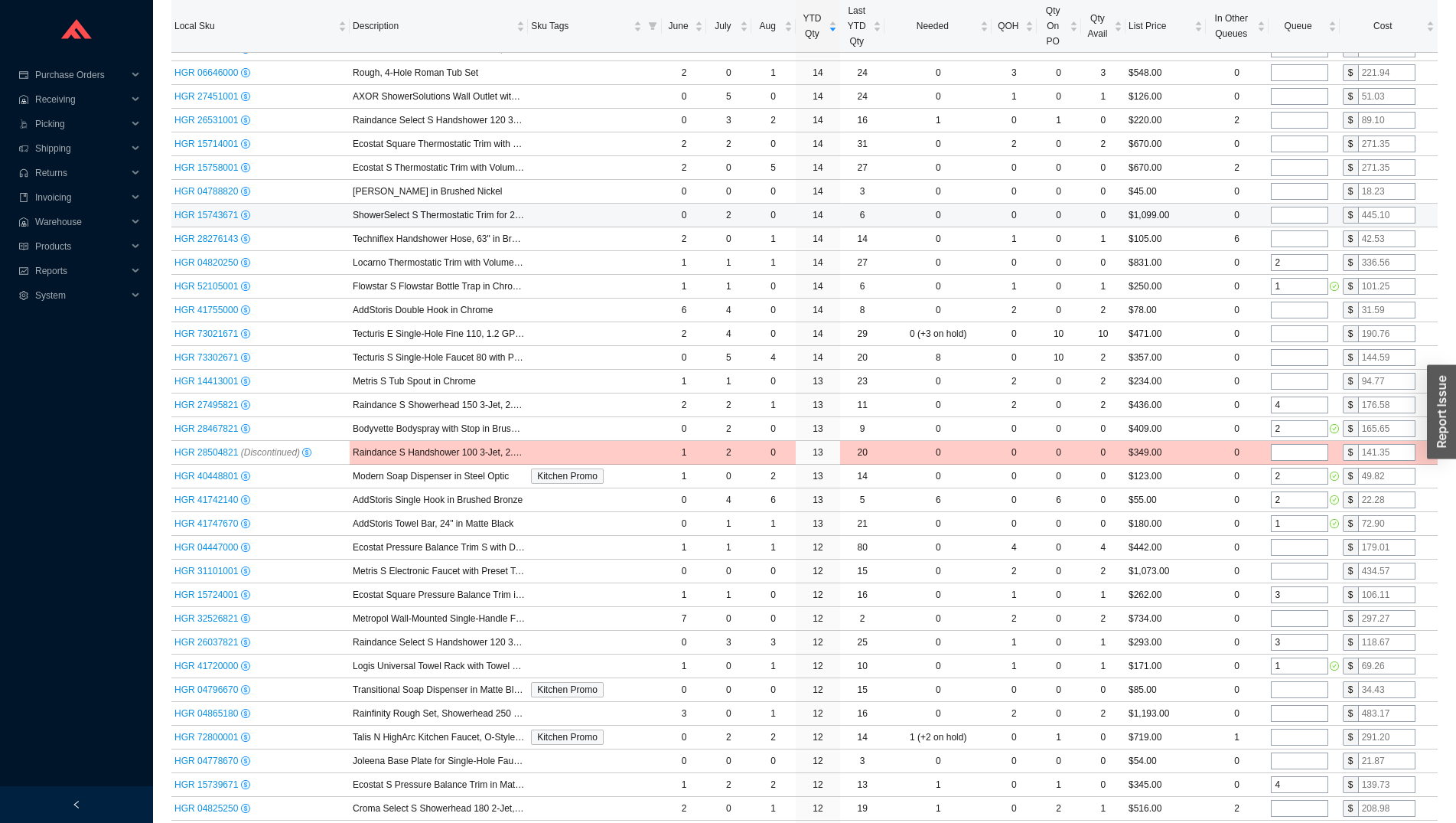
type input "2"
click at [1290, 215] on input "tel" at bounding box center [1300, 215] width 57 height 17
type input "1"
click at [1288, 196] on input "tel" at bounding box center [1300, 191] width 57 height 17
click at [1286, 166] on input "tel" at bounding box center [1300, 167] width 57 height 17
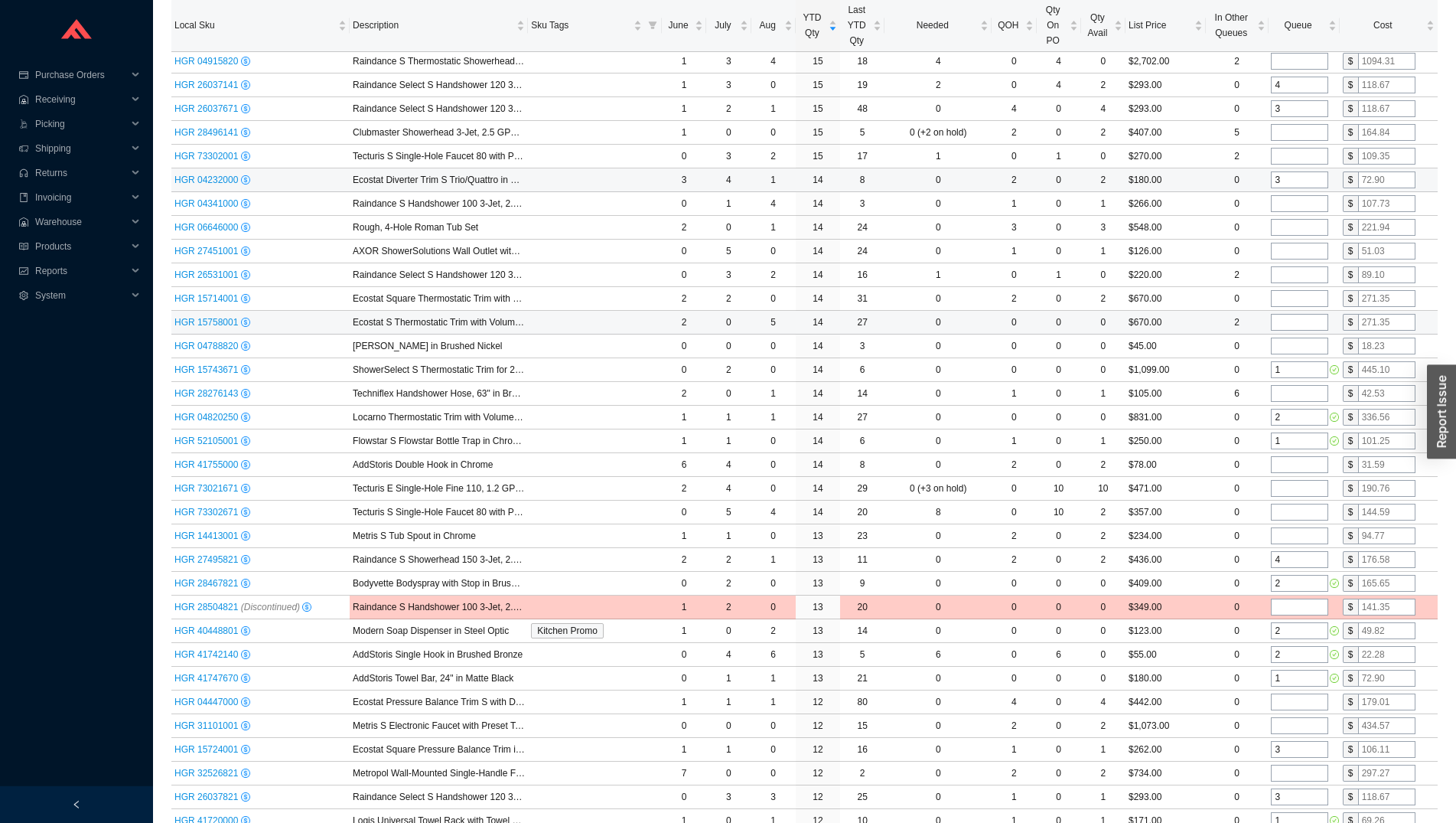
scroll to position [2823, 0]
click at [1287, 271] on input "tel" at bounding box center [1300, 276] width 57 height 17
type input "2"
click at [1291, 167] on td at bounding box center [1303, 158] width 71 height 24
click at [1290, 162] on input "tel" at bounding box center [1300, 158] width 57 height 17
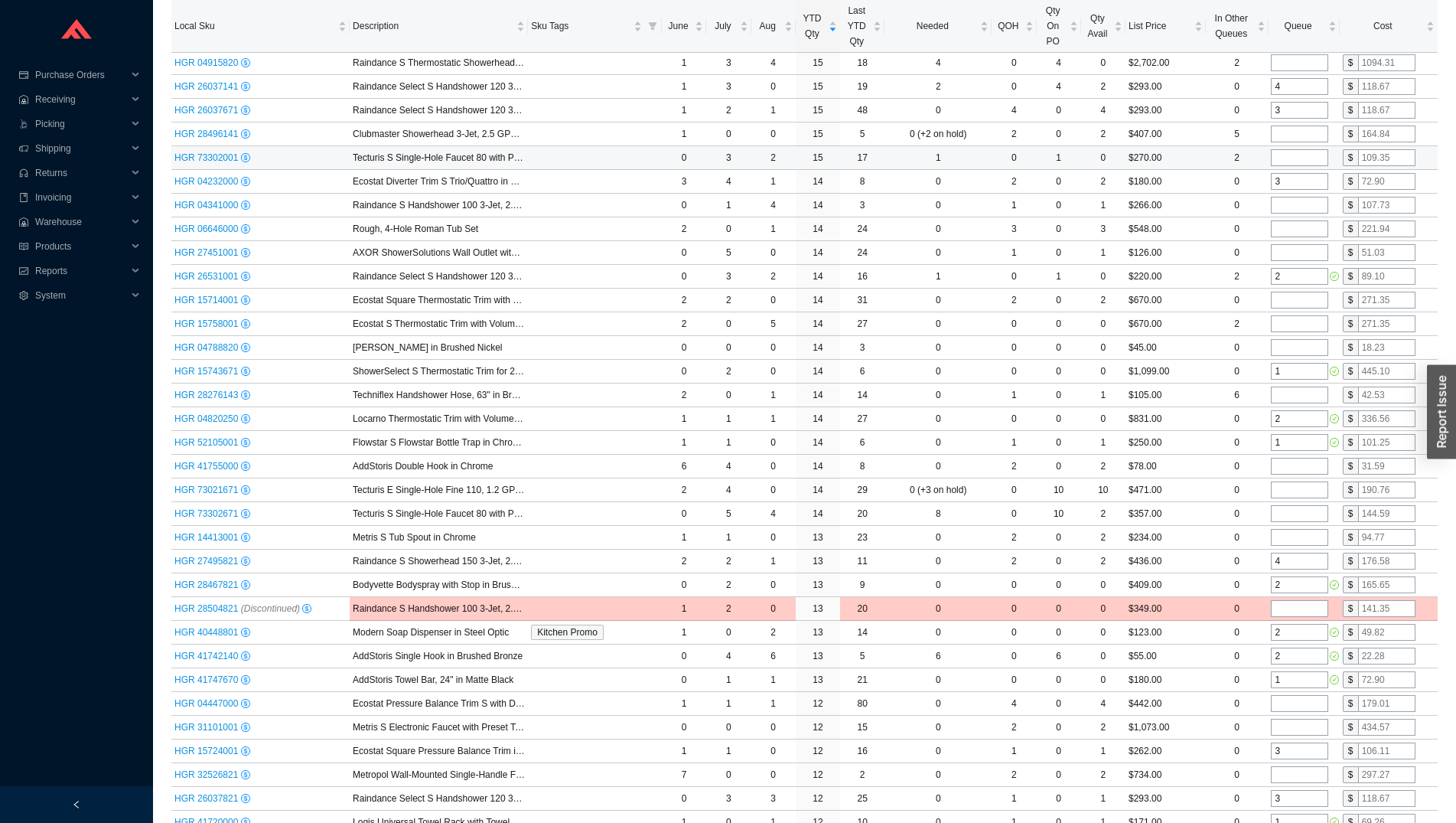
click at [1289, 158] on input "tel" at bounding box center [1300, 158] width 57 height 17
click at [1293, 155] on input "tel" at bounding box center [1300, 158] width 57 height 17
type input "3"
click at [1288, 138] on input "tel" at bounding box center [1300, 134] width 57 height 17
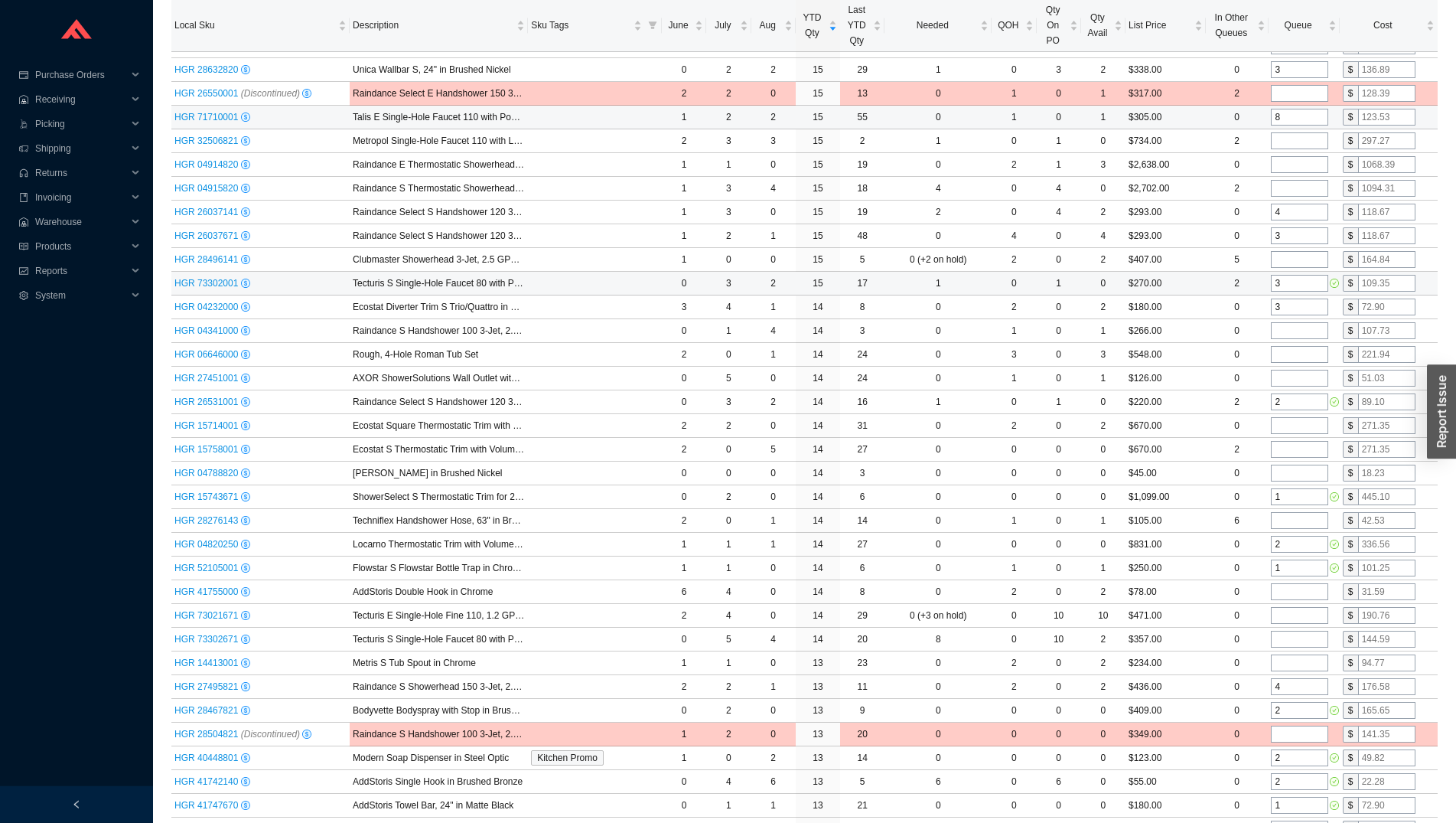
scroll to position [2667, 0]
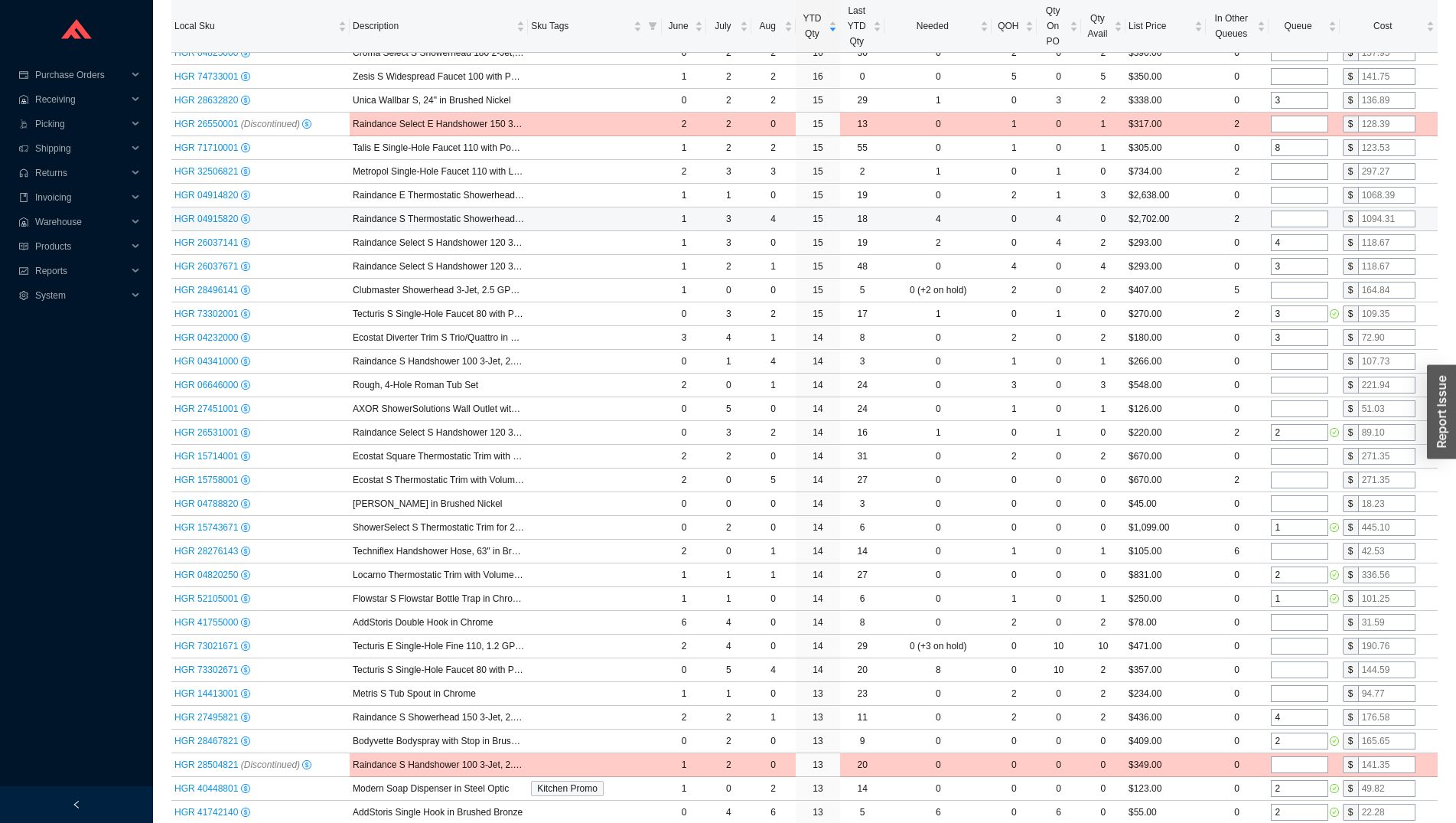
click at [1291, 215] on input "tel" at bounding box center [1300, 219] width 57 height 17
type input "2"
click at [1287, 197] on input "tel" at bounding box center [1300, 195] width 57 height 17
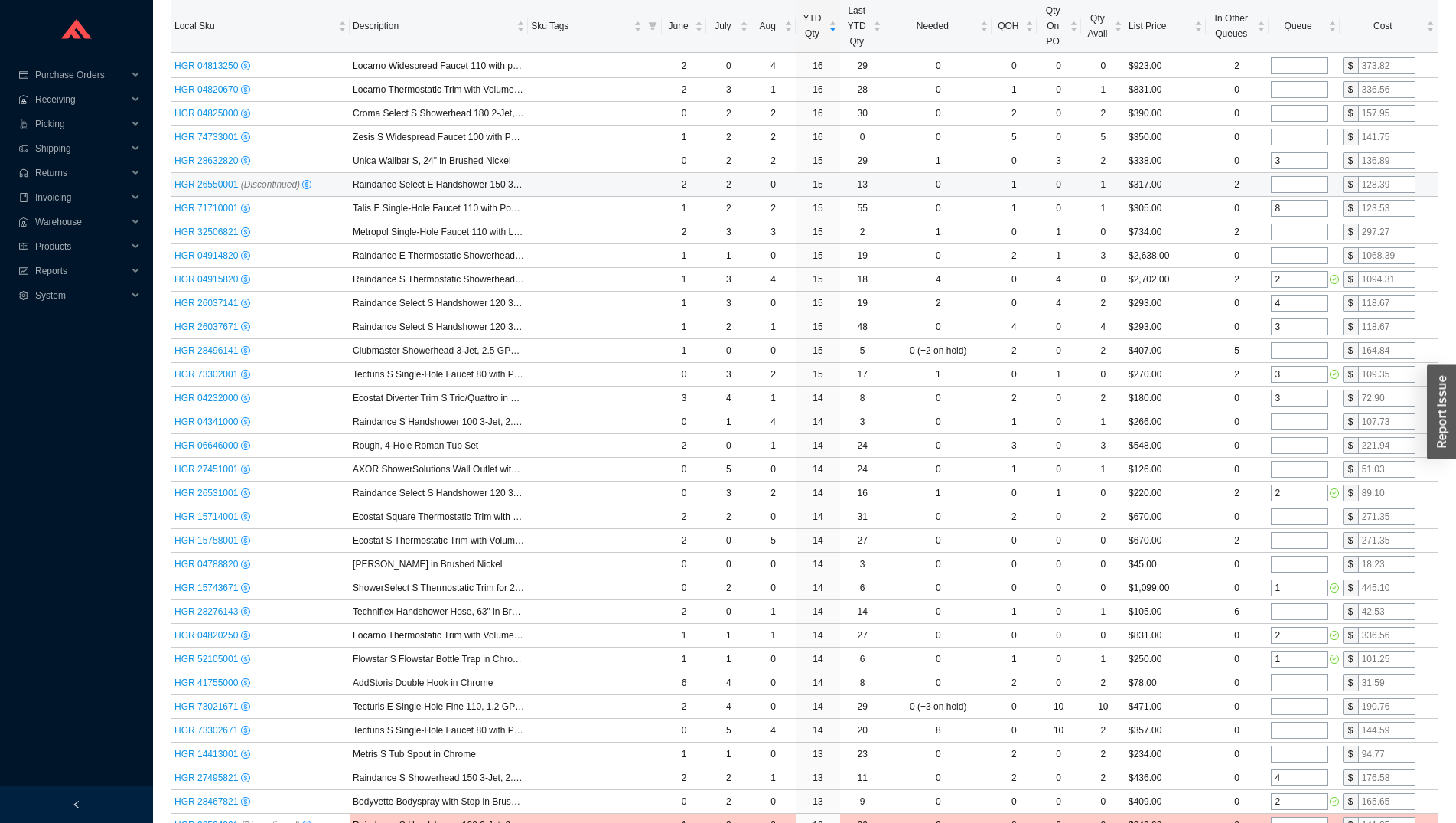
scroll to position [2589, 0]
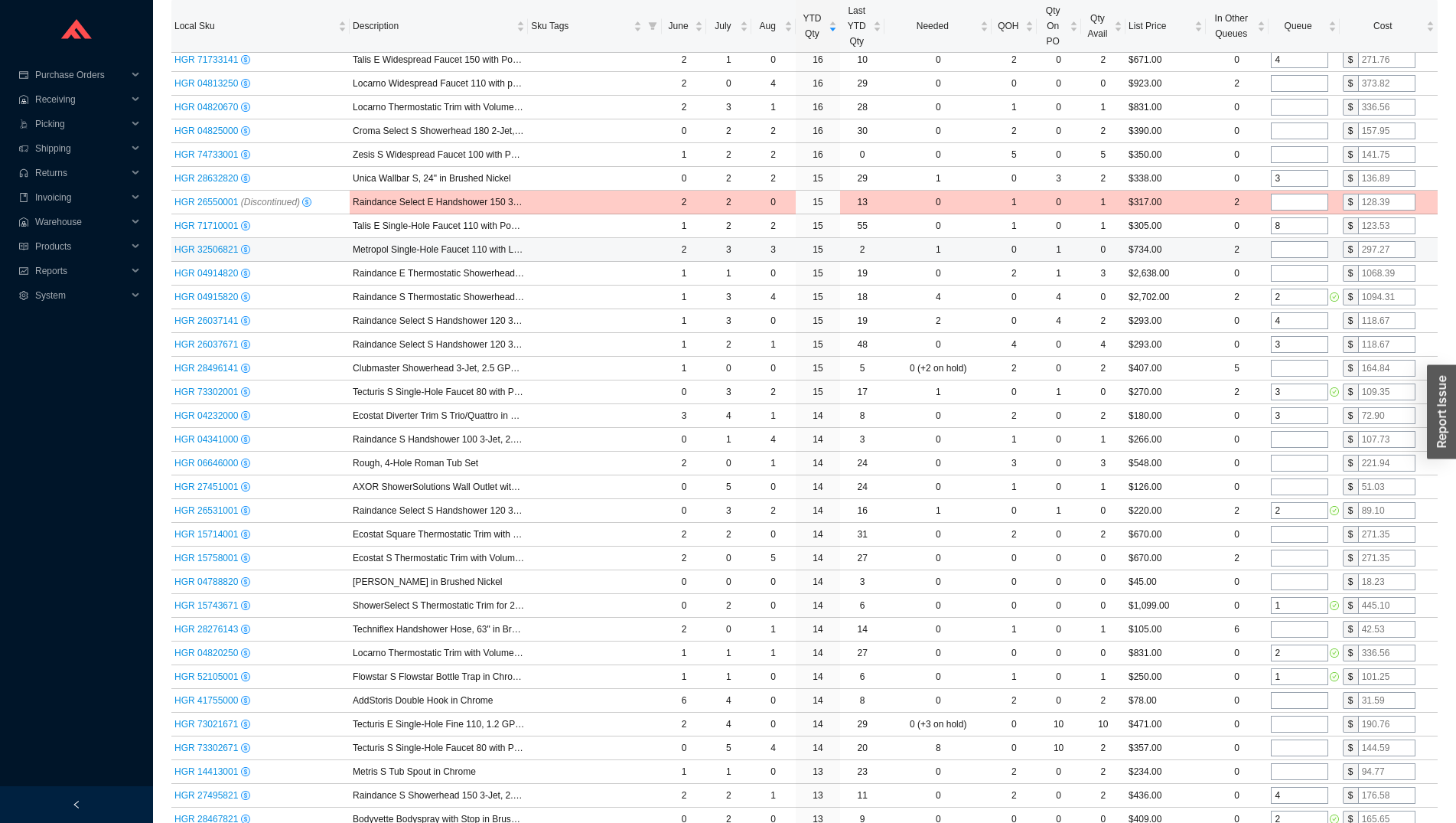
click at [1283, 252] on input "tel" at bounding box center [1300, 249] width 57 height 17
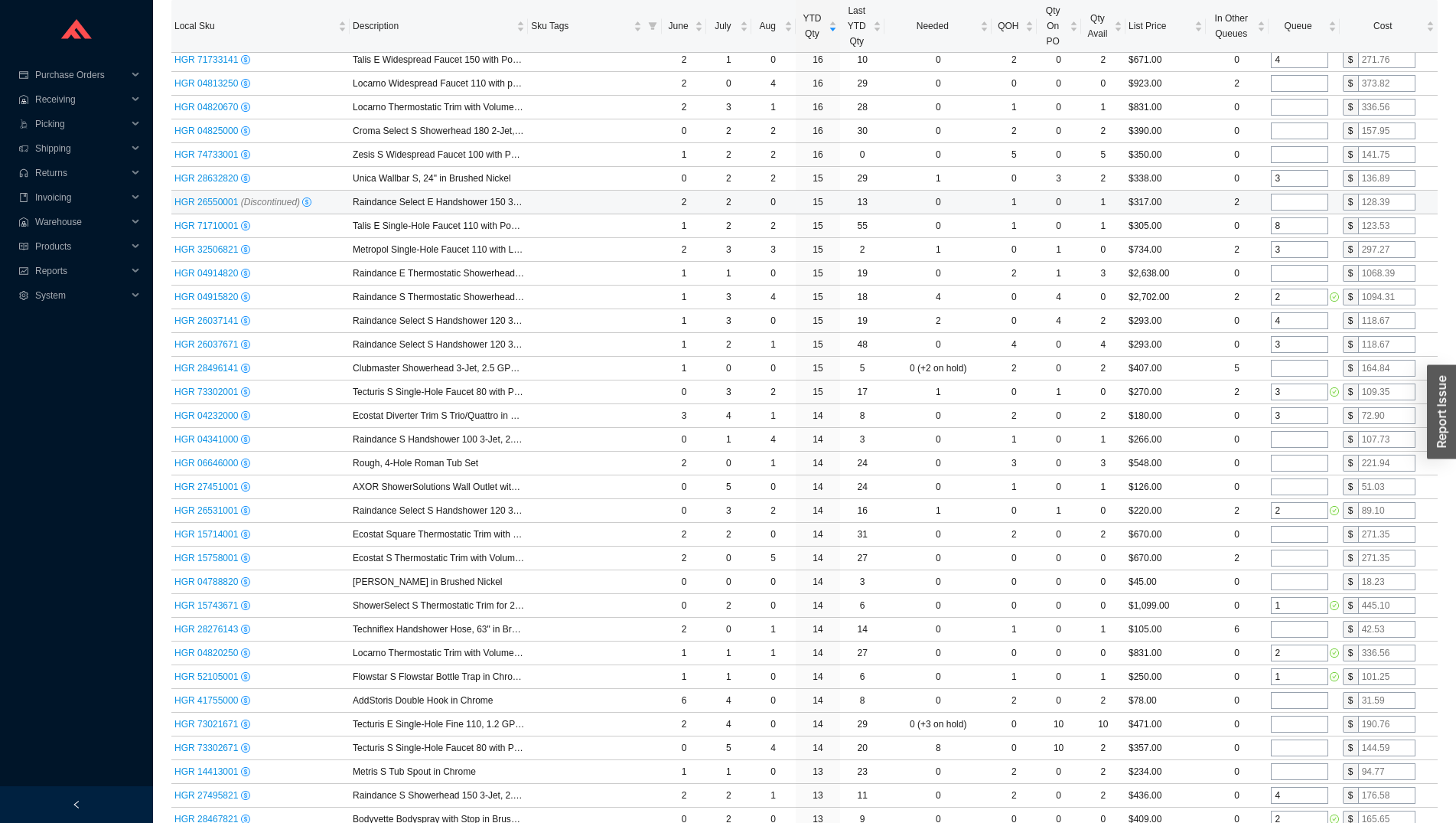
type input "3"
click at [1285, 205] on input "tel" at bounding box center [1300, 201] width 57 height 17
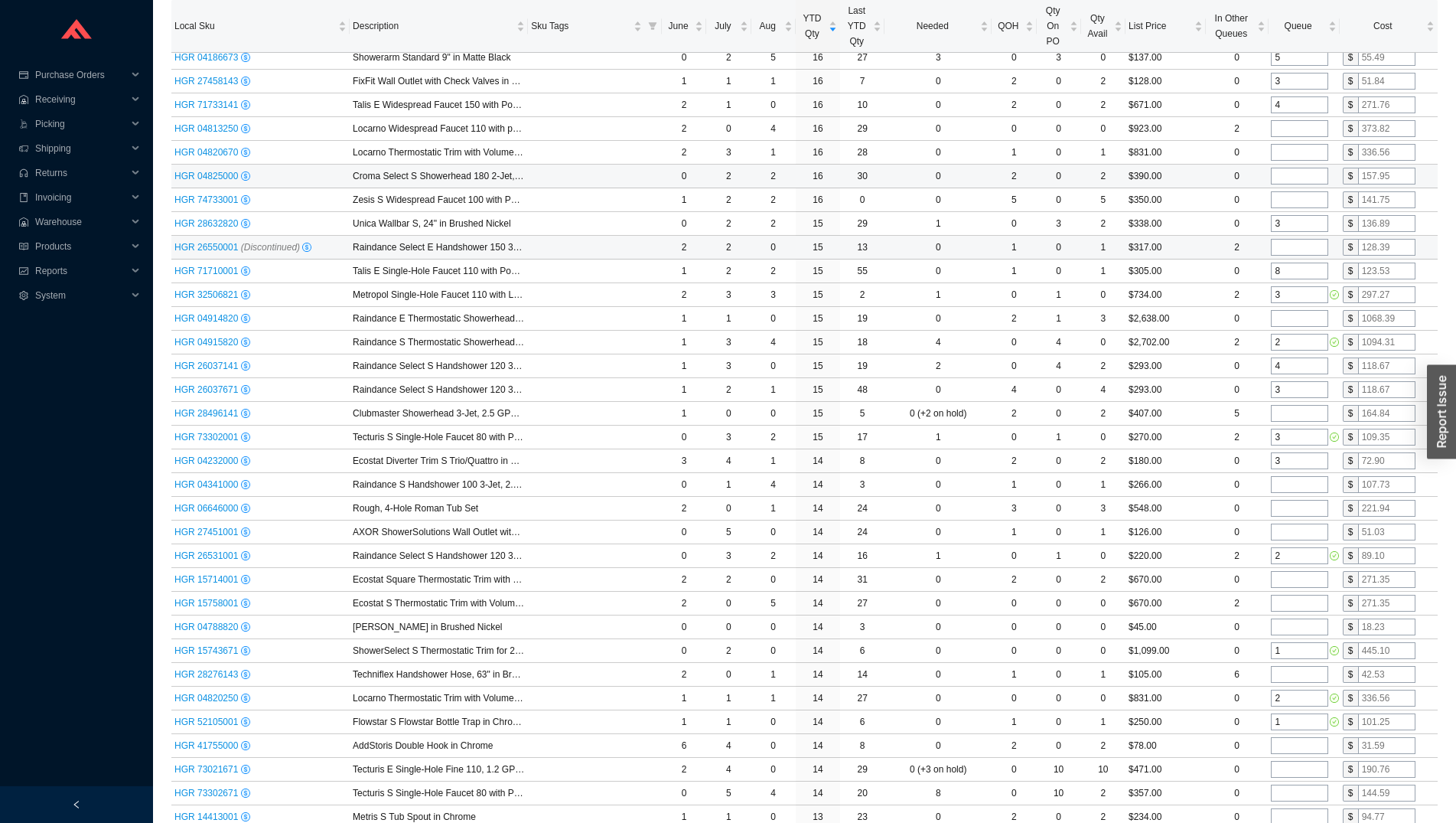
scroll to position [2511, 0]
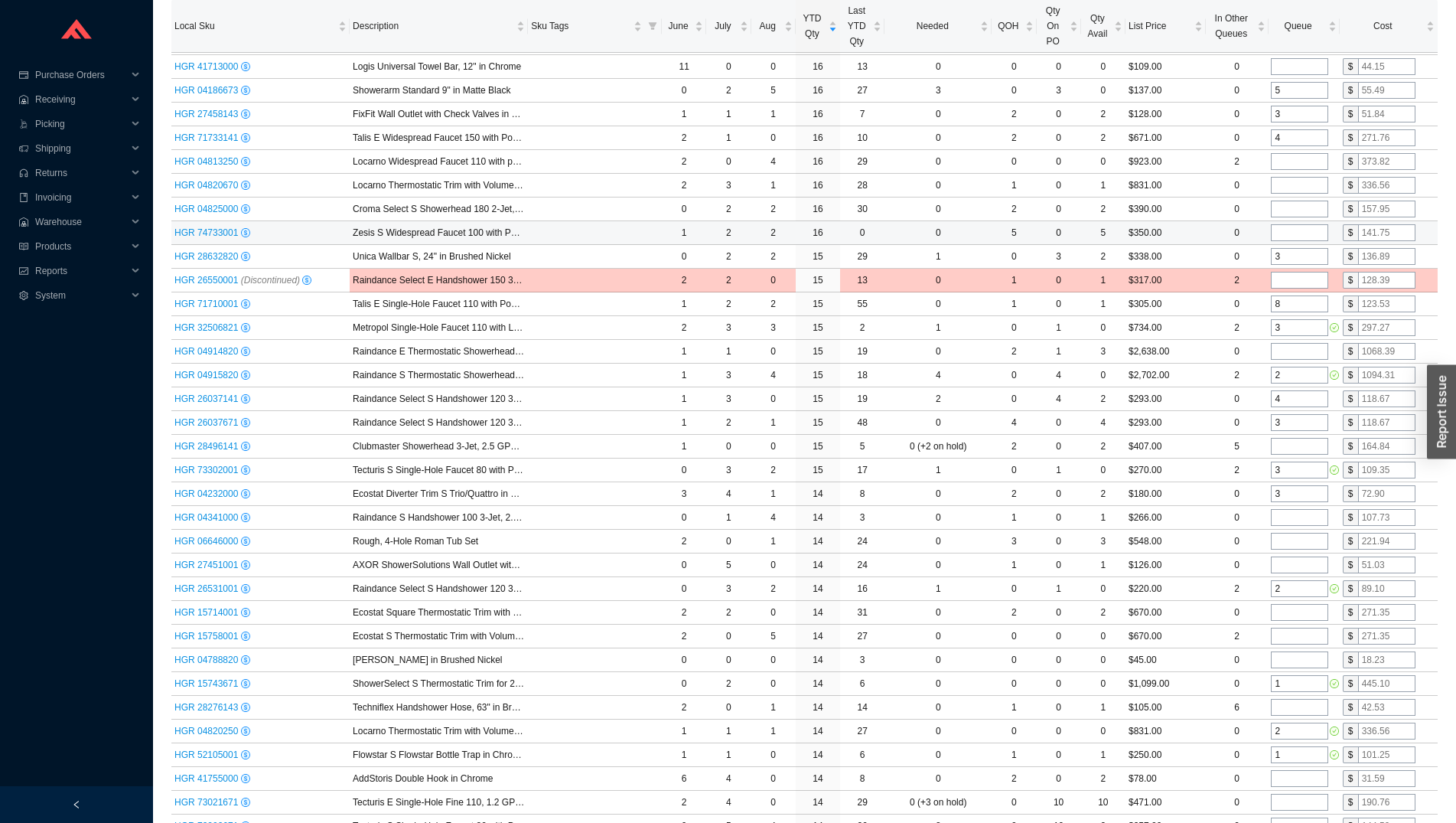
click at [1294, 231] on input "tel" at bounding box center [1300, 232] width 57 height 17
type input "1"
click at [1293, 205] on input "tel" at bounding box center [1300, 209] width 57 height 17
type input "2"
click at [1291, 190] on input "tel" at bounding box center [1300, 185] width 57 height 17
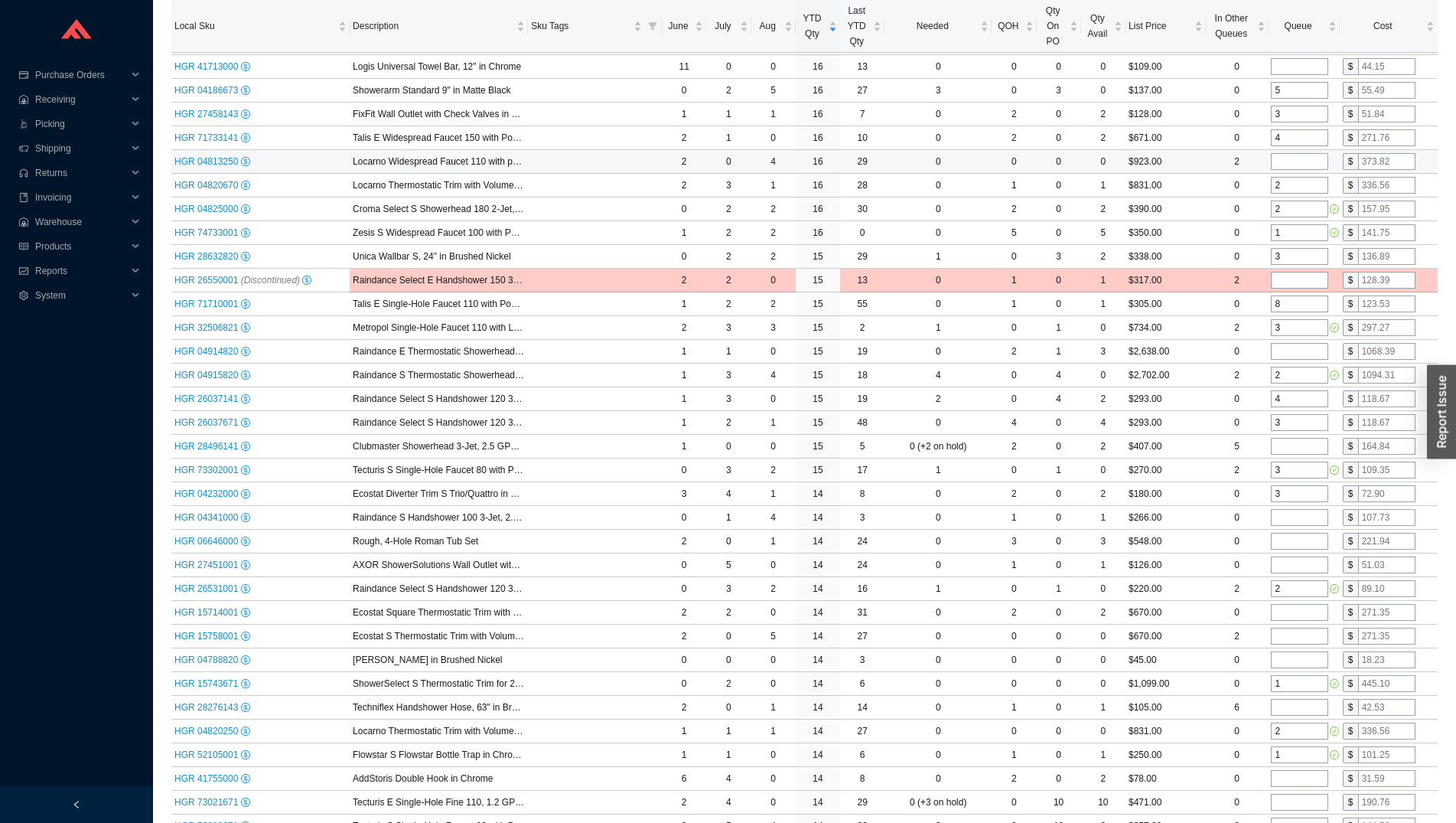
type input "2"
click at [1290, 164] on input "tel" at bounding box center [1300, 161] width 57 height 17
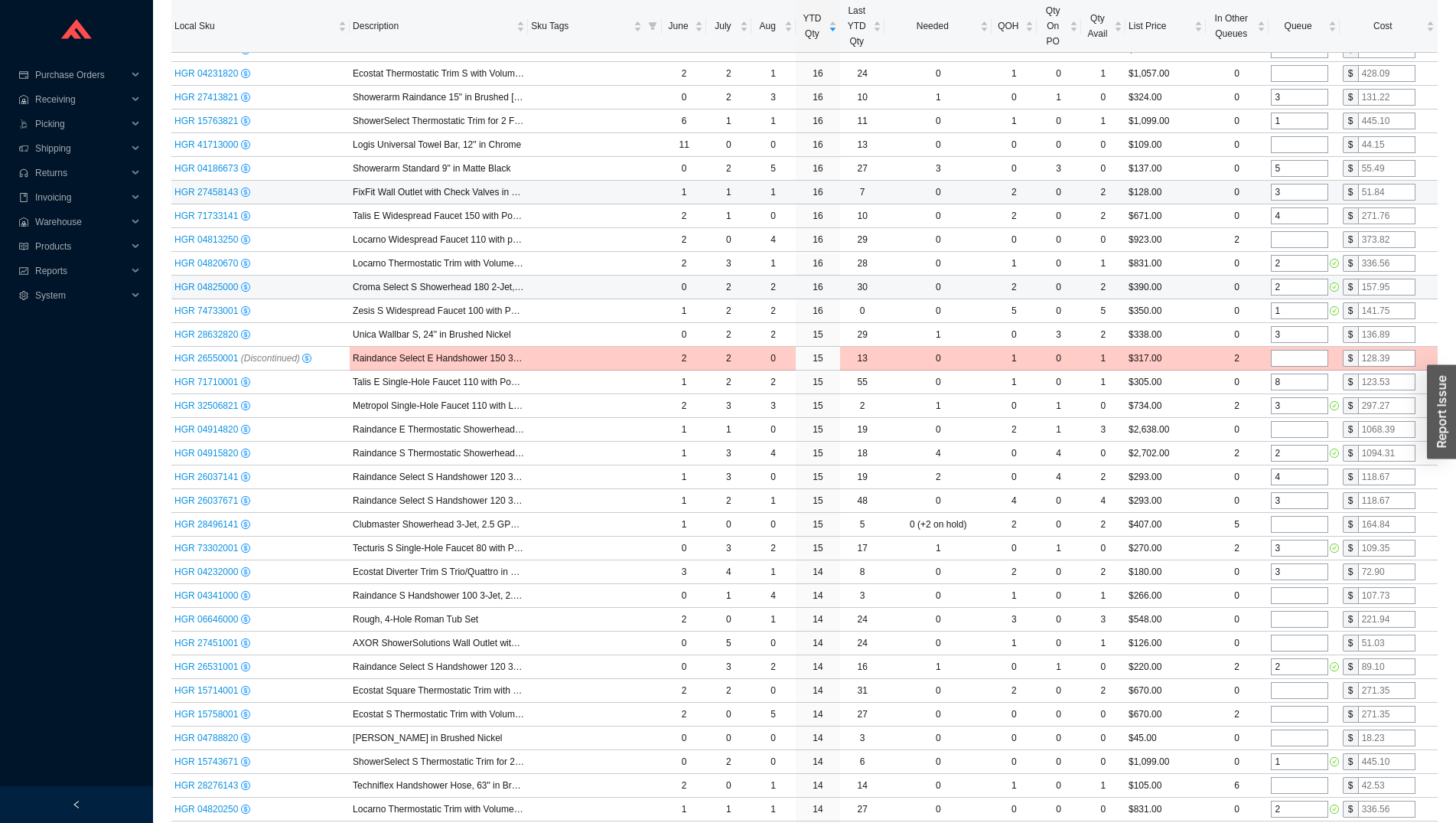
scroll to position [2355, 0]
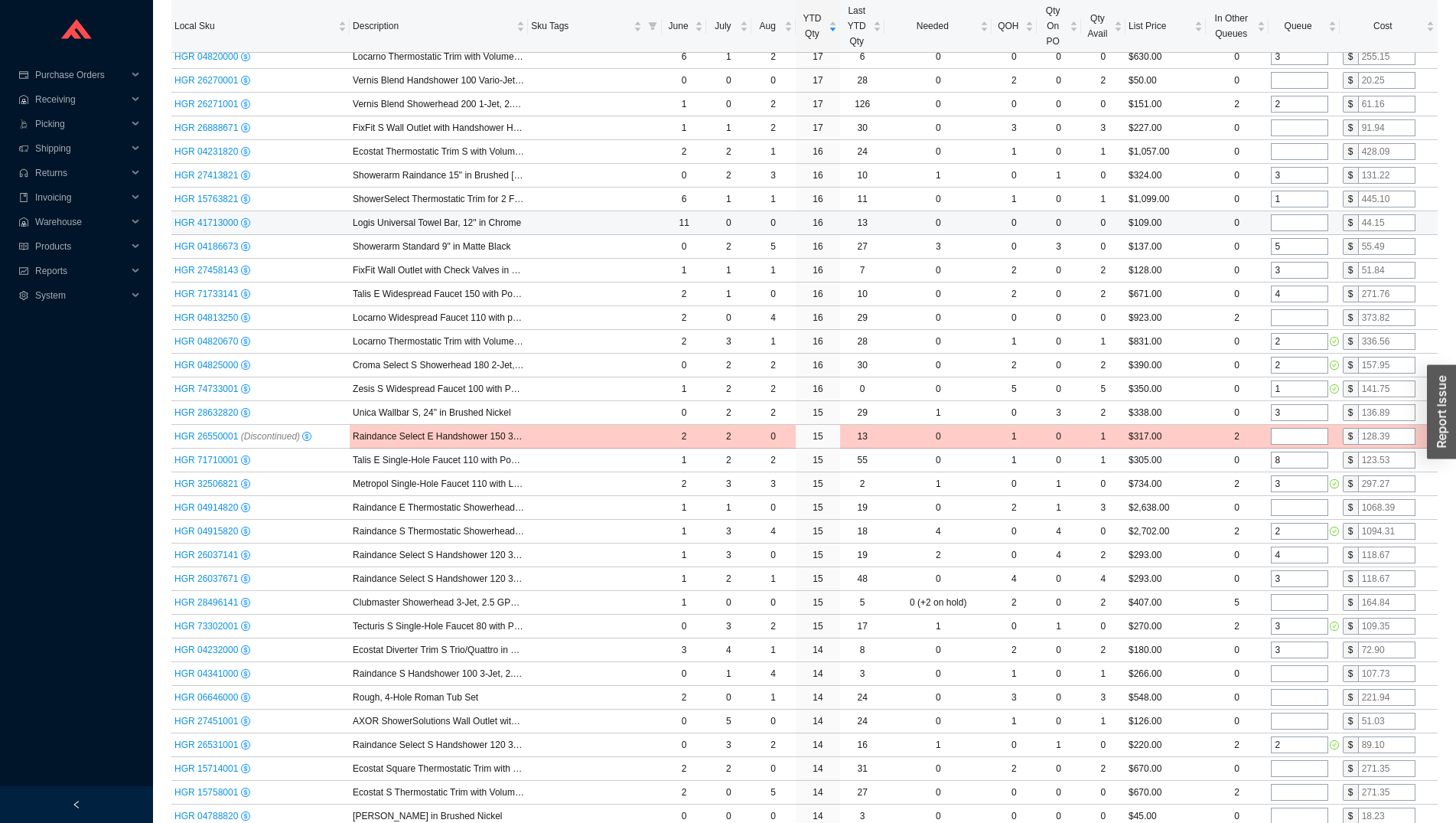
click at [1290, 223] on input "tel" at bounding box center [1300, 222] width 57 height 17
click at [1290, 158] on input "tel" at bounding box center [1300, 151] width 57 height 17
type input "1"
click at [1286, 134] on input "tel" at bounding box center [1300, 127] width 57 height 17
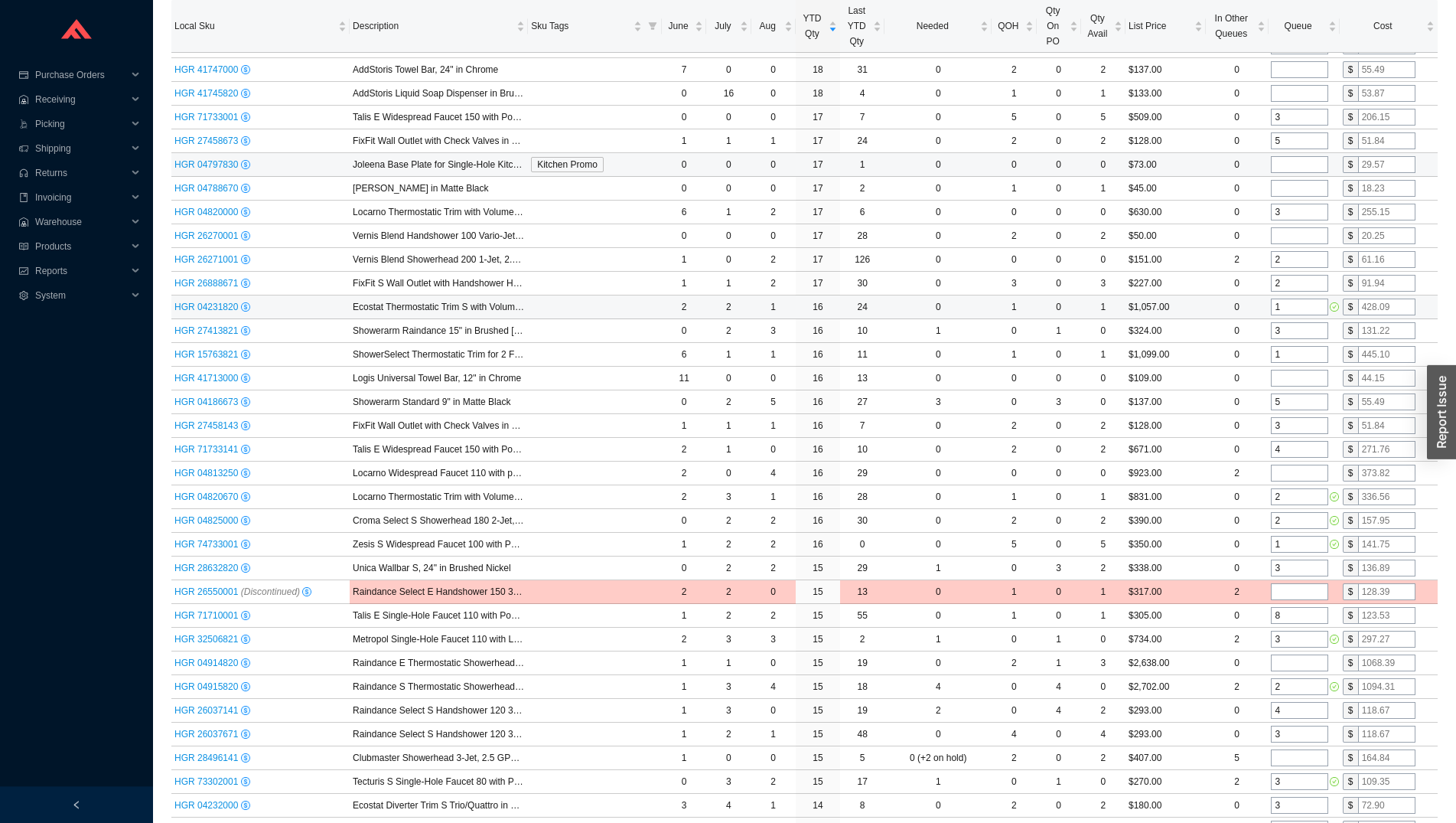
scroll to position [2198, 0]
type input "2"
click at [1283, 236] on input "tel" at bounding box center [1300, 236] width 57 height 17
click at [1284, 191] on input "tel" at bounding box center [1300, 189] width 57 height 17
click at [1283, 170] on input "tel" at bounding box center [1300, 165] width 57 height 17
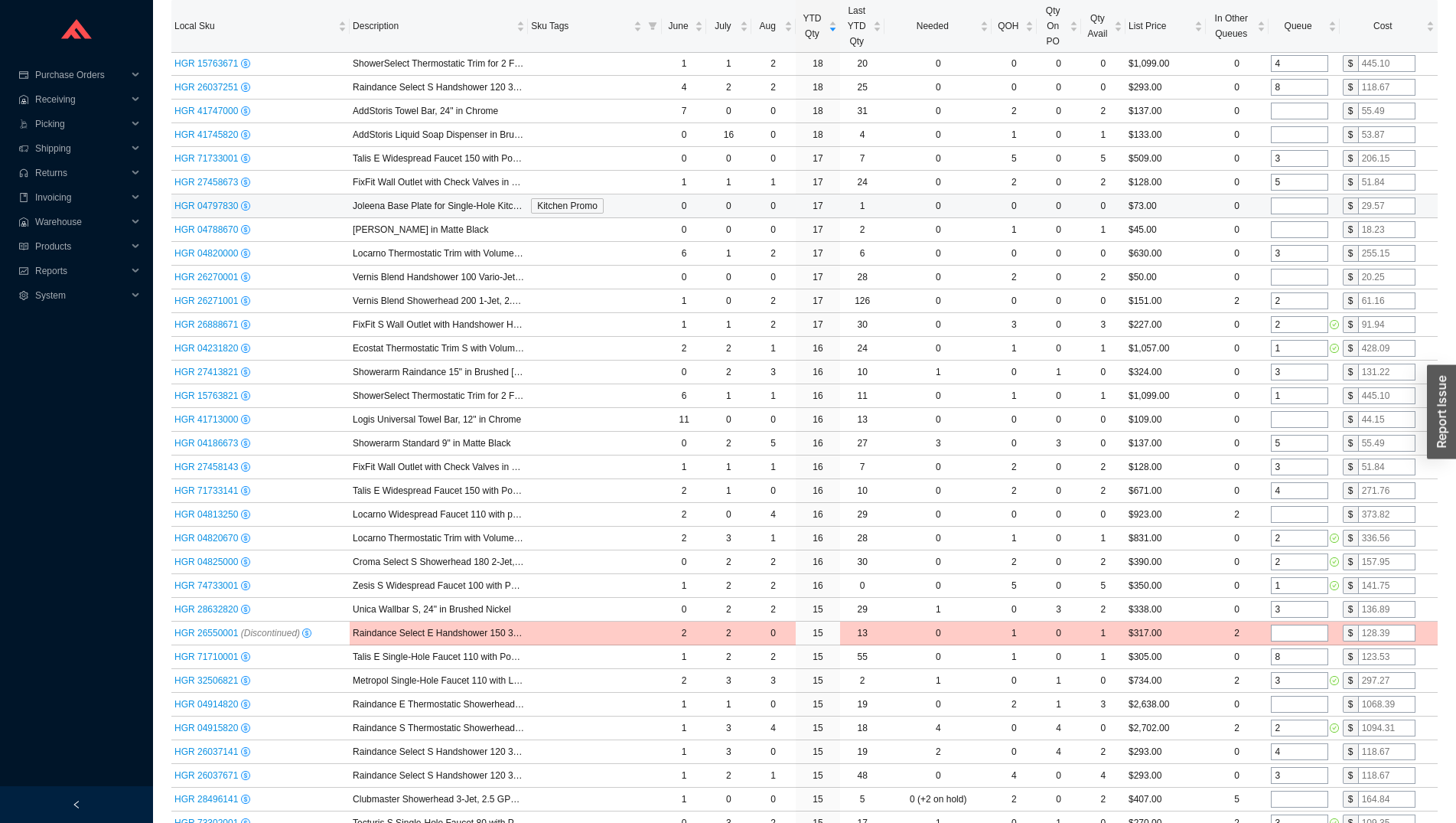
scroll to position [2120, 0]
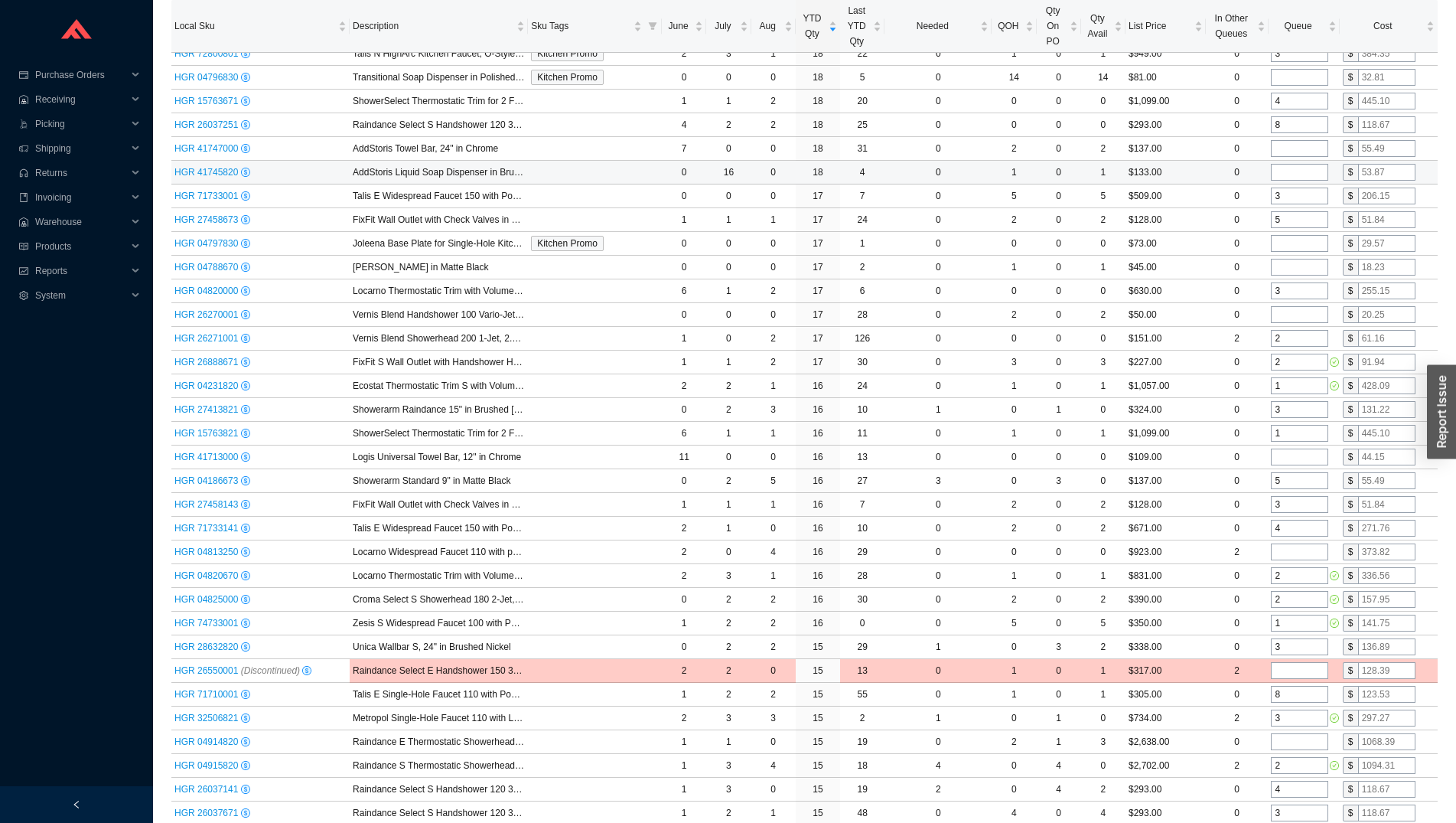
click at [1283, 174] on input "tel" at bounding box center [1300, 172] width 57 height 17
click at [1293, 131] on input "8" at bounding box center [1300, 124] width 57 height 17
click at [1296, 111] on td "4" at bounding box center [1303, 102] width 71 height 24
click at [1296, 105] on input "4" at bounding box center [1300, 100] width 57 height 17
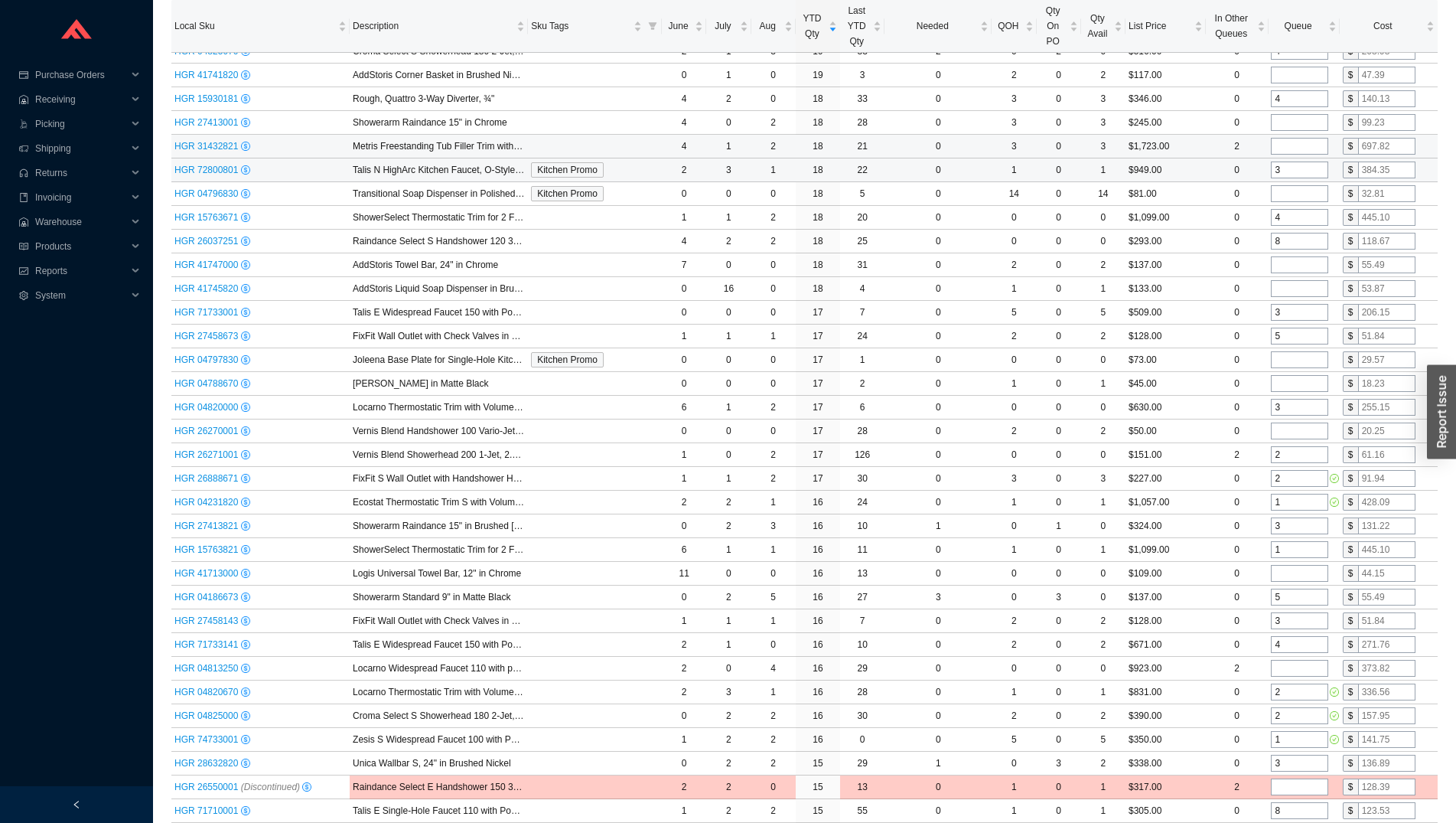
scroll to position [1964, 0]
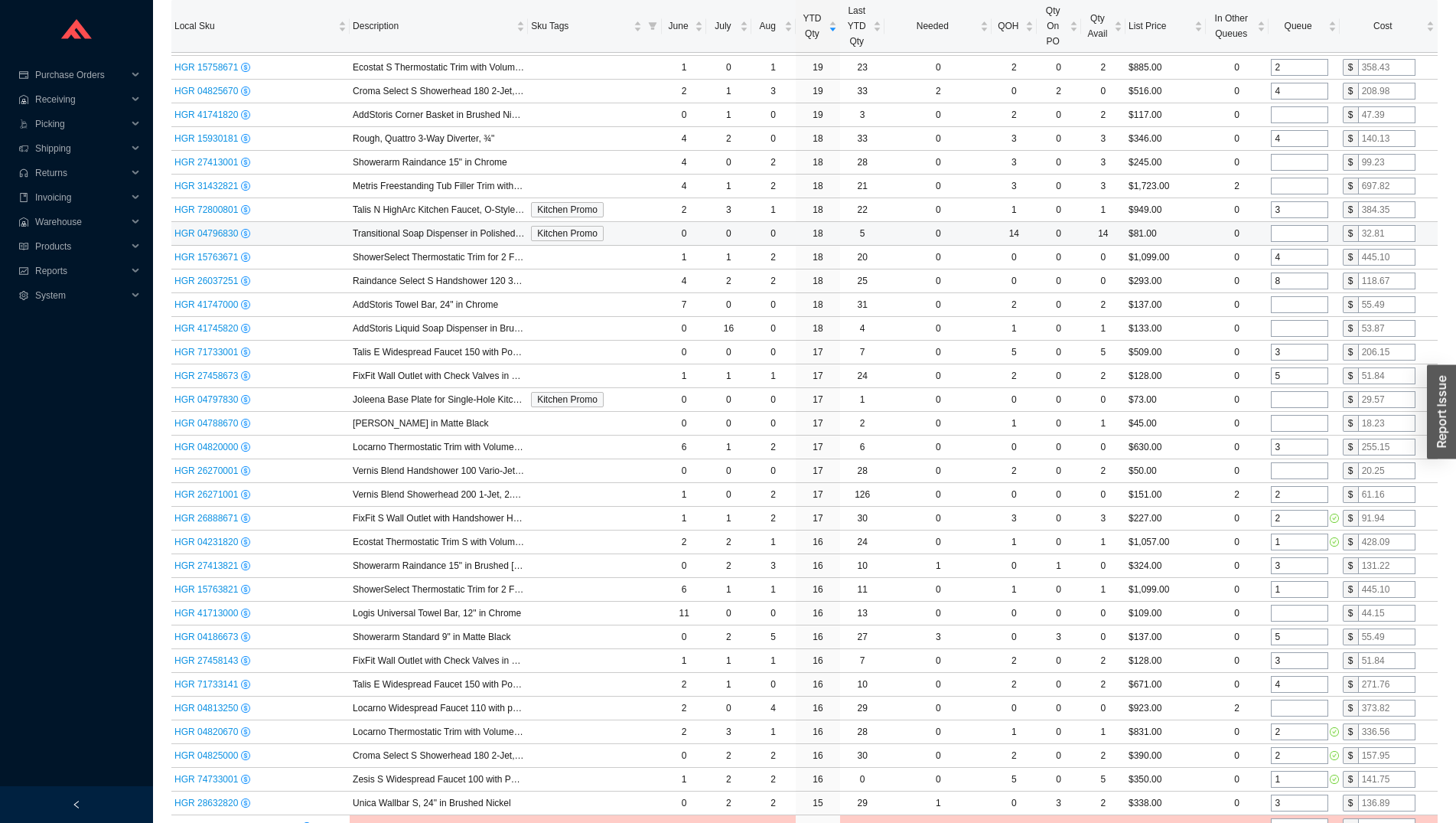
click at [1291, 234] on input "tel" at bounding box center [1300, 233] width 57 height 17
click at [1288, 207] on input "3" at bounding box center [1300, 209] width 57 height 17
click at [1289, 191] on input "tel" at bounding box center [1300, 185] width 57 height 17
type input "1"
click at [1279, 158] on input "tel" at bounding box center [1300, 162] width 57 height 17
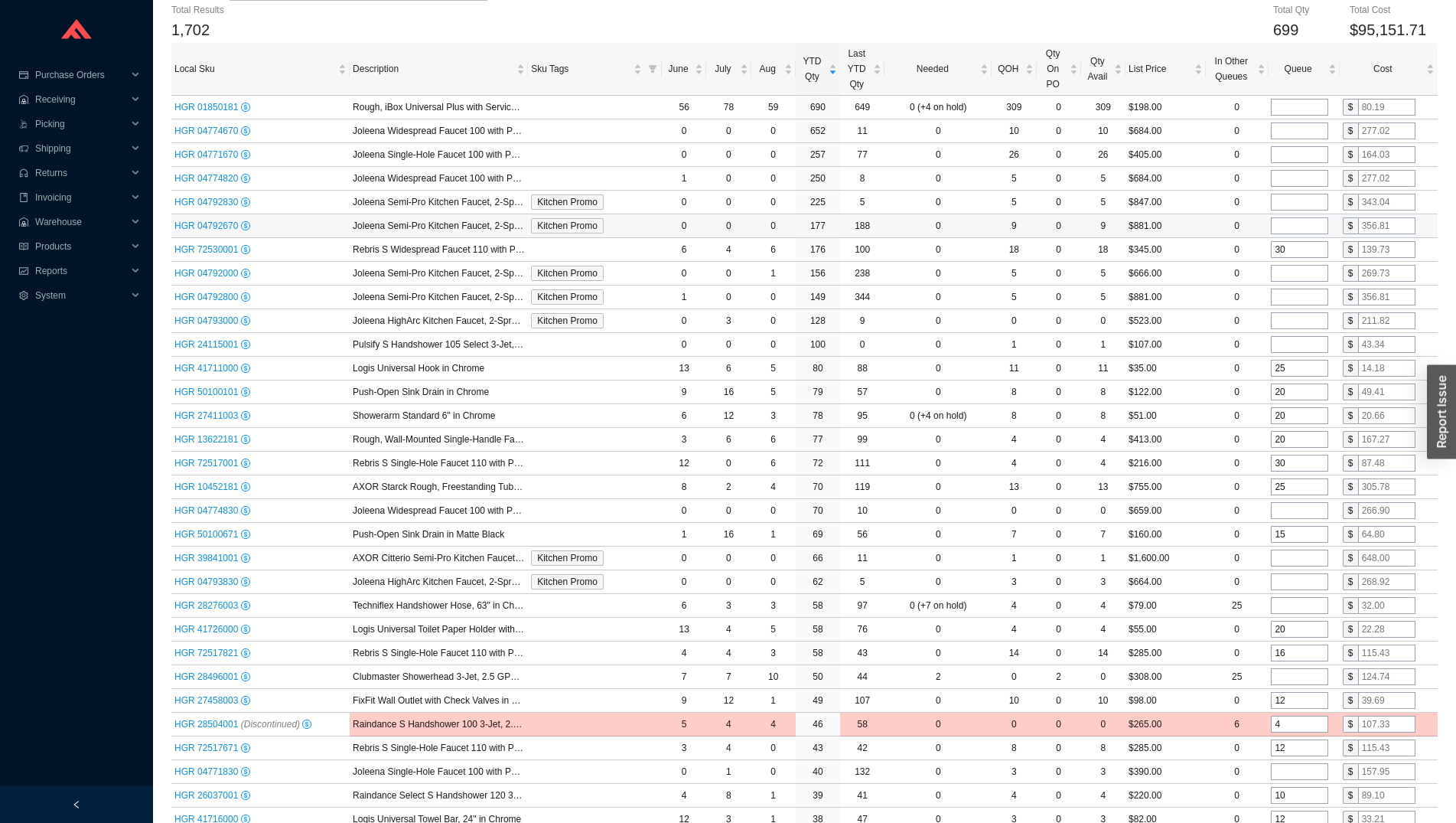
scroll to position [0, 0]
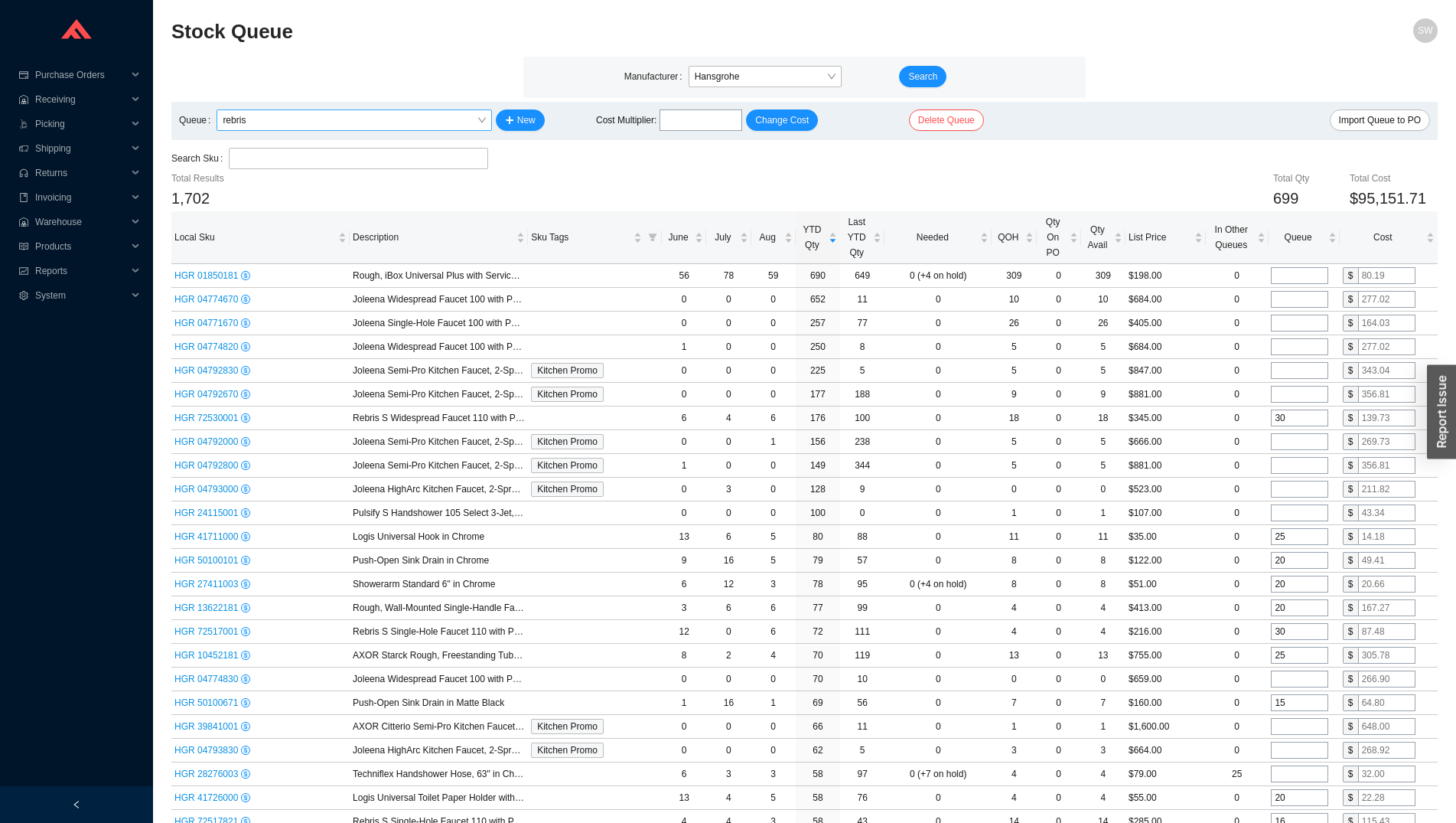
click at [468, 123] on span "rebris" at bounding box center [354, 120] width 263 height 20
click at [420, 151] on div "Default" at bounding box center [354, 147] width 264 height 14
click at [478, 123] on span "Default" at bounding box center [354, 120] width 263 height 20
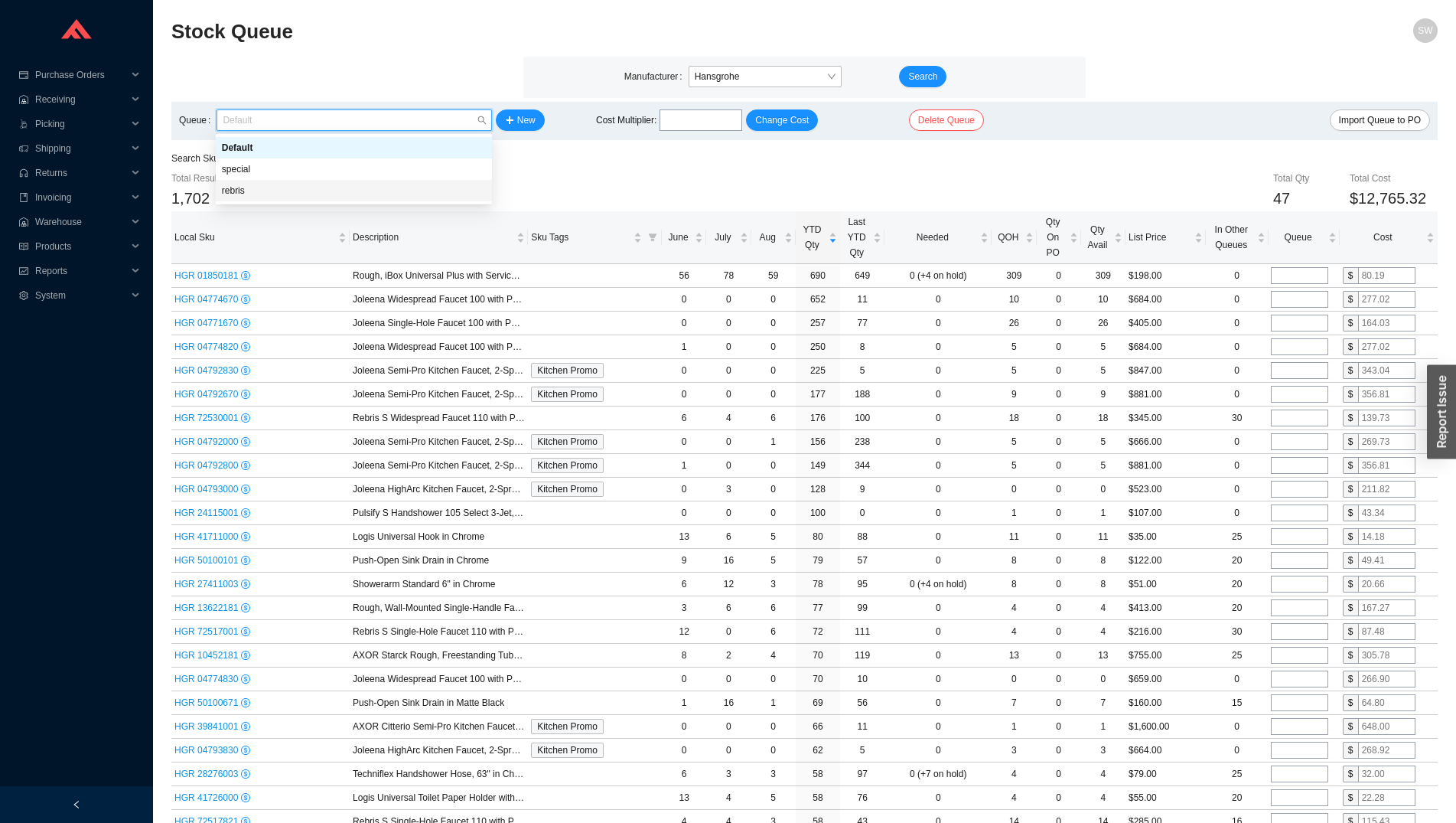
click at [400, 197] on div "rebris" at bounding box center [354, 190] width 264 height 14
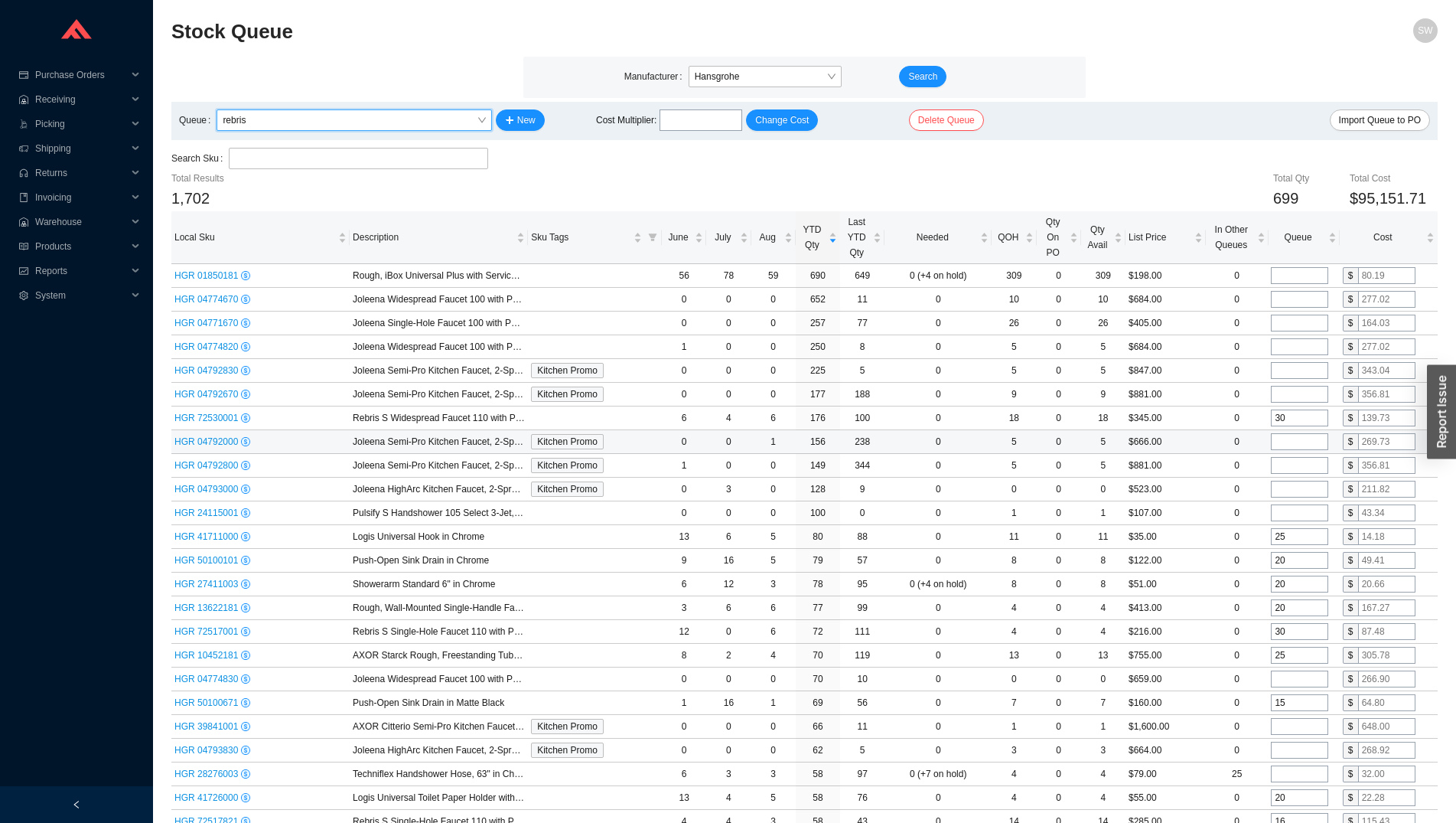
click at [1288, 442] on input "tel" at bounding box center [1300, 441] width 57 height 17
click at [1288, 458] on input "tel" at bounding box center [1300, 465] width 57 height 17
click at [1287, 482] on input "tel" at bounding box center [1300, 489] width 57 height 17
click at [1295, 532] on input "25" at bounding box center [1300, 536] width 57 height 17
click at [1289, 685] on input "tel" at bounding box center [1300, 679] width 57 height 17
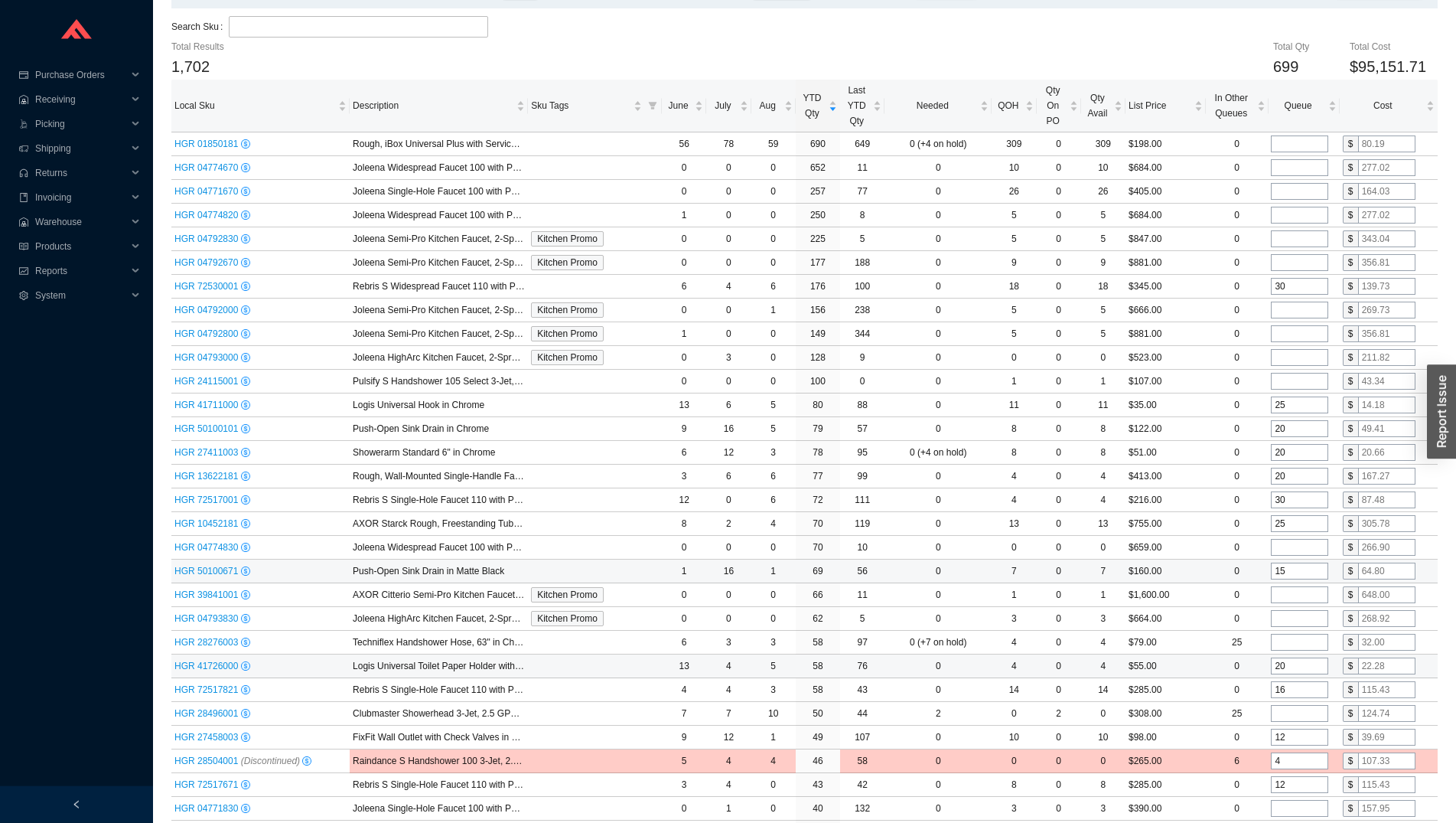
scroll to position [156, 0]
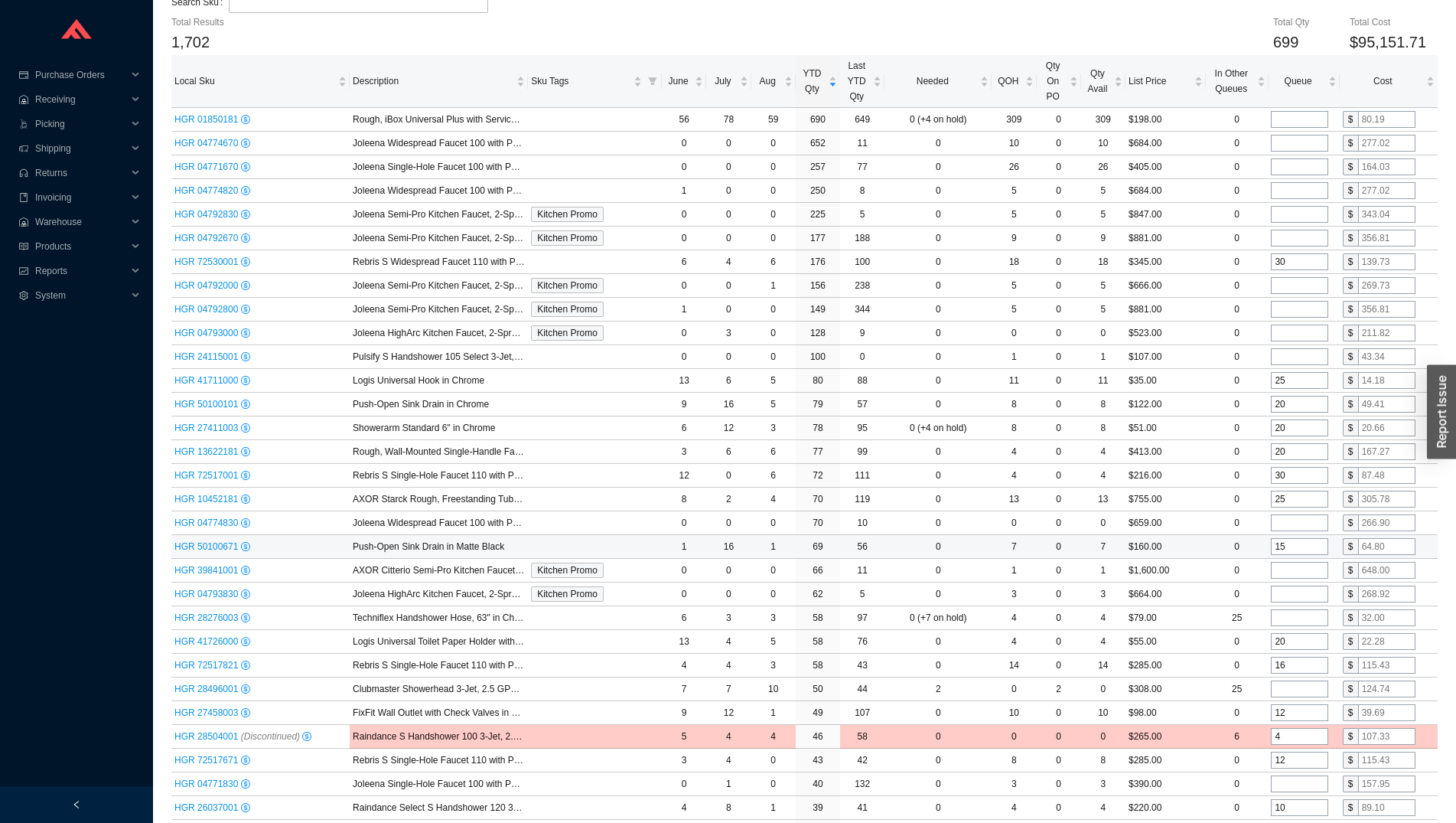
click at [1290, 545] on input "15" at bounding box center [1300, 546] width 57 height 17
click at [1297, 572] on input "tel" at bounding box center [1300, 570] width 57 height 17
click at [1298, 596] on input "tel" at bounding box center [1300, 594] width 57 height 17
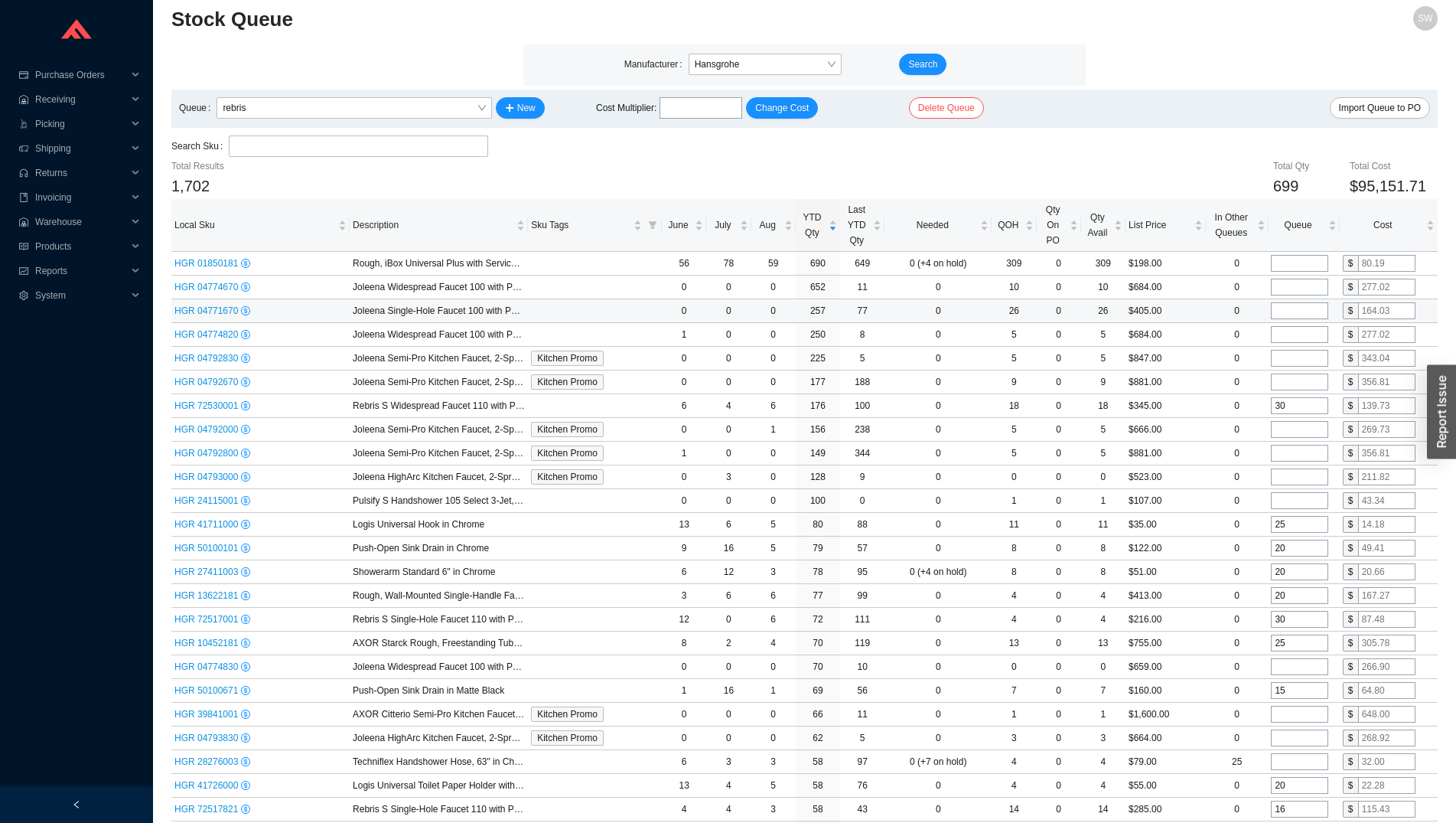
scroll to position [0, 0]
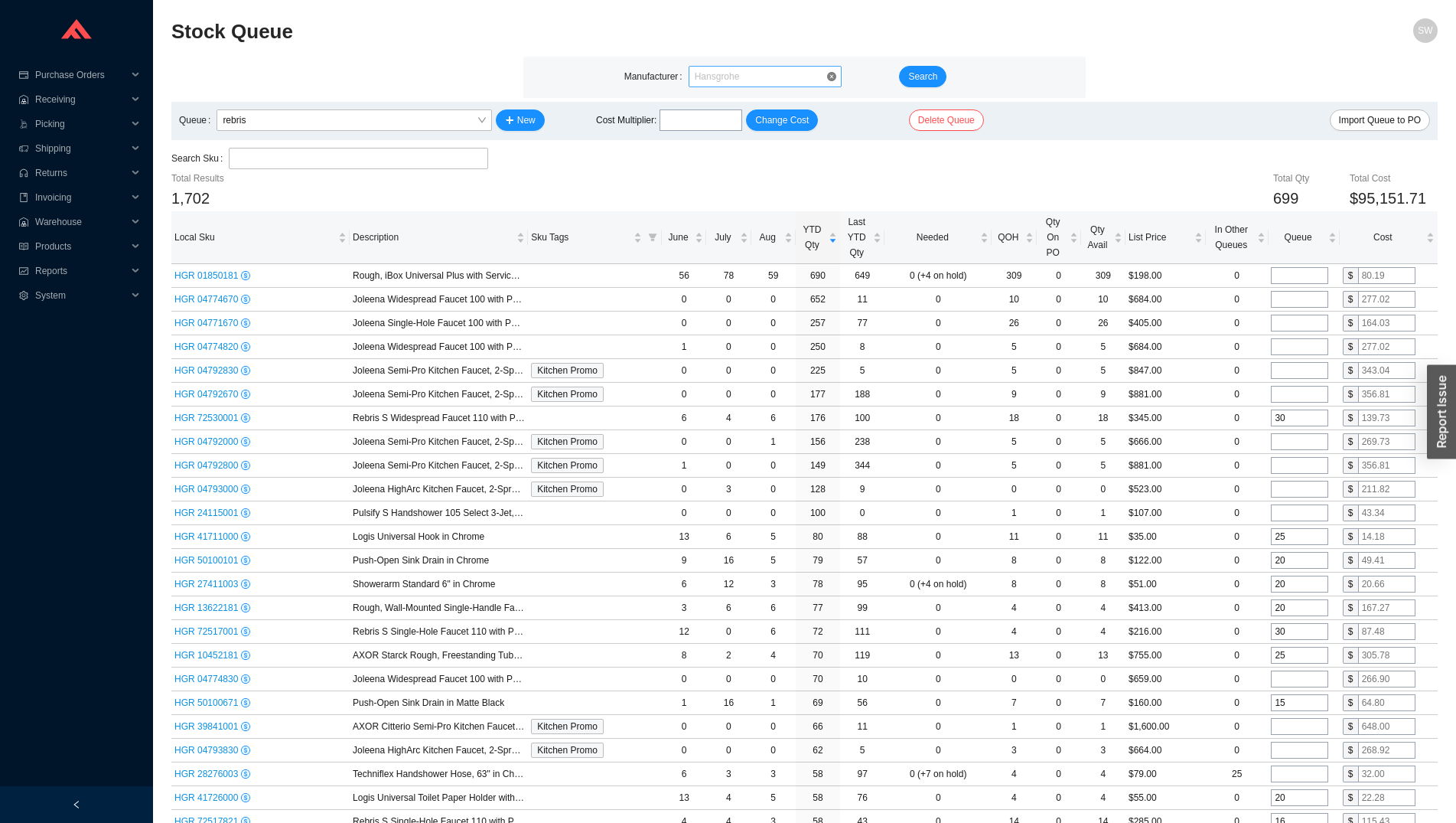
click at [787, 72] on span "Hansgrohe" at bounding box center [765, 76] width 141 height 20
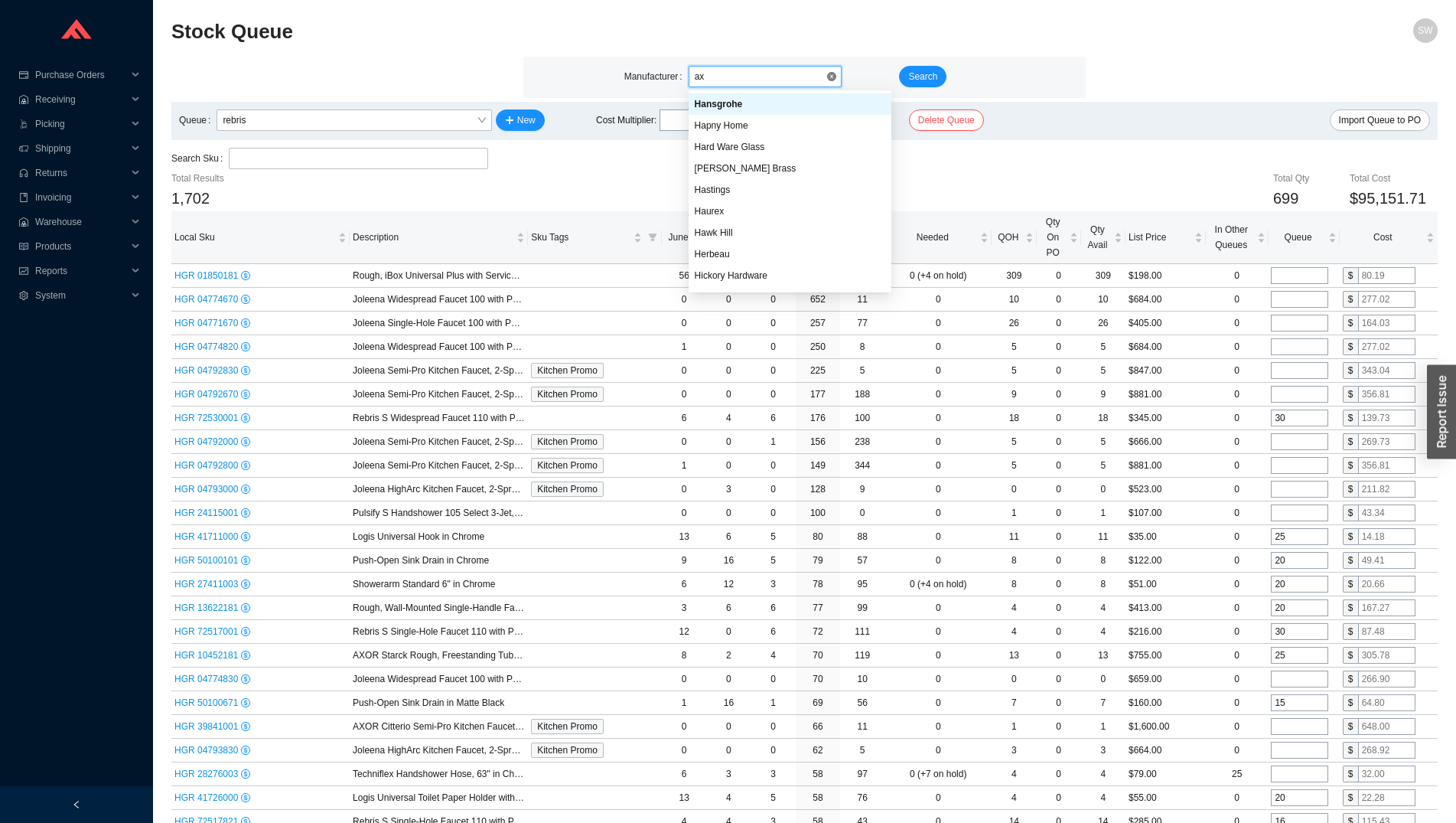
scroll to position [18, 0]
type input "a"
click at [1015, 173] on div "Total Qty 699 Total Cost $95,151.71" at bounding box center [910, 190] width 1055 height 41
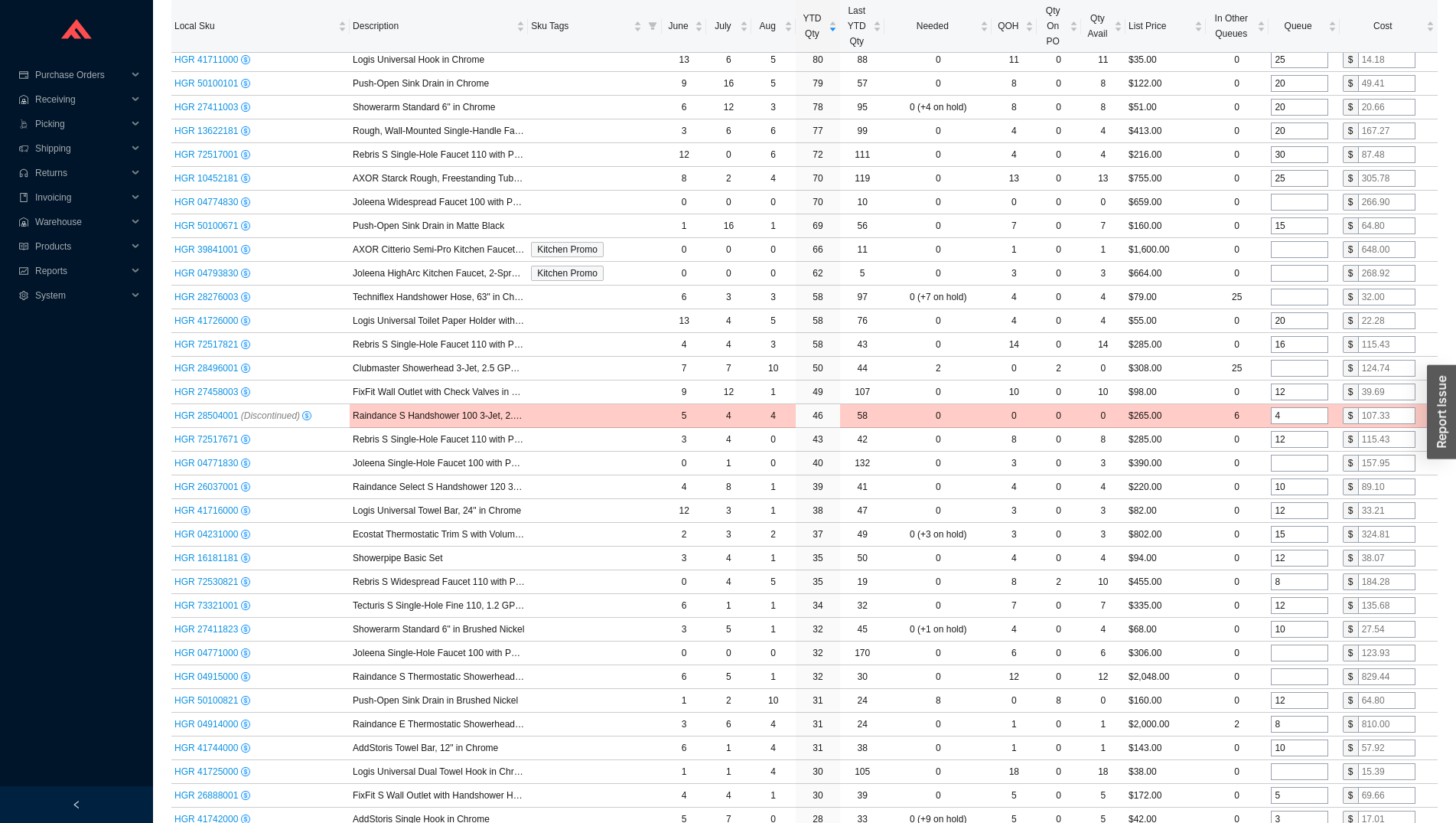
scroll to position [491, 0]
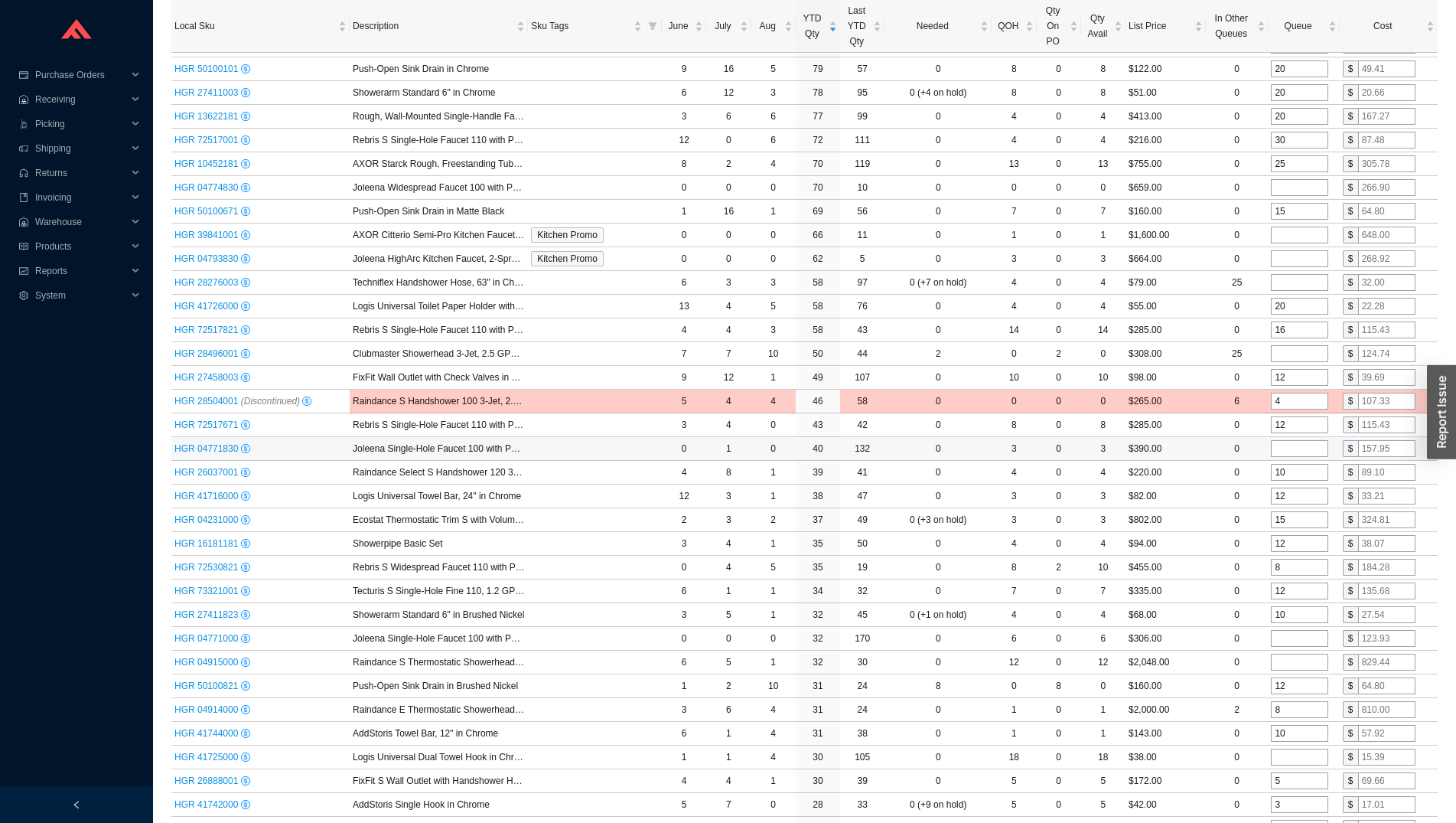
click at [1288, 458] on td at bounding box center [1303, 449] width 71 height 24
click at [1290, 469] on input "10" at bounding box center [1300, 472] width 57 height 17
click at [1291, 638] on input "tel" at bounding box center [1300, 638] width 57 height 17
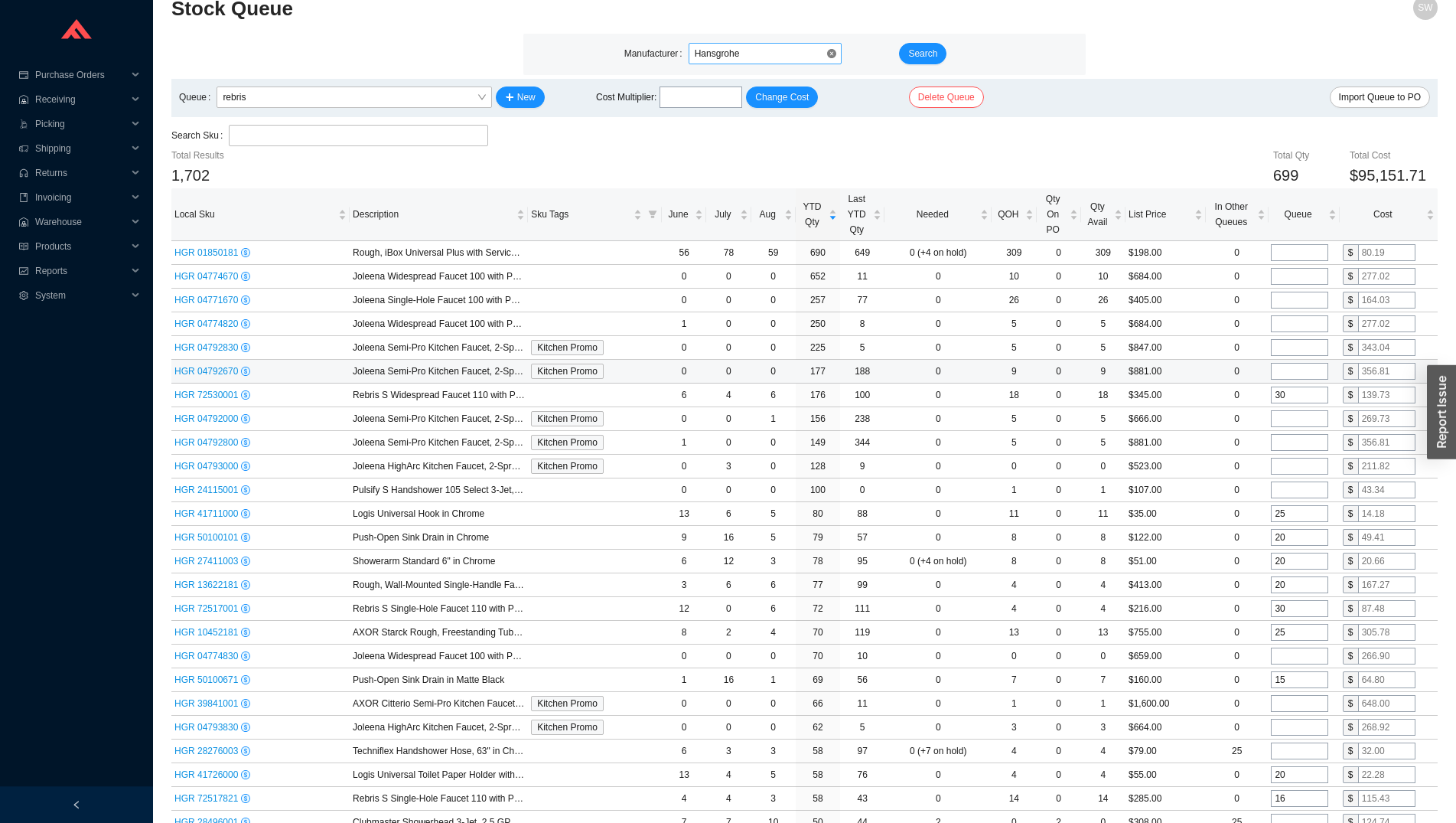
scroll to position [0, 0]
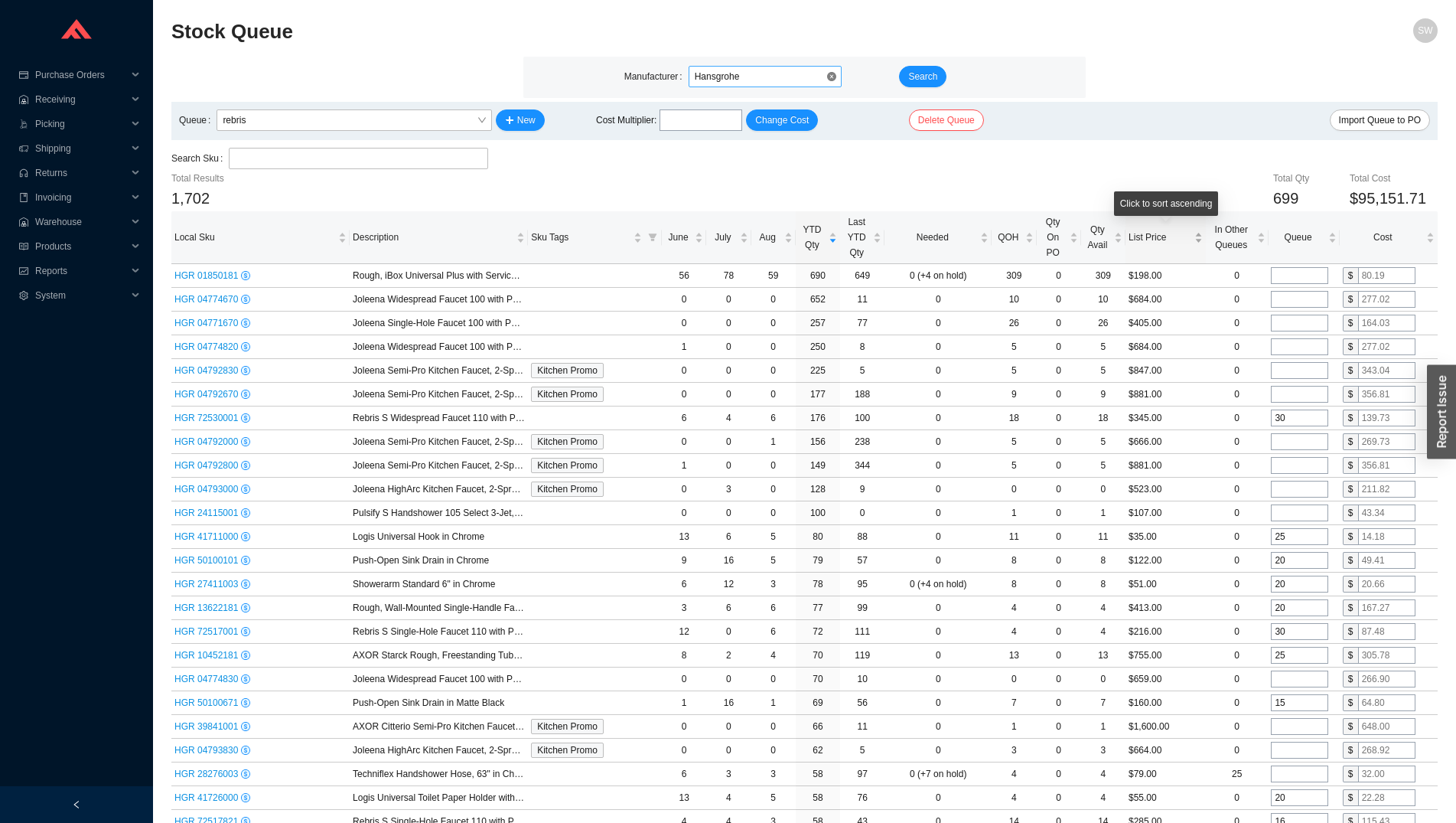
click at [1153, 245] on div "List Price" at bounding box center [1166, 237] width 74 height 15
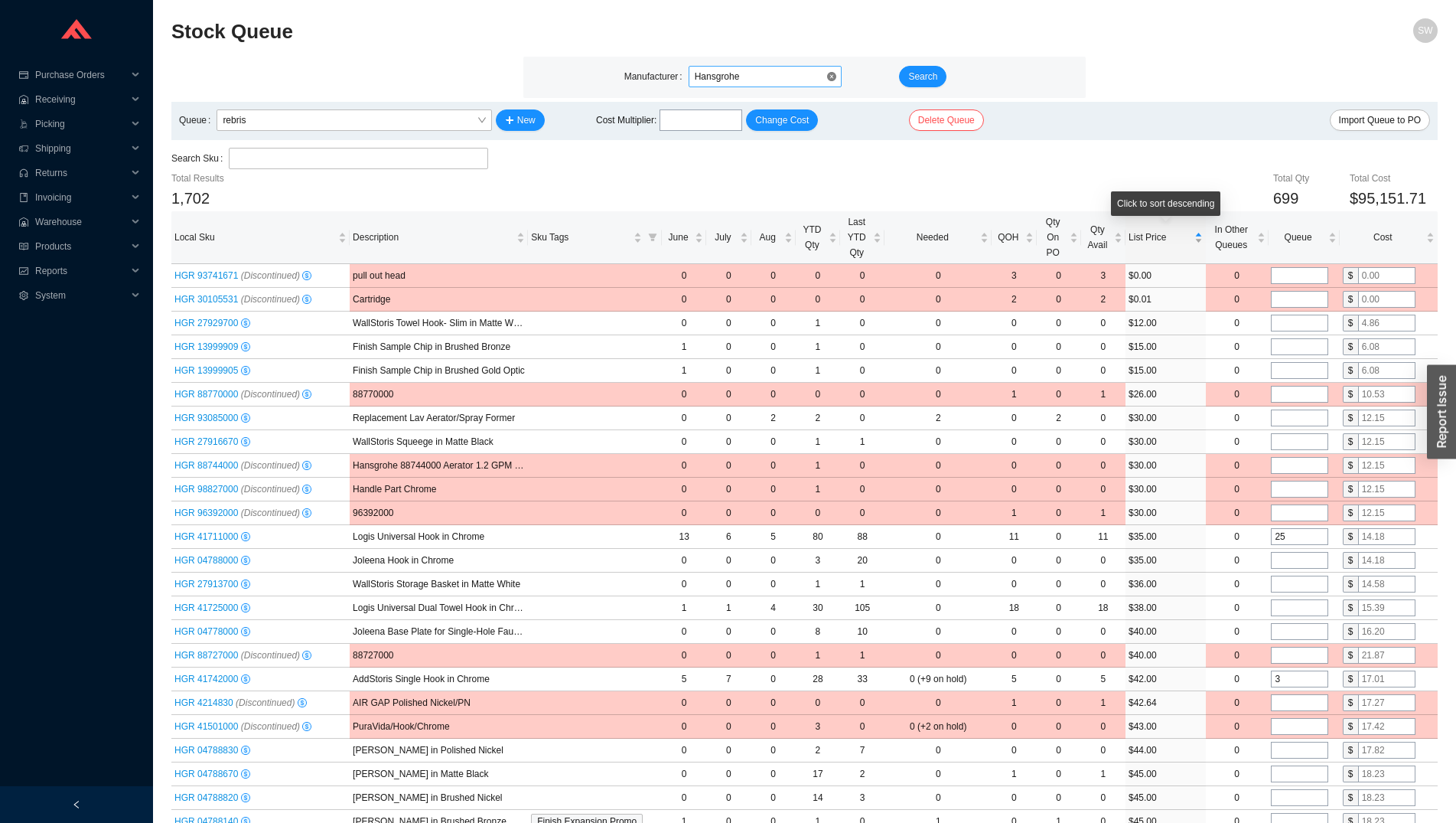
click at [1153, 245] on div "List Price" at bounding box center [1166, 237] width 74 height 15
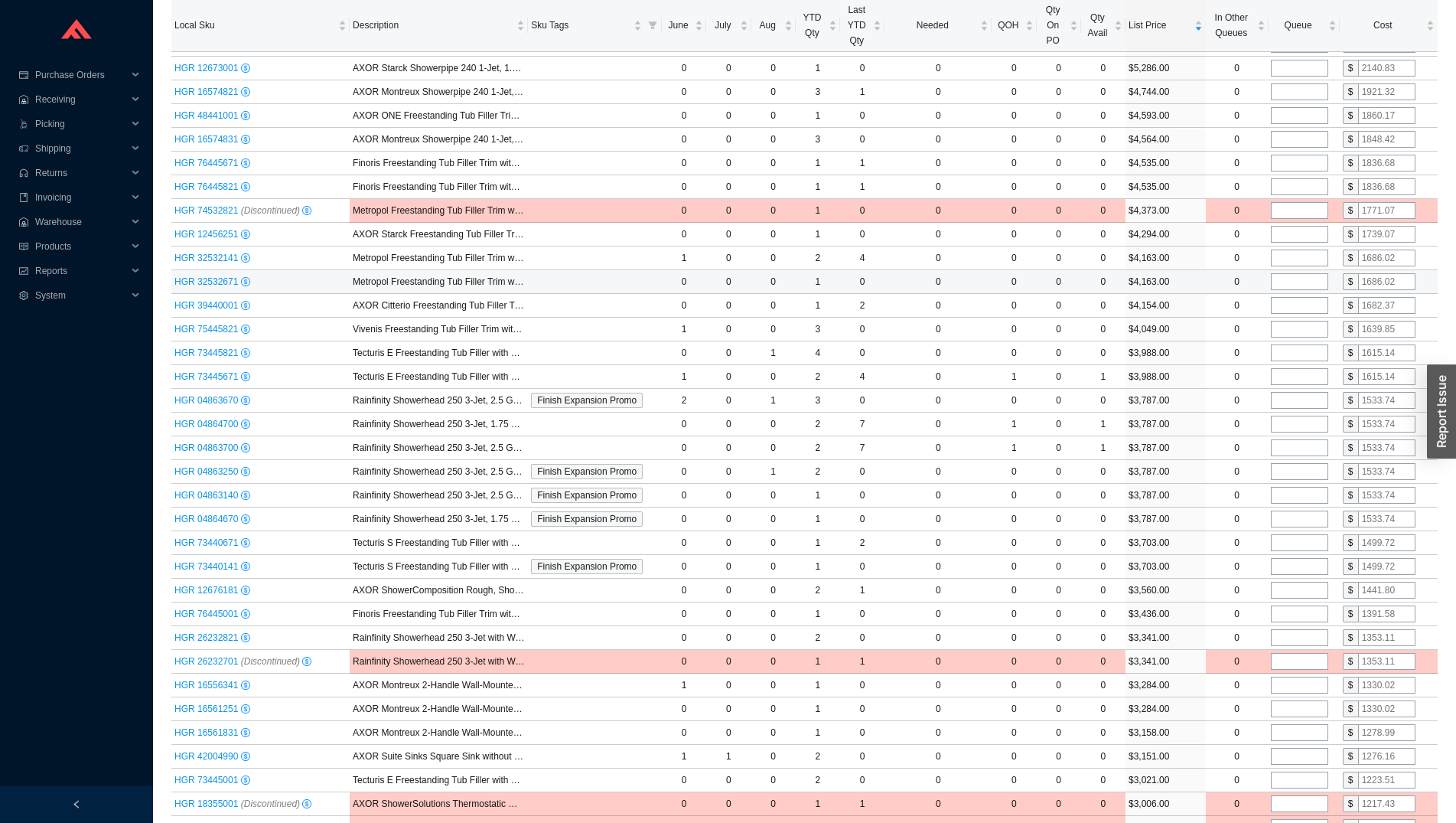
scroll to position [469, 0]
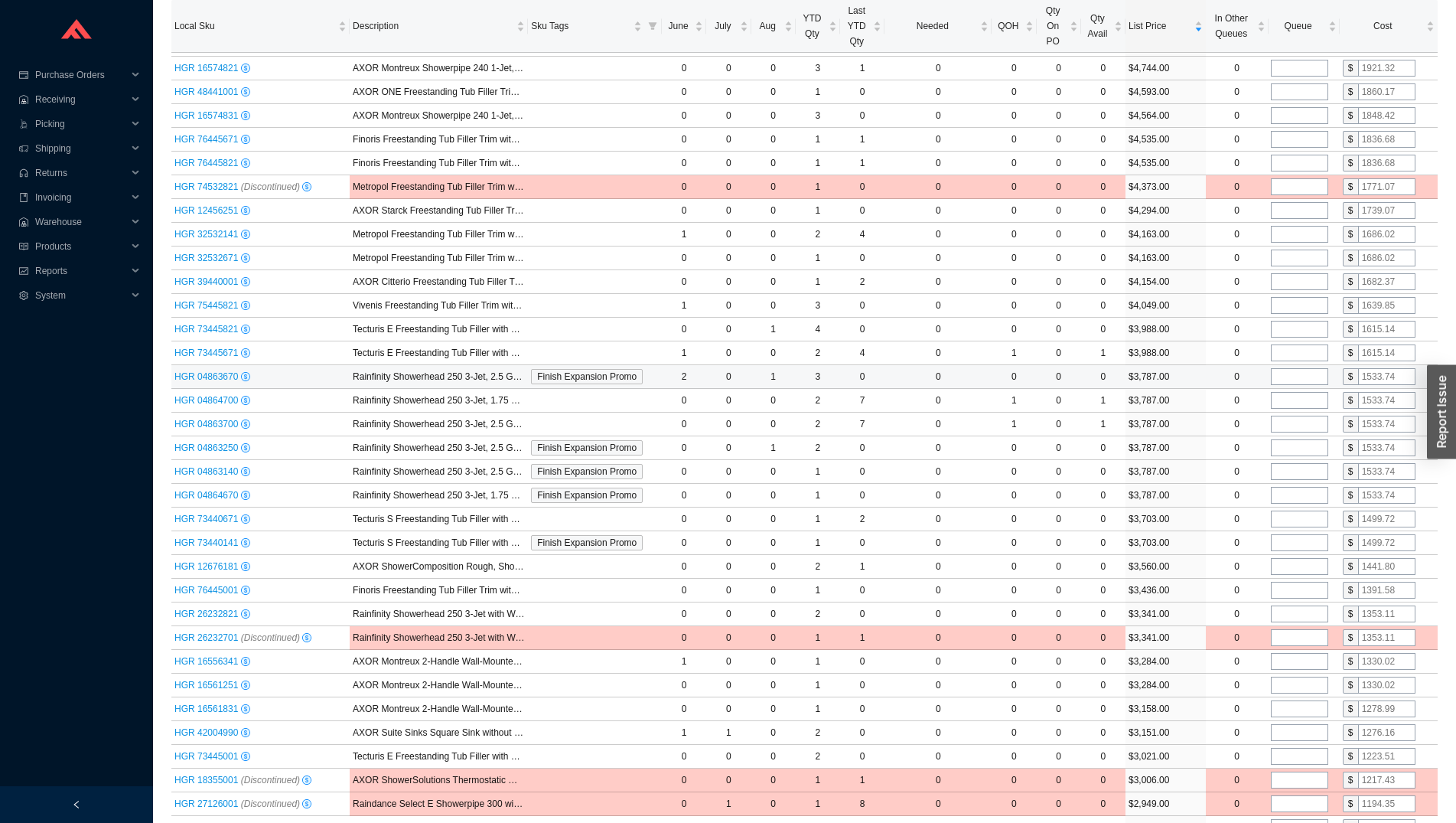
click at [1291, 374] on input "tel" at bounding box center [1300, 376] width 57 height 17
click at [1291, 375] on input "1" at bounding box center [1300, 376] width 57 height 17
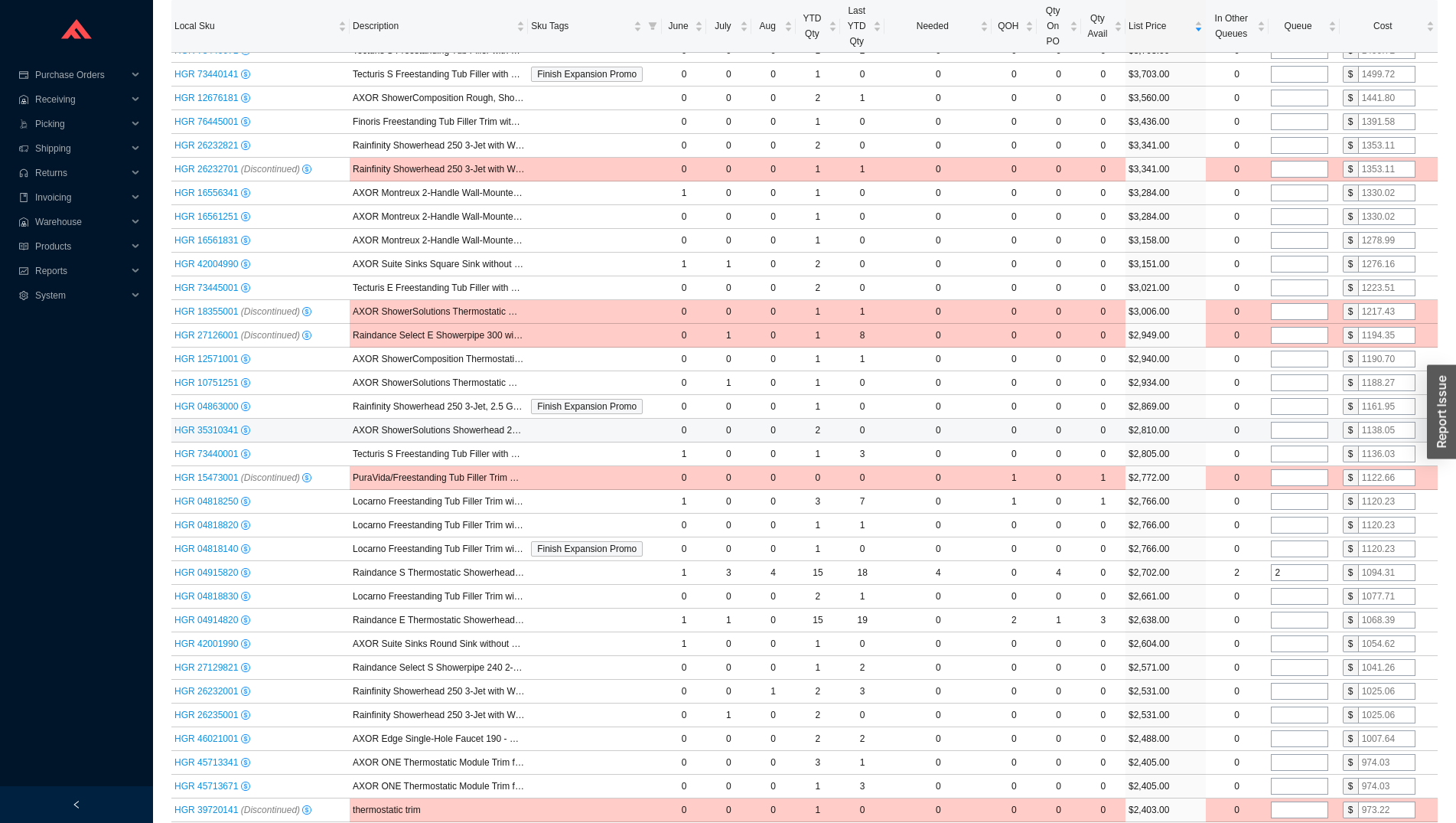
scroll to position [1015, 0]
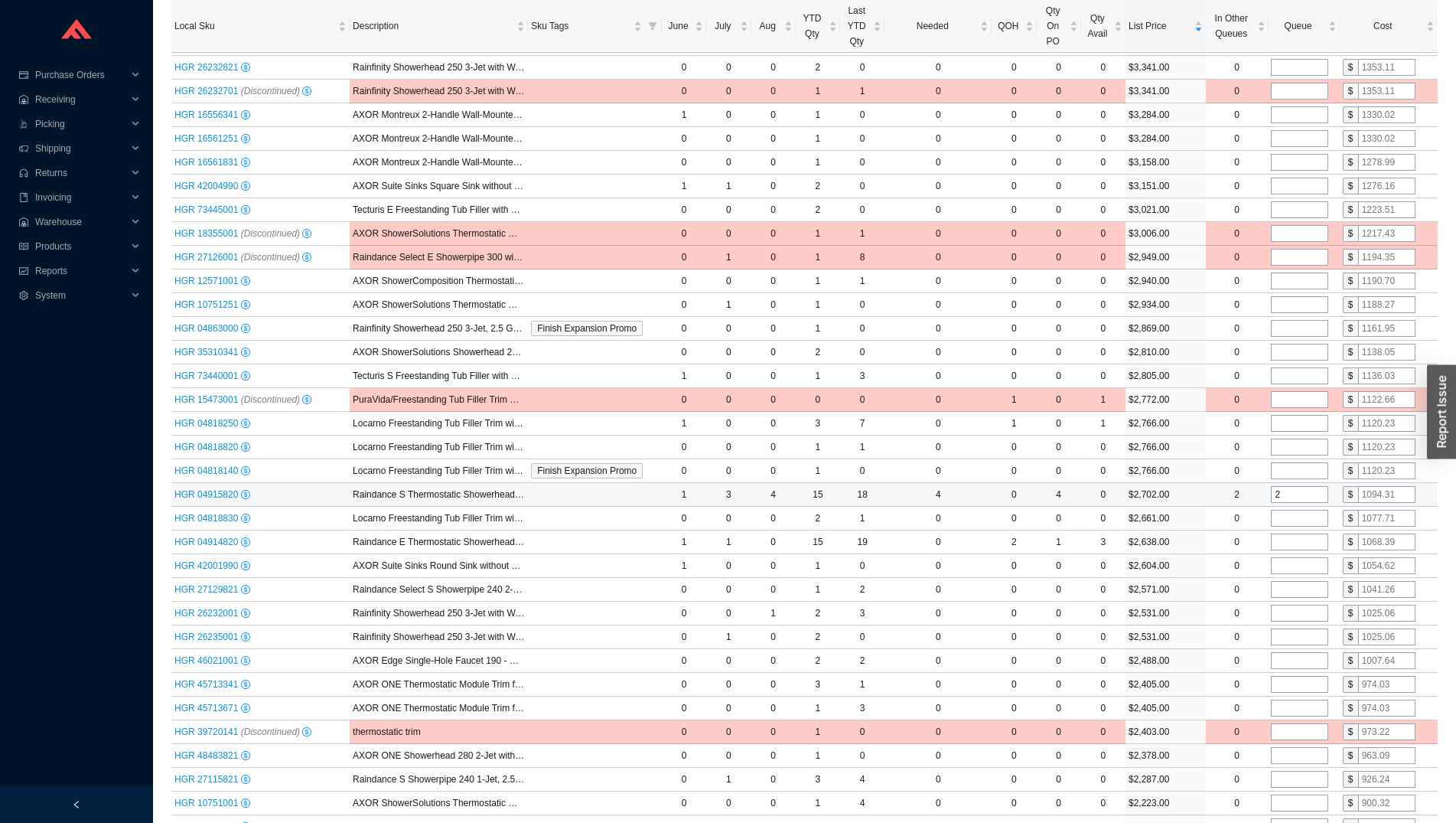
type input "0"
click at [1286, 501] on input "2" at bounding box center [1300, 494] width 57 height 17
click at [1285, 479] on input "tel" at bounding box center [1300, 470] width 57 height 17
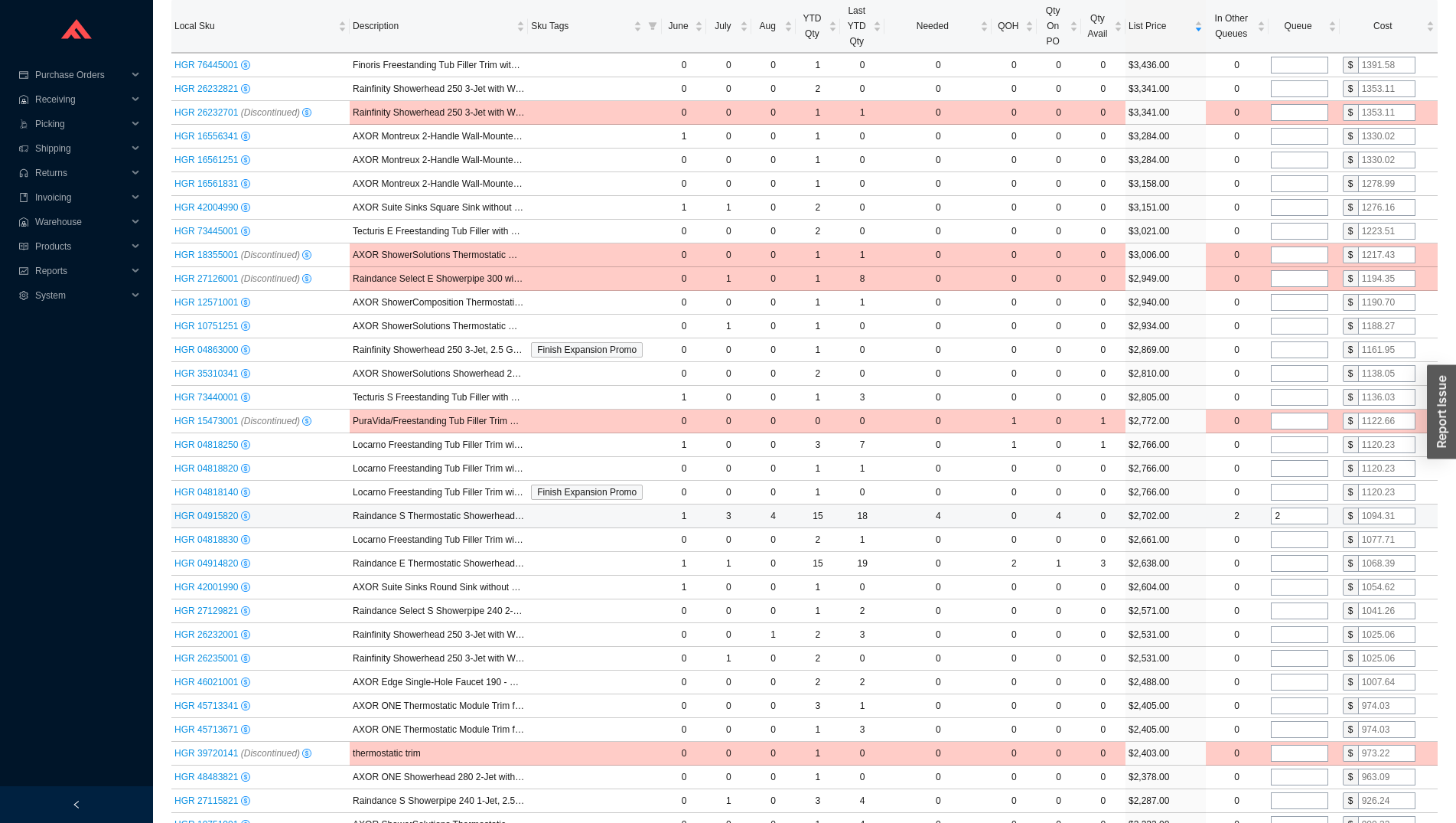
click at [1287, 517] on input "2" at bounding box center [1300, 516] width 57 height 17
click at [1285, 517] on input "23" at bounding box center [1300, 516] width 57 height 17
type input "3"
click at [1293, 542] on input "tel" at bounding box center [1300, 540] width 57 height 17
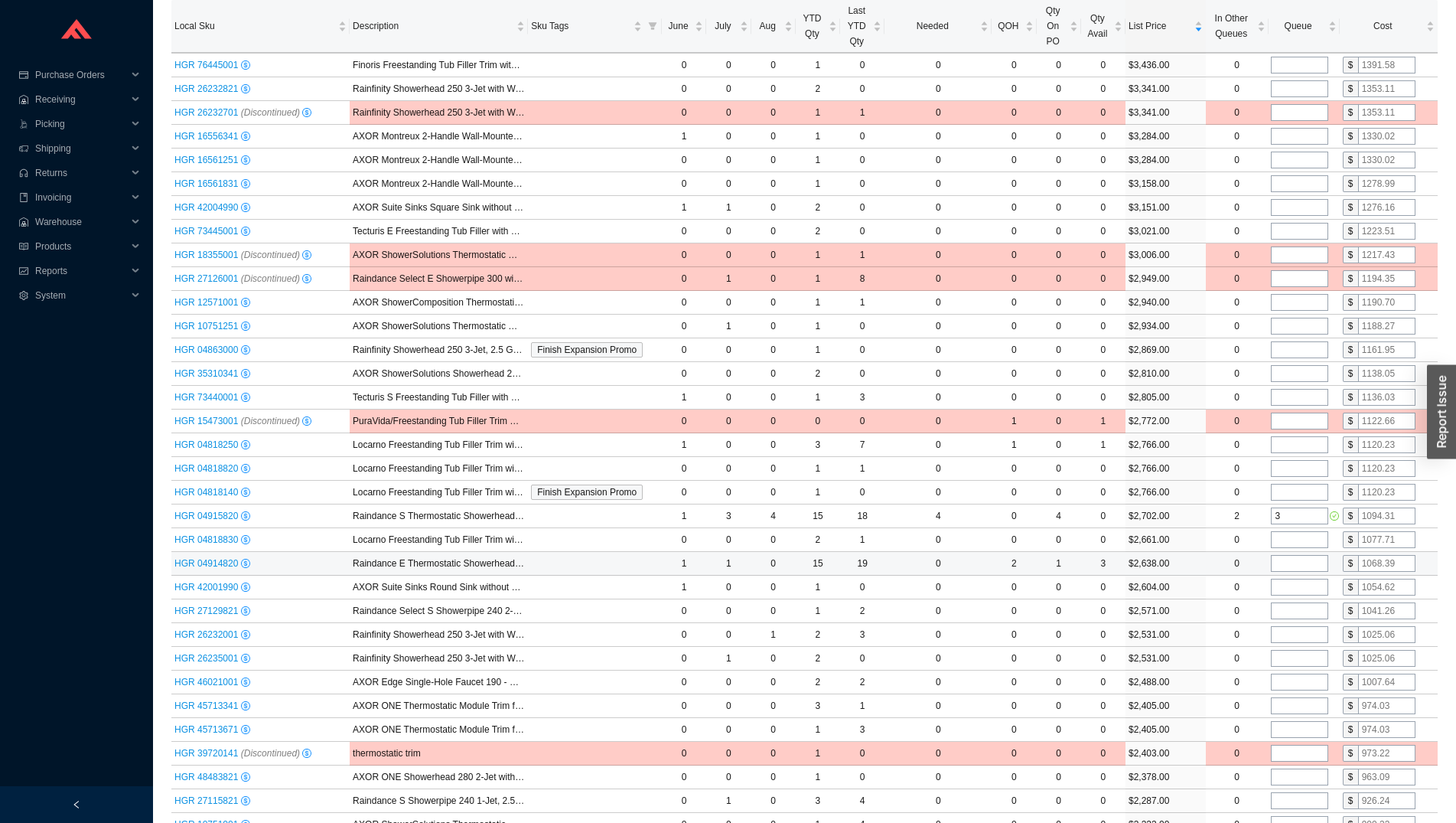
click at [1305, 571] on input "tel" at bounding box center [1300, 563] width 57 height 17
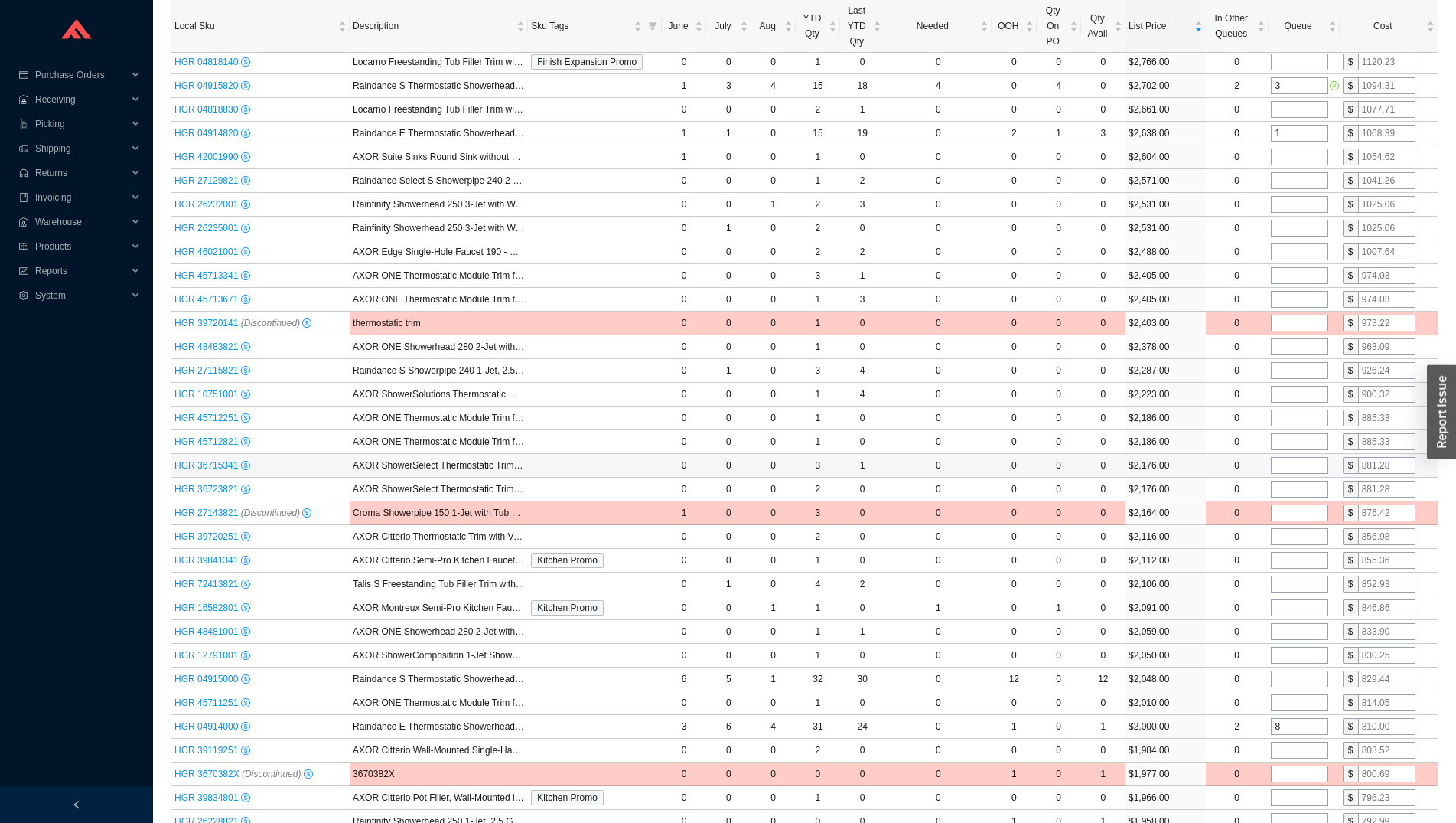
scroll to position [1484, 0]
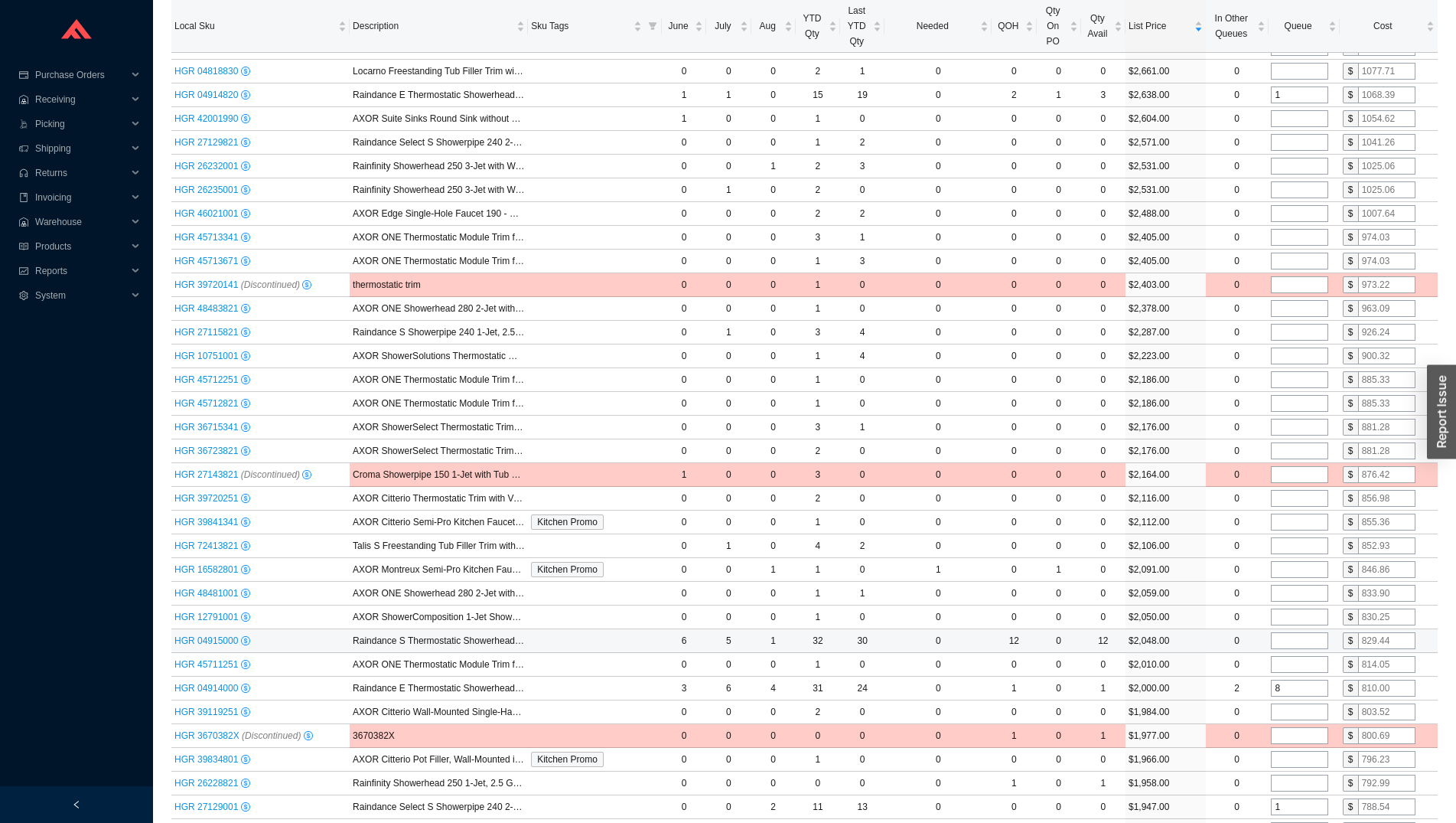
type input "1"
click at [1293, 638] on input "tel" at bounding box center [1300, 640] width 57 height 17
type input "1"
click at [1302, 663] on input "tel" at bounding box center [1300, 664] width 57 height 17
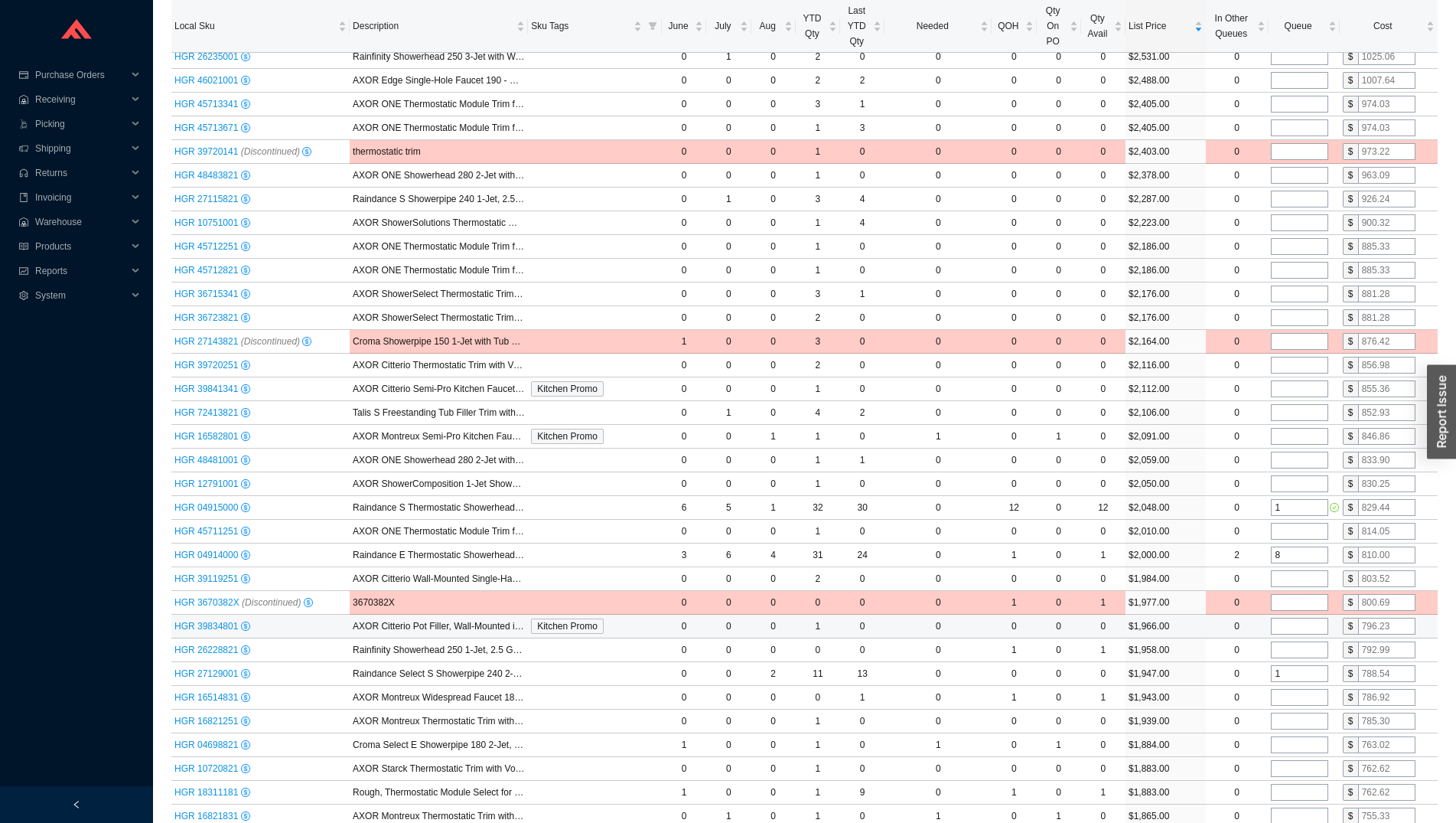
scroll to position [1640, 0]
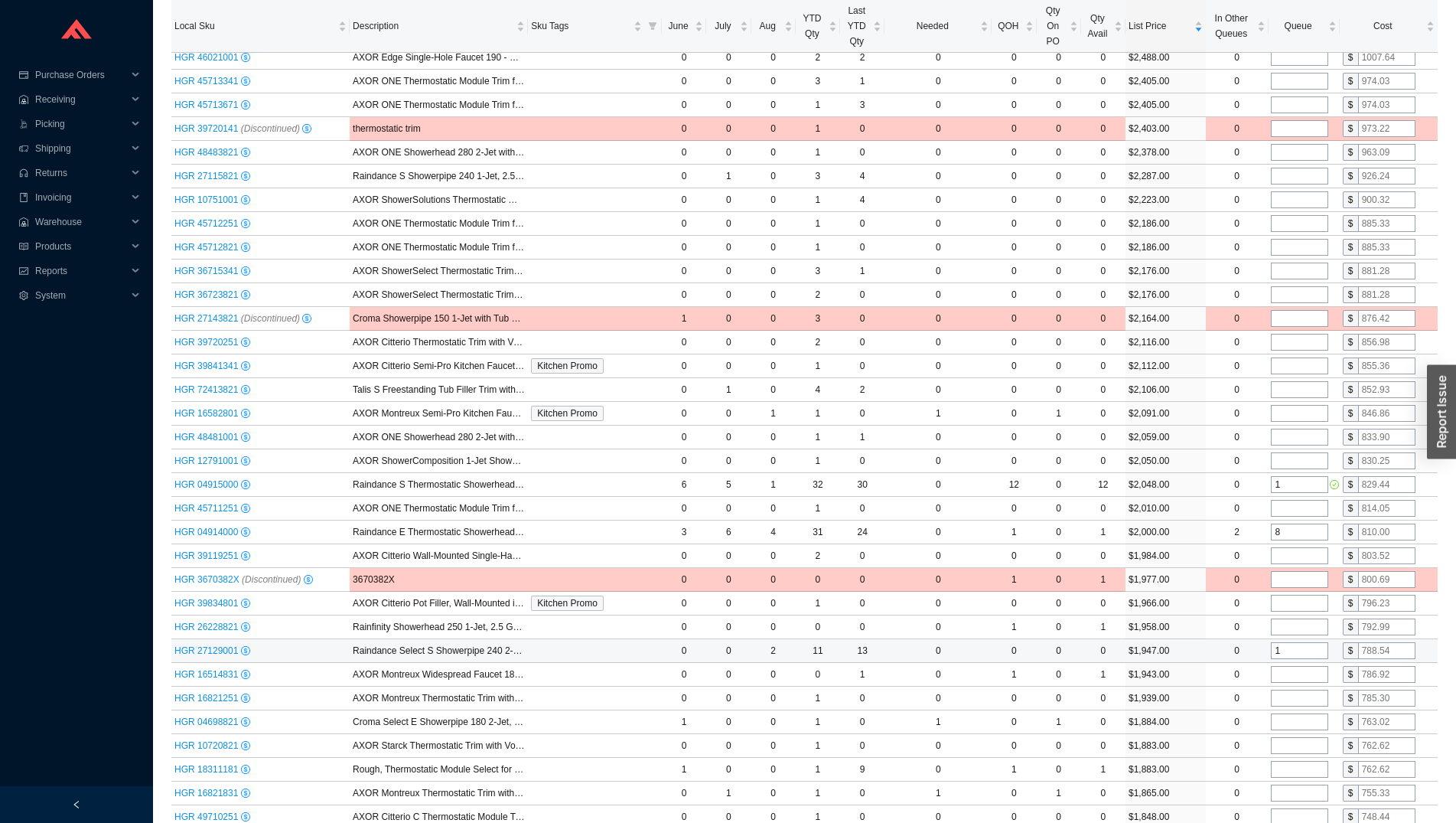
click at [1293, 655] on input "1" at bounding box center [1300, 650] width 57 height 17
click at [1293, 655] on input "12" at bounding box center [1300, 650] width 57 height 17
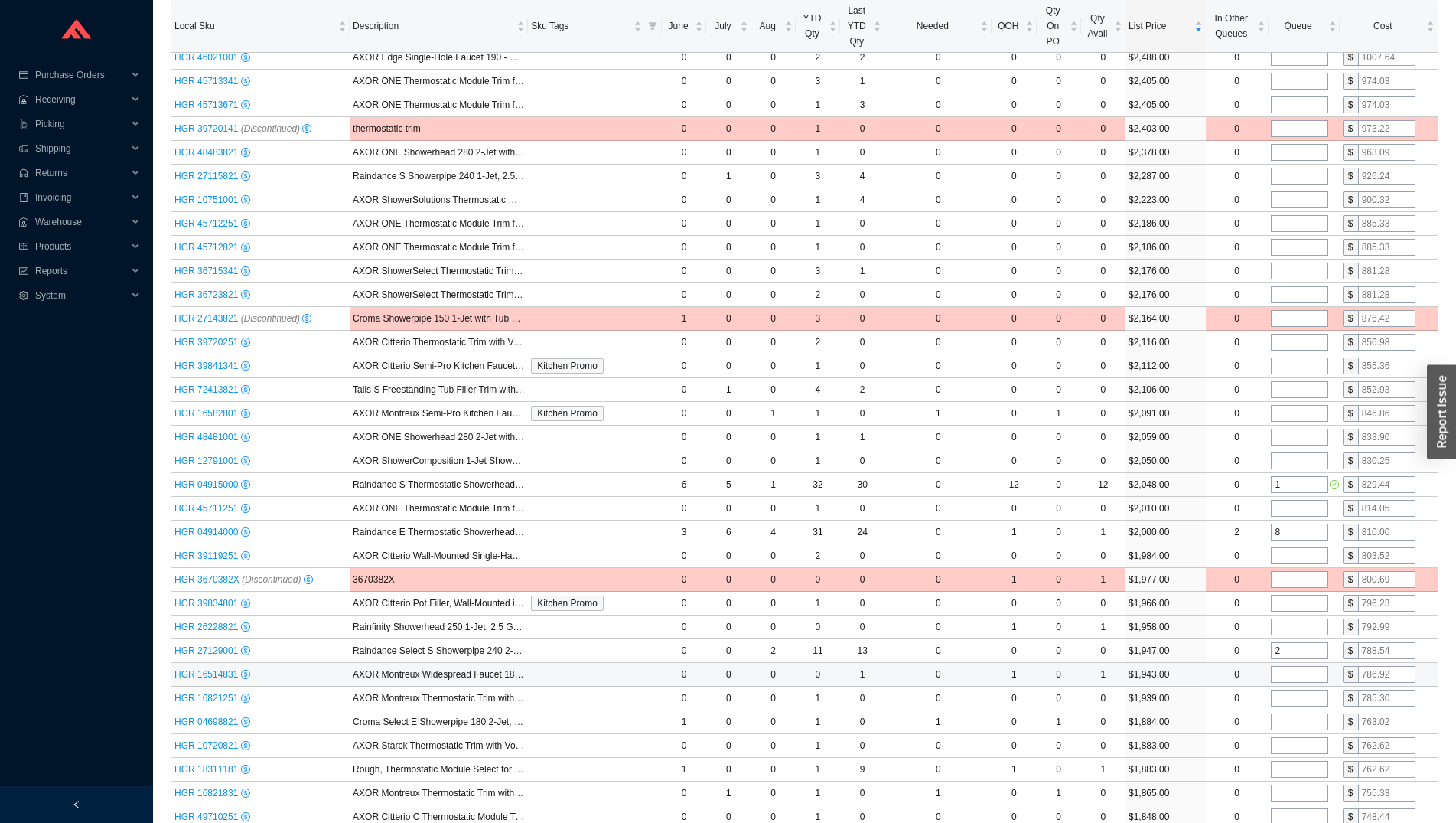
type input "2"
click at [1294, 673] on input "tel" at bounding box center [1300, 674] width 57 height 17
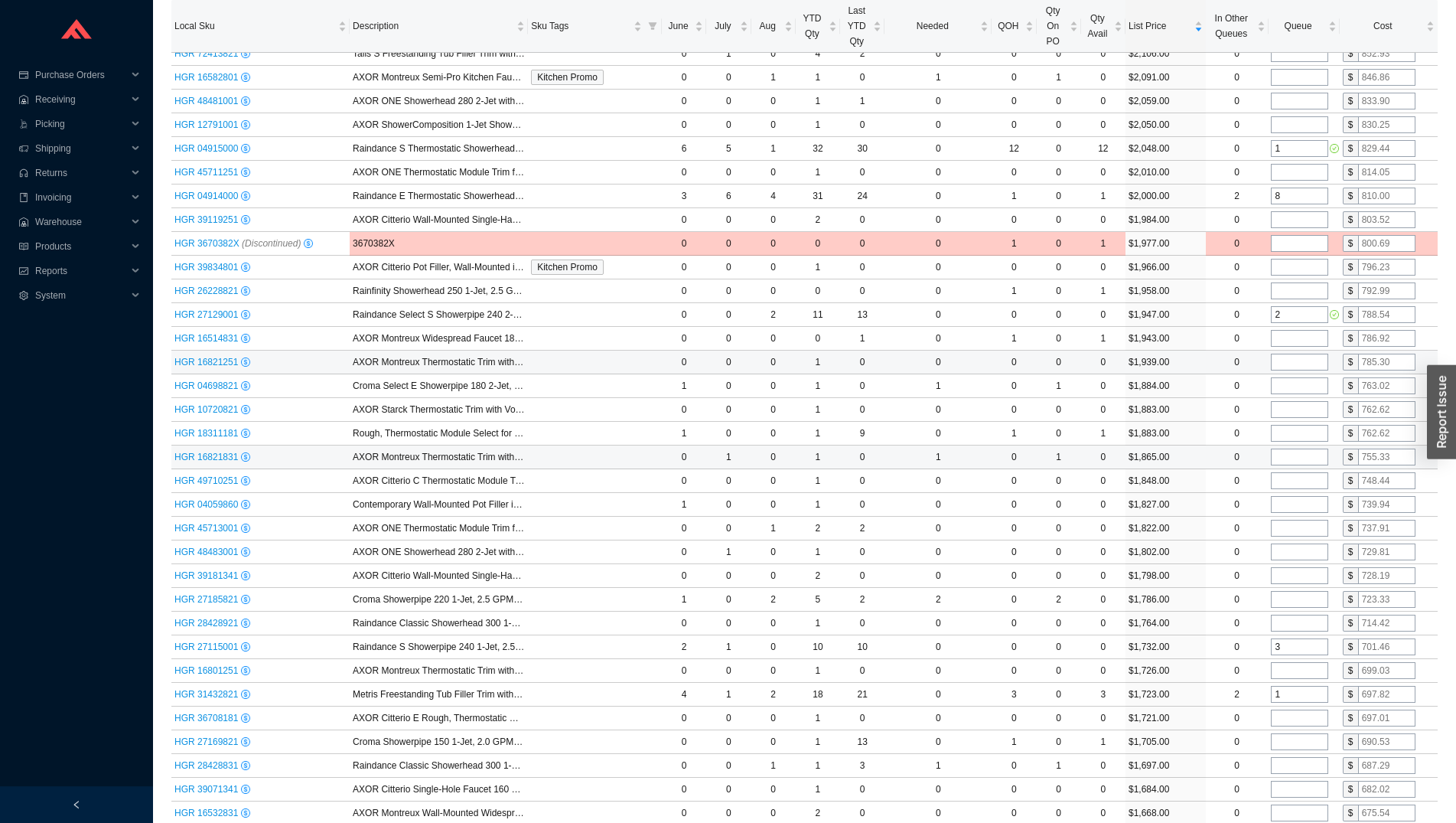
scroll to position [2030, 0]
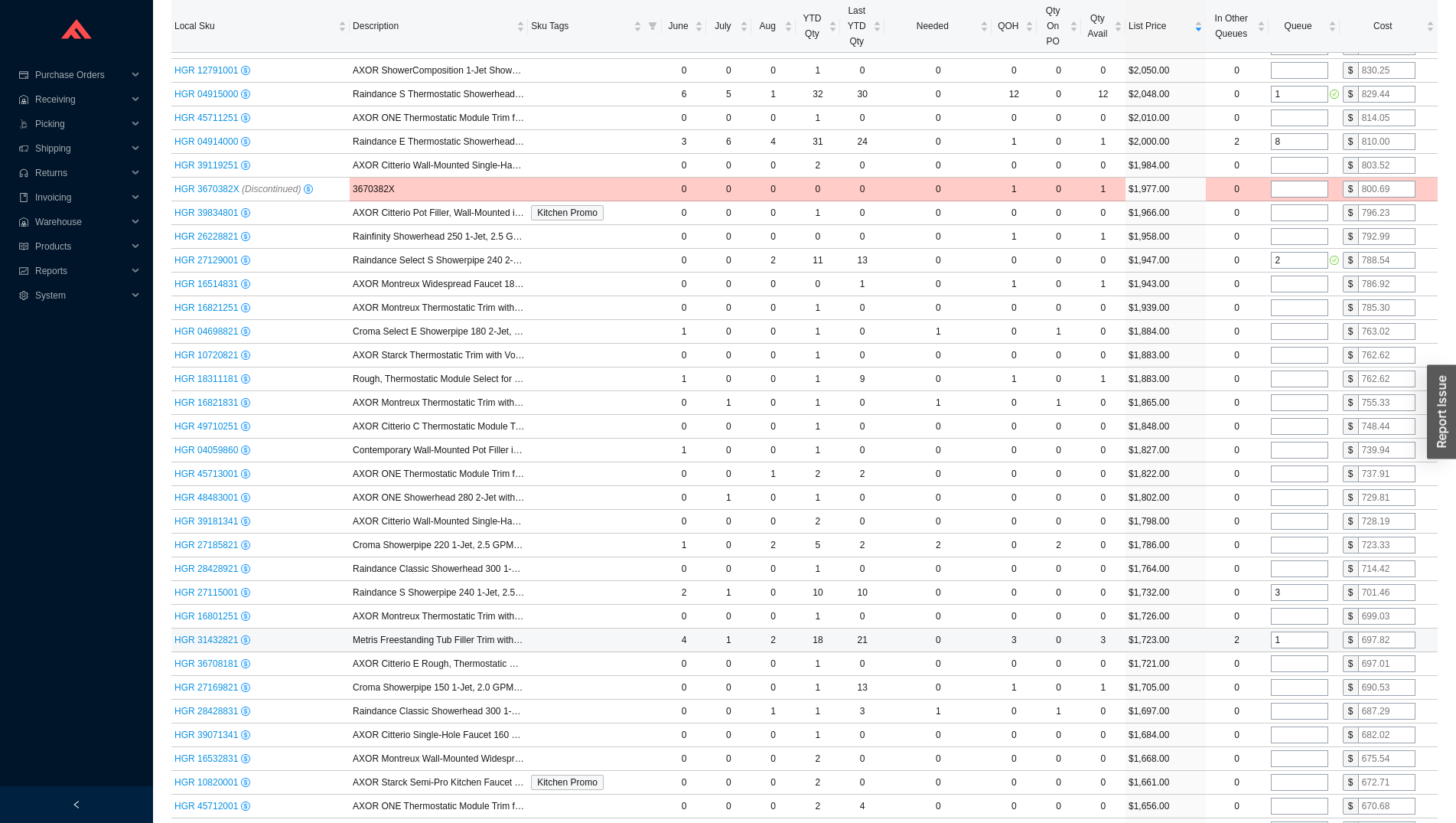
click at [1289, 646] on input "1" at bounding box center [1300, 640] width 57 height 17
type input "2"
click at [1293, 669] on input "tel" at bounding box center [1300, 663] width 57 height 17
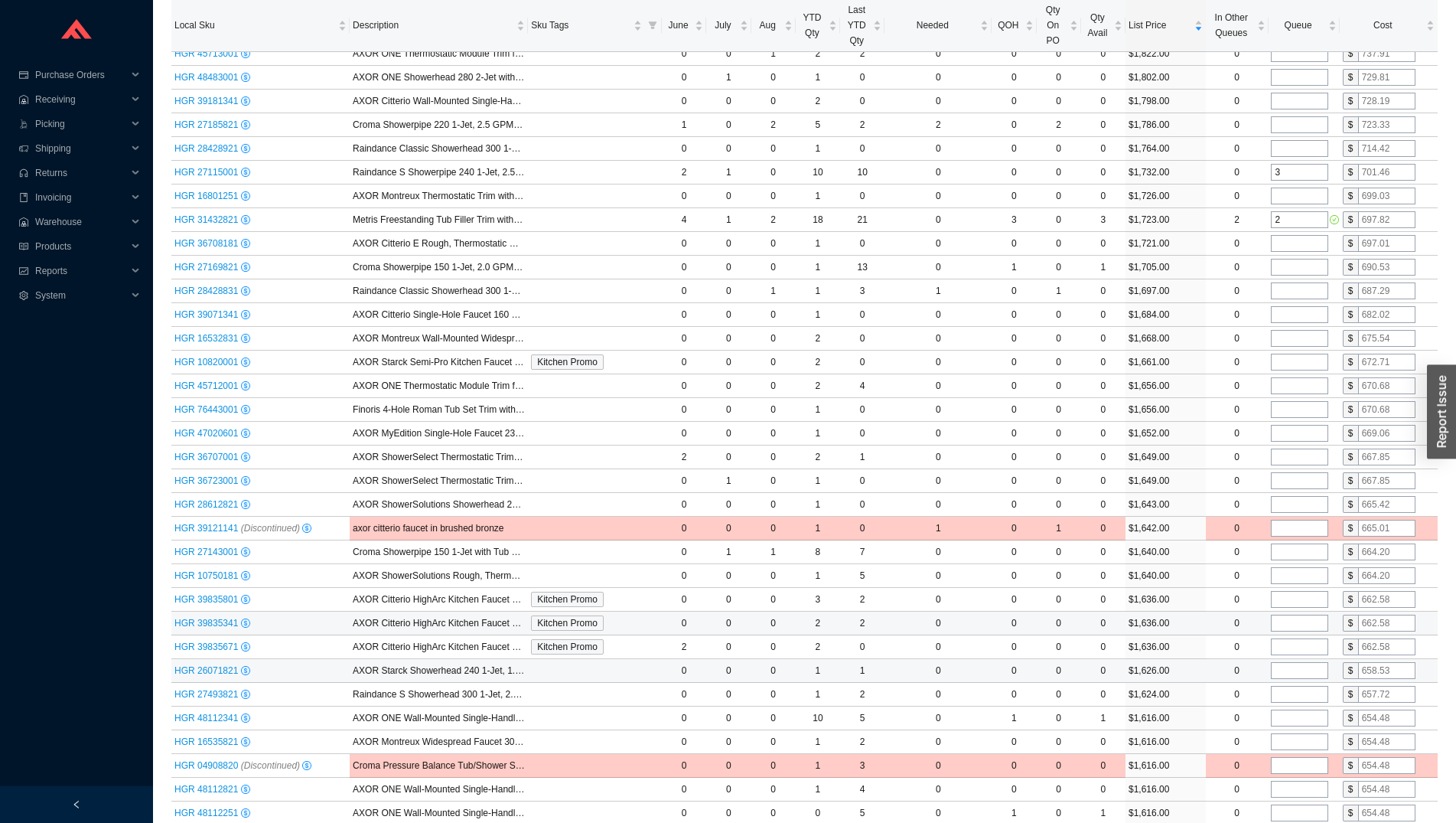
scroll to position [2498, 0]
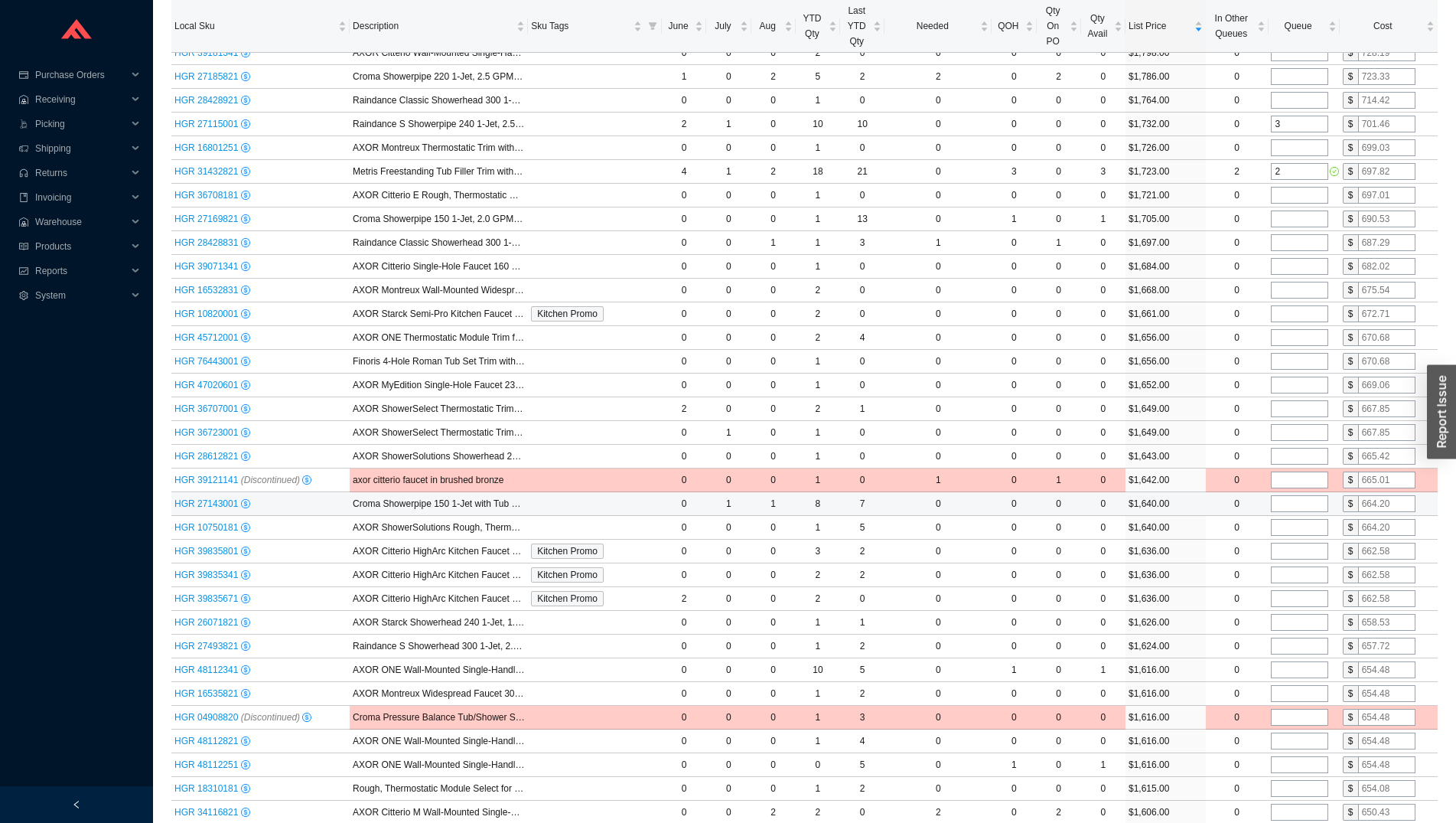
click at [1289, 510] on input "tel" at bounding box center [1300, 503] width 57 height 17
type input "2"
click at [1292, 674] on input "tel" at bounding box center [1300, 669] width 57 height 17
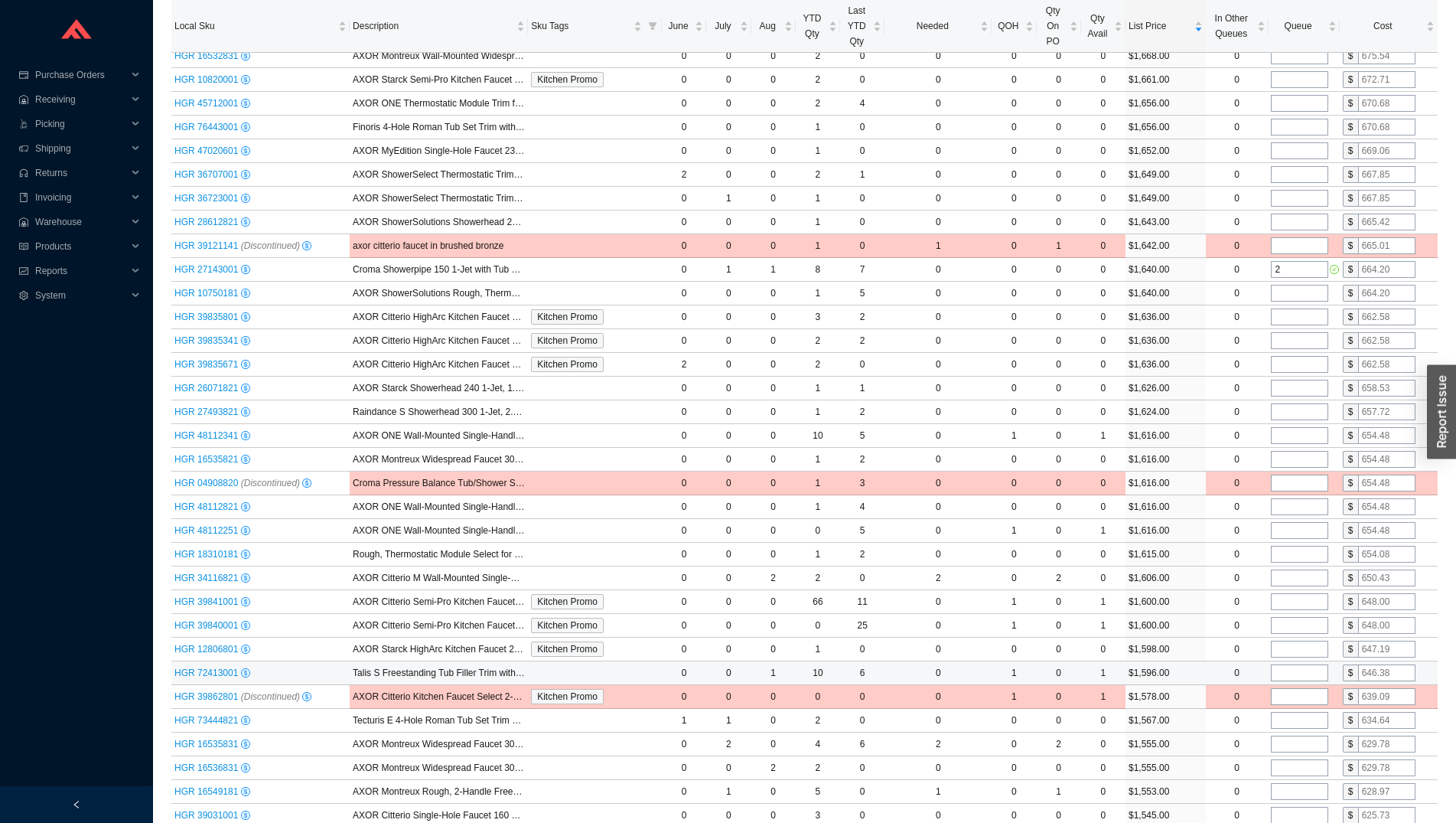
scroll to position [2811, 0]
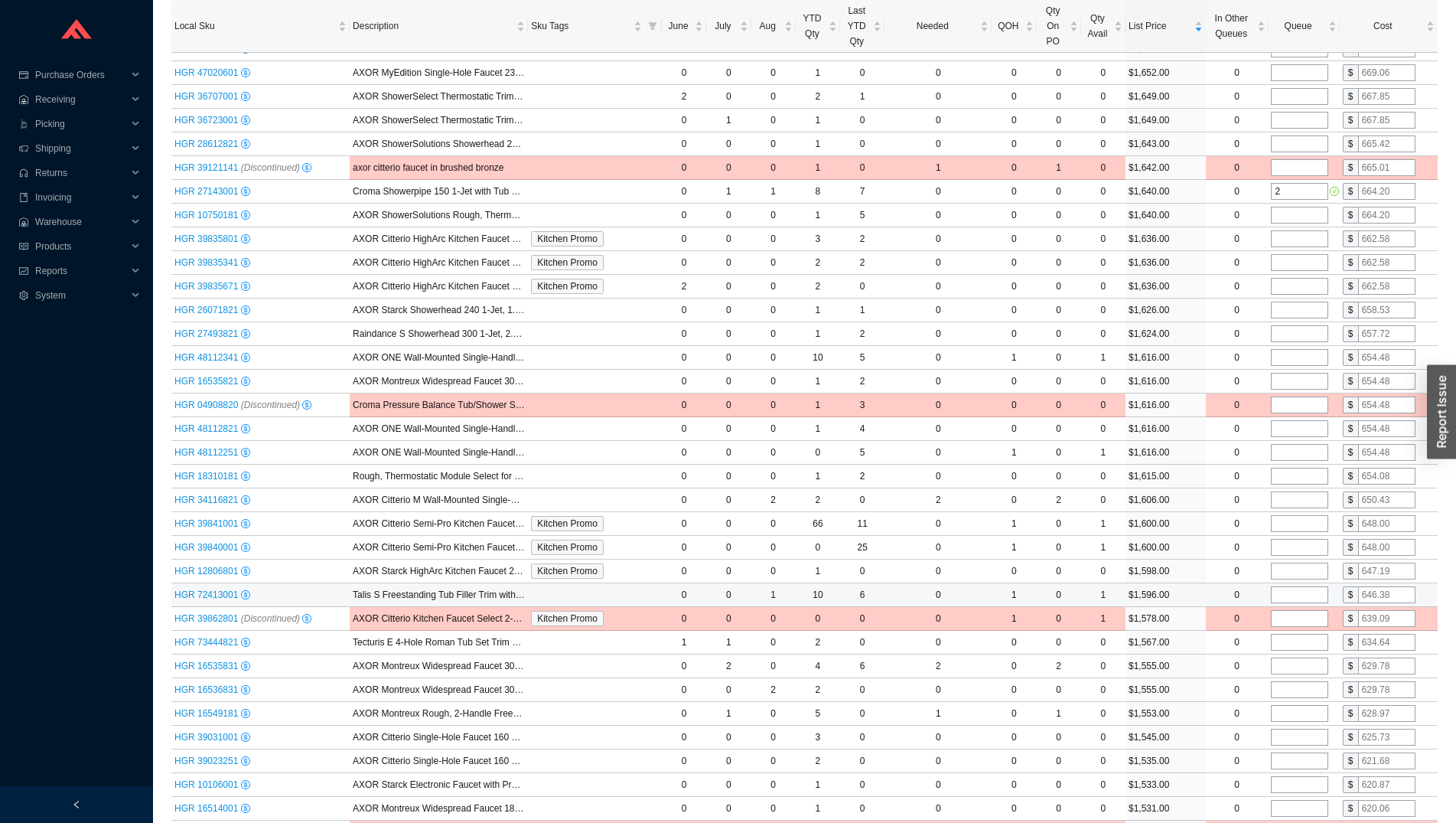
click at [1294, 598] on input "tel" at bounding box center [1300, 595] width 57 height 17
type input "1"
click at [1296, 647] on input "tel" at bounding box center [1300, 642] width 57 height 17
click at [1289, 677] on td at bounding box center [1303, 666] width 71 height 24
click at [1287, 668] on input "tel" at bounding box center [1300, 665] width 57 height 17
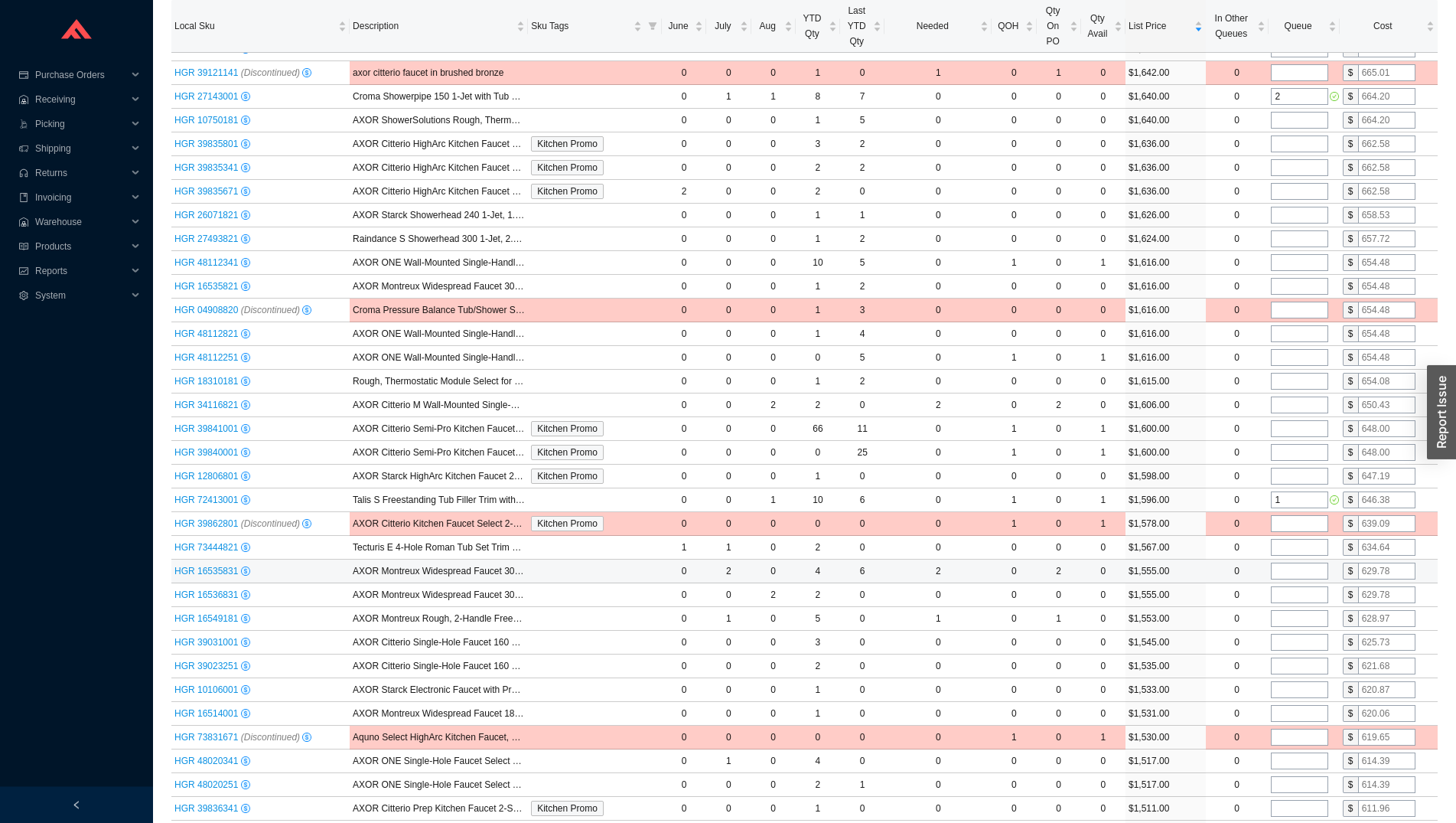
scroll to position [2967, 0]
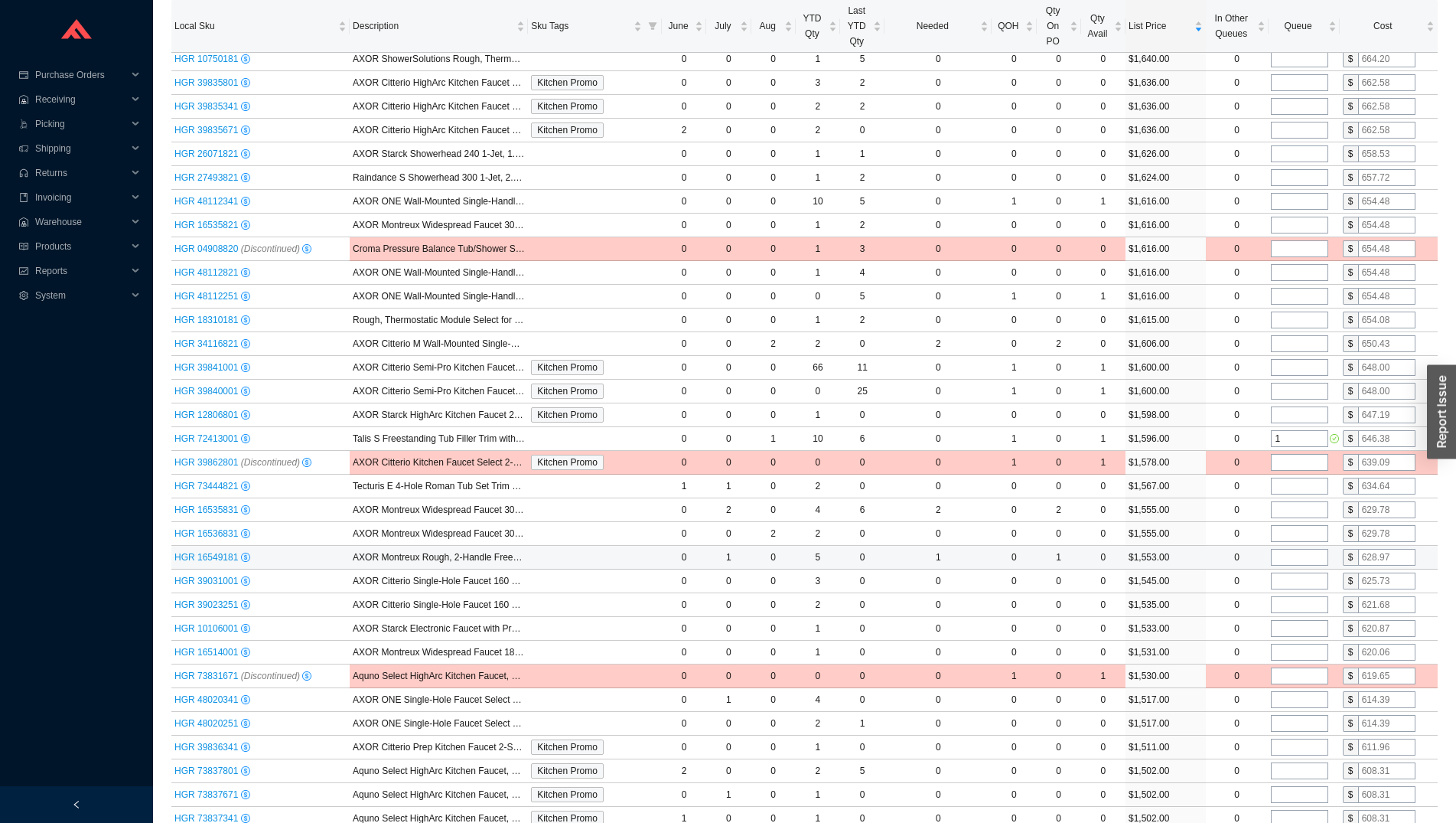
click at [1291, 564] on input "tel" at bounding box center [1300, 557] width 57 height 17
type input "1"
click at [1299, 585] on input "tel" at bounding box center [1300, 580] width 57 height 17
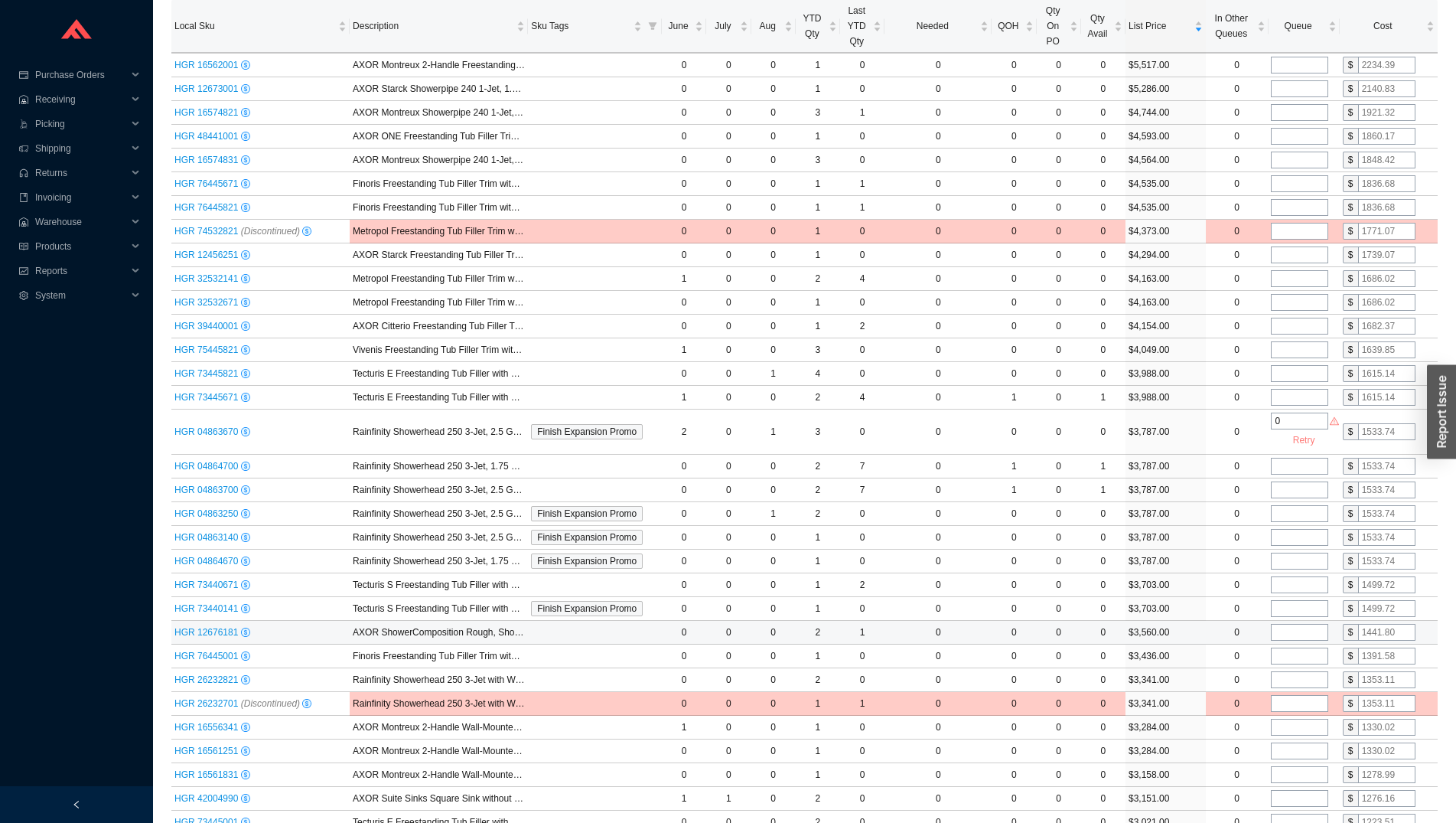
scroll to position [0, 0]
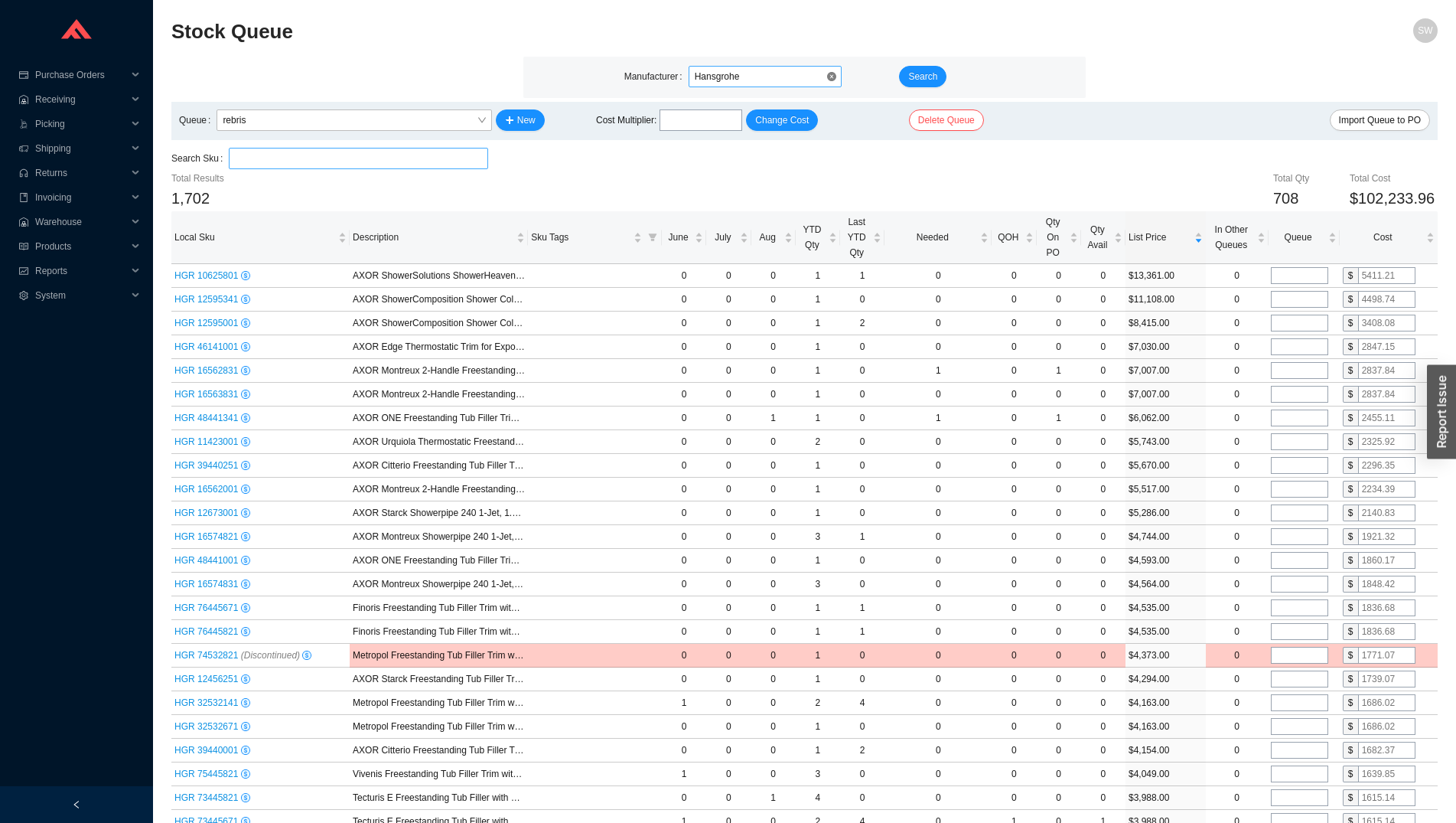
click at [310, 162] on input "search" at bounding box center [358, 158] width 247 height 20
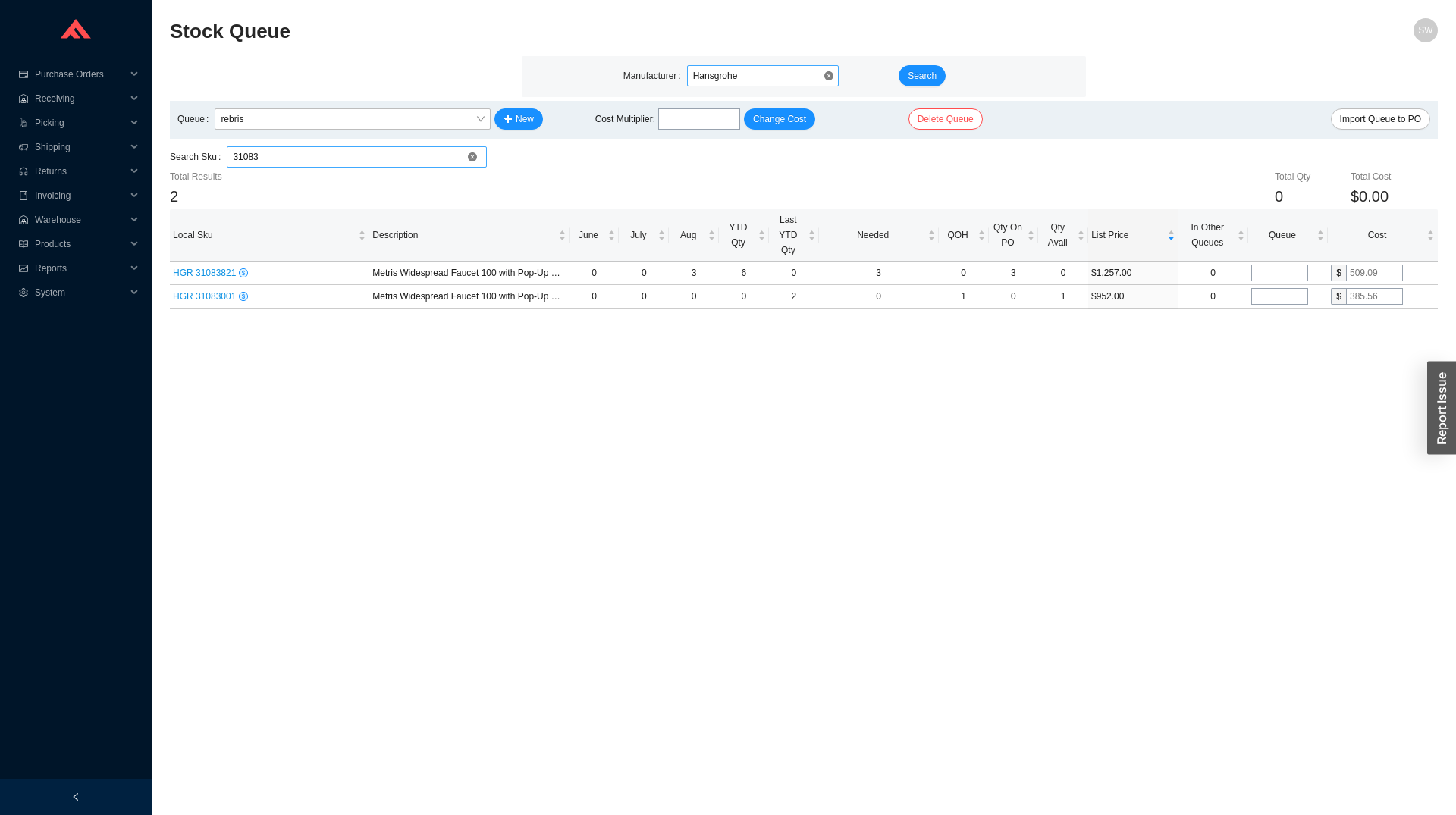
click at [293, 159] on input "31083" at bounding box center [356, 157] width 248 height 20
click at [295, 159] on input "31083" at bounding box center [356, 157] width 248 height 20
click at [298, 160] on input "31083" at bounding box center [356, 157] width 248 height 20
type input "31432"
click at [1270, 271] on input "2" at bounding box center [1279, 273] width 57 height 17
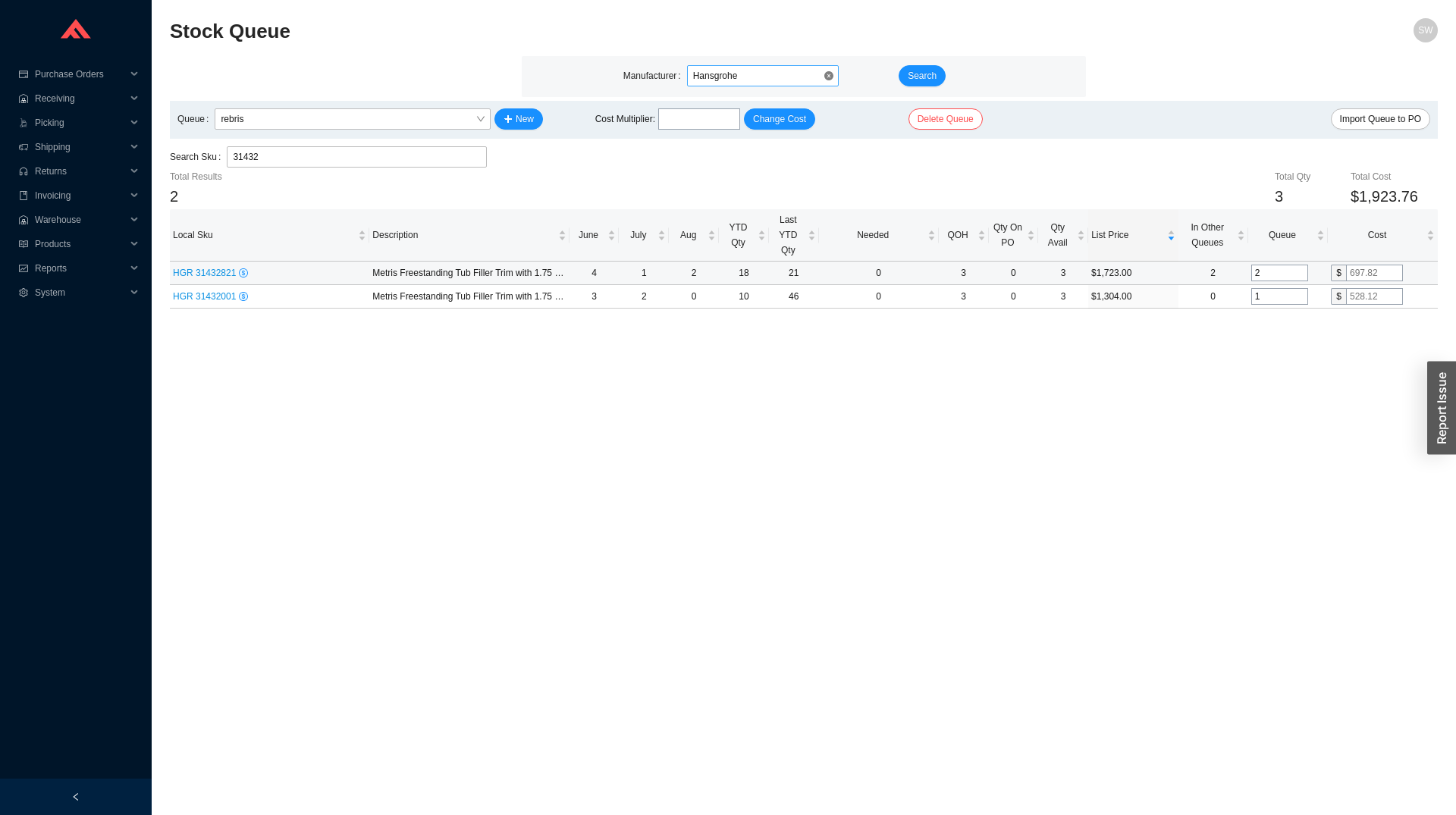
click at [1270, 271] on input "2" at bounding box center [1279, 273] width 57 height 17
type input "4"
click at [1275, 354] on main "Stock Queue SW Manufacturer Hansgrohe Search Queue rebris New Cost Multiplier :…" at bounding box center [803, 416] width 1268 height 797
click at [268, 161] on input "31432" at bounding box center [356, 157] width 248 height 20
click at [270, 161] on input "31432" at bounding box center [356, 157] width 248 height 20
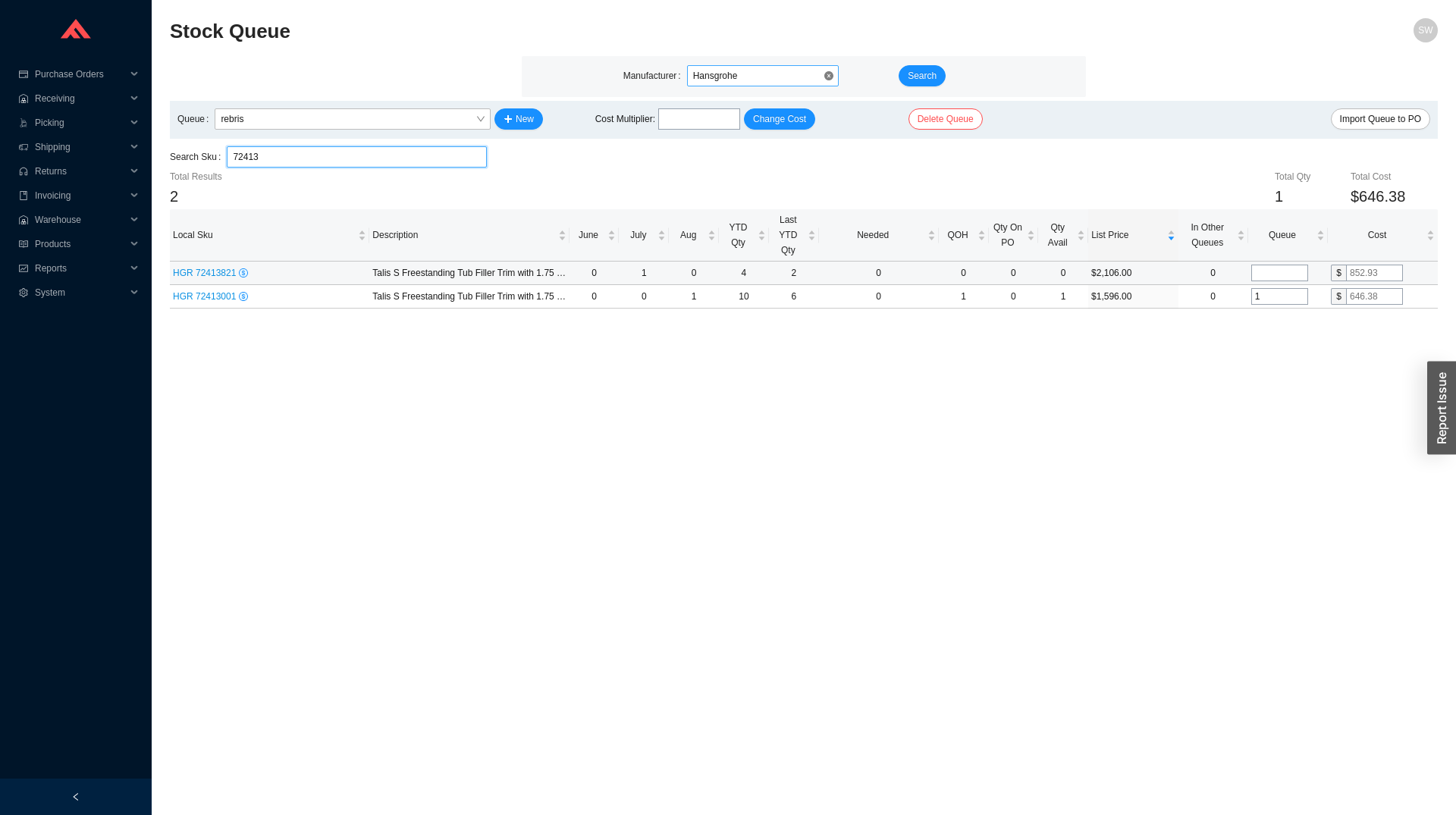
type input "72413"
click at [1271, 277] on input "tel" at bounding box center [1279, 273] width 57 height 17
type input "1"
drag, startPoint x: 1204, startPoint y: 366, endPoint x: 1220, endPoint y: 341, distance: 29.7
click at [1204, 364] on main "Stock Queue SW Manufacturer Hansgrohe Search Queue rebris New Cost Multiplier :…" at bounding box center [803, 416] width 1268 height 797
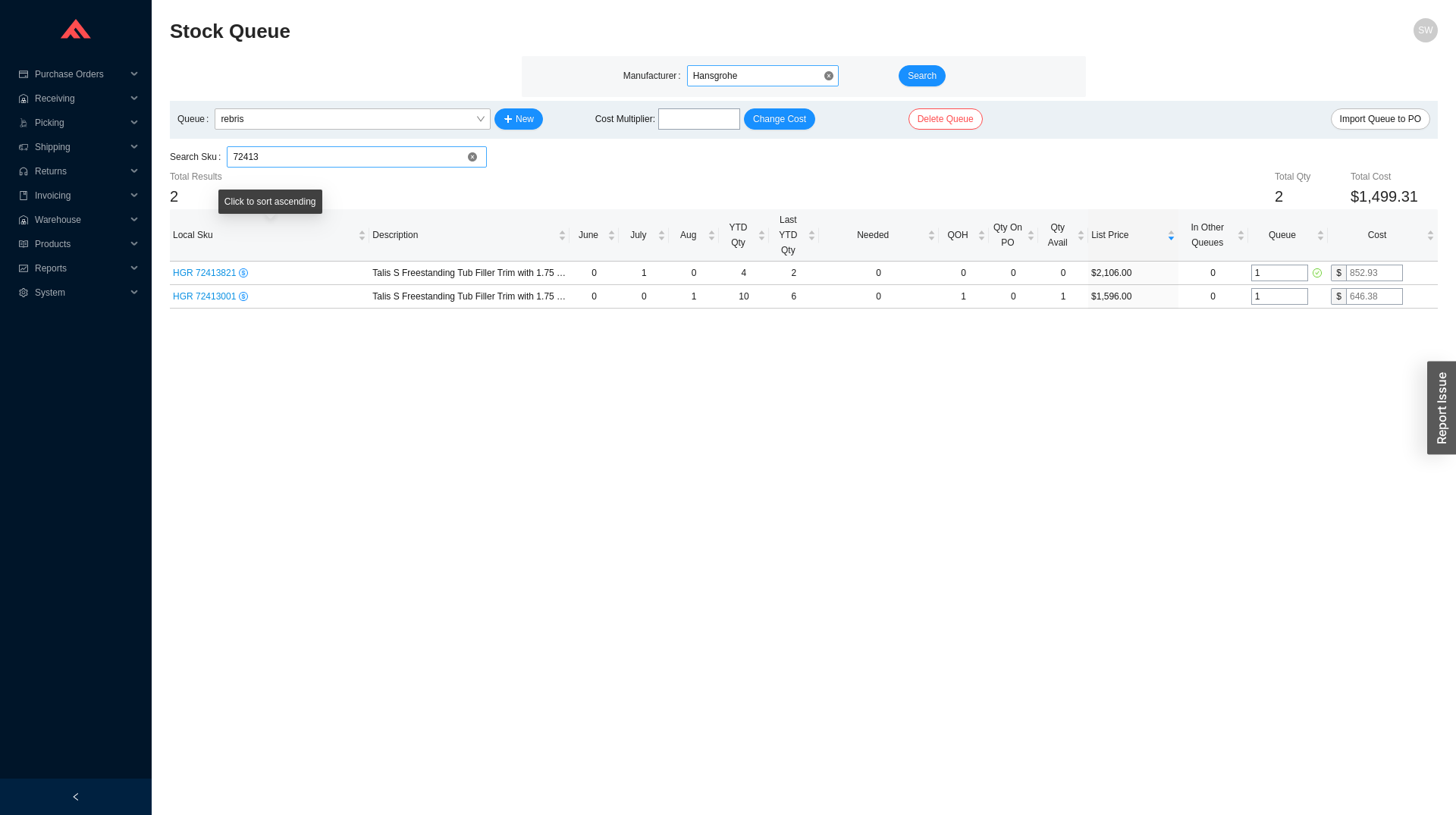
click at [296, 166] on input "72413" at bounding box center [356, 157] width 248 height 20
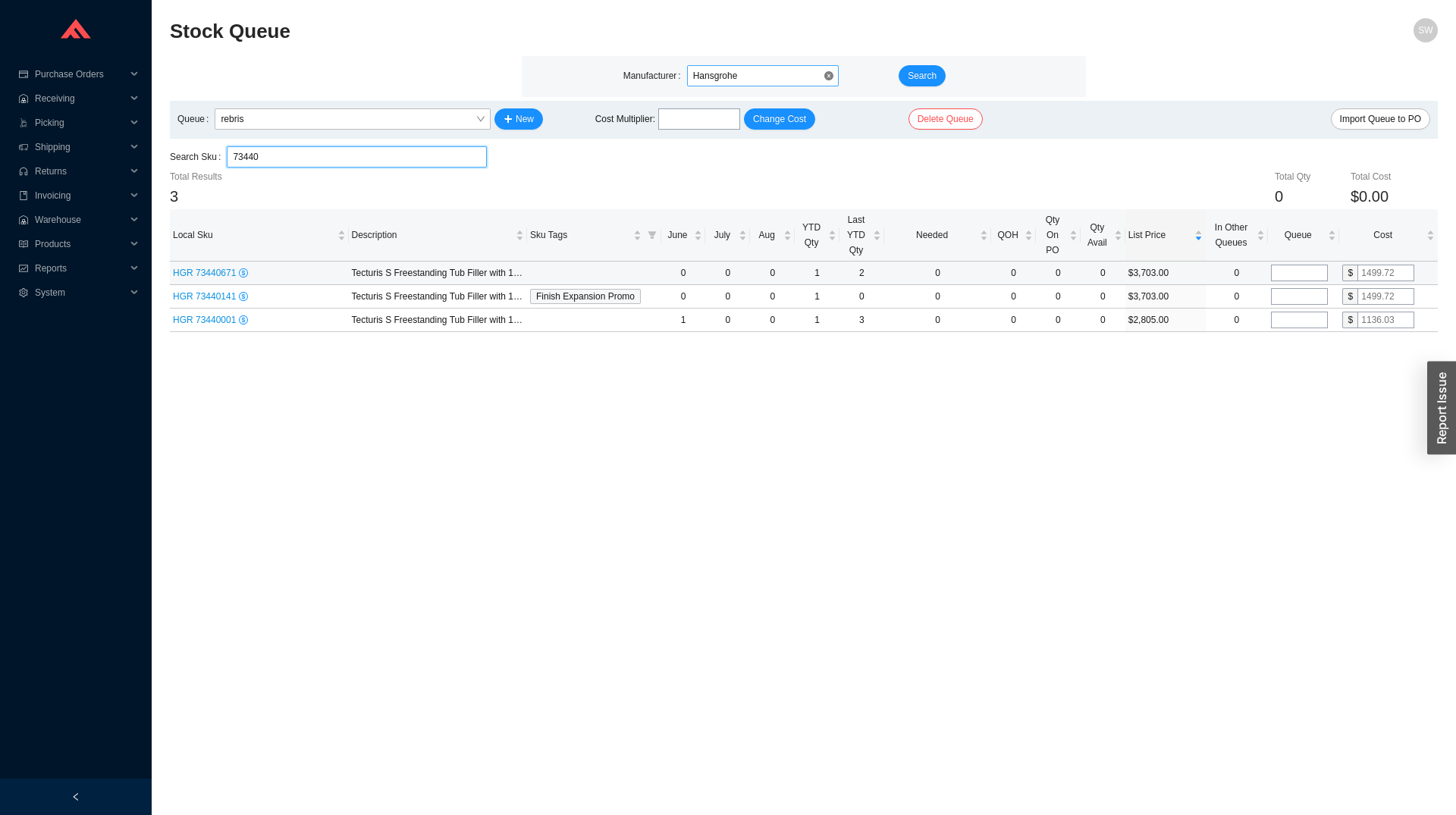
type input "73440"
click at [1284, 276] on input "tel" at bounding box center [1299, 273] width 57 height 17
type input "1"
click at [1292, 307] on td at bounding box center [1303, 297] width 71 height 24
click at [1290, 304] on input "tel" at bounding box center [1299, 296] width 57 height 17
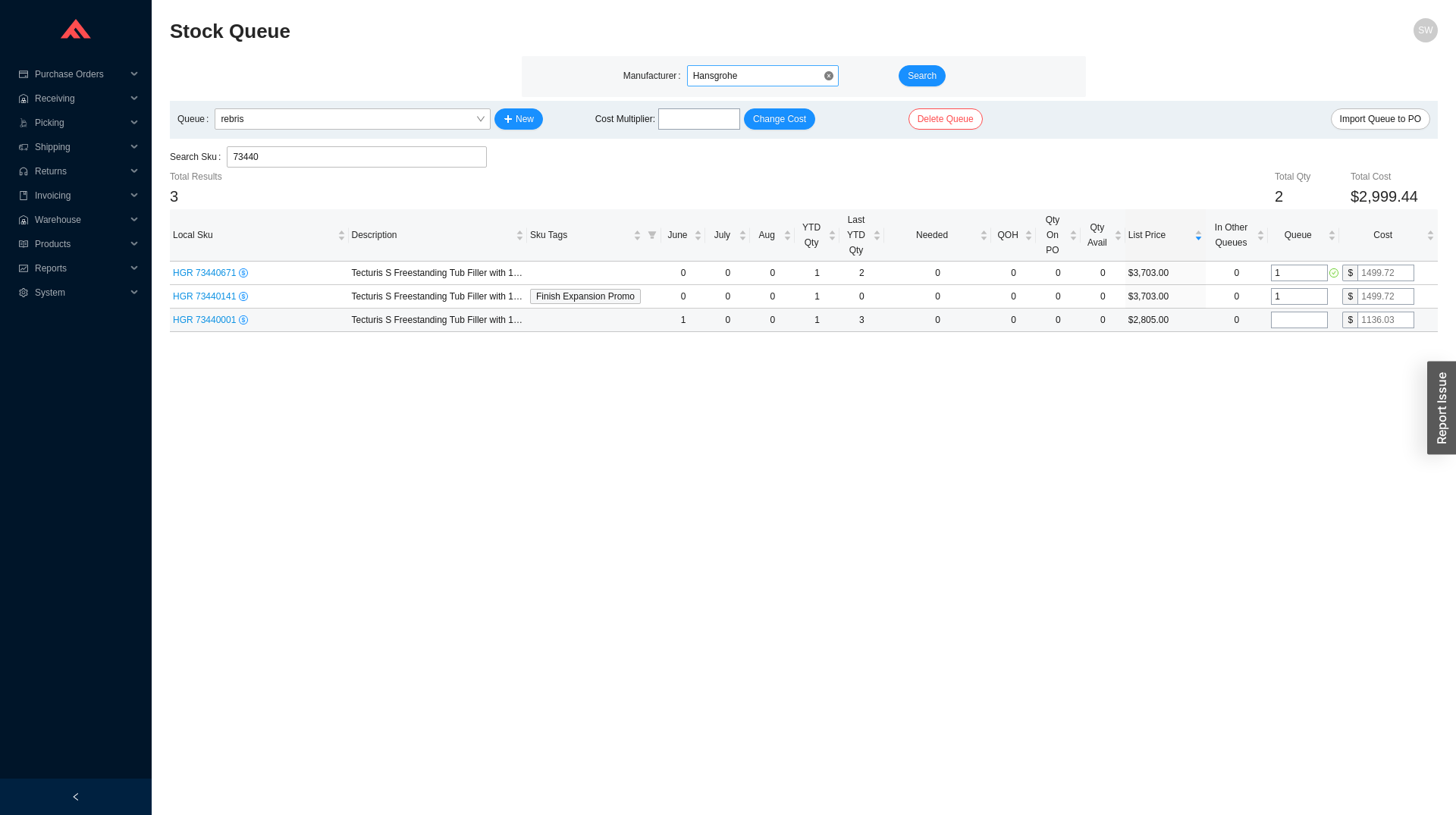
type input "1"
click at [1286, 322] on input "tel" at bounding box center [1299, 319] width 57 height 17
type input "1"
click at [1140, 386] on main "Stock Queue SW Manufacturer Hansgrohe Search Queue rebris New Cost Multiplier :…" at bounding box center [803, 416] width 1268 height 797
click at [417, 155] on input "73440" at bounding box center [356, 157] width 248 height 20
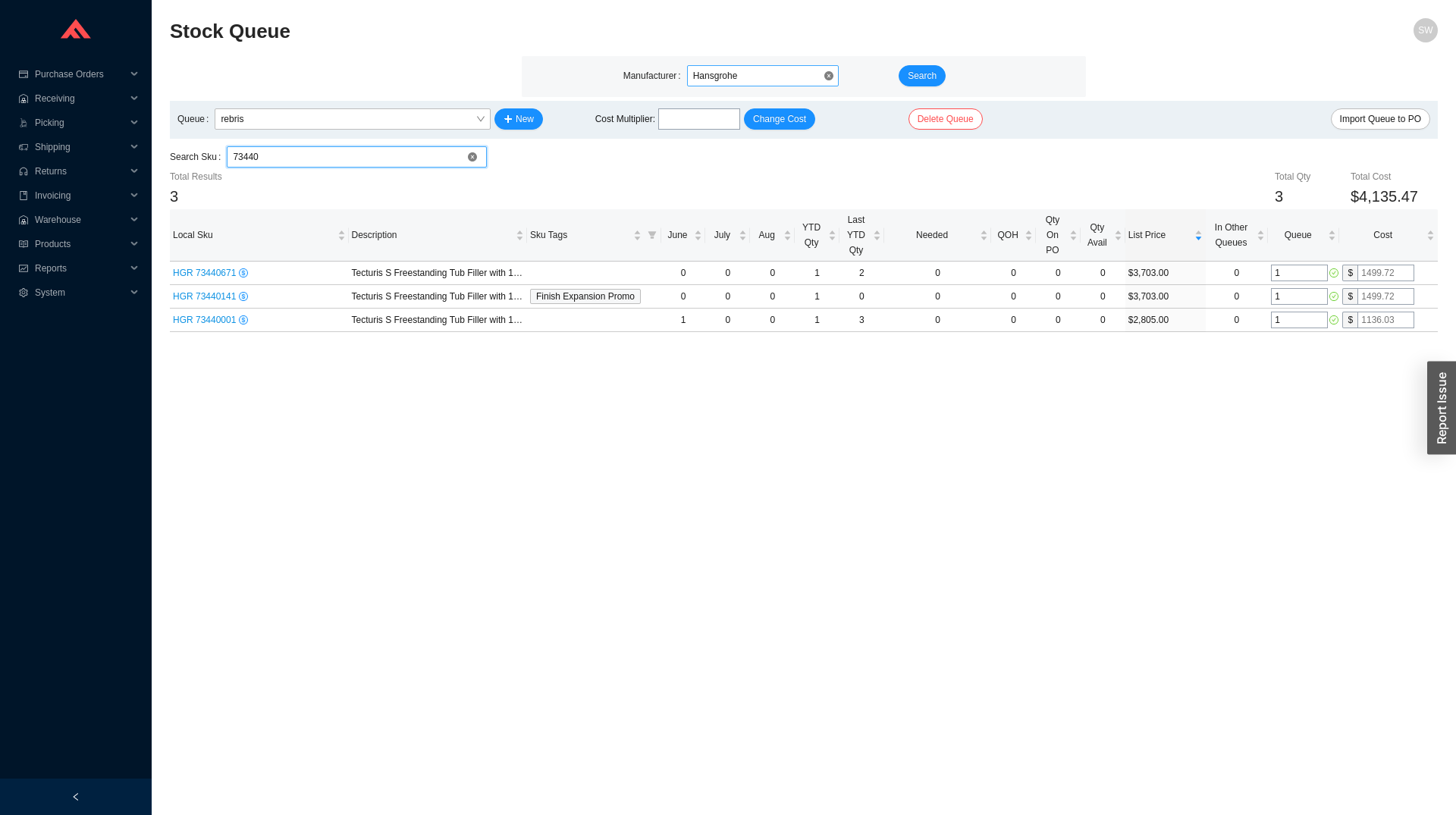
click at [417, 155] on input "73440" at bounding box center [356, 157] width 248 height 20
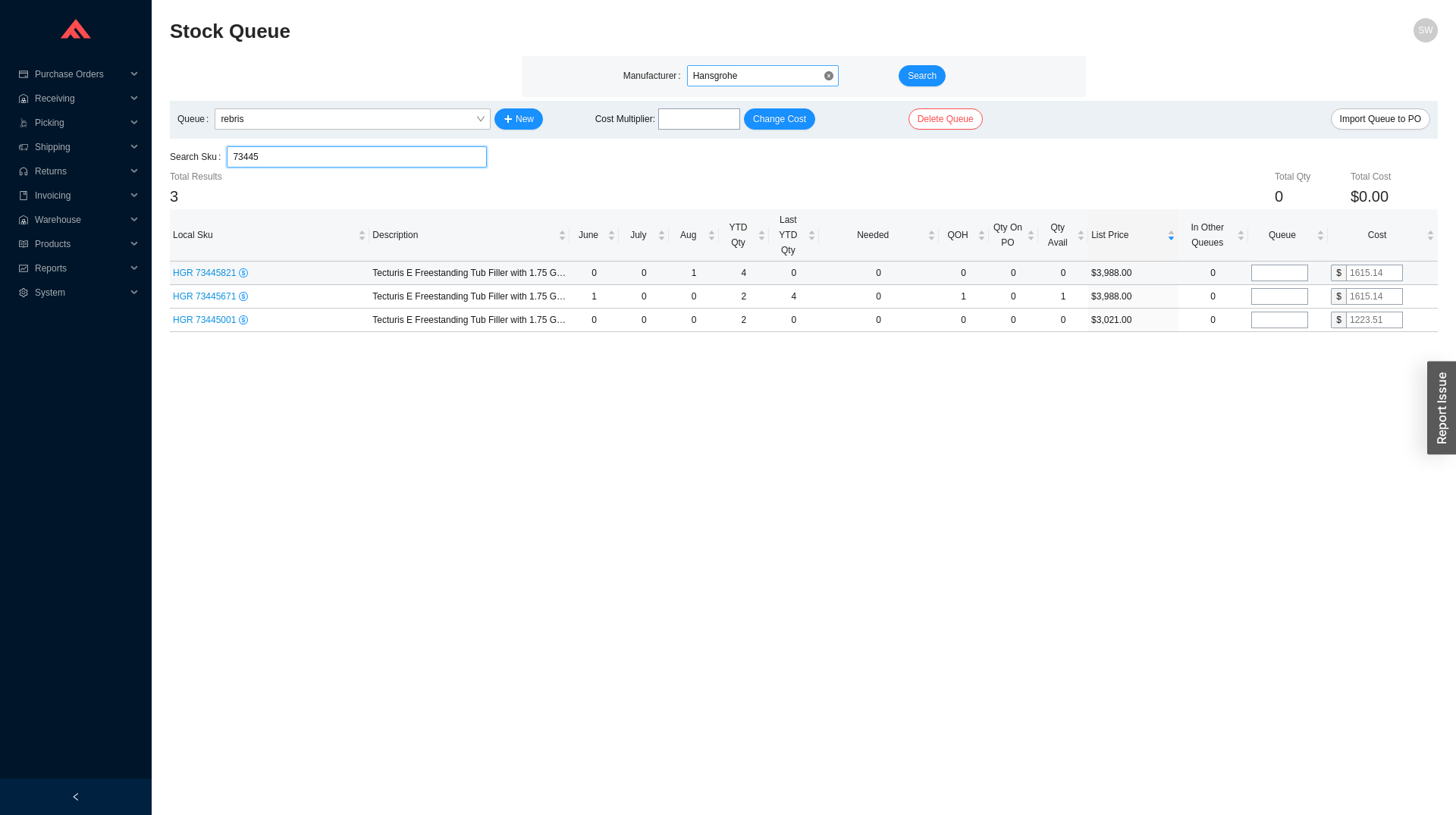
type input "73445"
click at [1307, 274] on input "tel" at bounding box center [1279, 273] width 57 height 17
type input "1"
click at [1279, 318] on input "tel" at bounding box center [1279, 319] width 57 height 17
type input "1"
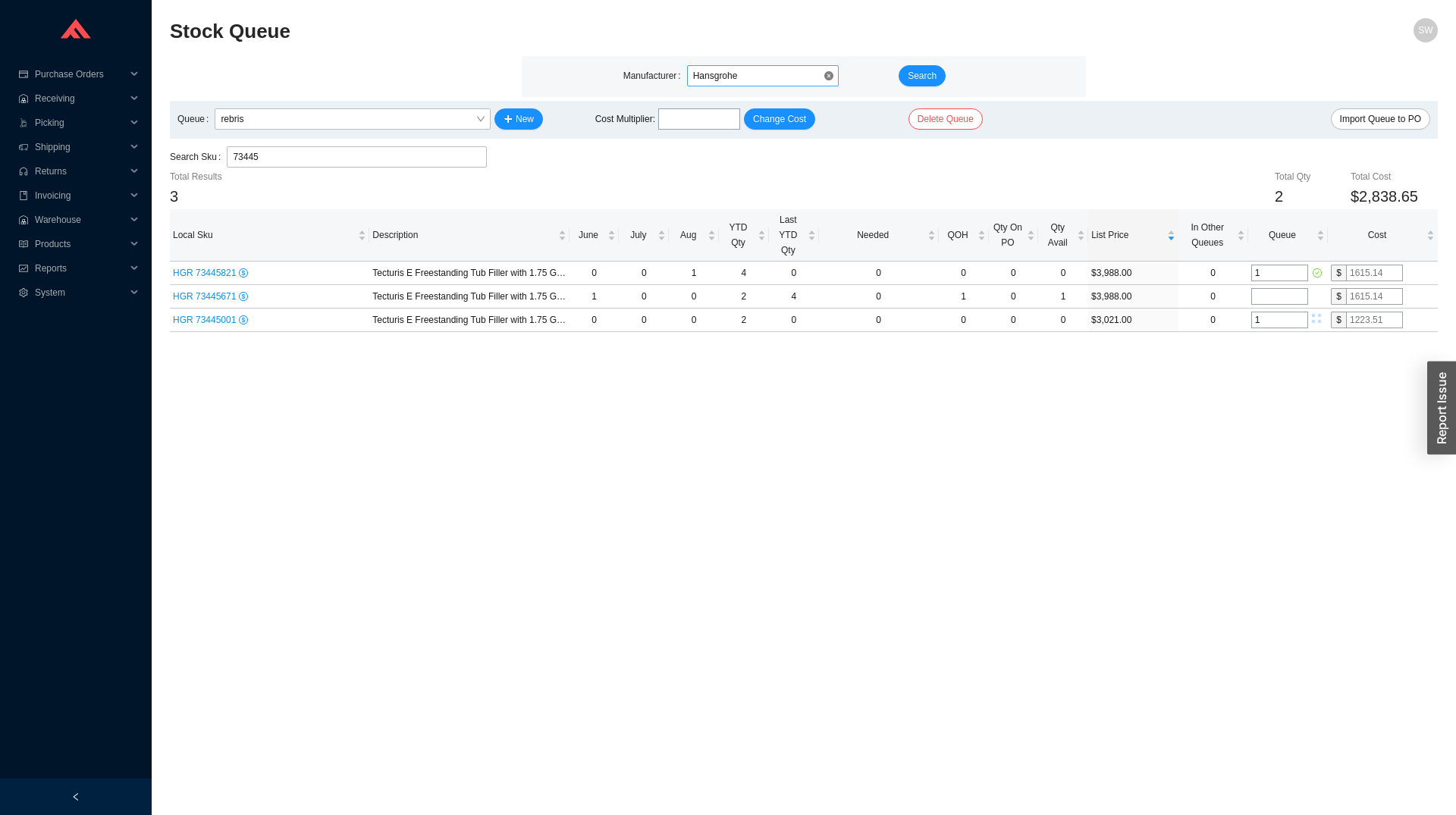
click at [1250, 347] on main "Stock Queue SW Manufacturer Hansgrohe Search Queue rebris New Cost Multiplier :…" at bounding box center [803, 416] width 1268 height 797
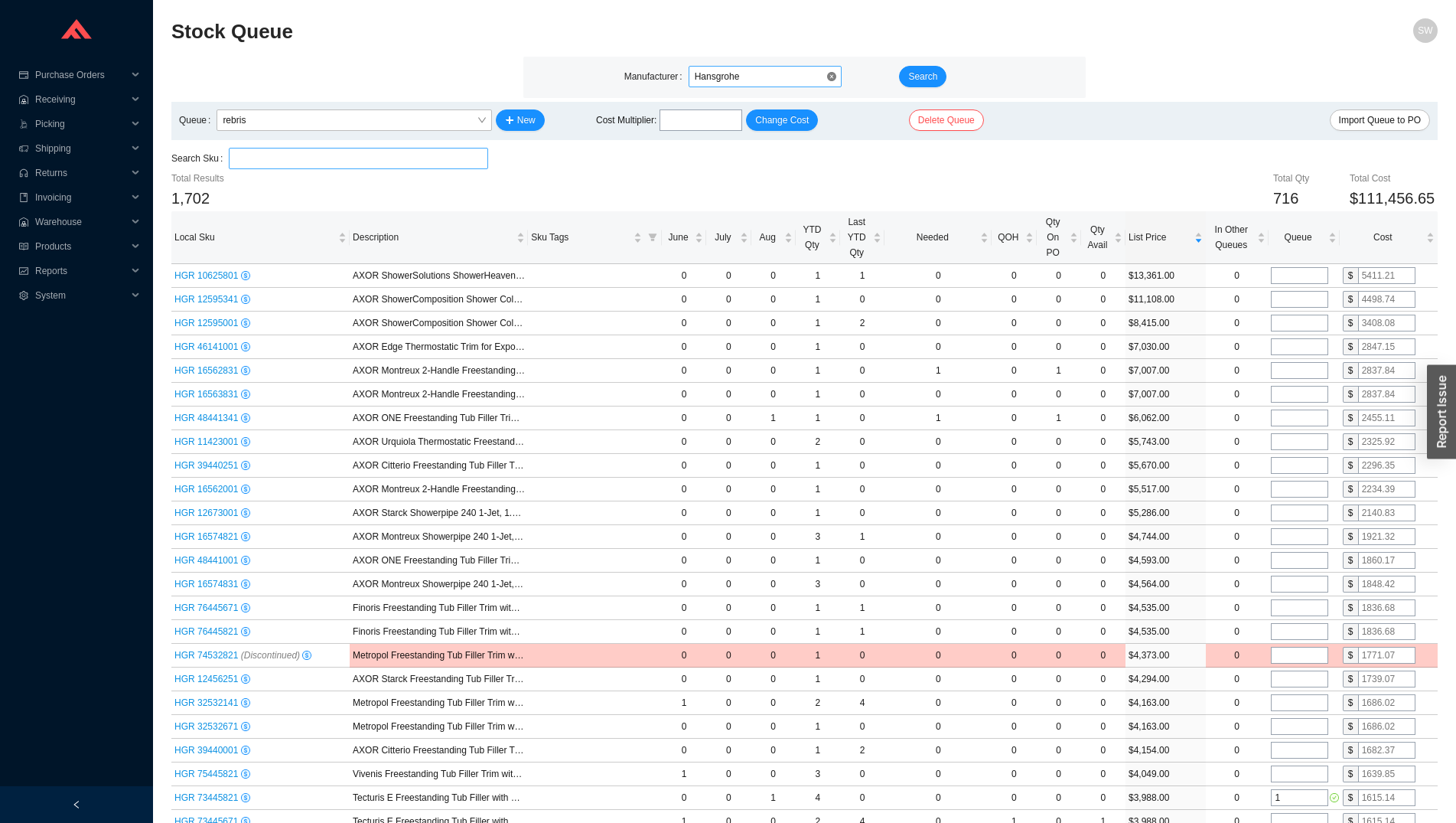
click at [480, 153] on input "search" at bounding box center [358, 158] width 247 height 20
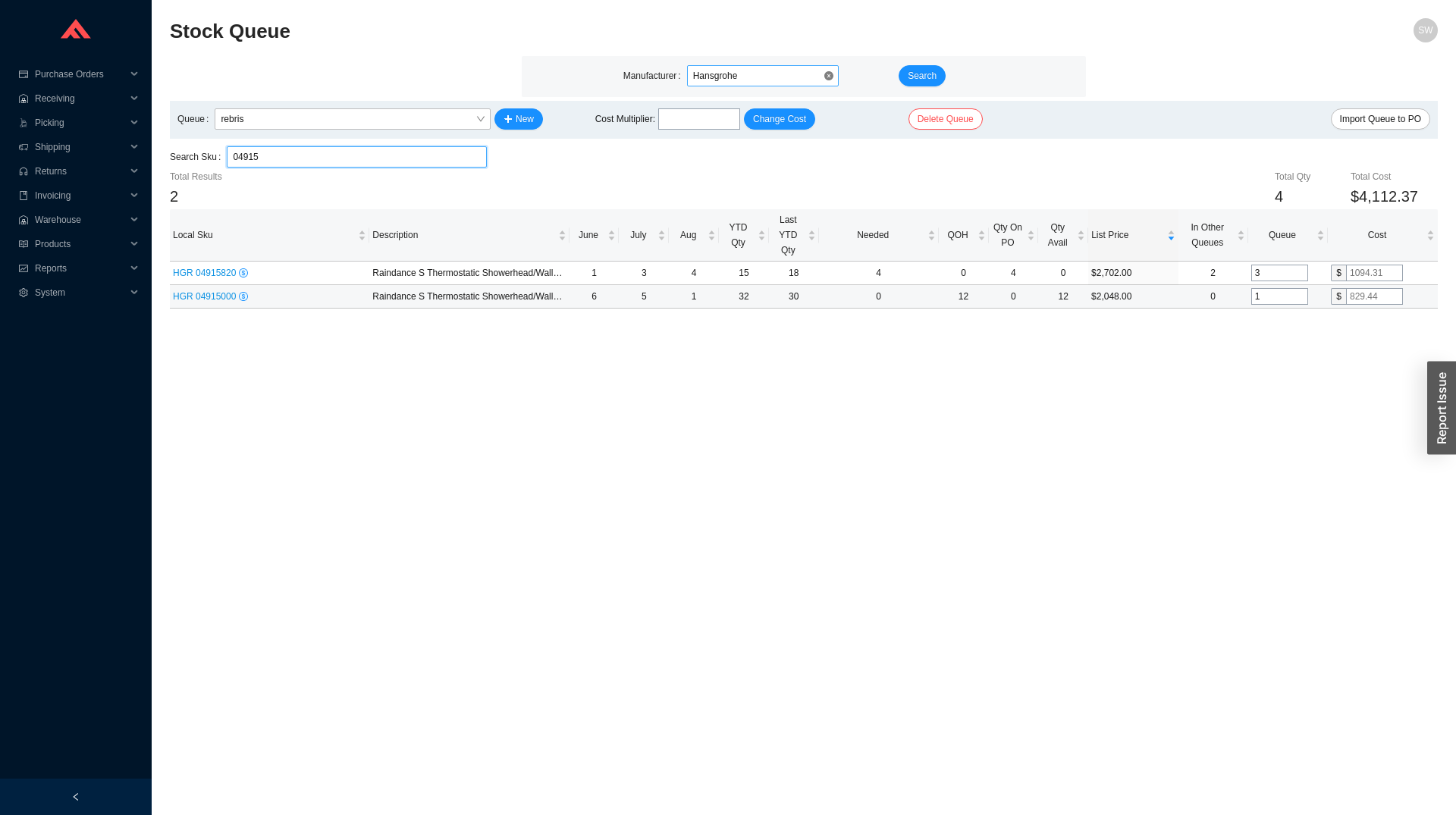
type input "04915"
click at [1278, 299] on input "1" at bounding box center [1279, 296] width 57 height 17
type input "3"
click at [1290, 352] on main "Stock Queue SW Manufacturer Hansgrohe Search Queue rebris New Cost Multiplier :…" at bounding box center [803, 416] width 1268 height 797
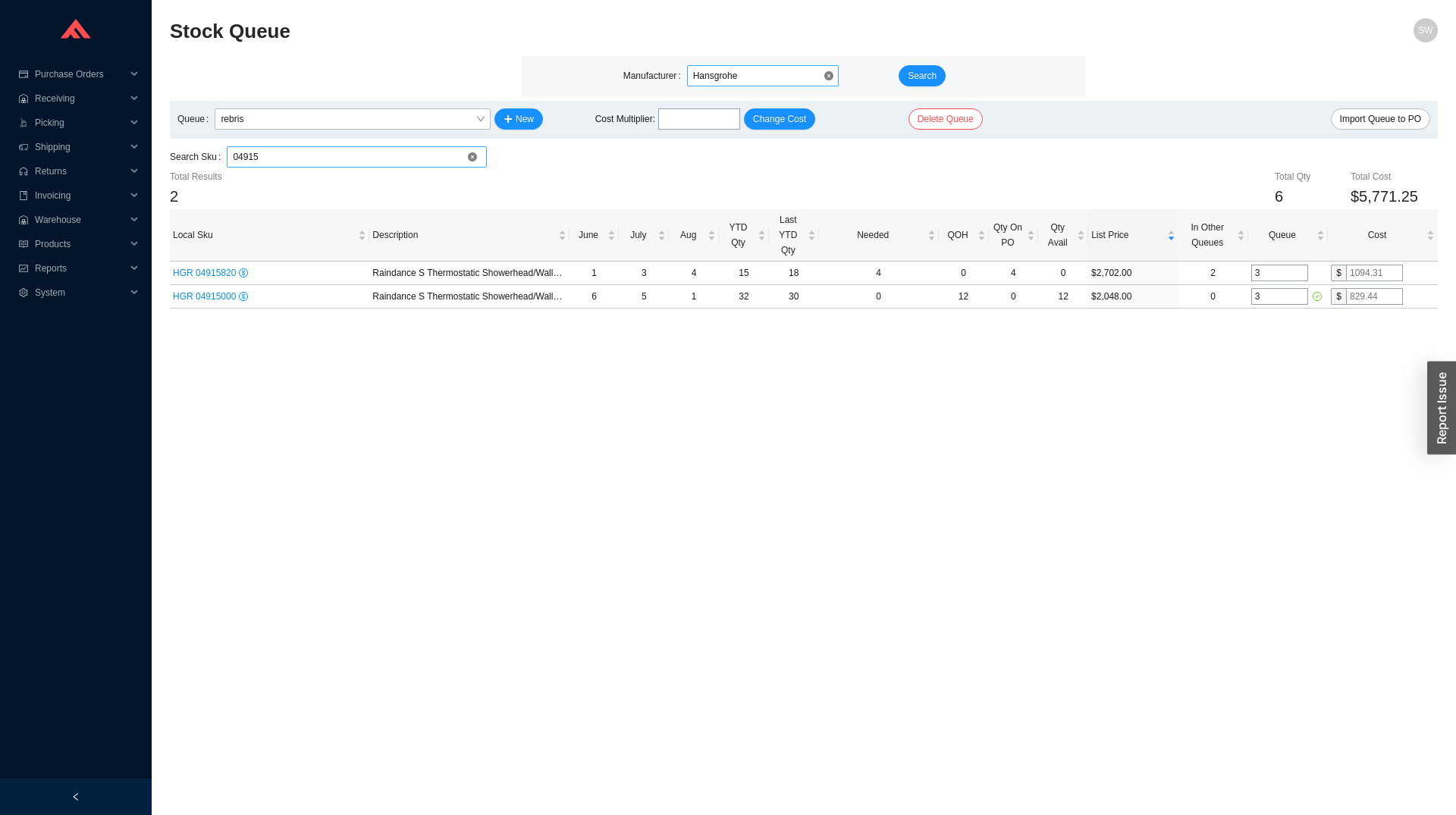
click at [326, 151] on input "04915" at bounding box center [356, 157] width 248 height 20
type input "04914"
click at [1279, 300] on input "8" at bounding box center [1279, 296] width 57 height 17
type input "10"
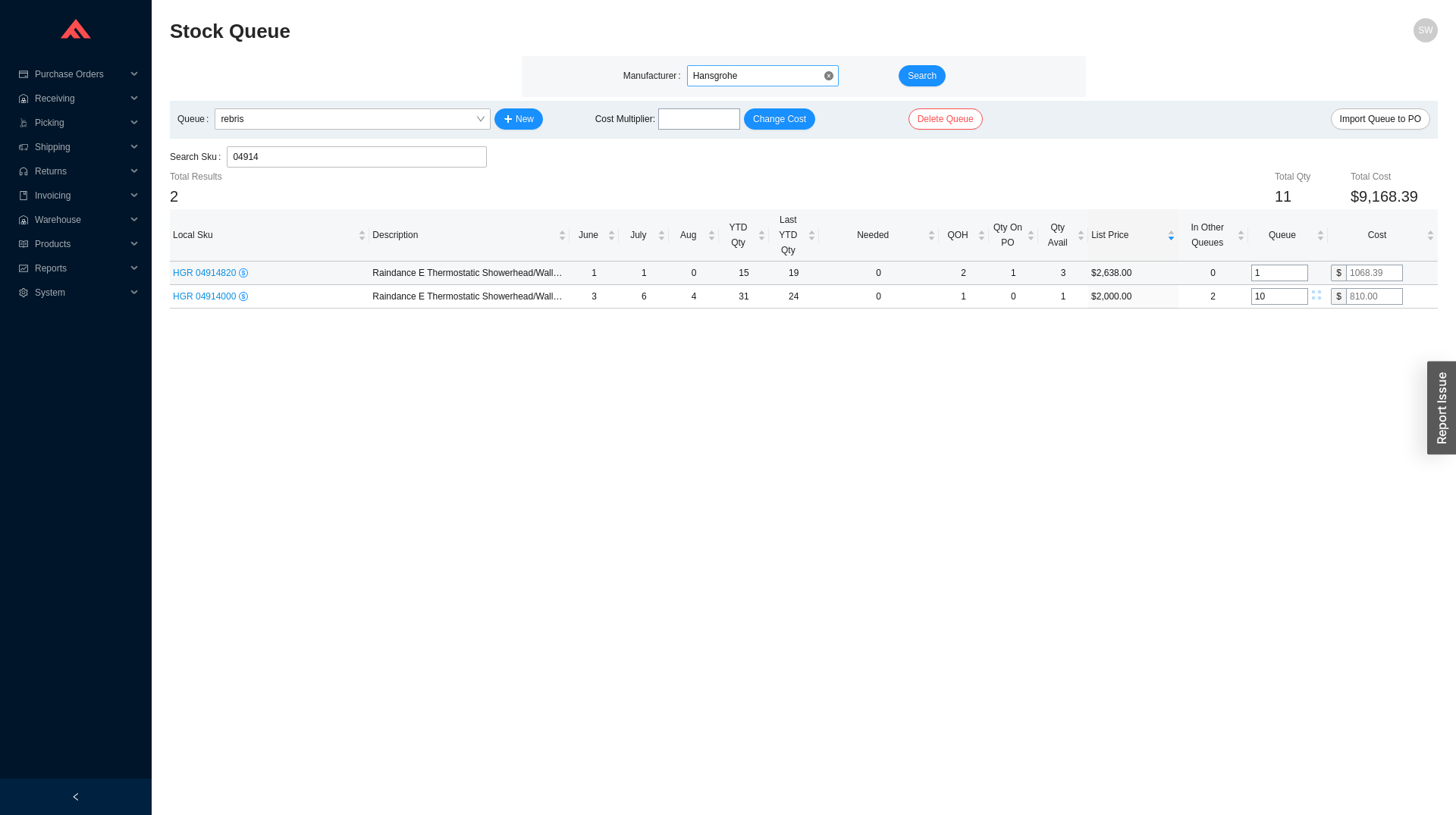
click at [1277, 271] on input "1" at bounding box center [1279, 273] width 57 height 17
type input "3"
click at [1283, 299] on input "10" at bounding box center [1279, 296] width 57 height 17
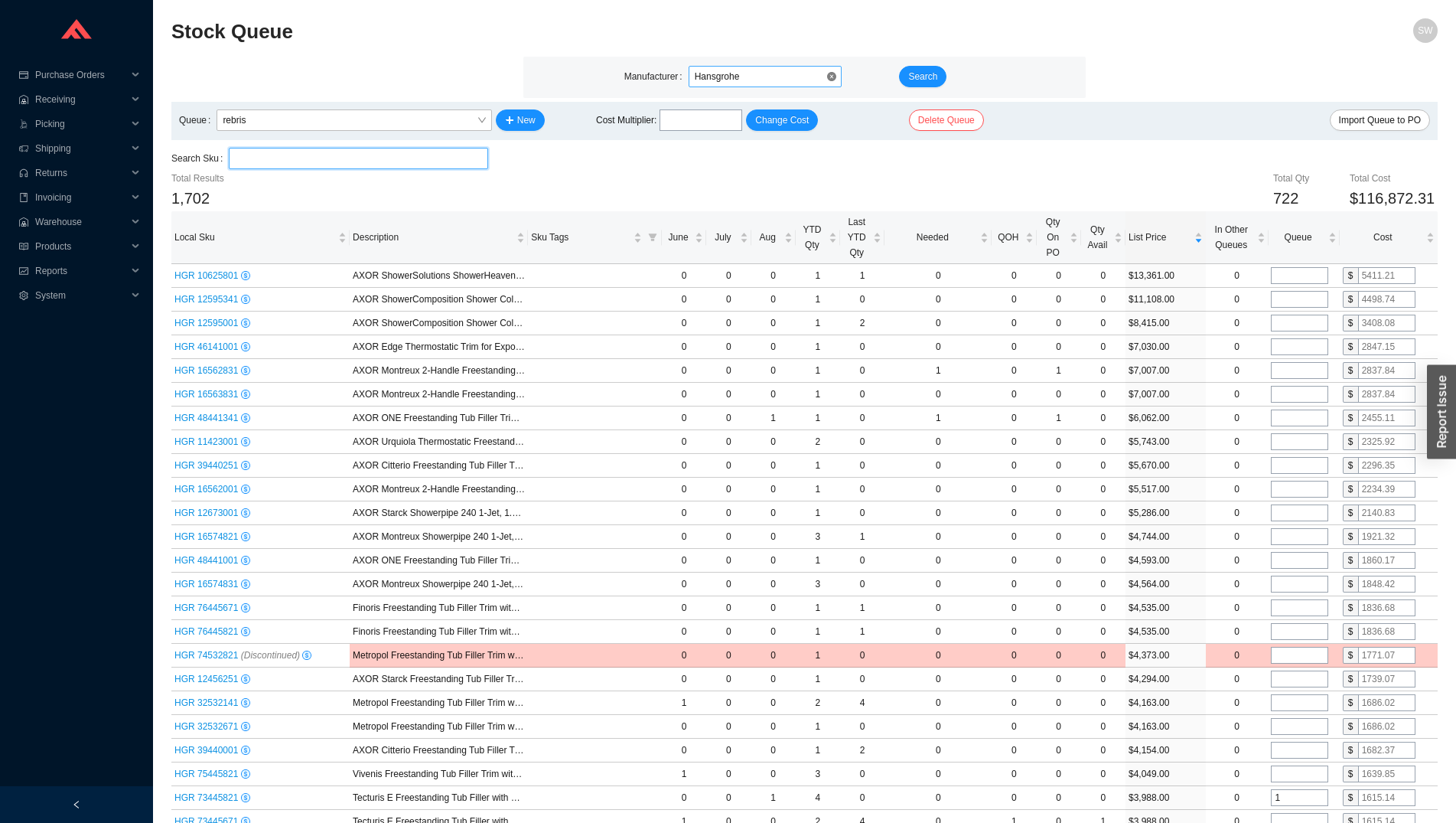
click at [376, 164] on input "search" at bounding box center [358, 158] width 247 height 20
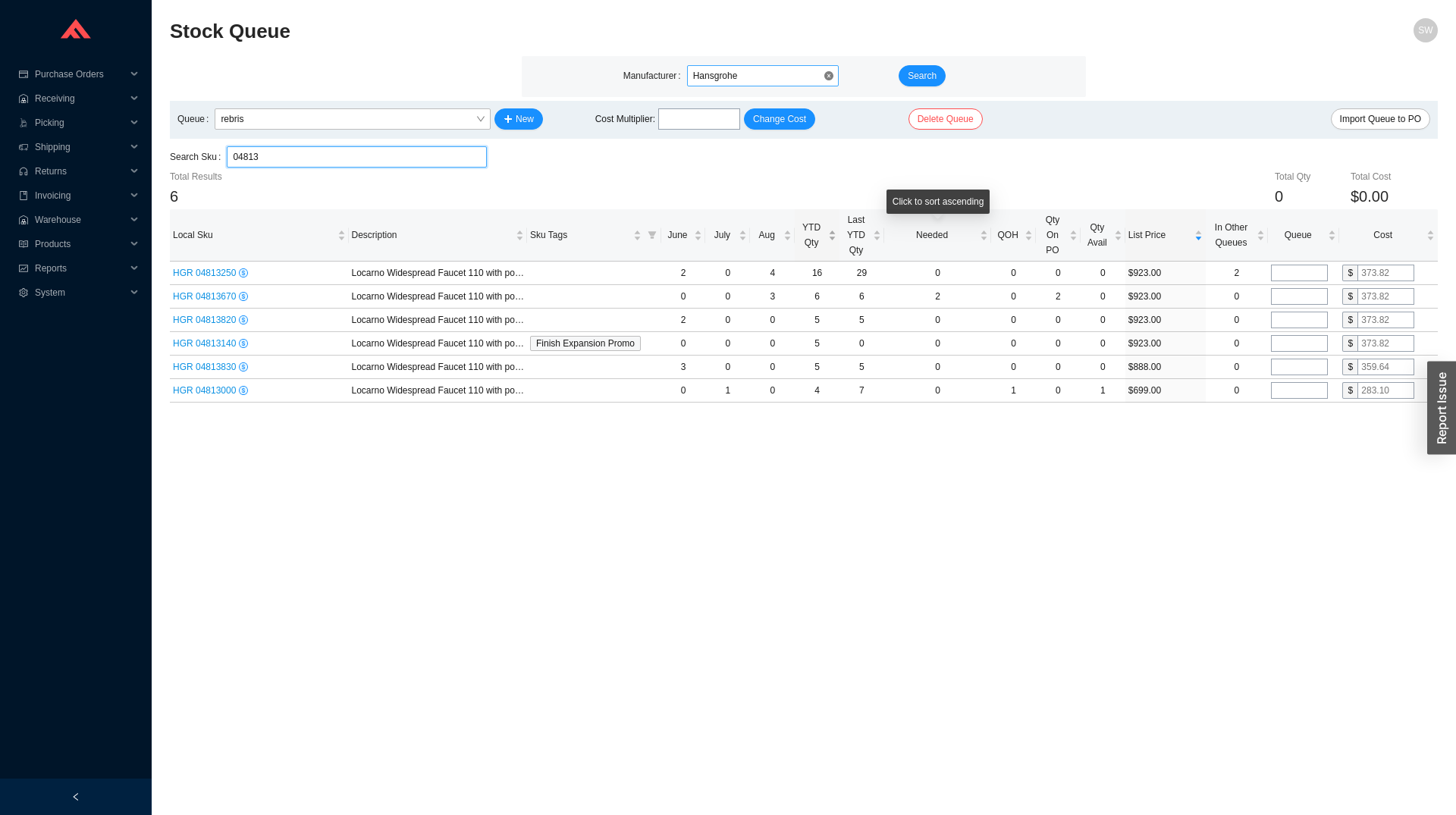
type input "04813"
click at [810, 247] on span "YTD Qty" at bounding box center [811, 235] width 28 height 30
click at [1313, 273] on input "tel" at bounding box center [1299, 273] width 57 height 17
type input "2"
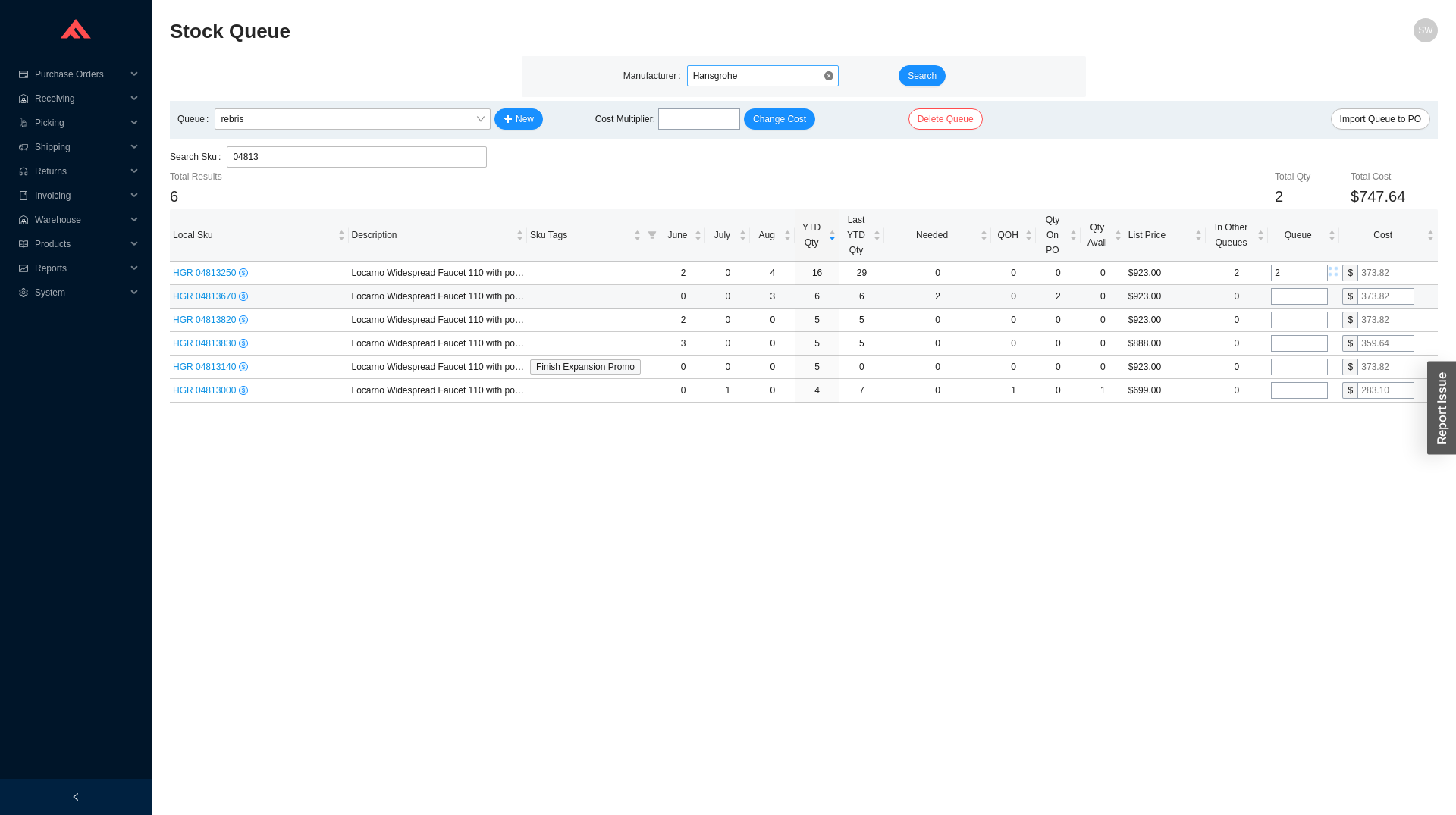
click at [1303, 305] on input "tel" at bounding box center [1299, 296] width 57 height 17
type input "1"
click at [1297, 335] on td at bounding box center [1303, 344] width 71 height 24
click at [1298, 348] on input "tel" at bounding box center [1299, 343] width 57 height 17
type input "1"
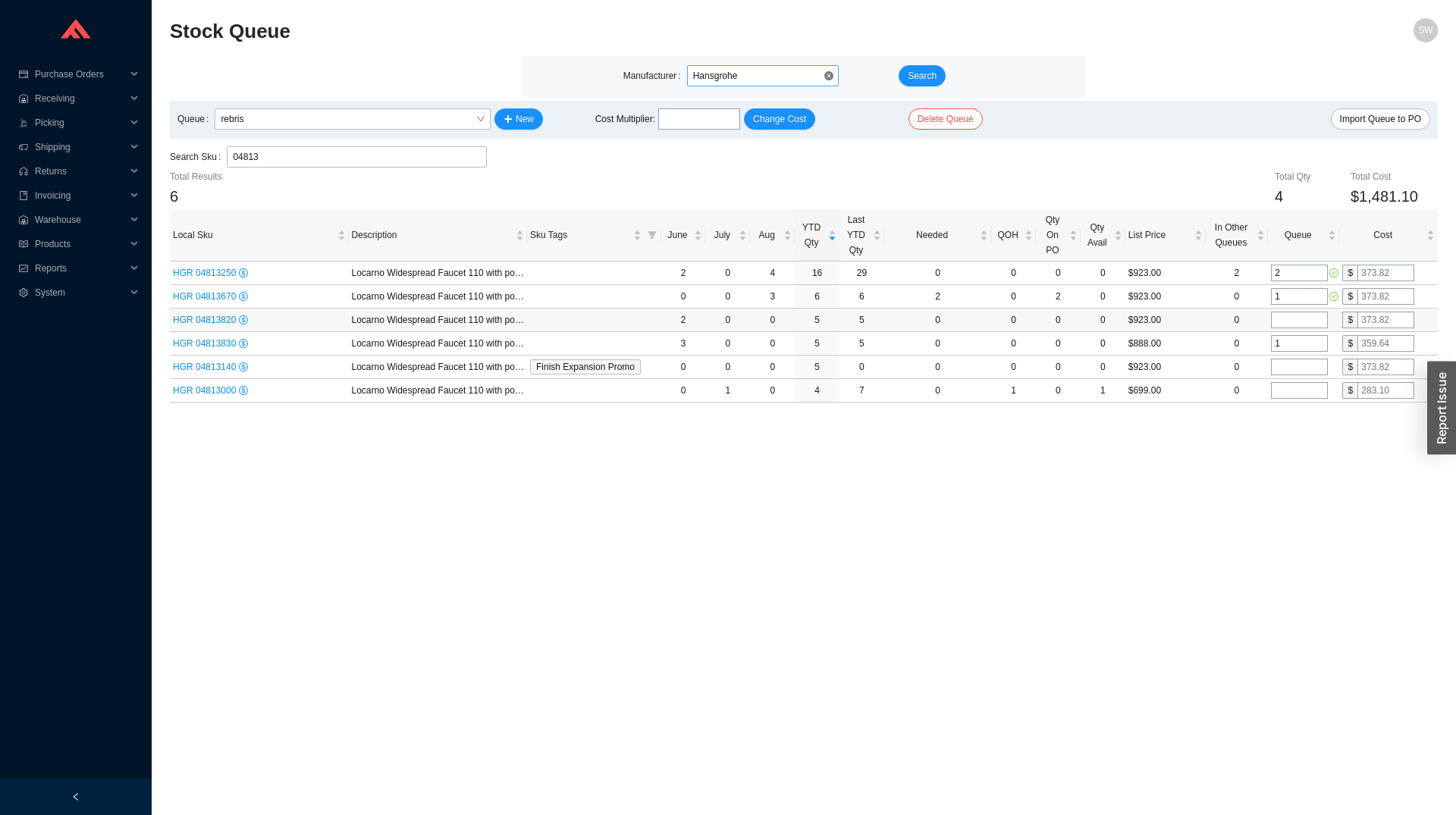
click at [1295, 323] on input "tel" at bounding box center [1299, 319] width 57 height 17
type input "1"
click at [1294, 369] on input "tel" at bounding box center [1299, 367] width 57 height 17
type input "1"
click at [1240, 453] on main "Stock Queue SW Manufacturer Hansgrohe Search Queue rebris New Cost Multiplier :…" at bounding box center [803, 416] width 1268 height 797
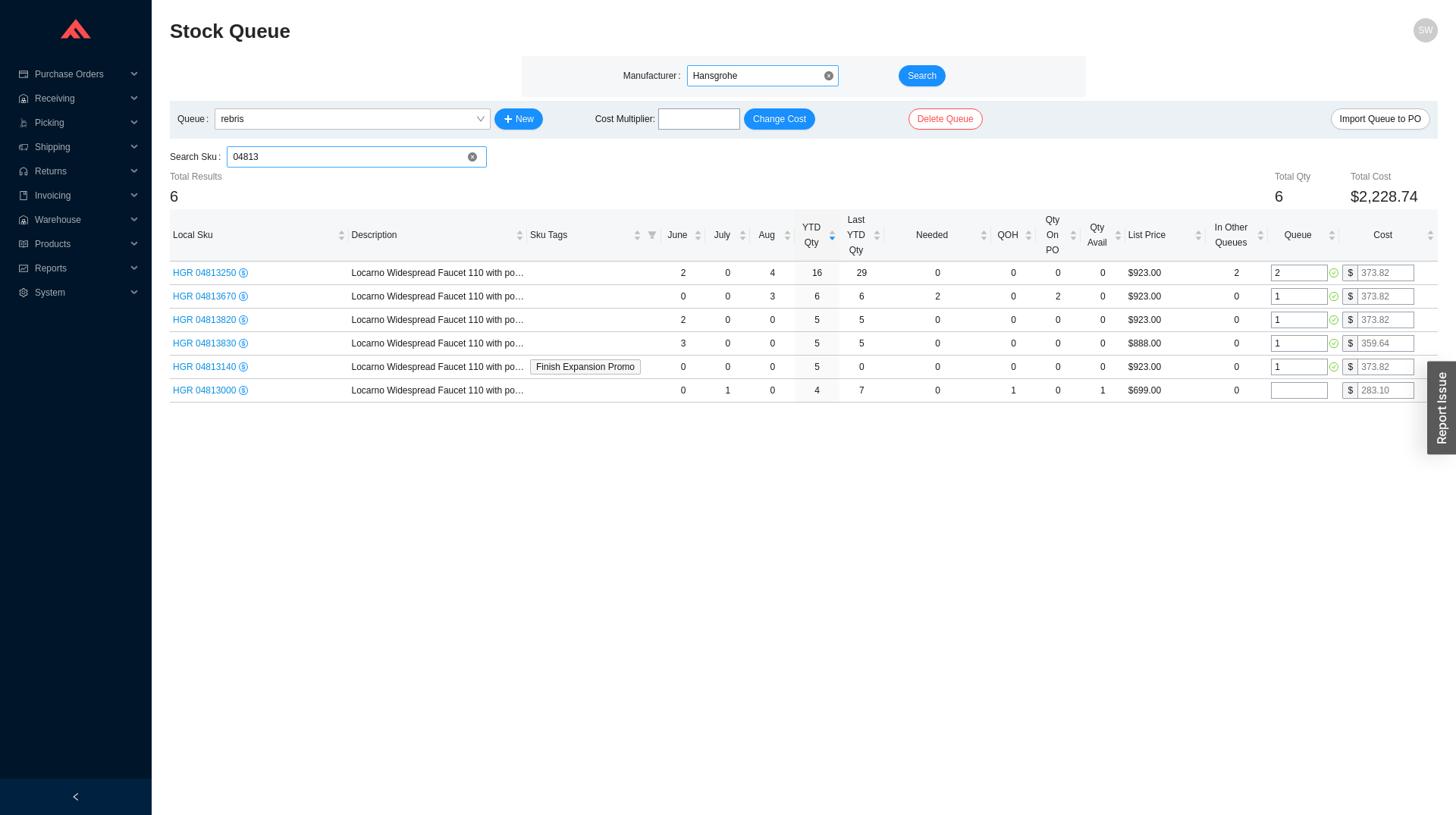
click at [251, 162] on input "04813" at bounding box center [356, 157] width 248 height 20
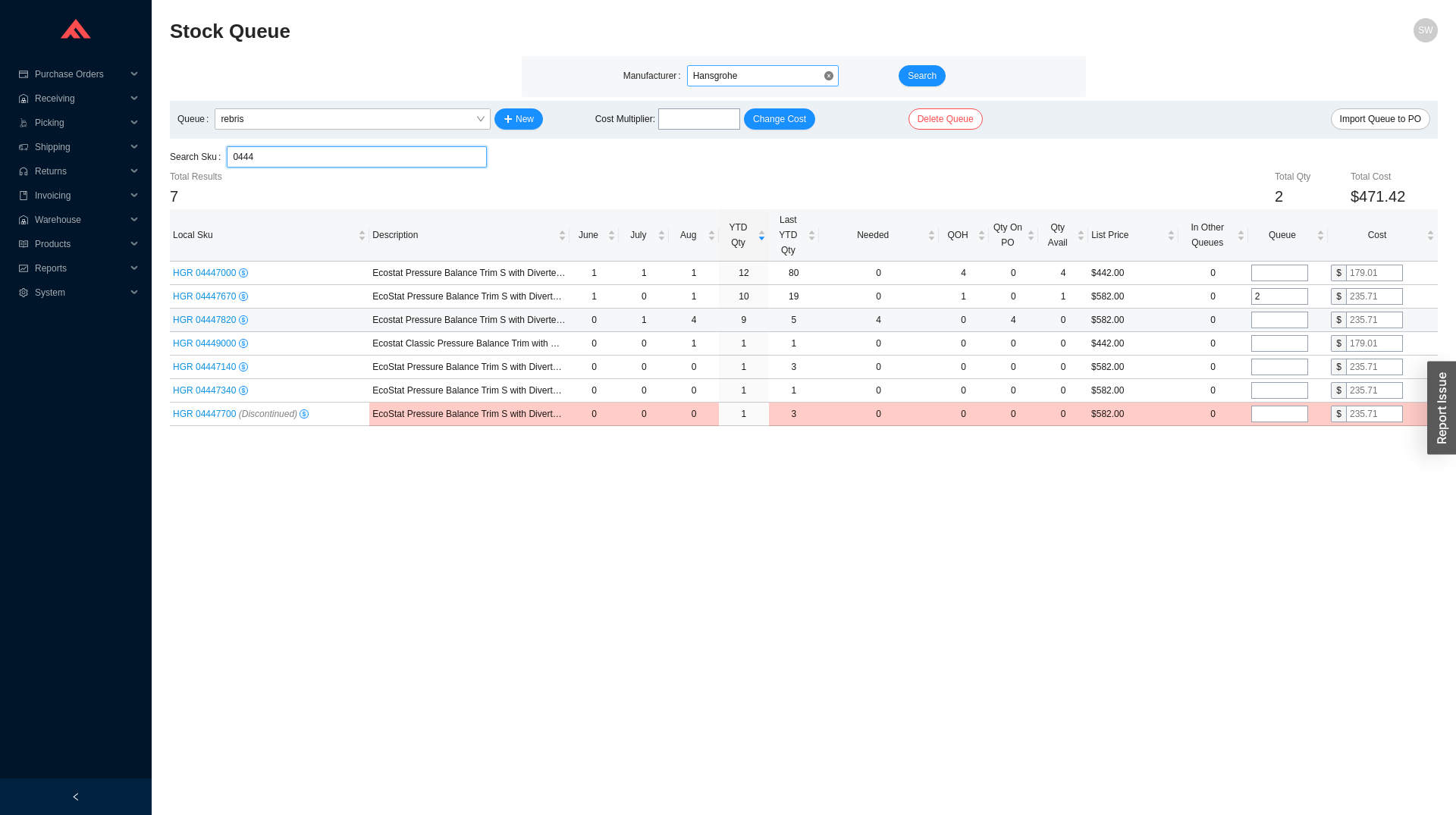
type input "0444"
click at [1291, 326] on input "tel" at bounding box center [1279, 319] width 57 height 17
type input "2"
click at [1277, 347] on input "tel" at bounding box center [1279, 343] width 57 height 17
click at [261, 158] on input "0444" at bounding box center [356, 157] width 248 height 20
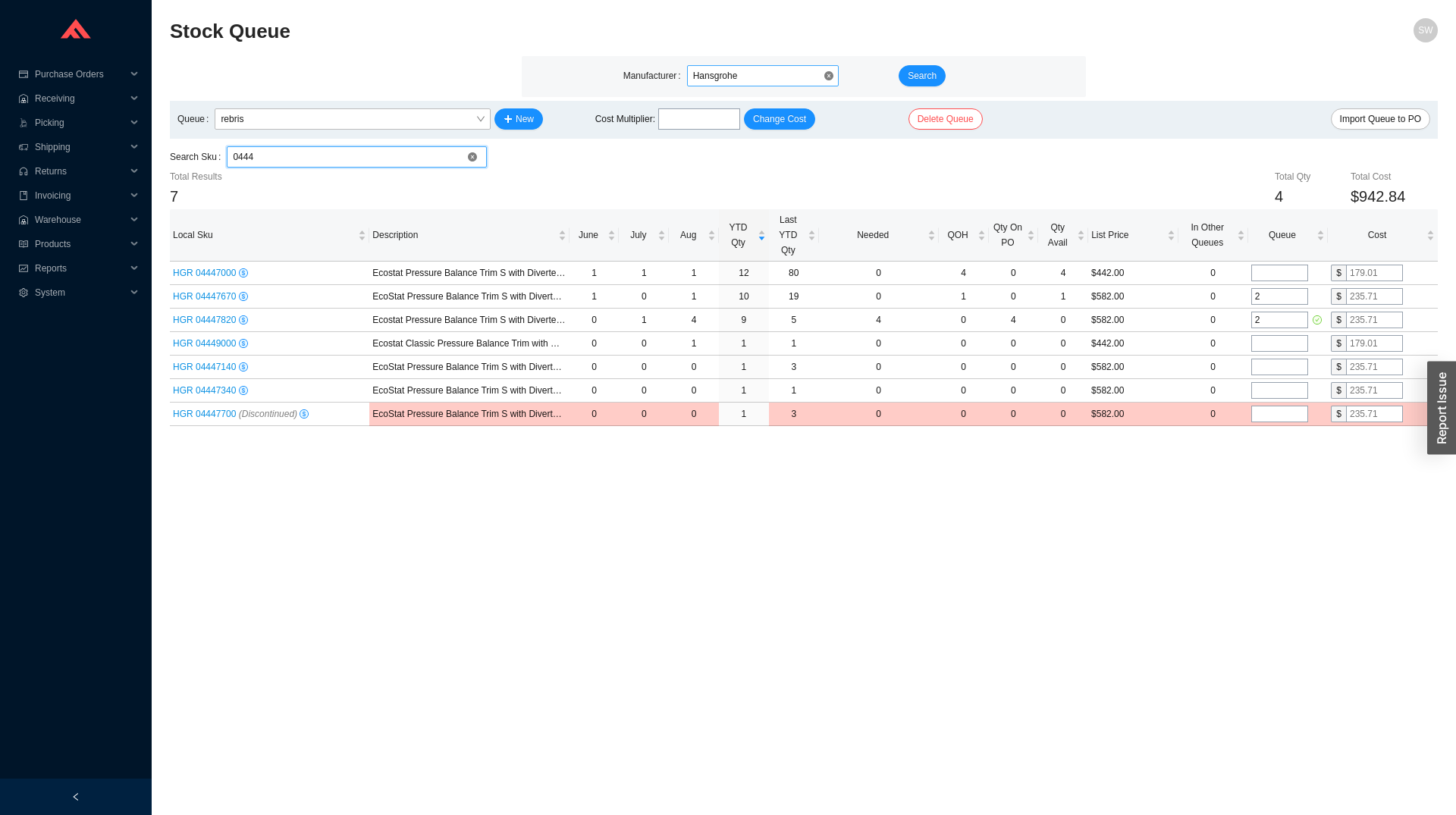
click at [261, 158] on input "0444" at bounding box center [356, 157] width 248 height 20
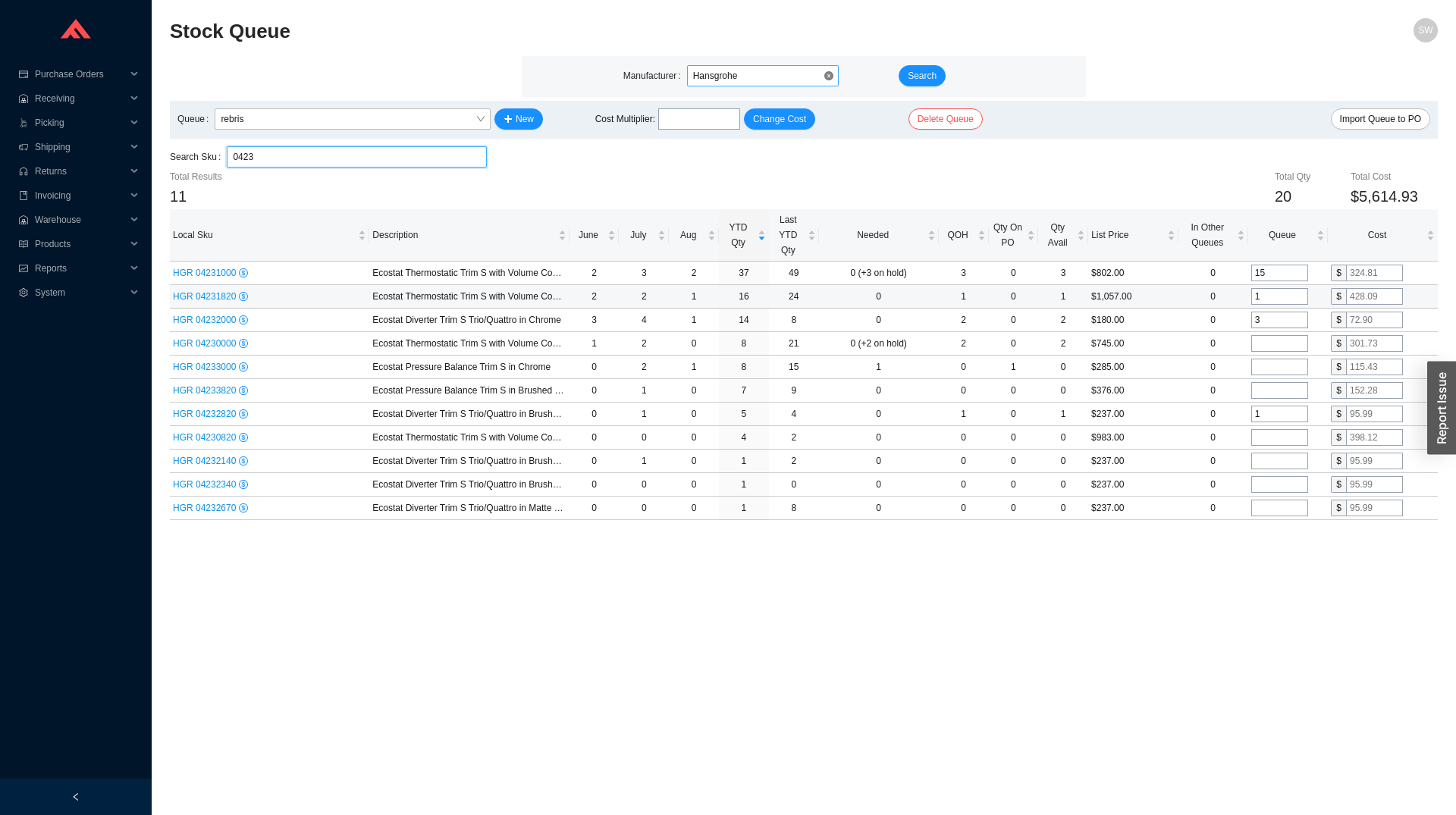
type input "0423"
click at [1274, 300] on input "1" at bounding box center [1279, 296] width 57 height 17
type input "4"
click at [1273, 329] on td "3" at bounding box center [1287, 320] width 80 height 24
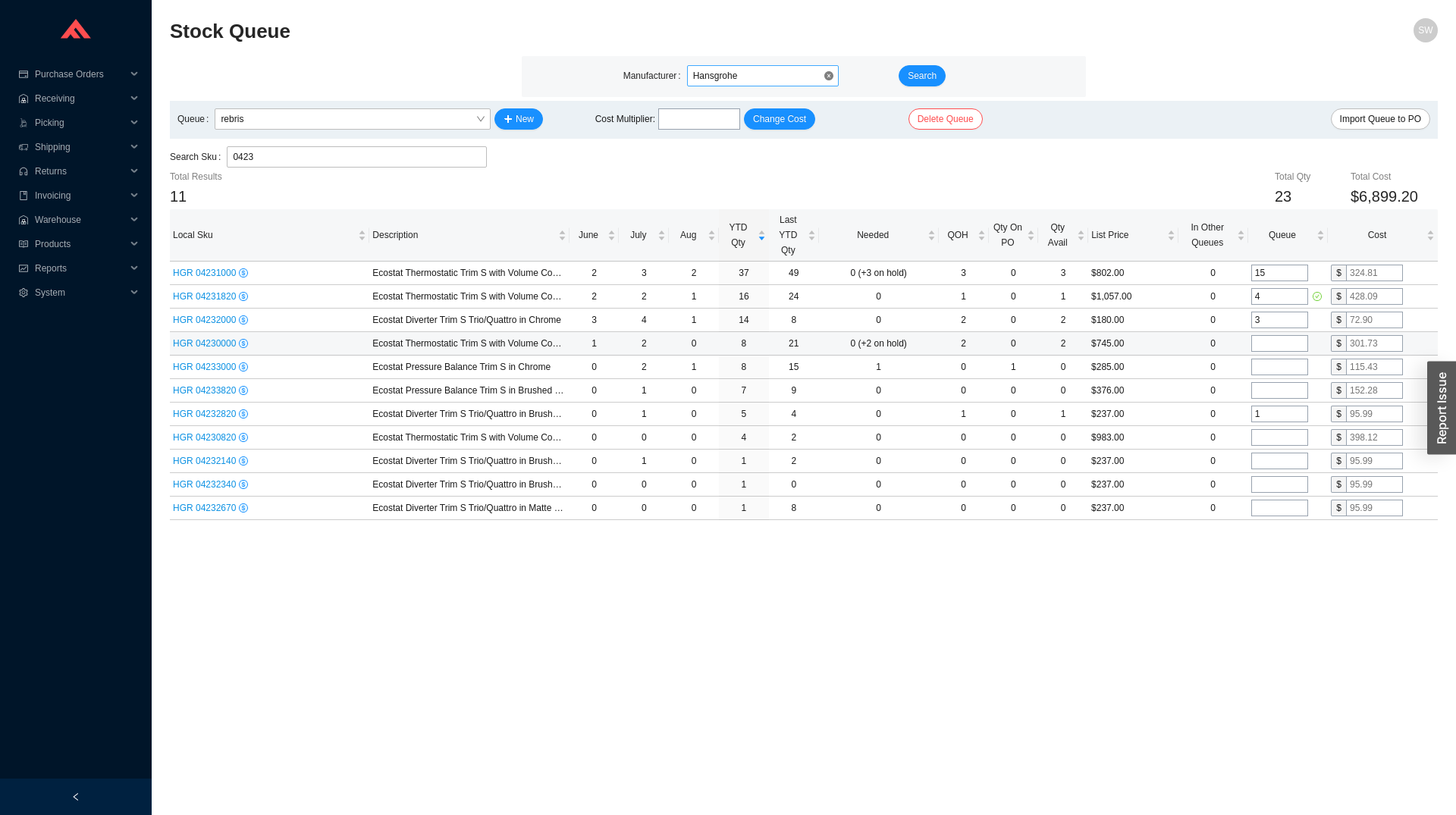
click at [1272, 337] on input "tel" at bounding box center [1279, 343] width 57 height 17
click at [1264, 375] on input "tel" at bounding box center [1279, 367] width 57 height 17
type input "2"
click at [1263, 389] on input "tel" at bounding box center [1279, 390] width 57 height 17
type input "2"
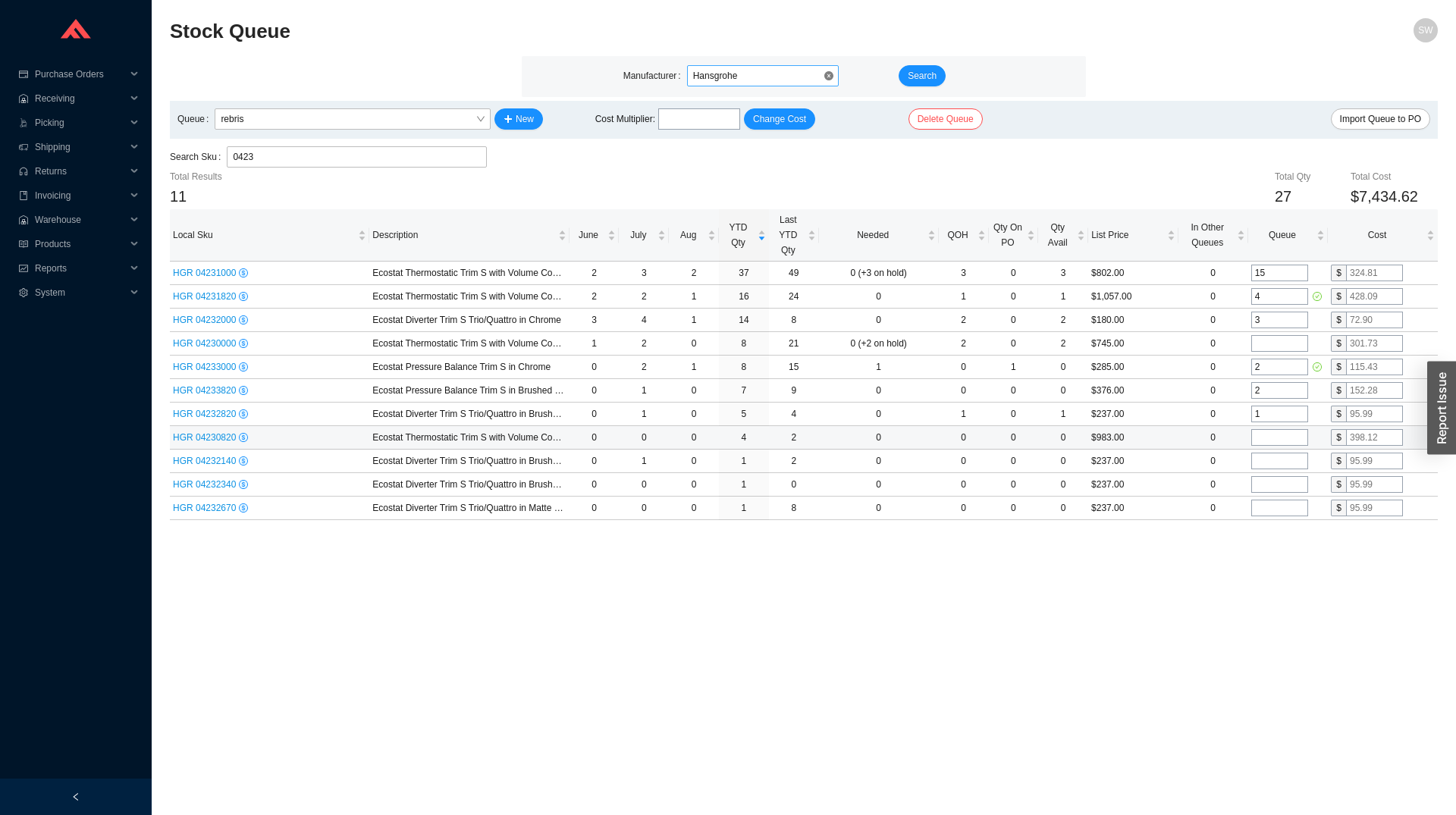
click at [1278, 437] on input "tel" at bounding box center [1279, 437] width 57 height 17
click at [415, 149] on input "0423" at bounding box center [356, 157] width 248 height 20
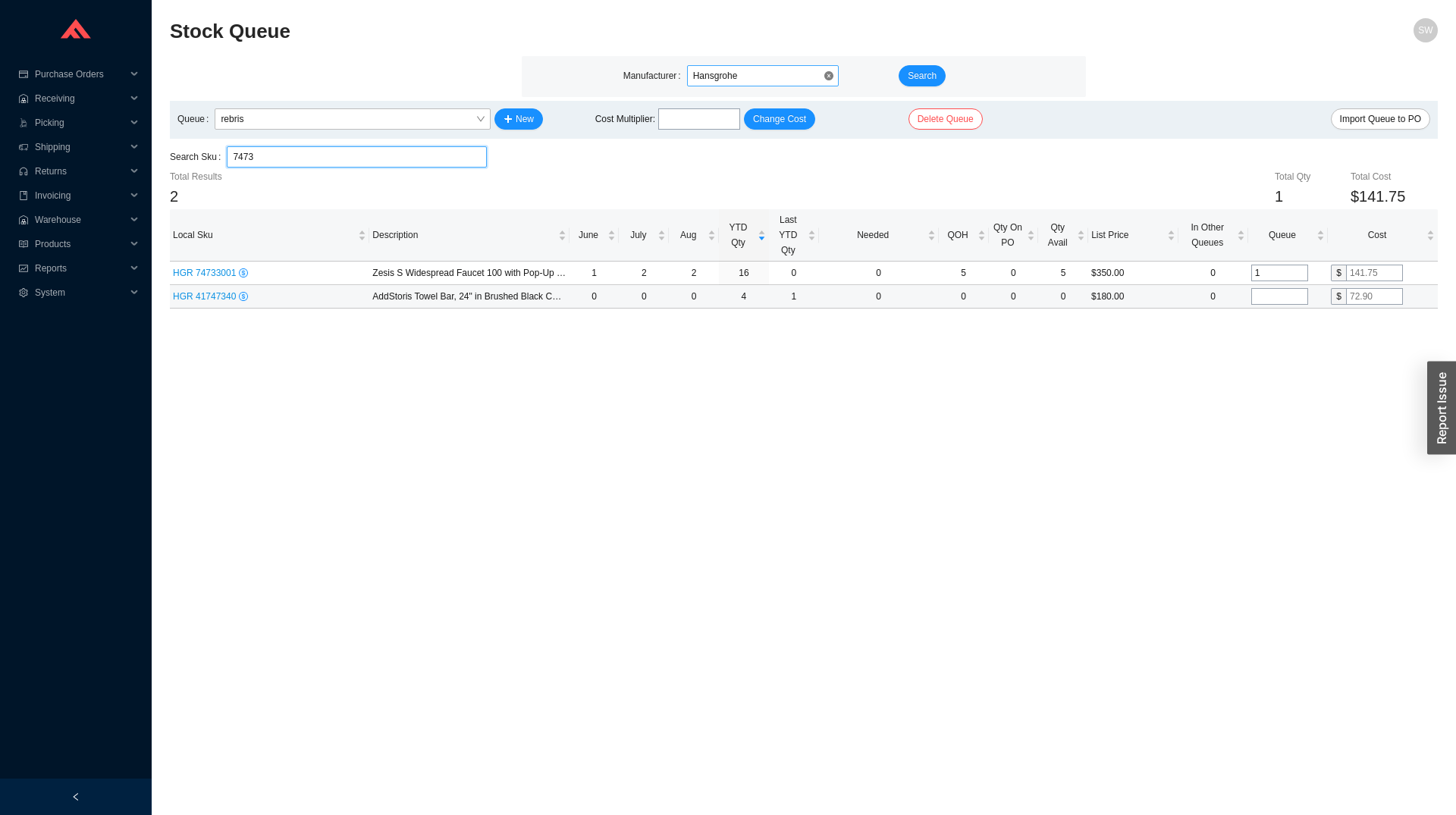
type input "7473"
click at [1281, 308] on td at bounding box center [1287, 297] width 80 height 24
click at [1283, 300] on input "tel" at bounding box center [1279, 296] width 57 height 17
type input "1"
click at [1247, 341] on main "Stock Queue SW Manufacturer Hansgrohe Search Queue rebris New Cost Multiplier :…" at bounding box center [803, 416] width 1268 height 797
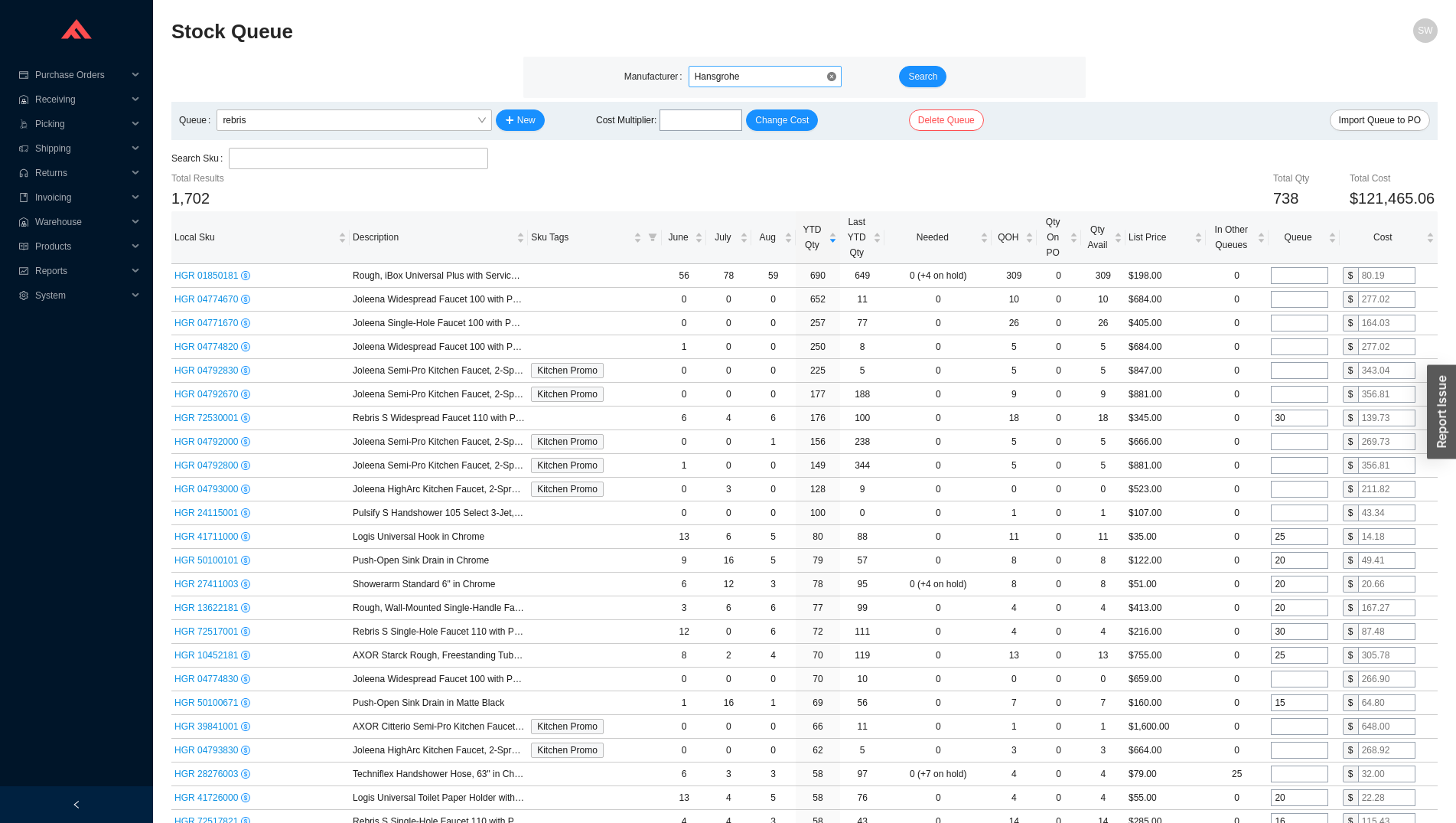
click at [275, 172] on div "Total Results" at bounding box center [276, 177] width 211 height 15
click at [275, 166] on input "search" at bounding box center [358, 158] width 247 height 20
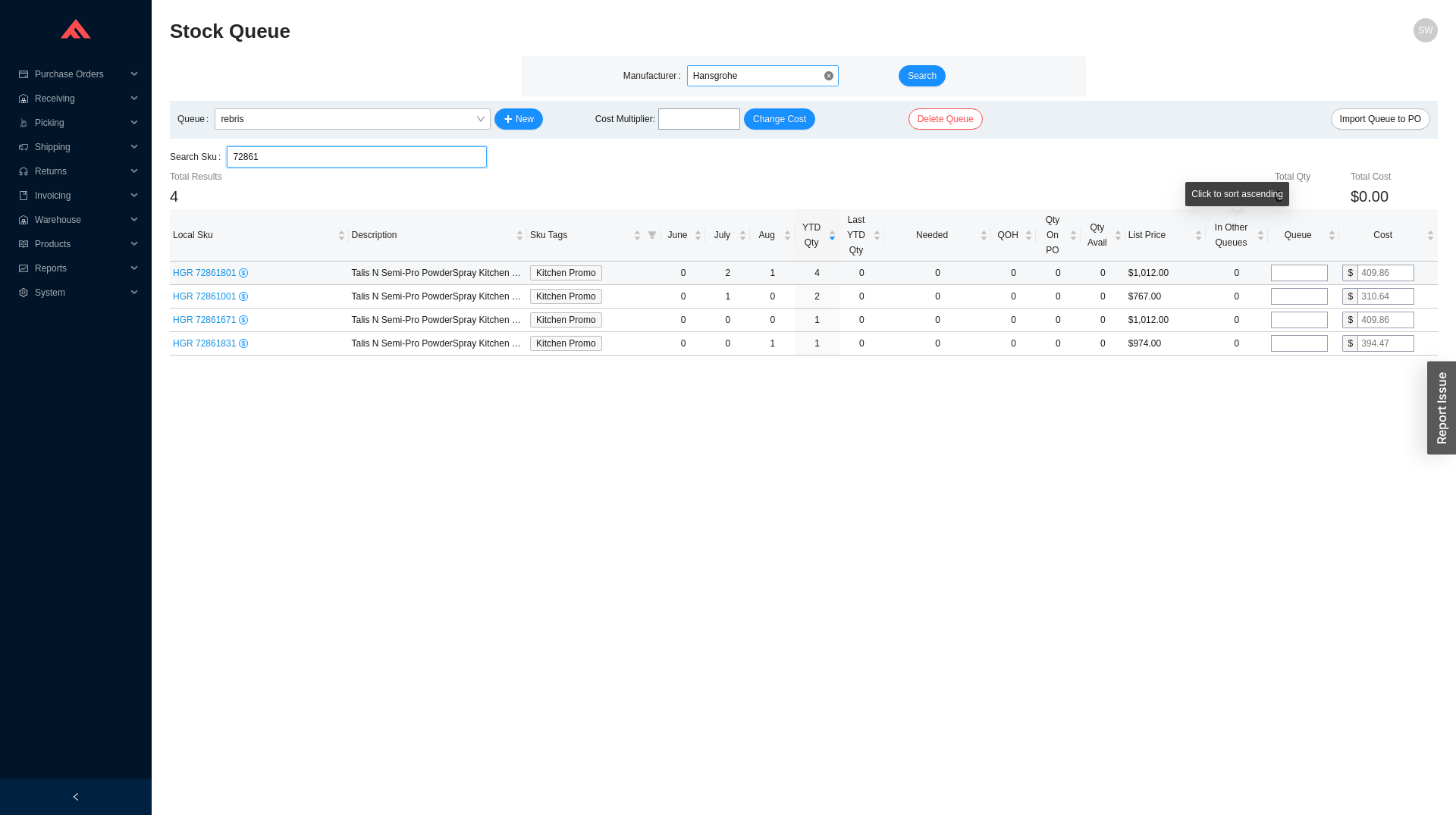
type input "72861"
click at [1296, 268] on input "tel" at bounding box center [1299, 273] width 57 height 17
type input "1"
click at [1296, 302] on input "tel" at bounding box center [1299, 296] width 57 height 17
type input "1"
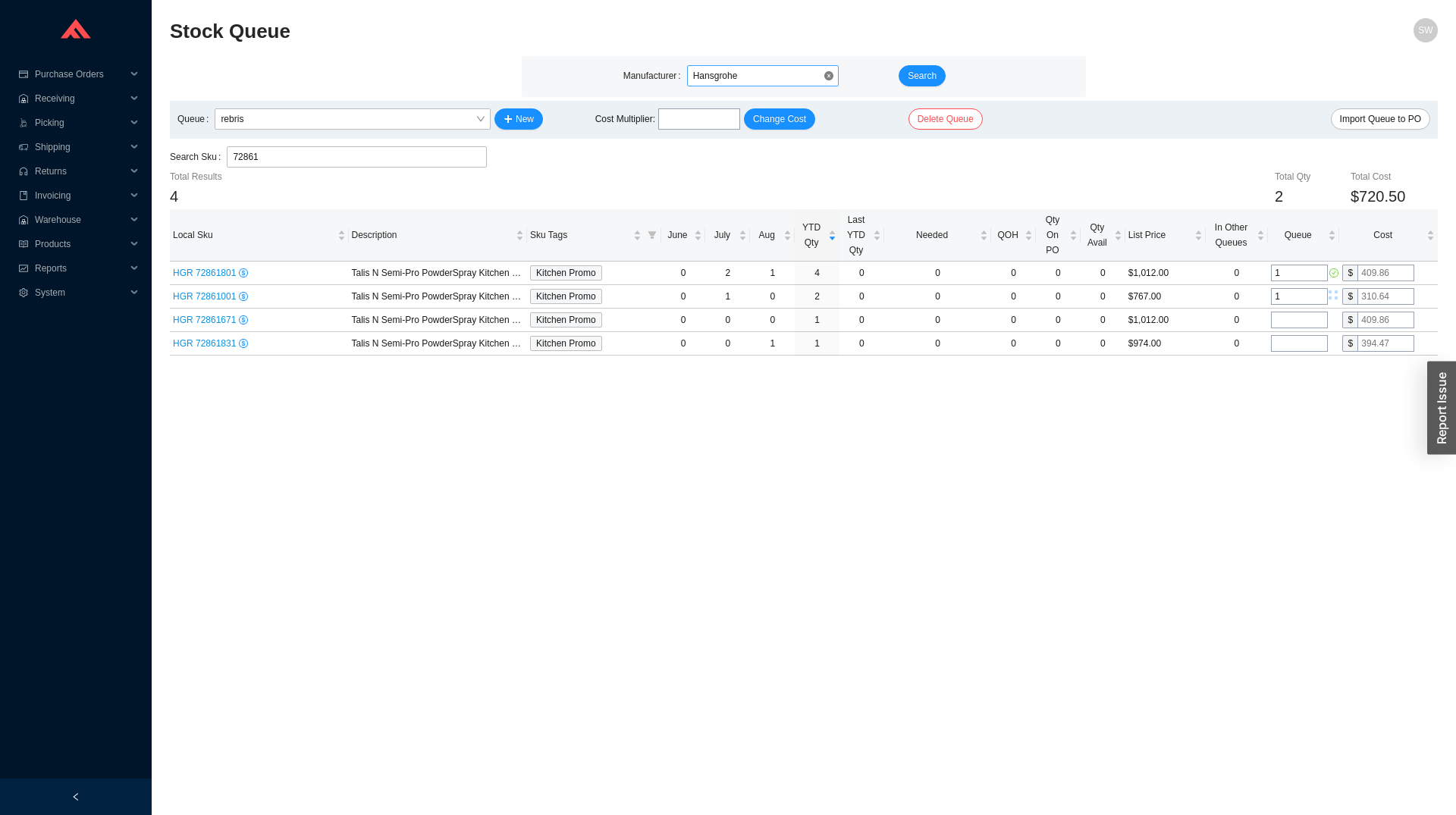
click at [1126, 416] on main "Stock Queue SW Manufacturer Hansgrohe Search Queue rebris New Cost Multiplier :…" at bounding box center [803, 416] width 1268 height 797
click at [285, 169] on div "Search Sku 72861" at bounding box center [328, 158] width 317 height 23
click at [288, 166] on input "72861" at bounding box center [356, 157] width 248 height 20
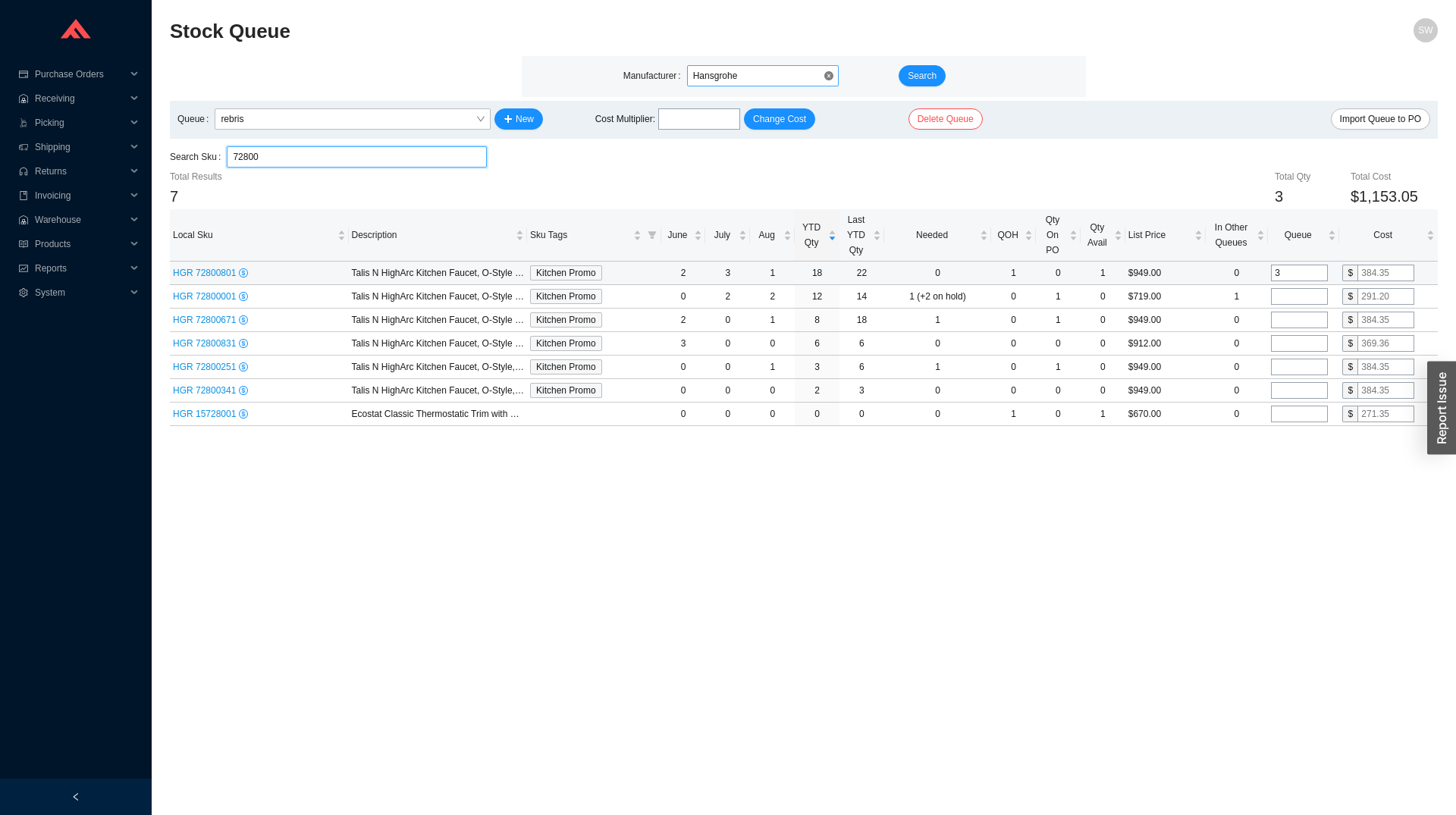
type input "72800"
click at [1303, 277] on input "3" at bounding box center [1299, 273] width 57 height 17
type input "4"
click at [1301, 294] on input "tel" at bounding box center [1299, 296] width 57 height 17
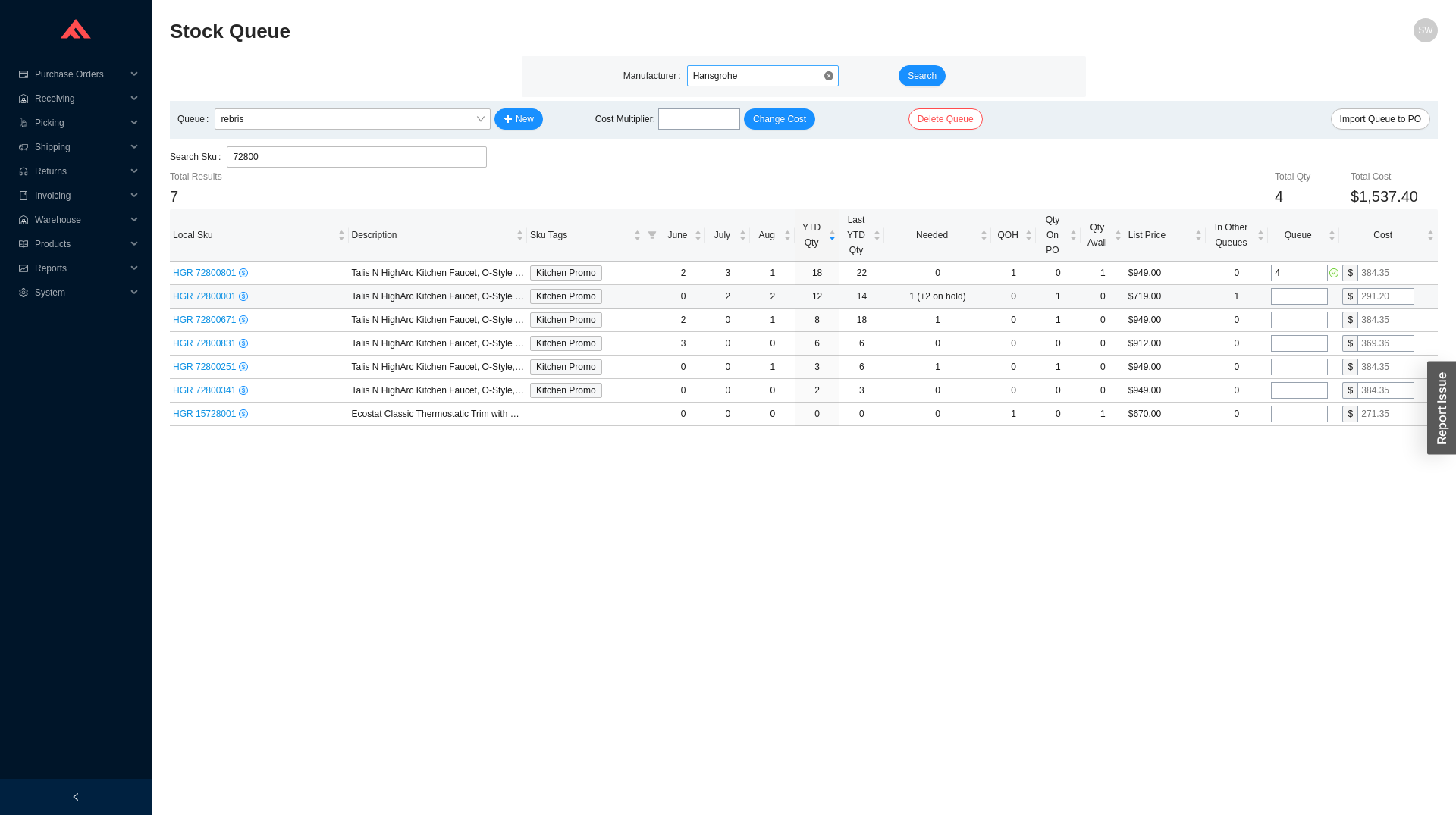
click at [1301, 294] on input "tel" at bounding box center [1299, 296] width 57 height 17
type input "2"
click at [1301, 323] on input "tel" at bounding box center [1299, 319] width 57 height 17
type input "2"
click at [1296, 343] on input "tel" at bounding box center [1299, 343] width 57 height 17
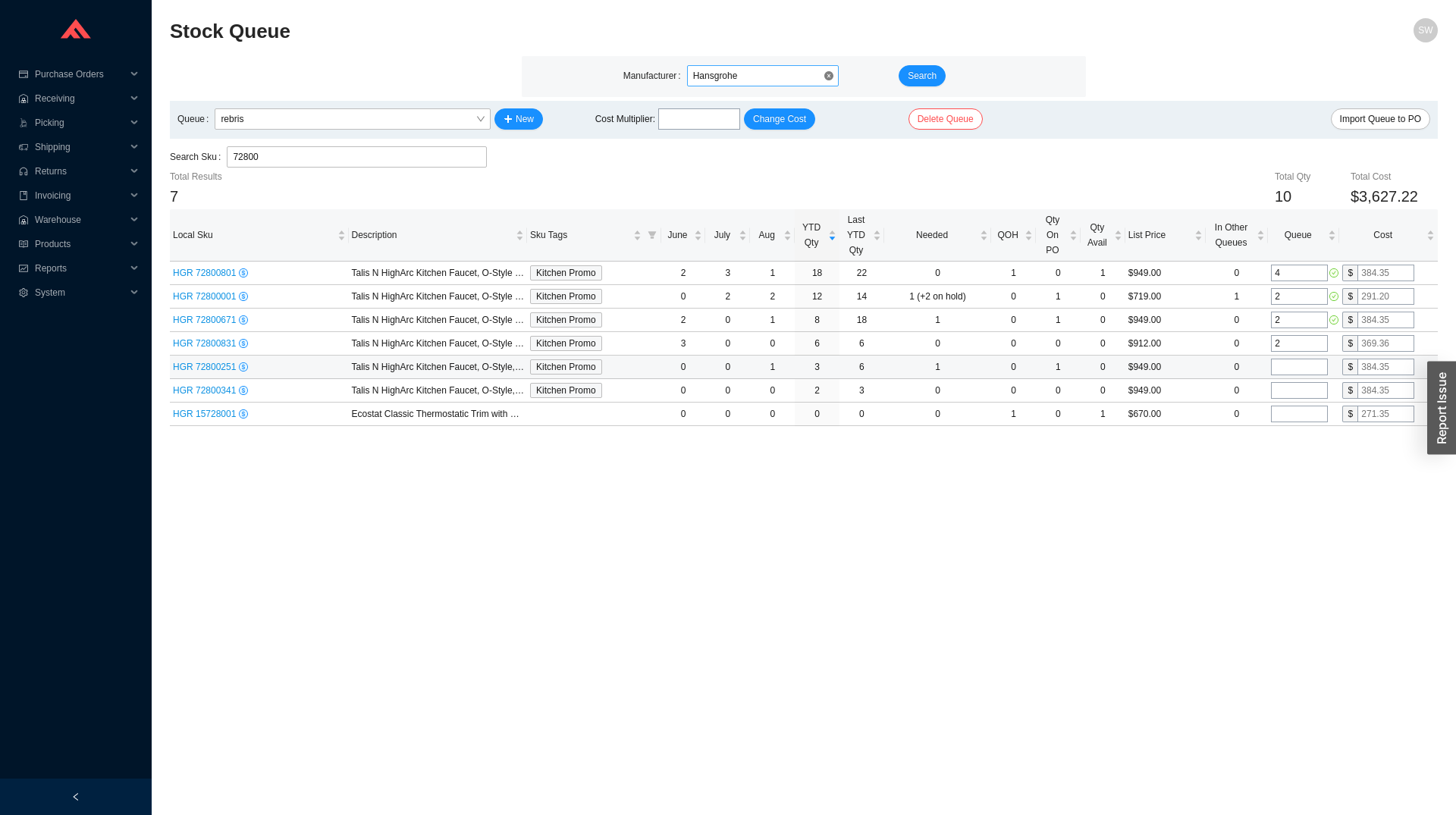
type input "2"
click at [1296, 367] on input "tel" at bounding box center [1299, 367] width 57 height 17
type input "2"
click at [1258, 486] on main "Stock Queue SW Manufacturer Hansgrohe Search Queue rebris New Cost Multiplier :…" at bounding box center [803, 416] width 1268 height 797
click at [251, 164] on input "72800" at bounding box center [356, 157] width 248 height 20
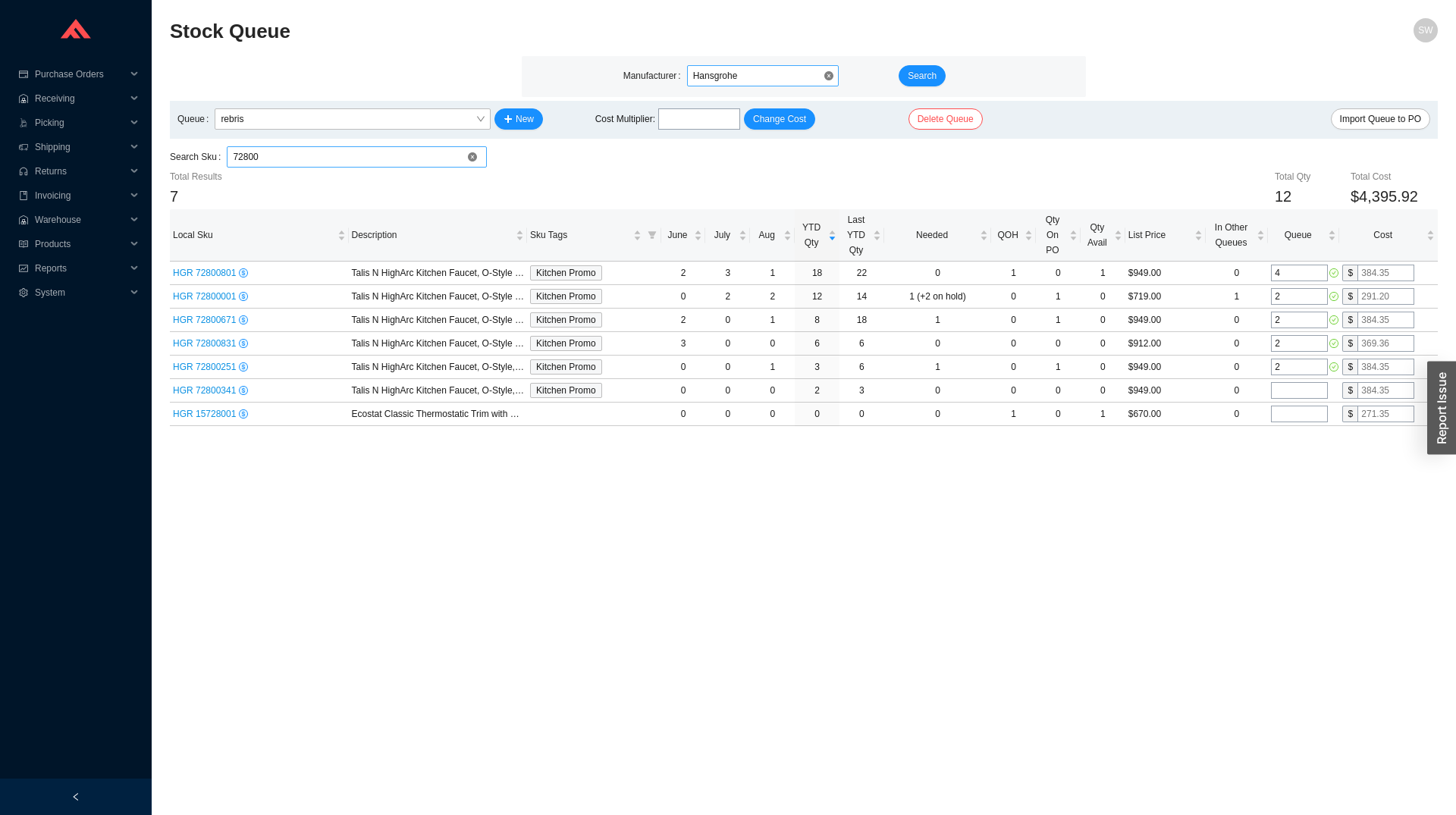
click at [251, 164] on input "72800" at bounding box center [356, 157] width 248 height 20
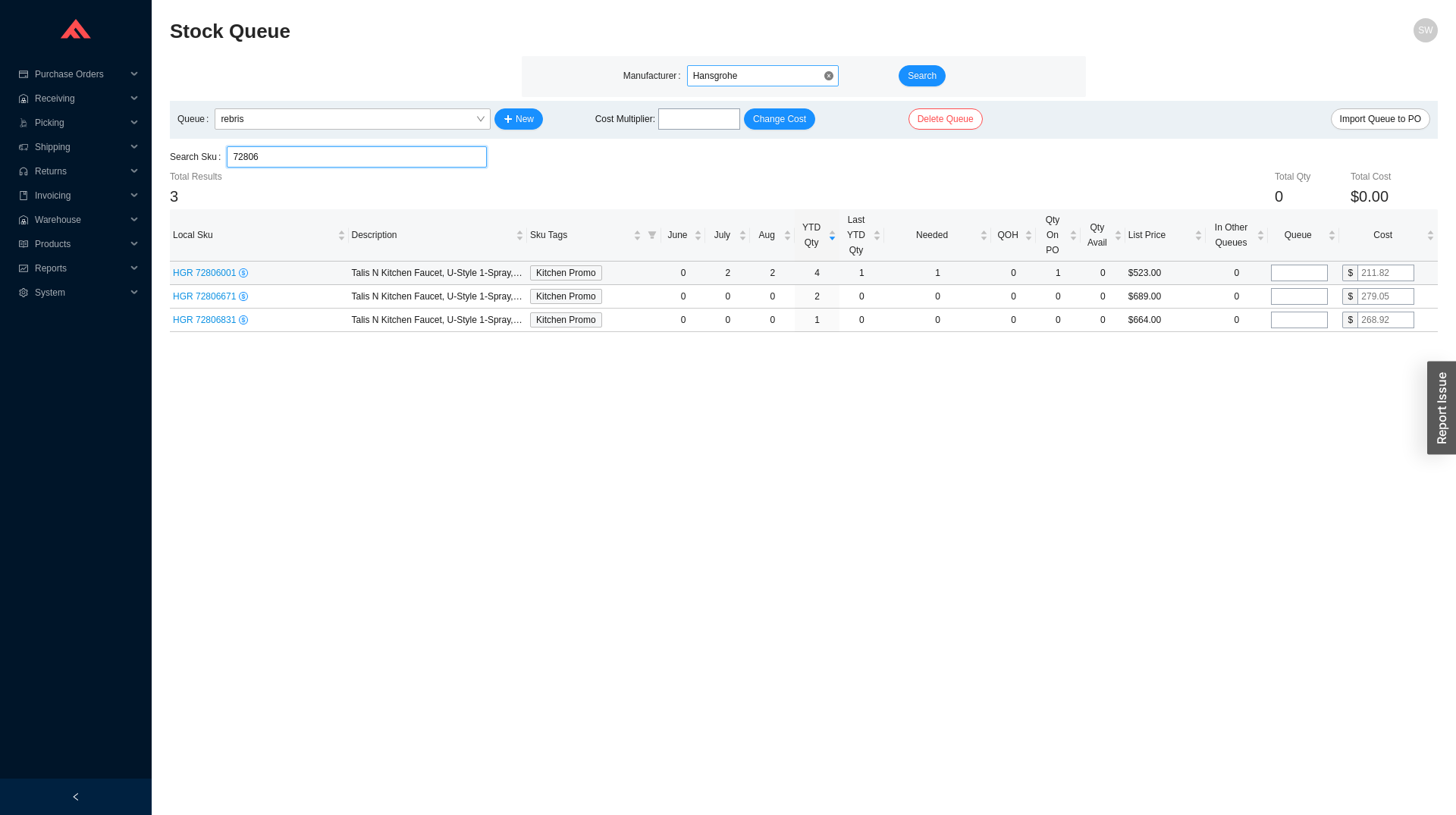
type input "72806"
click at [1309, 278] on input "tel" at bounding box center [1299, 273] width 57 height 17
type input "1"
click at [1230, 418] on main "Stock Queue SW Manufacturer Hansgrohe Search Queue rebris New Cost Multiplier :…" at bounding box center [803, 416] width 1268 height 797
